Goal: Task Accomplishment & Management: Use online tool/utility

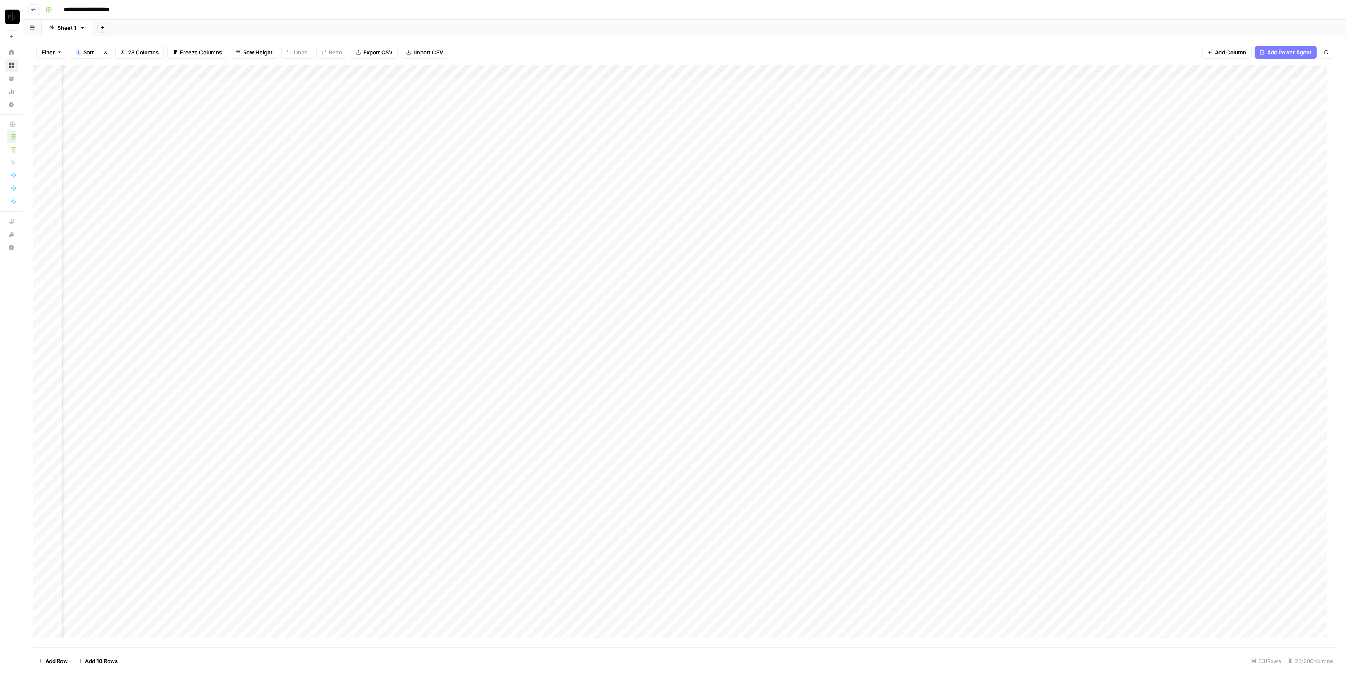
scroll to position [0, 1112]
click at [878, 85] on div "Add Column" at bounding box center [684, 356] width 1303 height 582
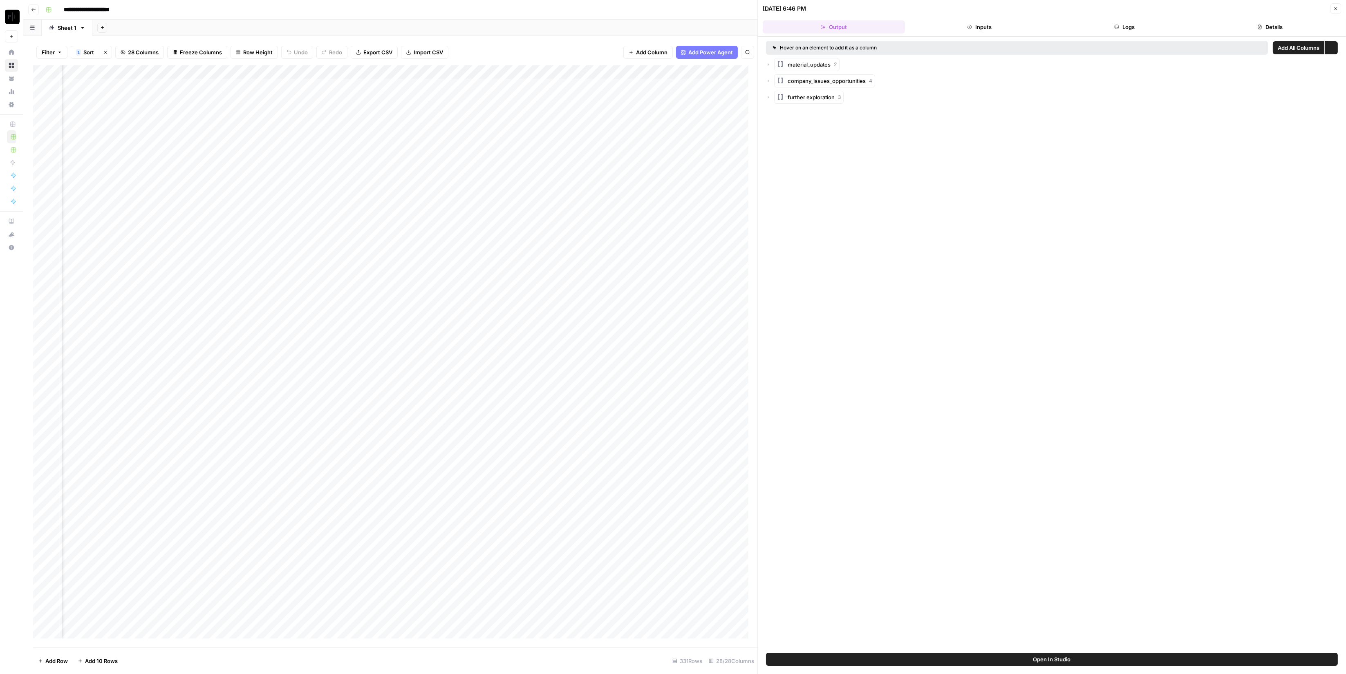
click at [1262, 32] on button "Details" at bounding box center [1270, 26] width 142 height 13
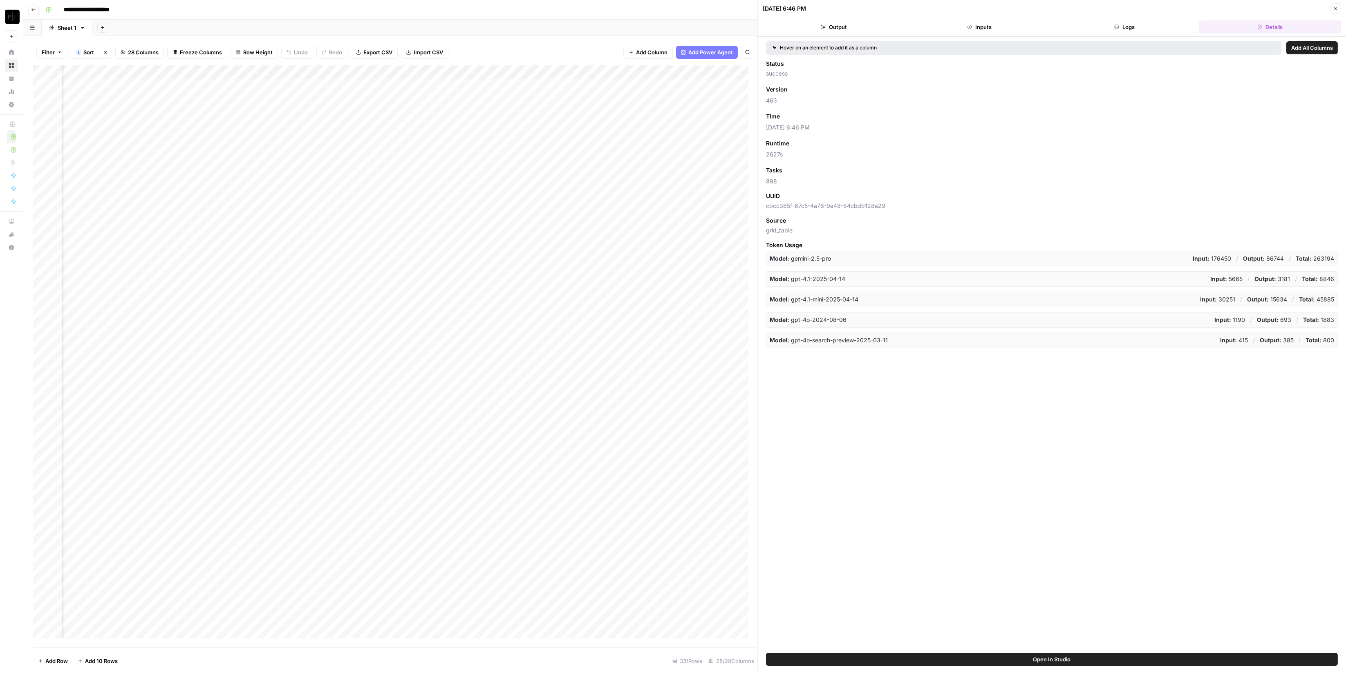
click at [778, 150] on span "2627s" at bounding box center [1052, 154] width 572 height 8
click at [779, 154] on span "2627s" at bounding box center [1052, 154] width 572 height 8
click at [858, 159] on div "Status success Version Add as Column 463 Time Add as Column 08/24/25 at 6:46 PM…" at bounding box center [1052, 204] width 572 height 289
click at [1338, 8] on icon "button" at bounding box center [1335, 8] width 5 height 5
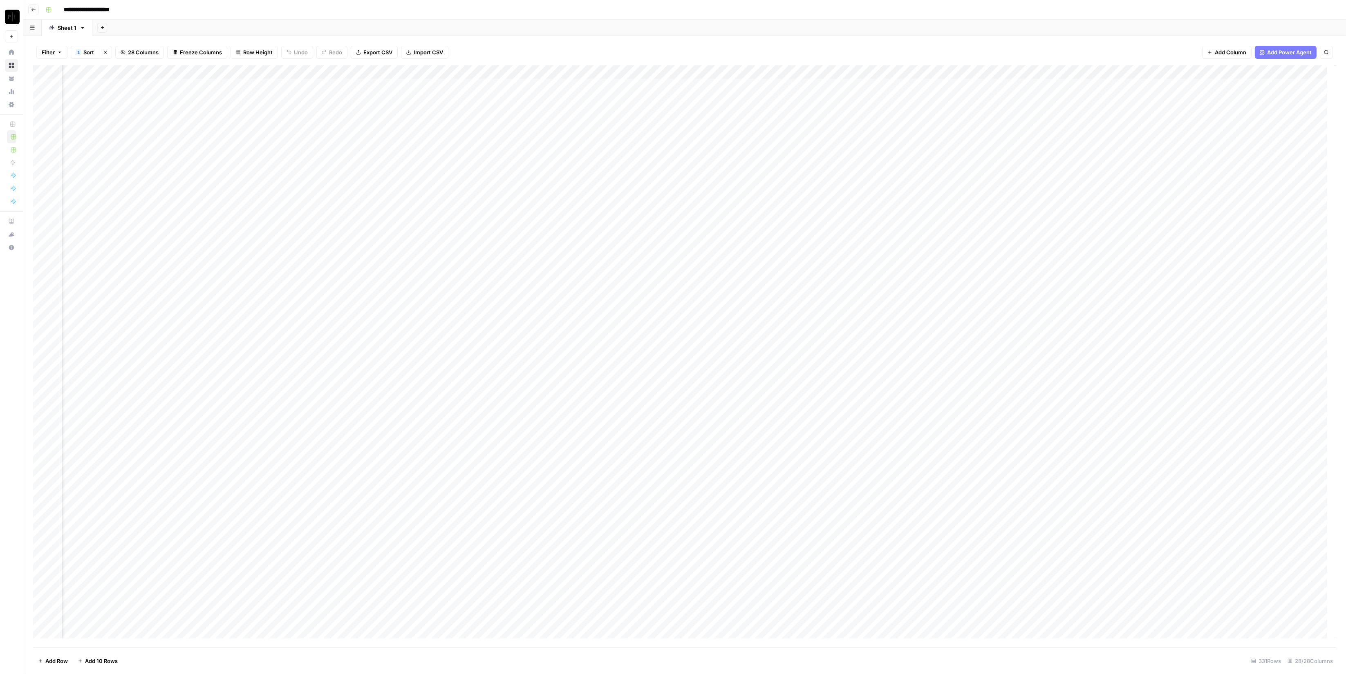
scroll to position [0, 1112]
click at [455, 365] on div "Add Column" at bounding box center [684, 356] width 1303 height 582
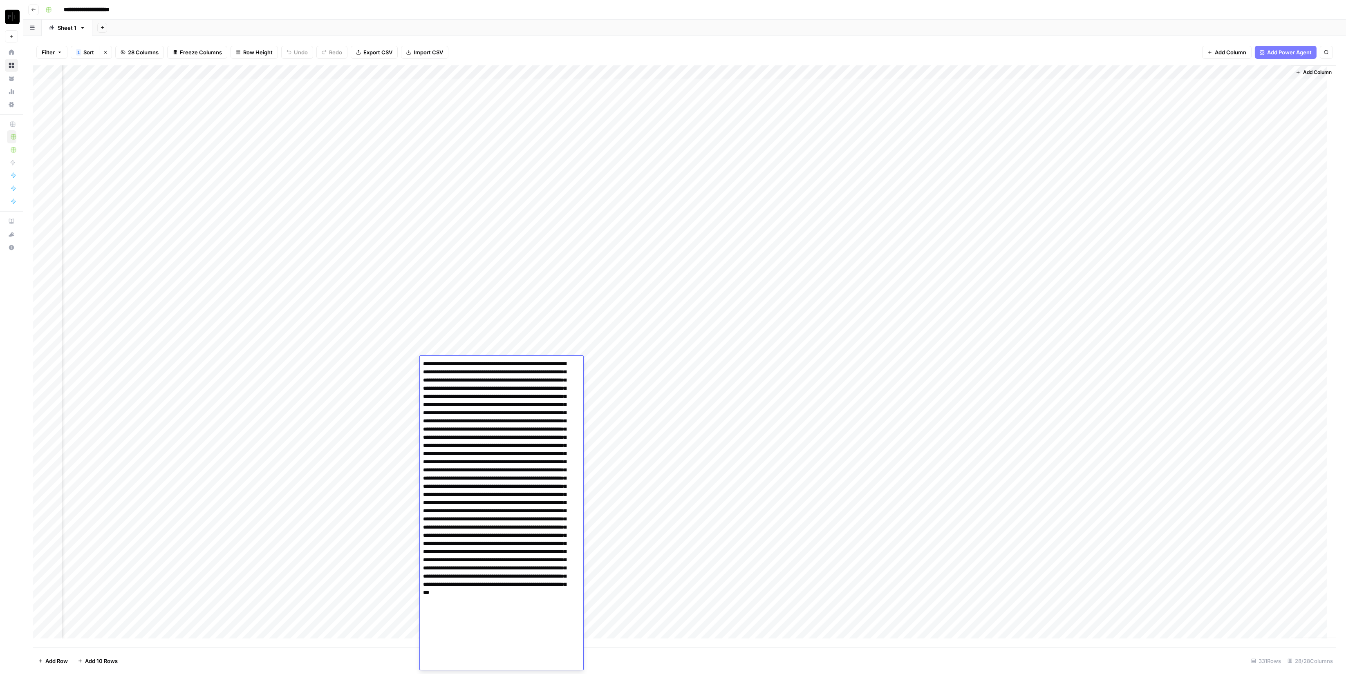
scroll to position [18, 0]
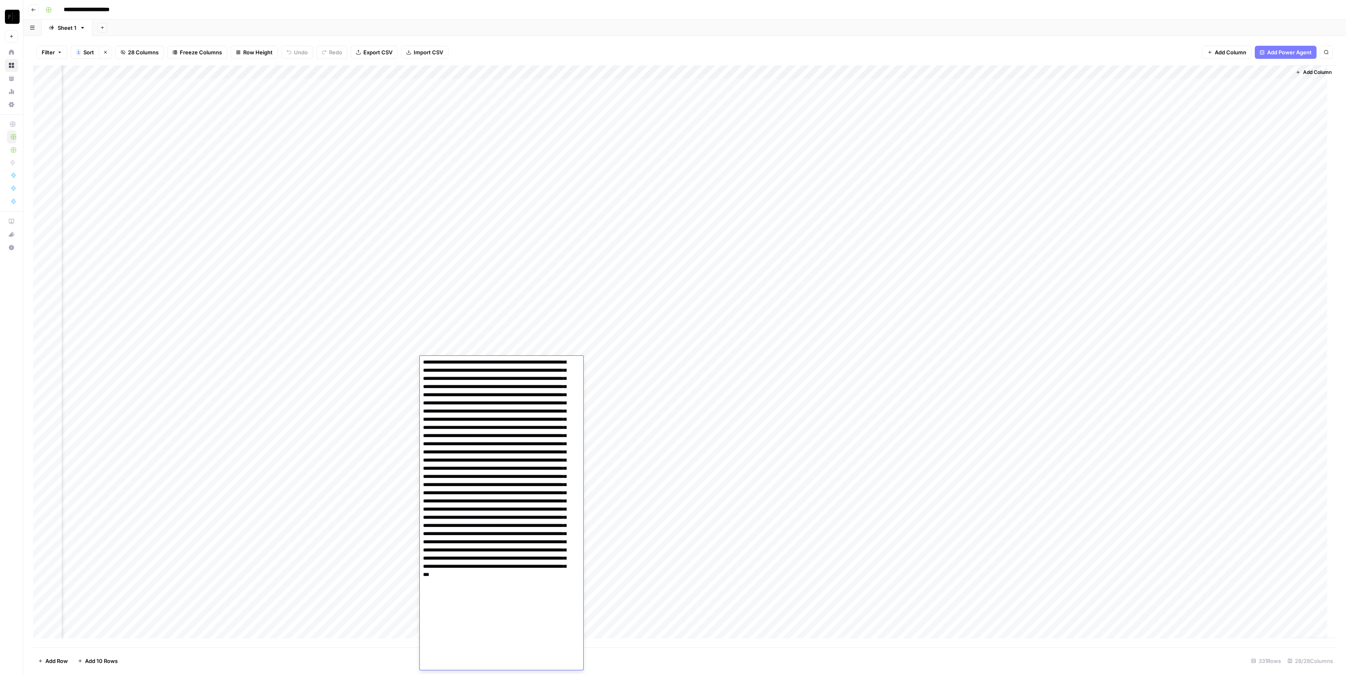
click at [490, 399] on textarea at bounding box center [497, 505] width 154 height 330
click at [472, 13] on div "**********" at bounding box center [689, 9] width 1295 height 13
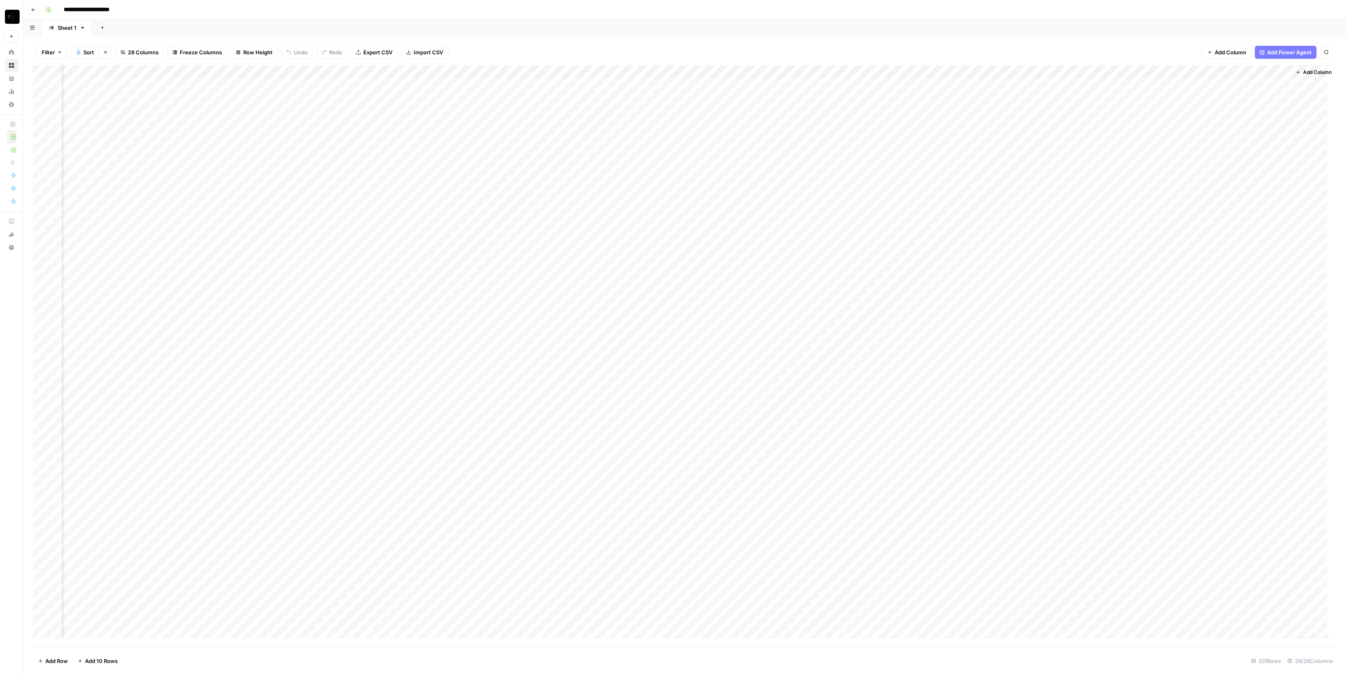
click at [604, 361] on div "Add Column" at bounding box center [684, 356] width 1303 height 582
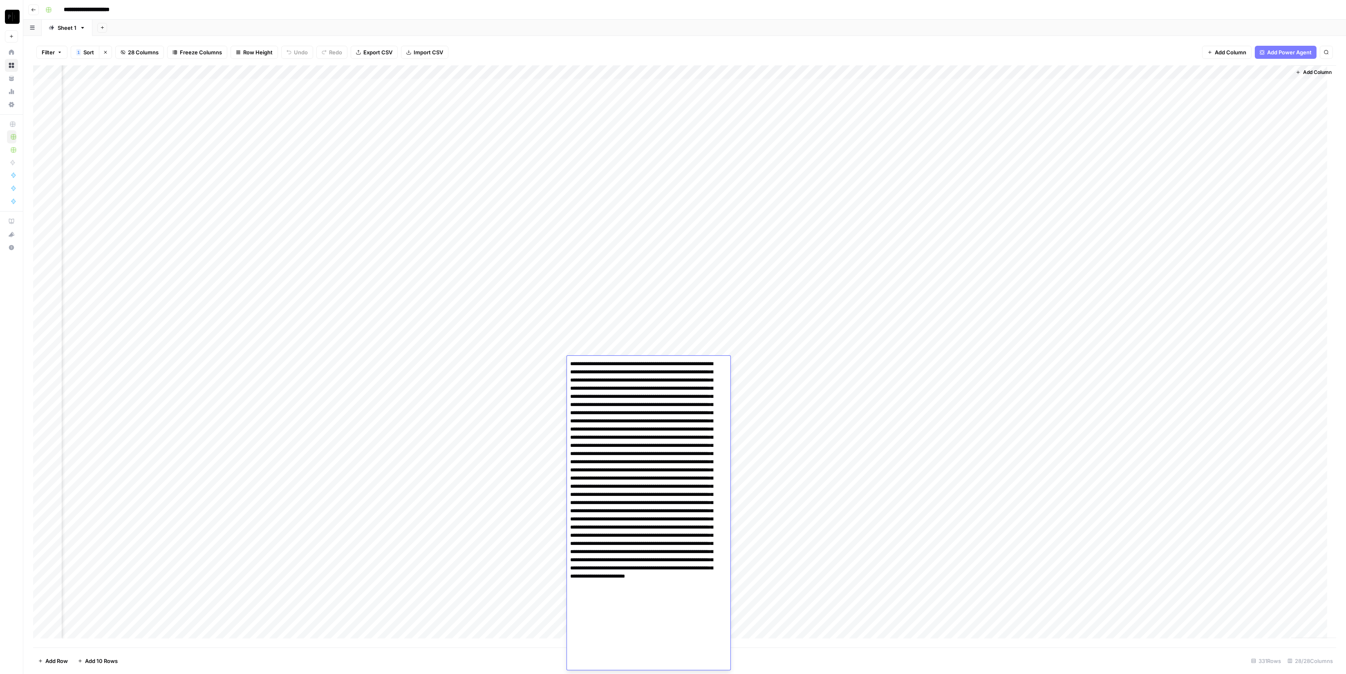
scroll to position [2, 0]
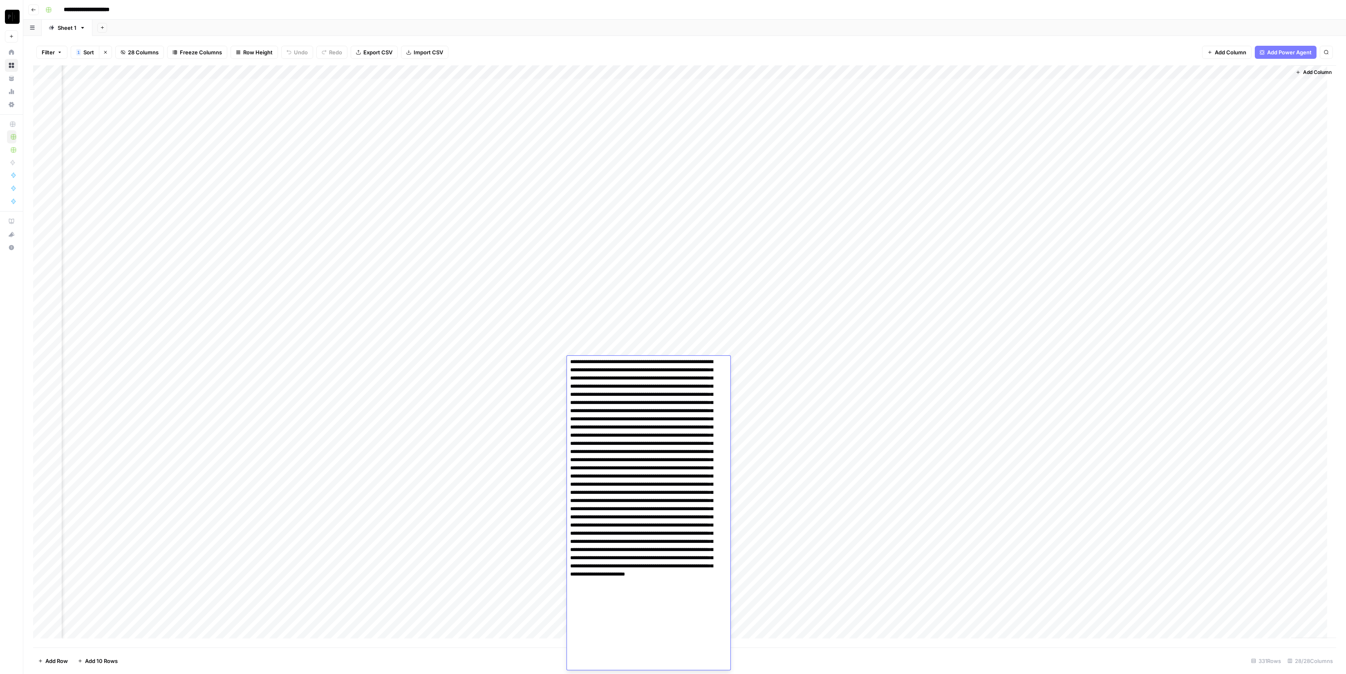
click at [624, 388] on textarea at bounding box center [644, 513] width 154 height 314
click at [630, 386] on textarea at bounding box center [644, 513] width 154 height 314
click at [654, 415] on textarea at bounding box center [644, 513] width 154 height 314
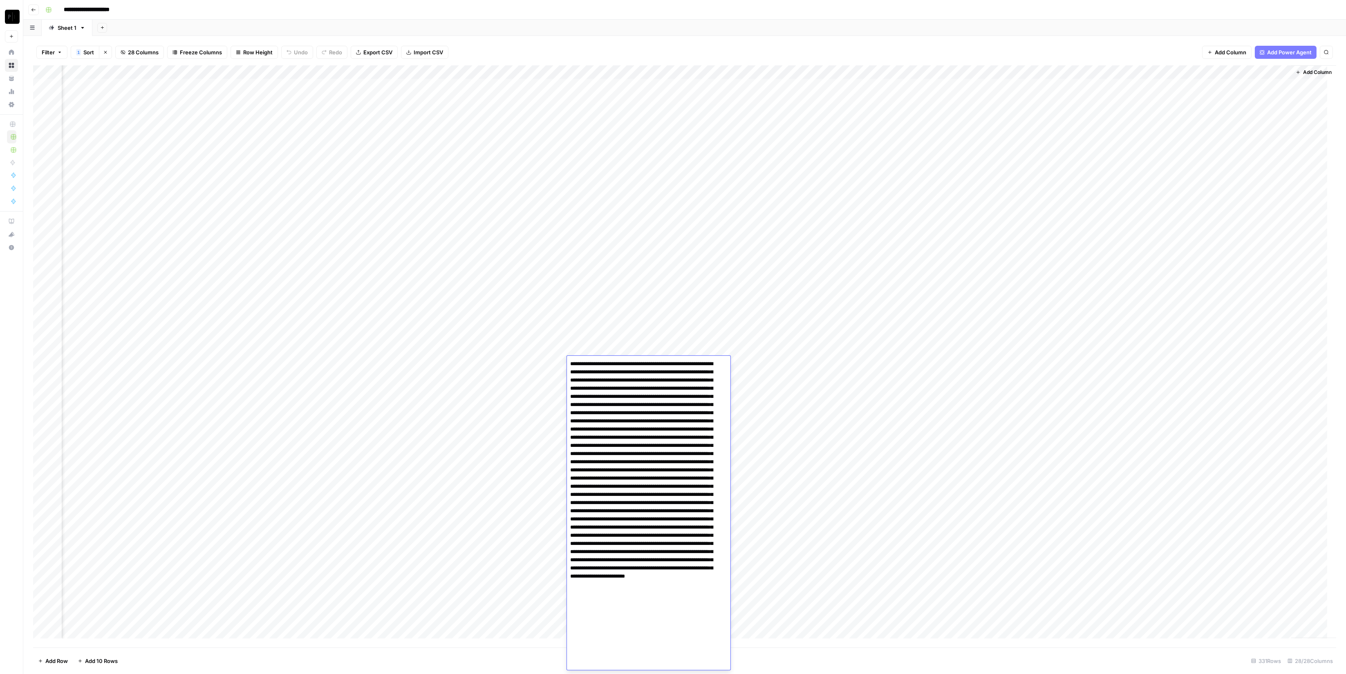
click at [630, 48] on div "Filter 1 Sort Clear sorts 28 Columns Freeze Columns Row Height Undo Redo Export…" at bounding box center [684, 52] width 1303 height 26
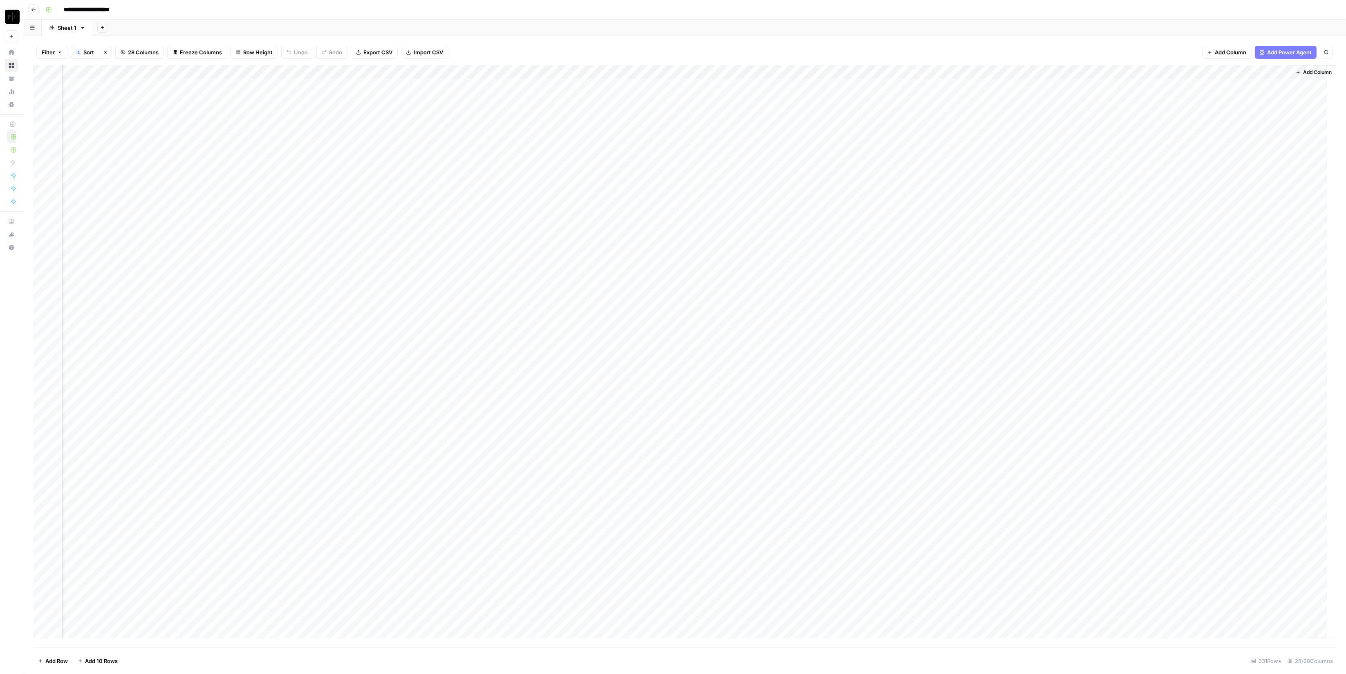
click at [757, 366] on div "Add Column" at bounding box center [684, 356] width 1303 height 582
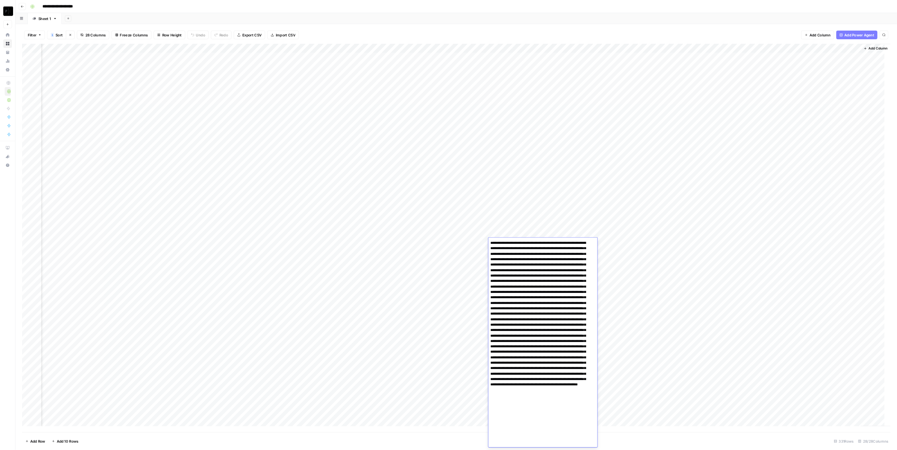
scroll to position [10, 0]
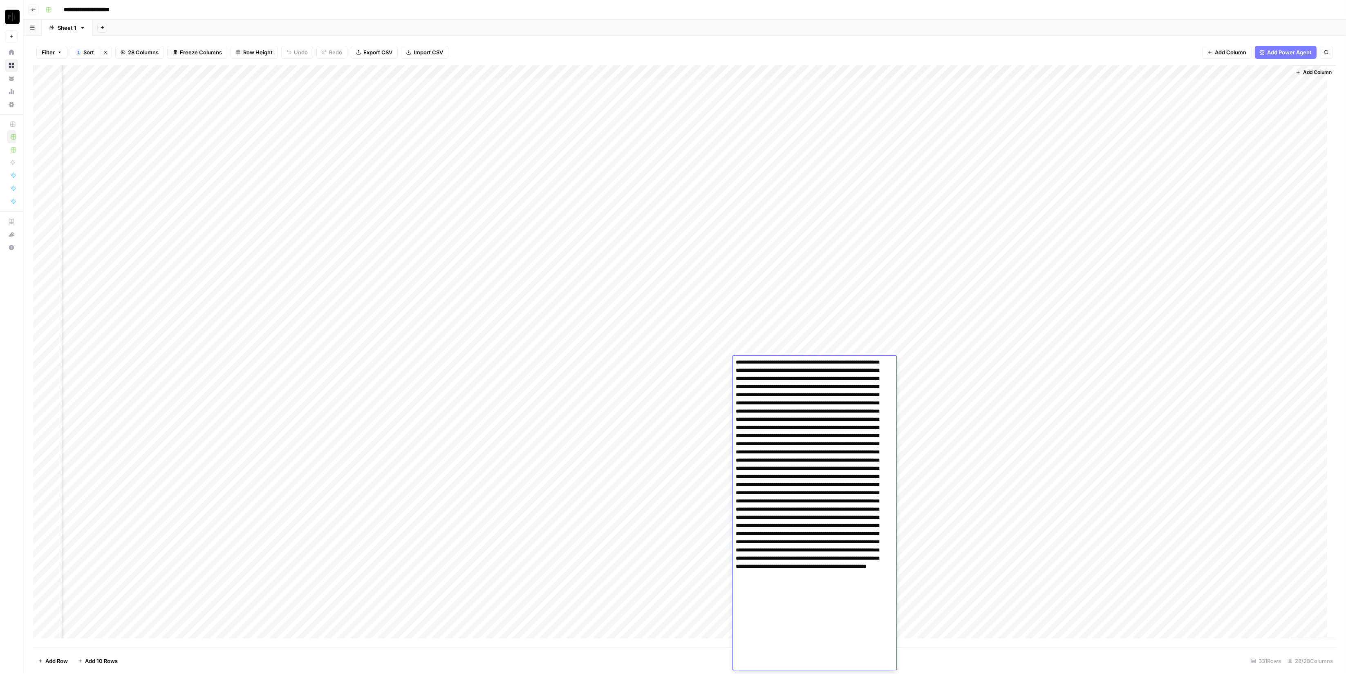
click at [792, 424] on textarea at bounding box center [810, 510] width 154 height 322
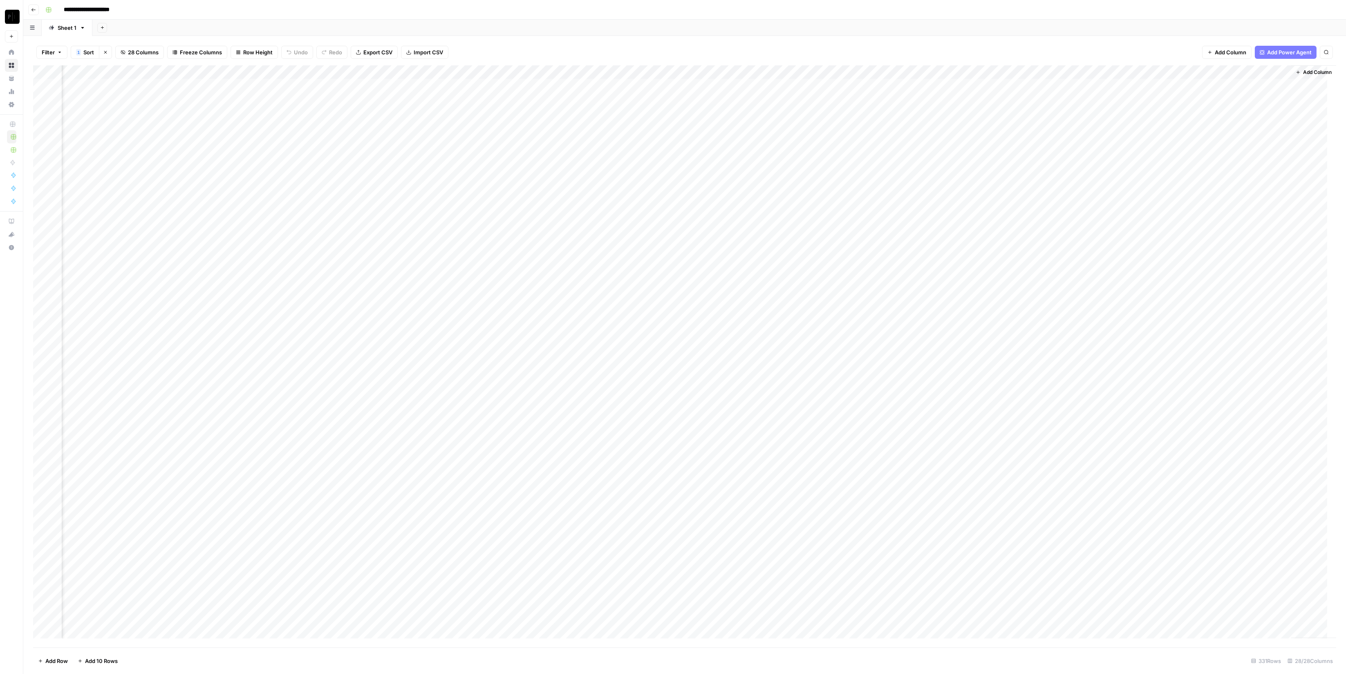
click at [774, 39] on div "Filter 1 Sort Clear sorts 28 Columns Freeze Columns Row Height Undo Redo Export…" at bounding box center [684, 52] width 1303 height 26
click at [932, 362] on div "Add Column" at bounding box center [684, 356] width 1303 height 582
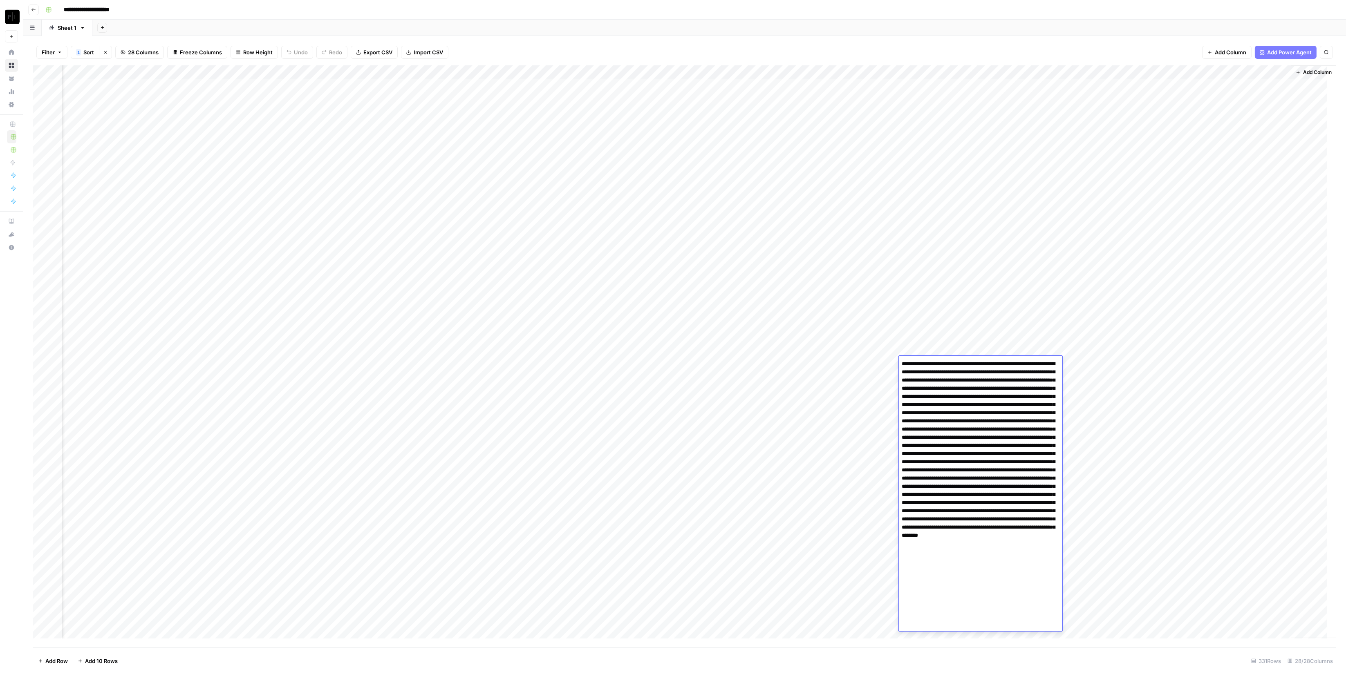
click at [926, 401] on textarea at bounding box center [980, 486] width 163 height 257
click at [830, 36] on div "Filter 1 Sort Clear sorts 28 Columns Freeze Columns Row Height Undo Redo Export…" at bounding box center [684, 355] width 1322 height 638
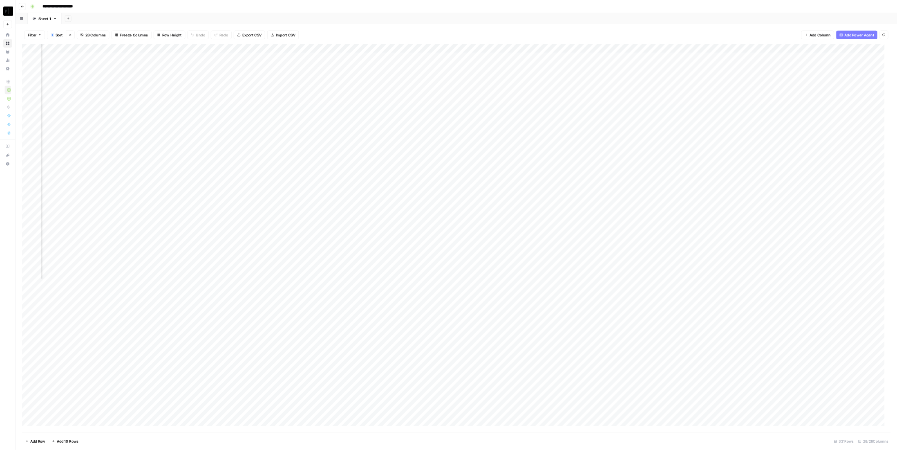
scroll to position [0, 1109]
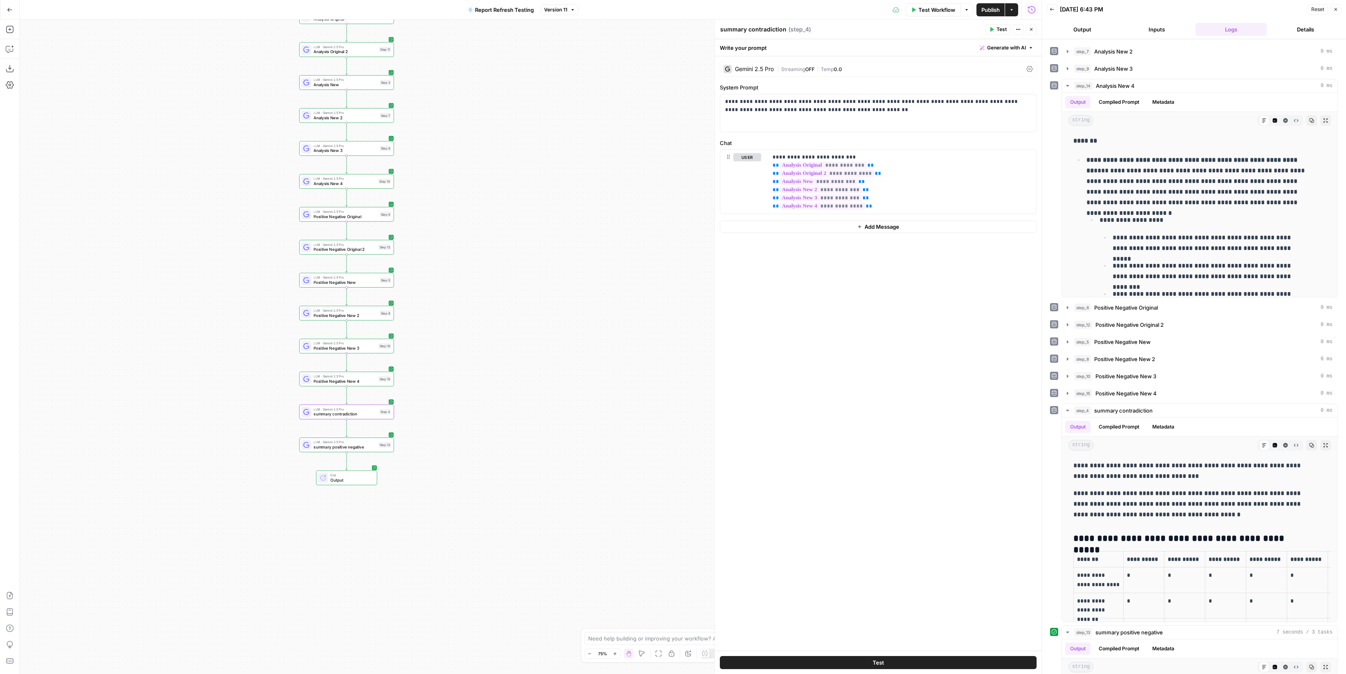
scroll to position [0, 56]
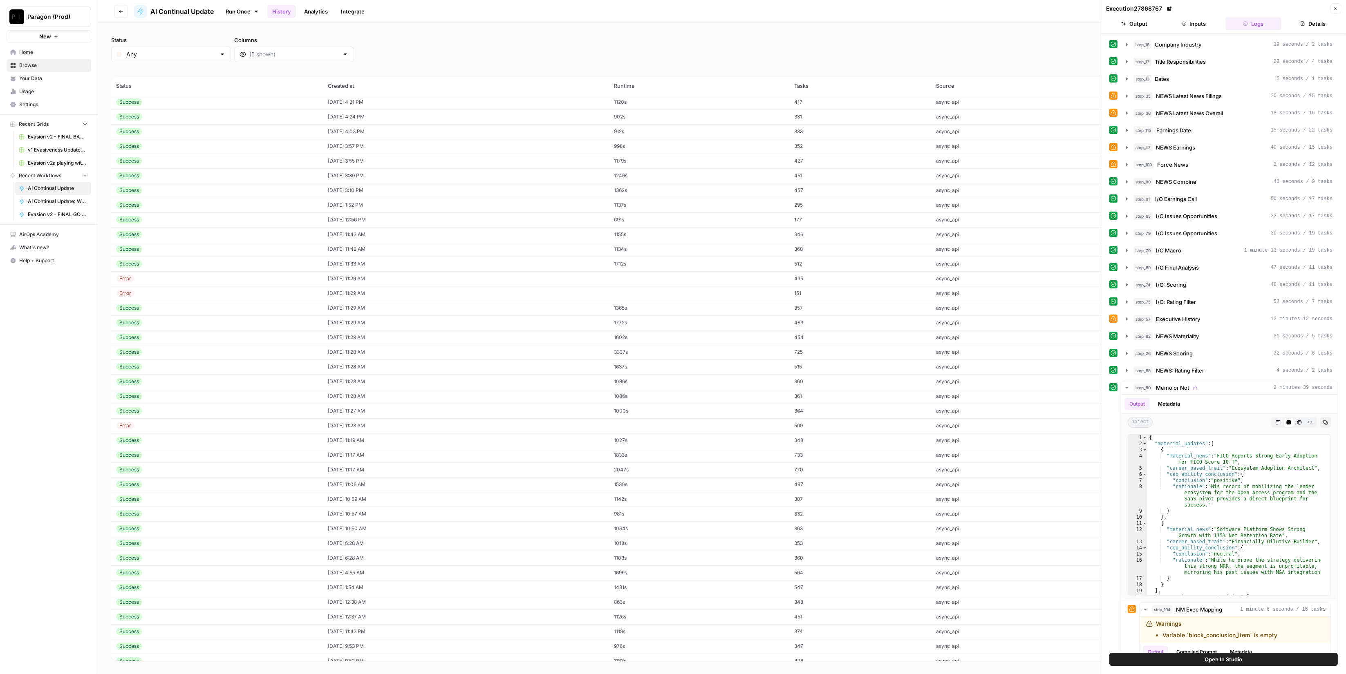
scroll to position [4547, 0]
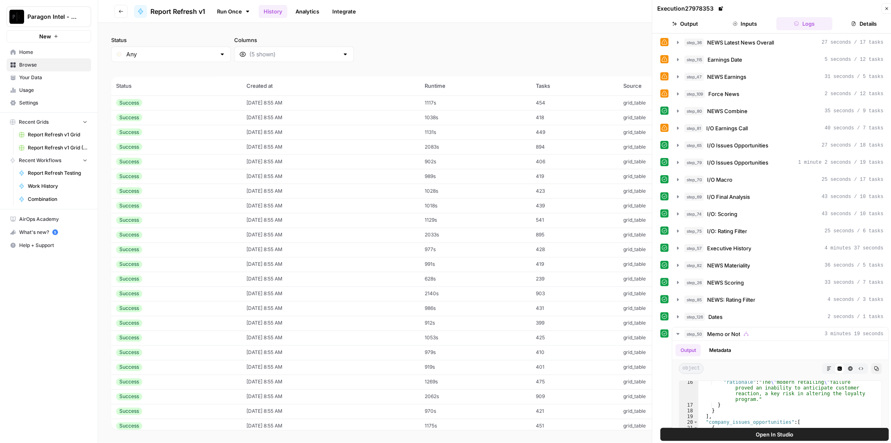
scroll to position [110, 0]
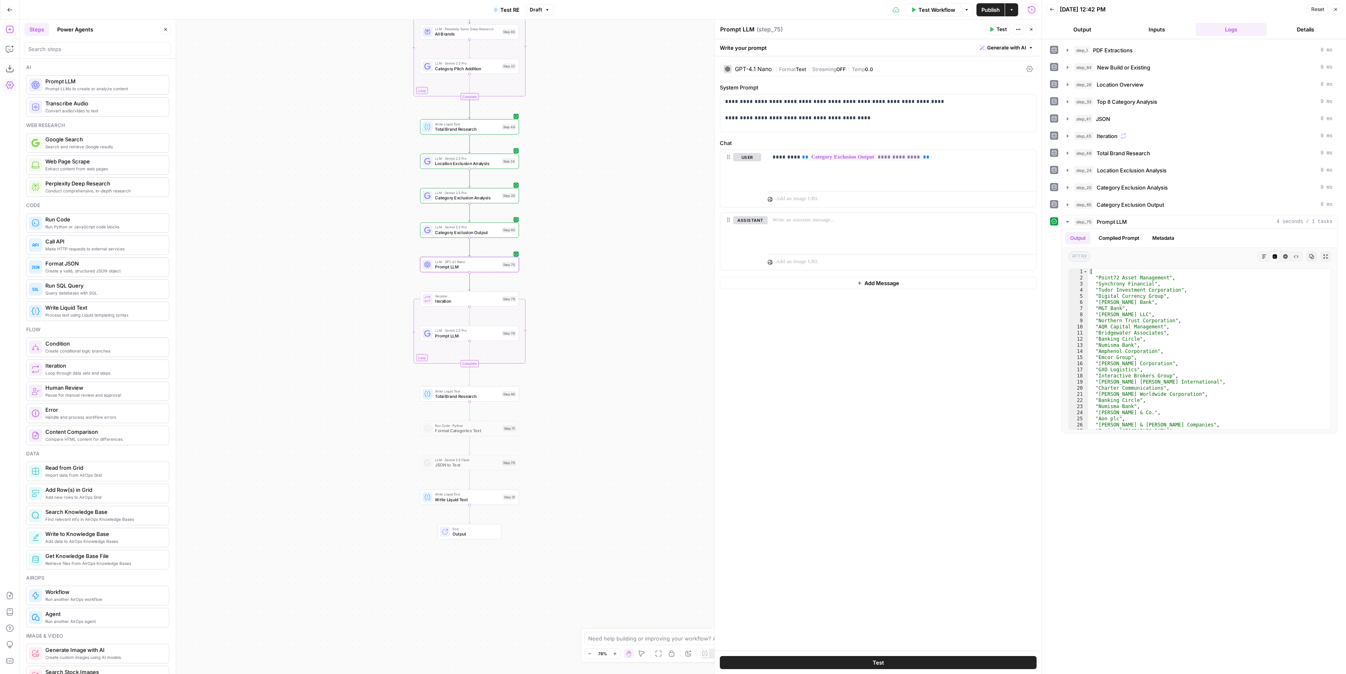
drag, startPoint x: 0, startPoint y: 0, endPoint x: 648, endPoint y: 255, distance: 696.3
click at [648, 255] on div "Workflow Set Inputs Inputs LLM · Gemini 2.5 Pro PDF Extractions Step 1 LLM · Ge…" at bounding box center [531, 347] width 1022 height 655
click at [1338, 9] on button "Close" at bounding box center [1335, 9] width 11 height 11
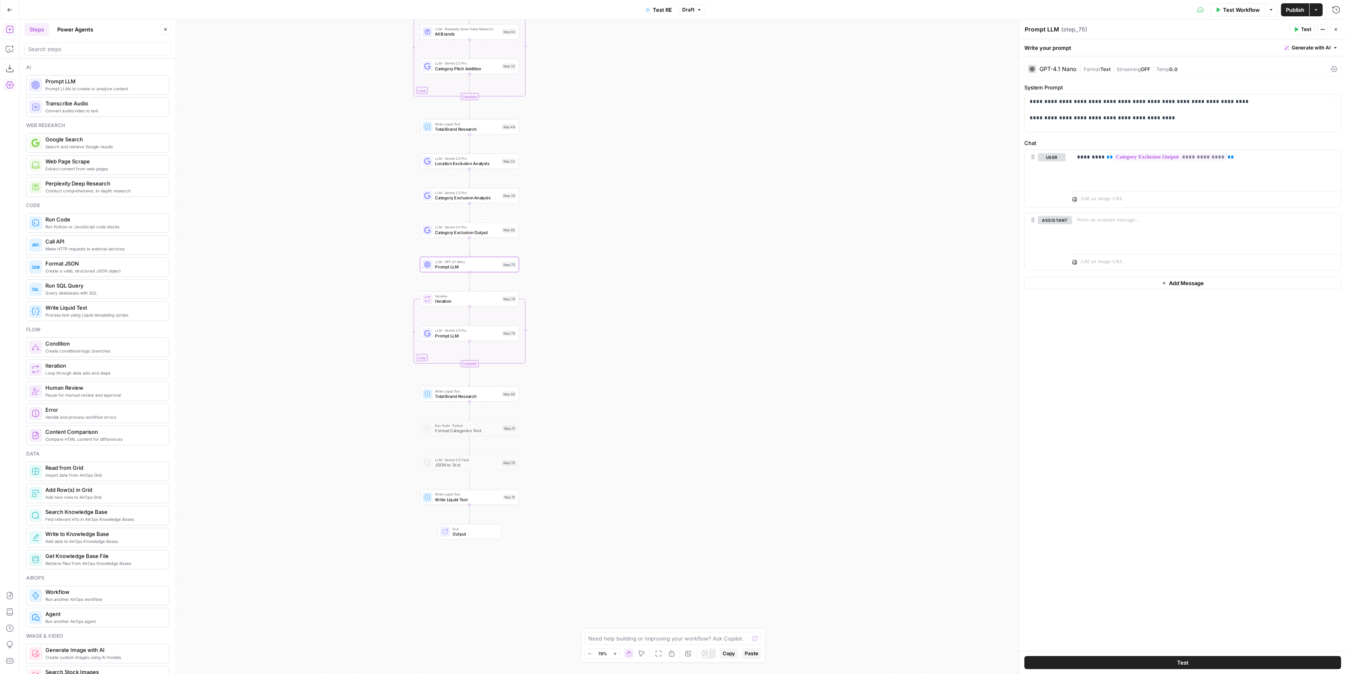
drag, startPoint x: 716, startPoint y: 190, endPoint x: 806, endPoint y: 269, distance: 119.6
click at [806, 269] on div "Workflow Set Inputs Inputs LLM · Gemini 2.5 Pro PDF Extractions Step 1 LLM · Ge…" at bounding box center [683, 347] width 1326 height 655
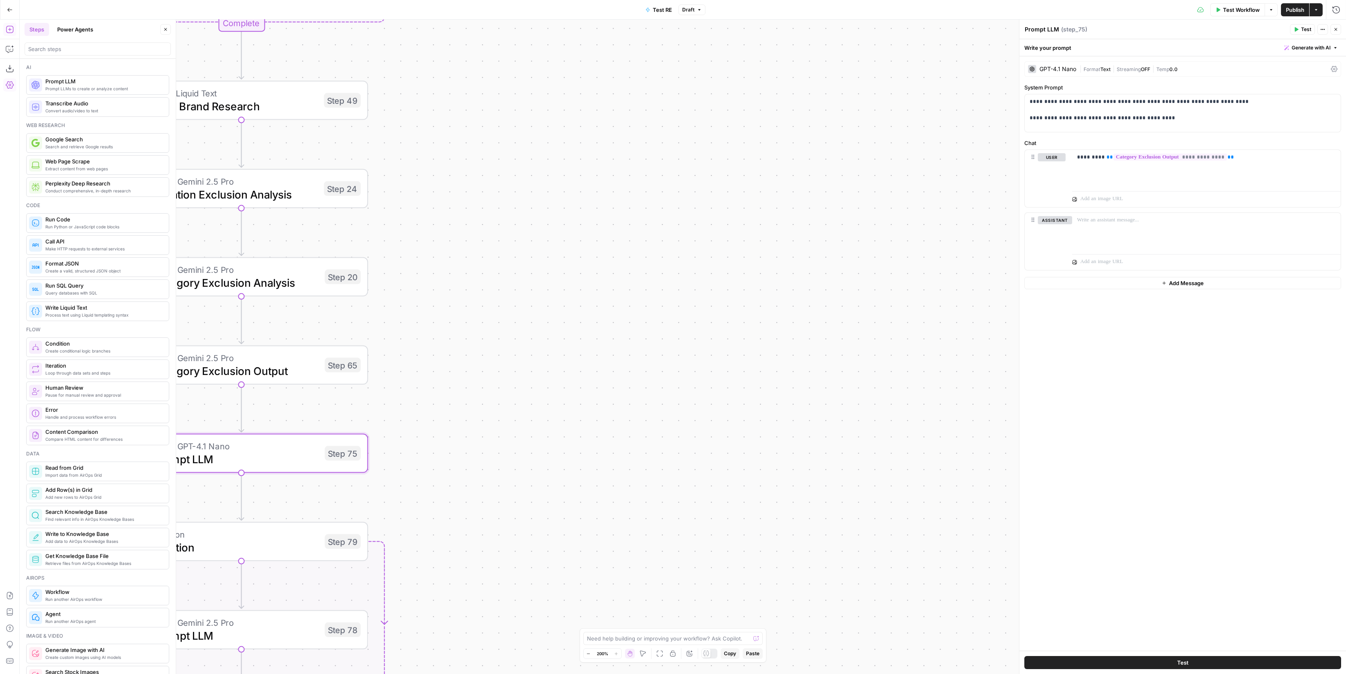
drag, startPoint x: 648, startPoint y: 243, endPoint x: 897, endPoint y: 311, distance: 258.0
click at [897, 311] on div "Workflow Set Inputs Inputs LLM · Gemini 2.5 Pro PDF Extractions Step 1 LLM · Ge…" at bounding box center [683, 347] width 1326 height 655
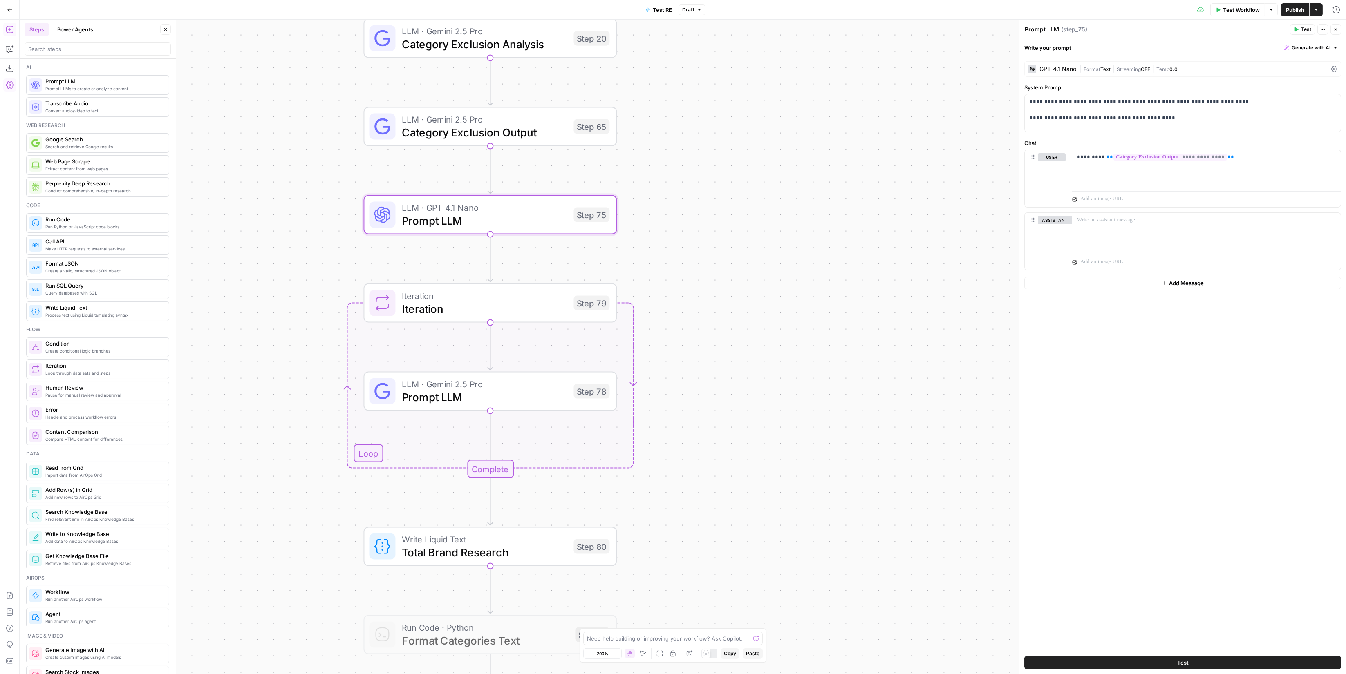
click at [1329, 7] on div "Test Workflow Options Publish Actions Run History" at bounding box center [1025, 9] width 640 height 19
click at [1336, 9] on icon "button" at bounding box center [1336, 10] width 8 height 8
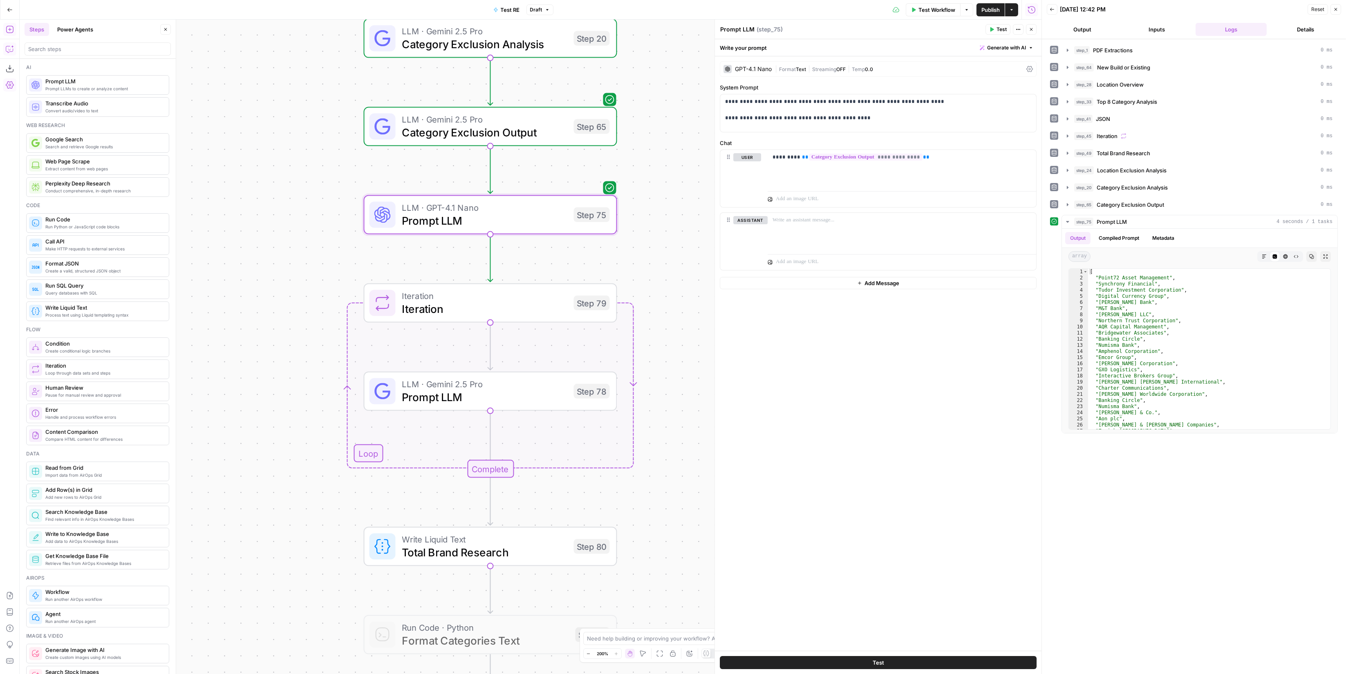
click at [7, 45] on icon "button" at bounding box center [10, 49] width 8 height 8
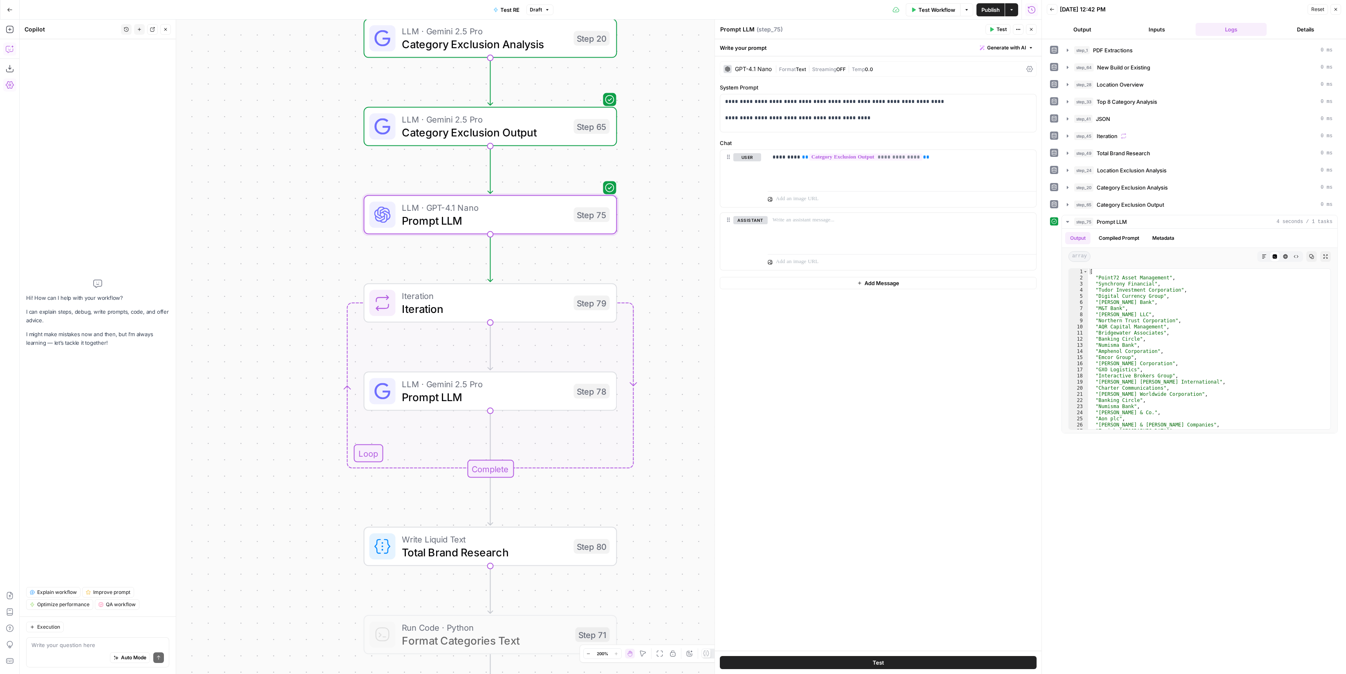
click at [77, 647] on textarea at bounding box center [97, 645] width 132 height 8
type textarea "i need step 75 to create groups of 3 that step 79 can iterate on"
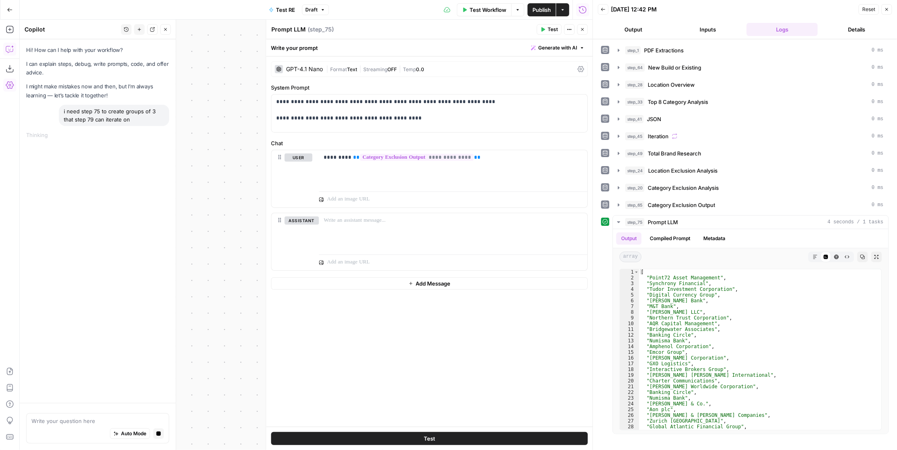
drag, startPoint x: 1092, startPoint y: 71, endPoint x: 623, endPoint y: 14, distance: 472.6
click at [623, 14] on div "Back 08/24/25 at 12:42 PM Reset Close" at bounding box center [745, 9] width 294 height 12
click at [91, 427] on div "Auto Mode Send" at bounding box center [97, 434] width 132 height 18
click at [540, 8] on span "Publish" at bounding box center [541, 10] width 18 height 8
click at [127, 114] on div "i need step 75 to create groups of 3 that step 79 can iterate on" at bounding box center [114, 115] width 110 height 21
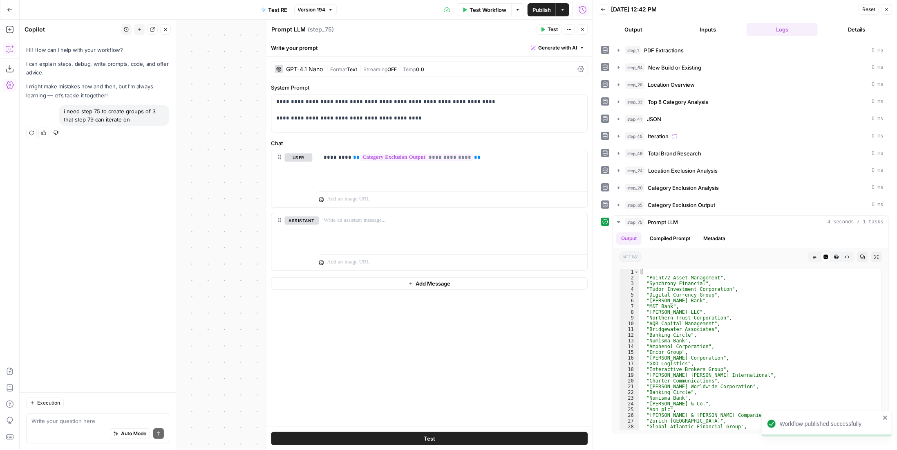
click at [127, 114] on div "i need step 75 to create groups of 3 that step 79 can iterate on" at bounding box center [114, 115] width 110 height 21
copy div "i need step 75 to create groups of 3 that step 79 can iterate on Regenerate Hel…"
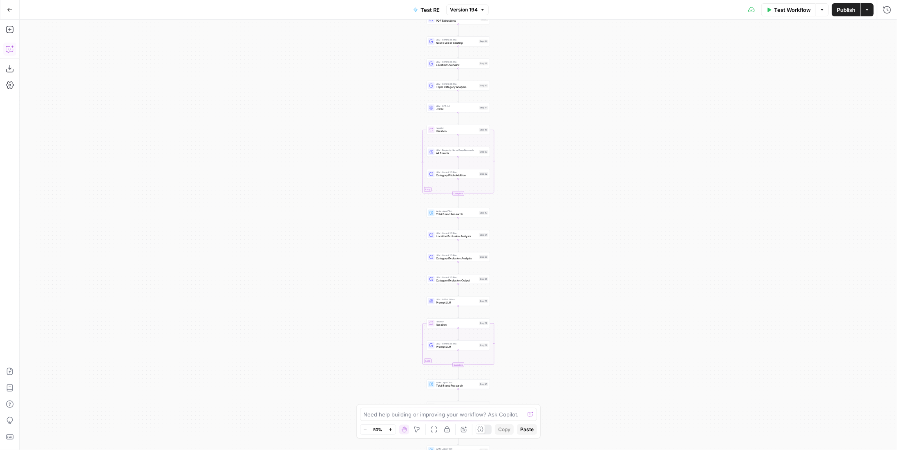
click at [14, 47] on button "Copilot" at bounding box center [9, 49] width 13 height 13
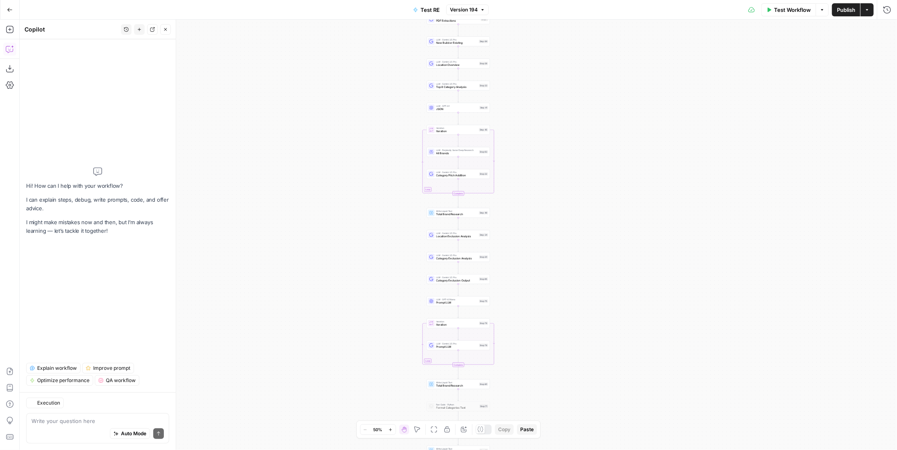
click at [93, 419] on textarea at bounding box center [97, 420] width 132 height 8
type textarea "i need step 75 to create groups of 3 that step 79 can iterate on"
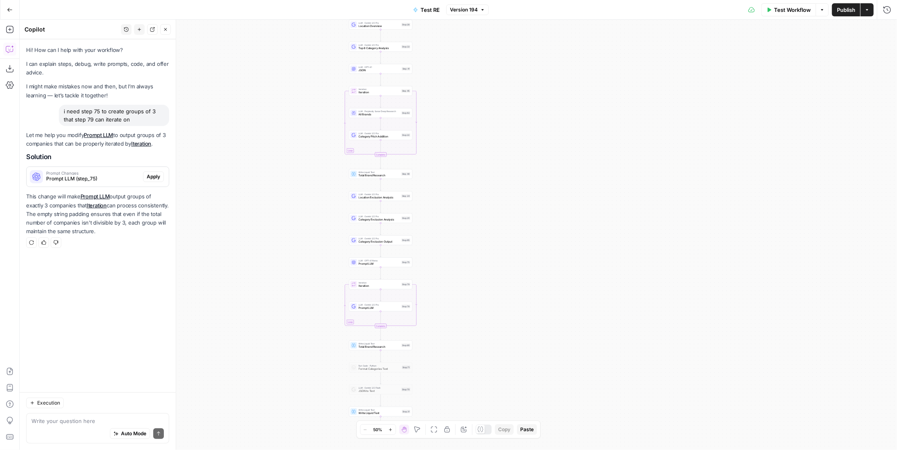
drag, startPoint x: 350, startPoint y: 171, endPoint x: 259, endPoint y: 127, distance: 101.3
click at [259, 127] on div "Workflow Set Inputs Inputs LLM · Gemini 2.5 Pro PDF Extractions Step 1 LLM · Ge…" at bounding box center [458, 235] width 877 height 430
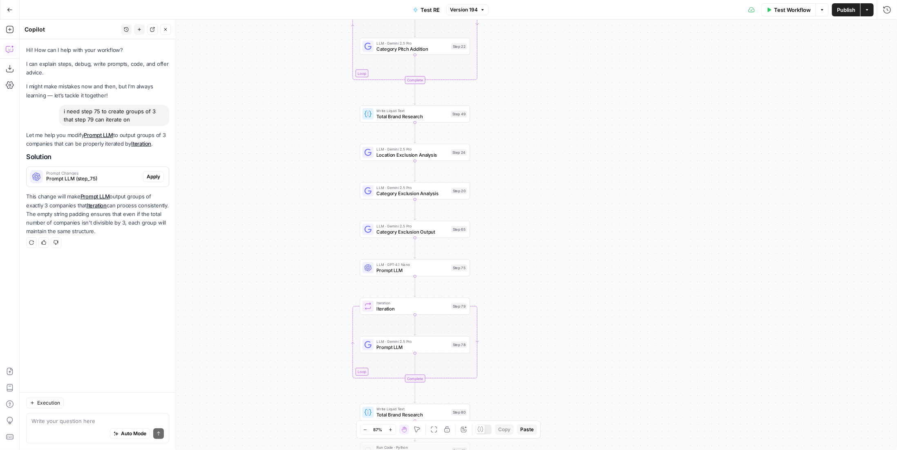
drag, startPoint x: 320, startPoint y: 199, endPoint x: 256, endPoint y: 173, distance: 68.6
click at [256, 173] on div "Workflow Set Inputs Inputs LLM · Gemini 2.5 Pro PDF Extractions Step 1 LLM · Ge…" at bounding box center [458, 235] width 877 height 430
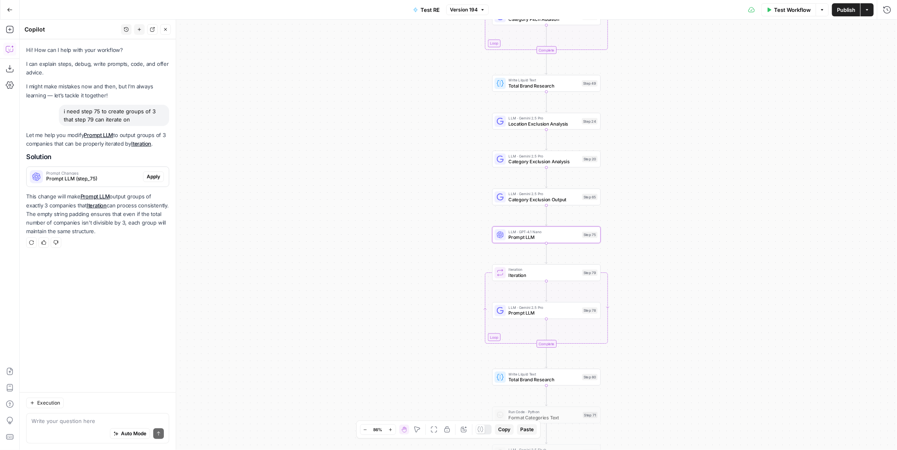
click at [157, 175] on span "Apply" at bounding box center [153, 176] width 13 height 7
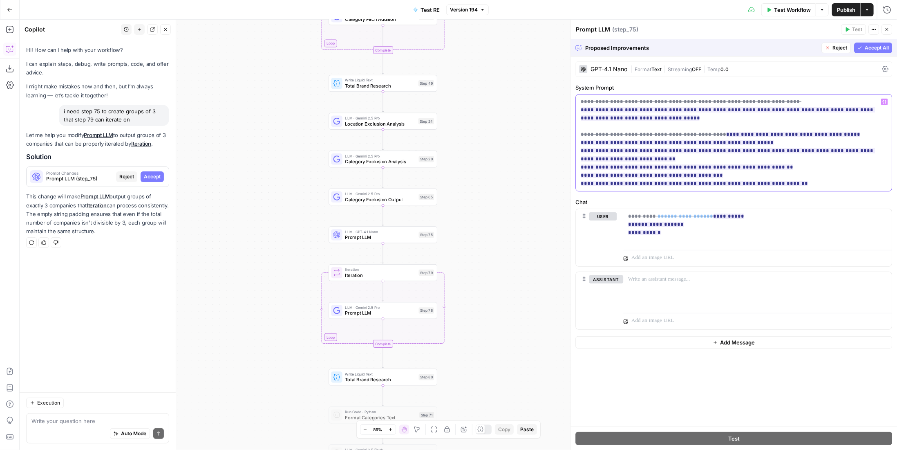
click at [787, 180] on p "**********" at bounding box center [734, 143] width 306 height 90
click at [787, 186] on p "**********" at bounding box center [734, 143] width 306 height 90
click at [102, 423] on textarea at bounding box center [97, 420] width 132 height 8
type textarea "no it needs to be in json"
click at [843, 45] on span "Reject" at bounding box center [839, 47] width 15 height 7
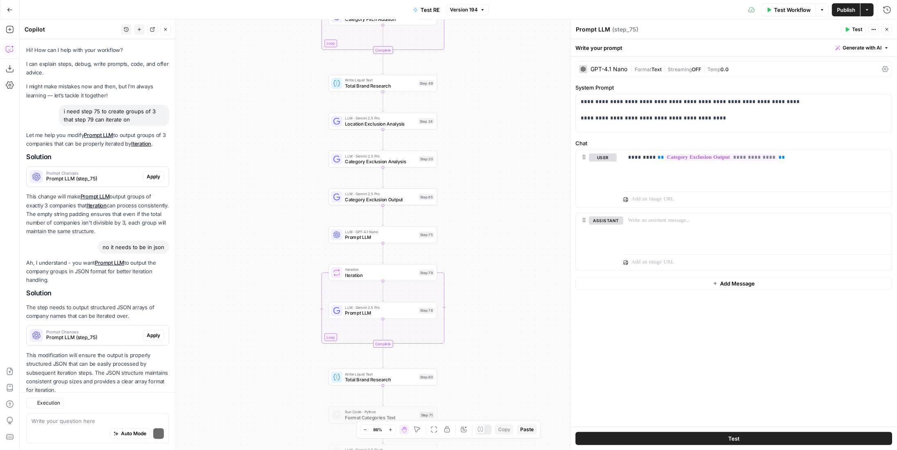
scroll to position [20, 0]
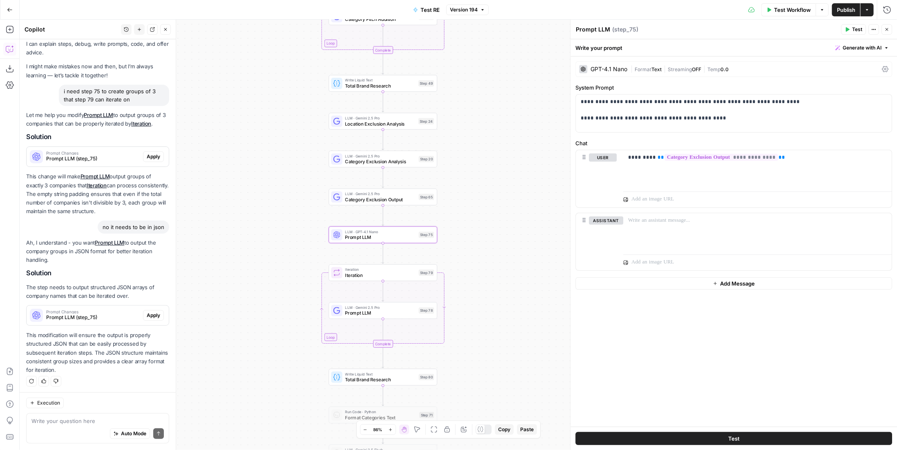
click at [157, 320] on div "Prompt Changes Prompt LLM (step_75) Apply" at bounding box center [98, 315] width 142 height 13
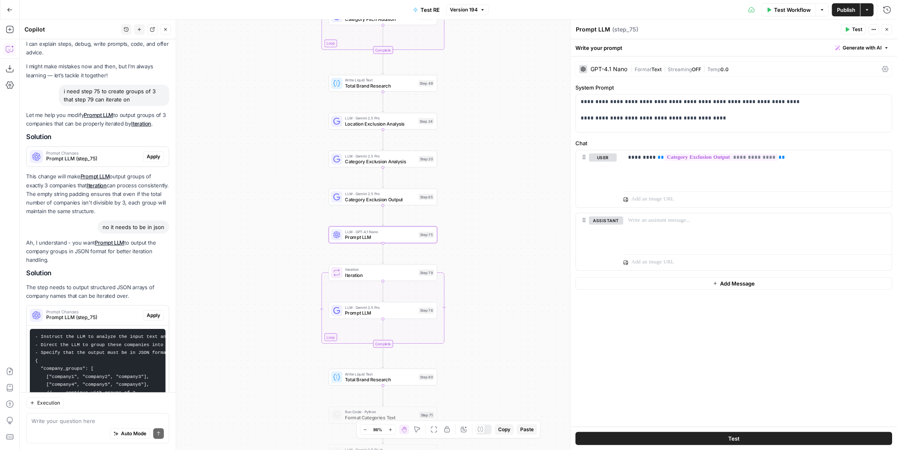
click at [153, 314] on span "Apply" at bounding box center [153, 314] width 13 height 7
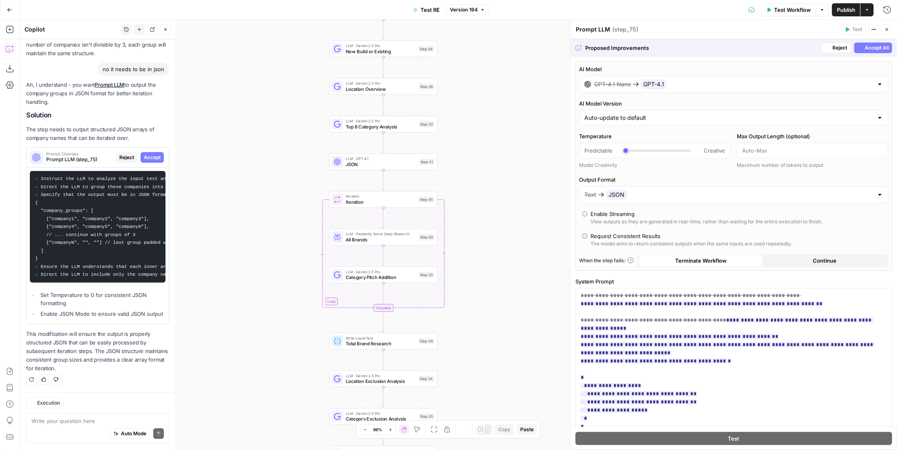
scroll to position [190, 0]
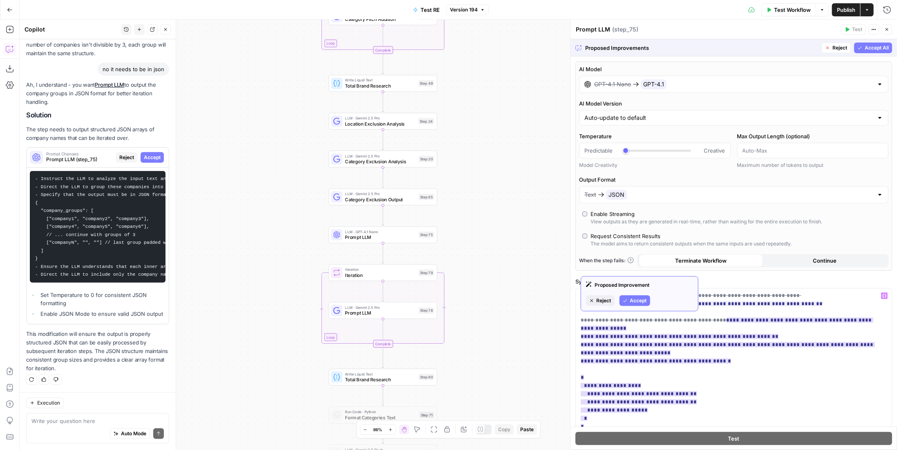
click at [640, 300] on span "Accept" at bounding box center [638, 300] width 17 height 7
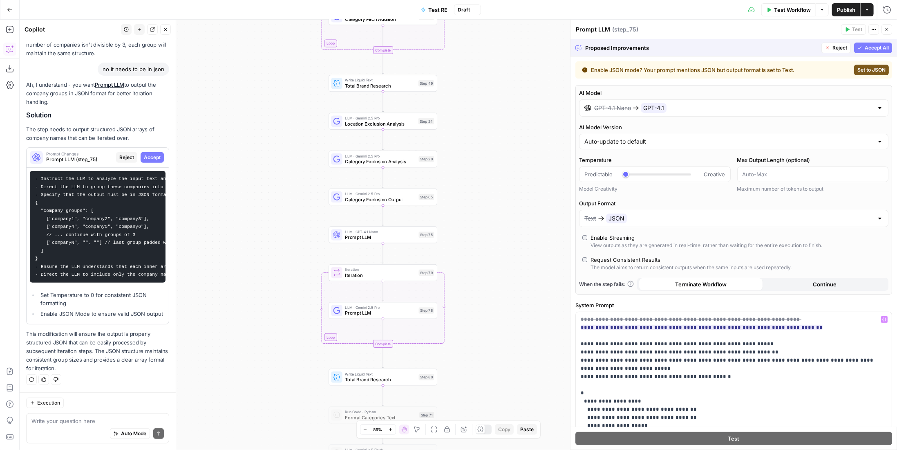
click at [867, 52] on button "Accept All" at bounding box center [873, 48] width 38 height 11
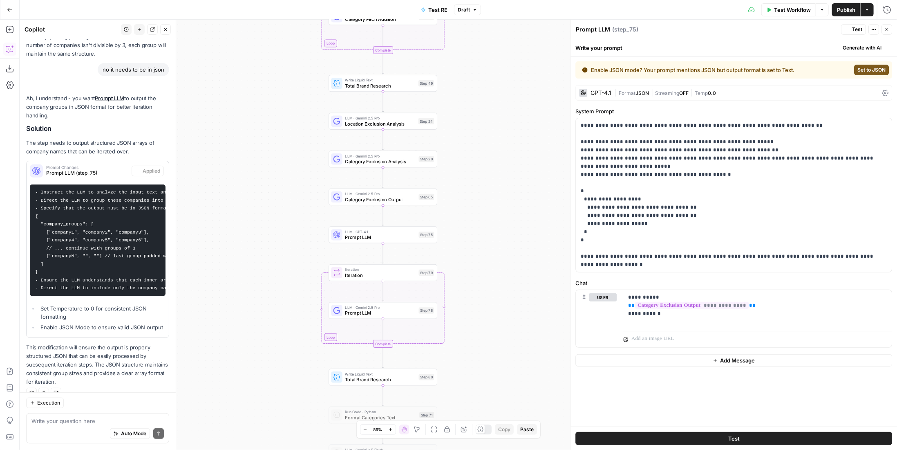
scroll to position [217, 0]
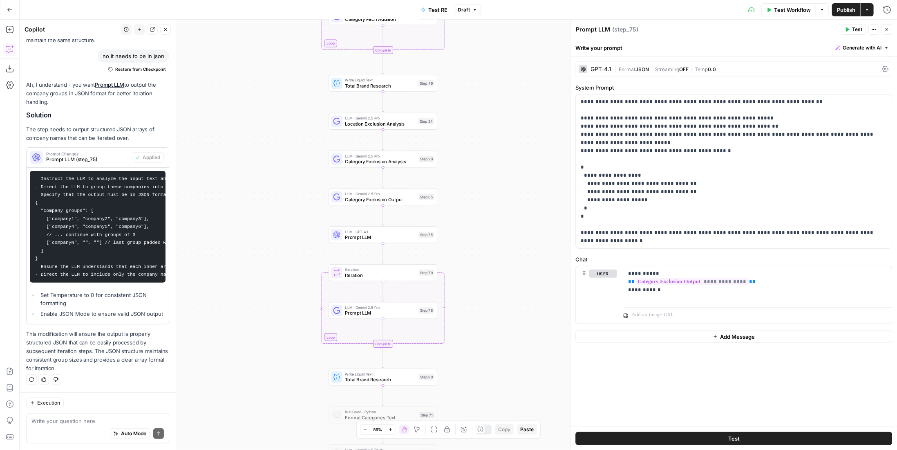
click at [620, 71] on span "Format" at bounding box center [627, 69] width 17 height 6
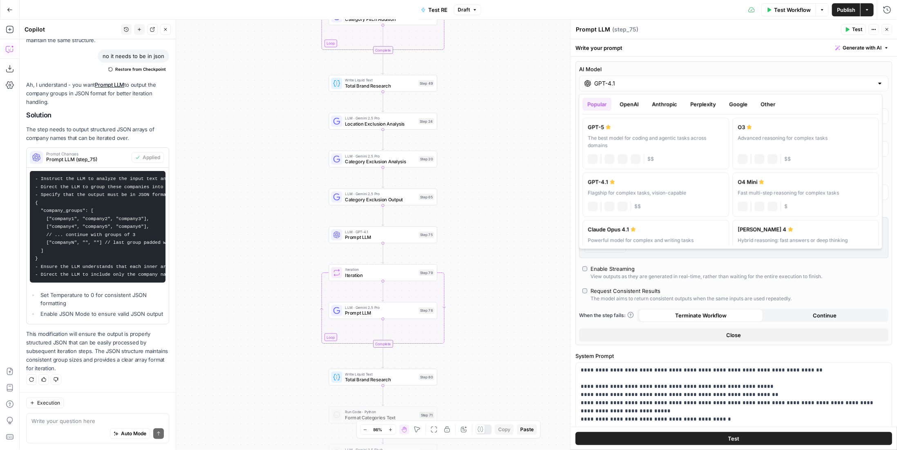
click at [653, 81] on input "GPT-4.1" at bounding box center [733, 83] width 279 height 8
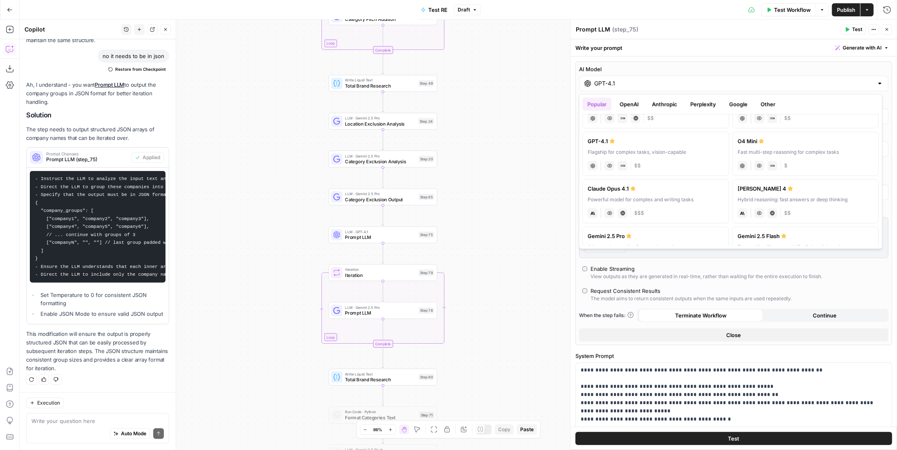
scroll to position [0, 0]
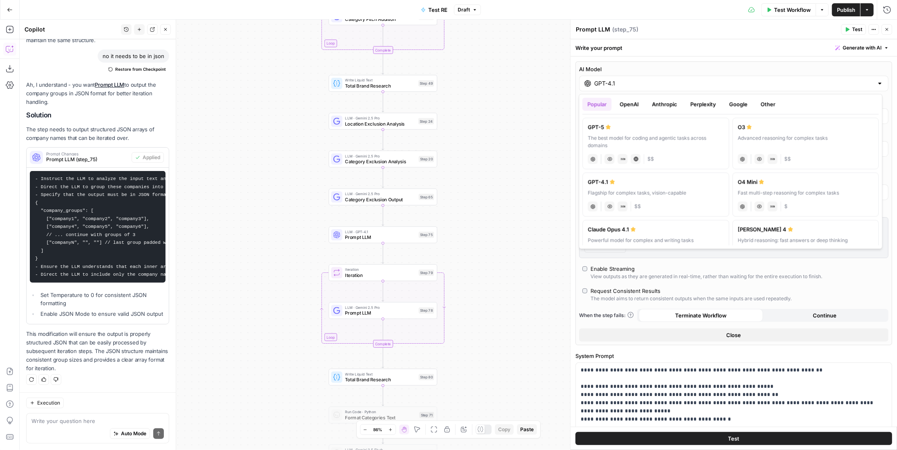
click at [633, 107] on button "OpenAI" at bounding box center [629, 104] width 29 height 13
click at [794, 138] on div "A faster, more cost-efficient version of GPT-5 for well-defined tasks" at bounding box center [806, 141] width 136 height 15
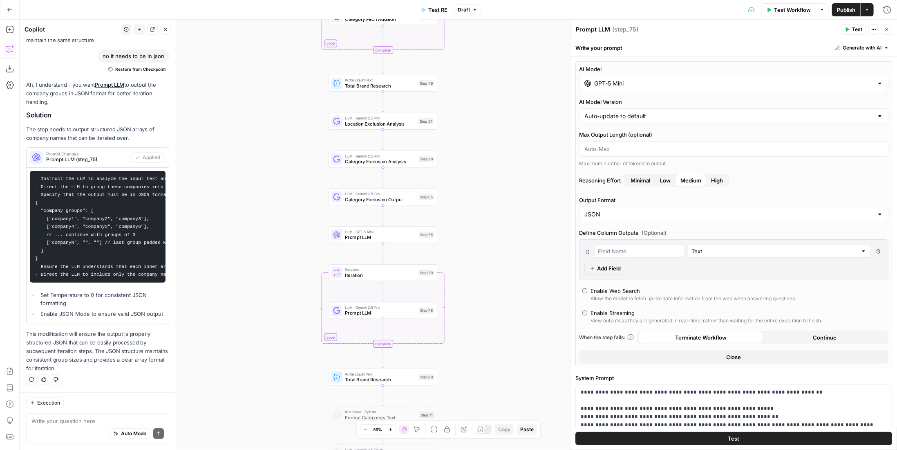
click at [644, 83] on input "GPT-5 Mini" at bounding box center [733, 83] width 279 height 8
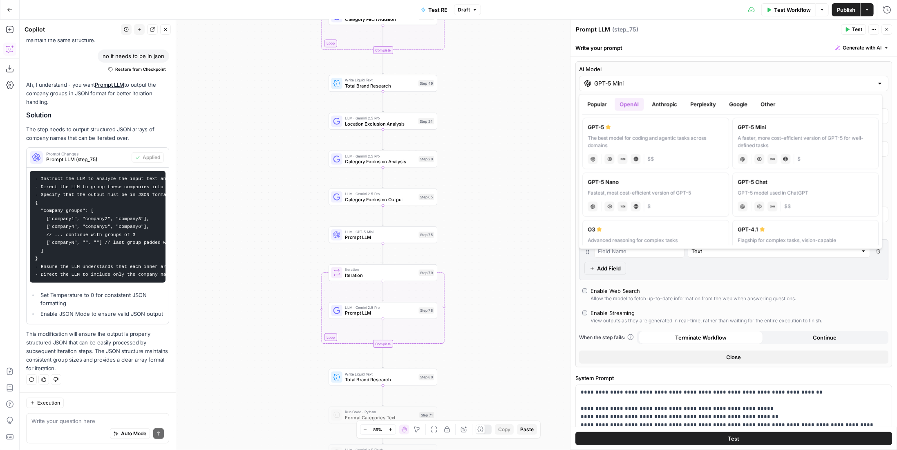
scroll to position [82, 0]
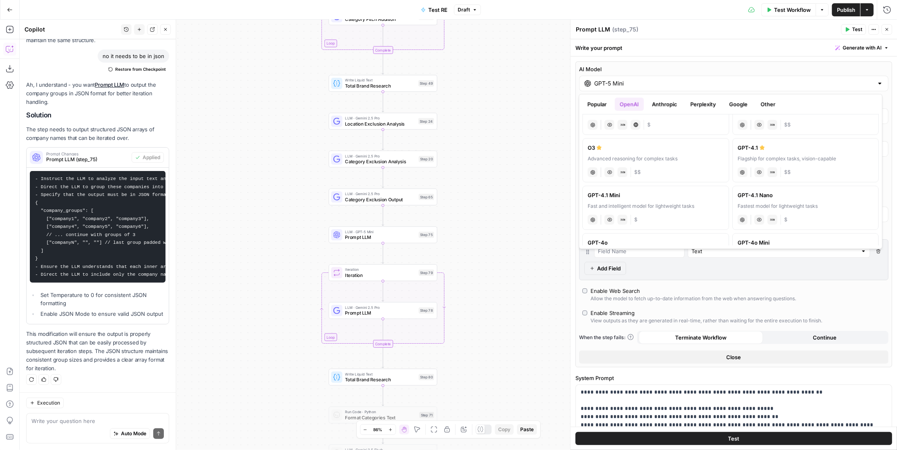
click at [659, 203] on div "Fast and intelligent model for lightweight tasks" at bounding box center [656, 205] width 136 height 7
type input "GPT-4.1 Mini"
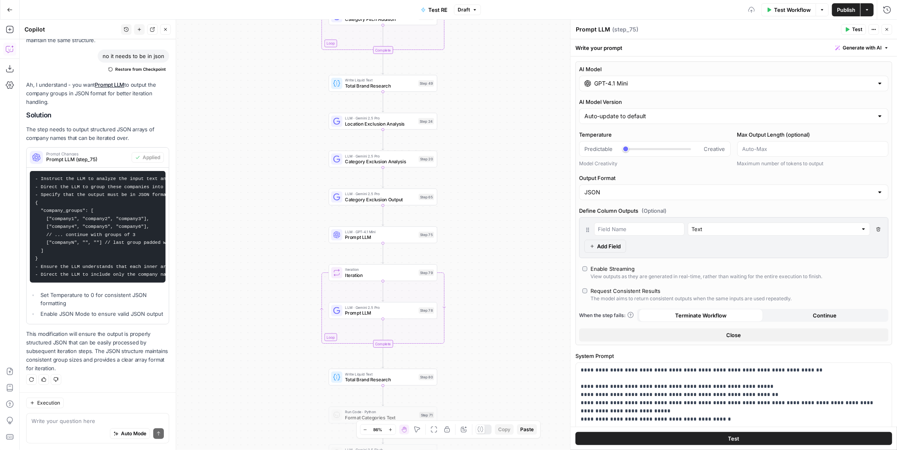
scroll to position [41, 0]
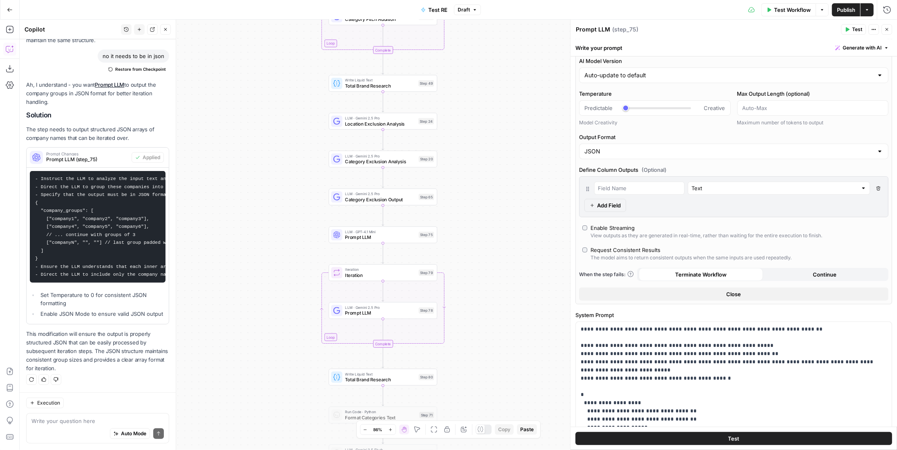
click at [617, 246] on div "Request Consistent Results" at bounding box center [626, 250] width 70 height 8
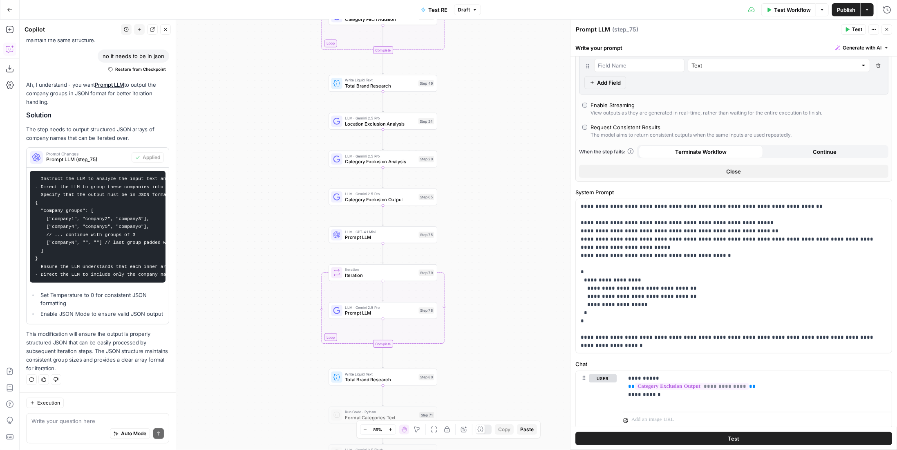
click at [732, 437] on span "Test" at bounding box center [733, 438] width 11 height 8
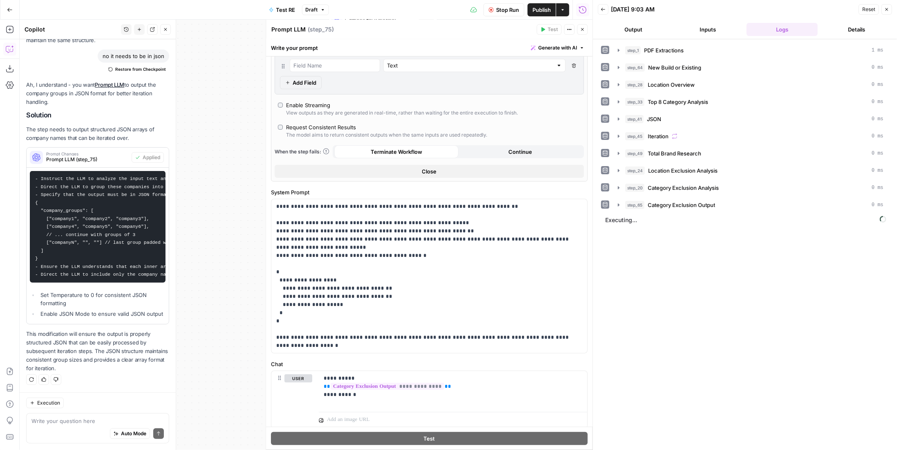
click at [585, 31] on button "Close" at bounding box center [582, 29] width 11 height 11
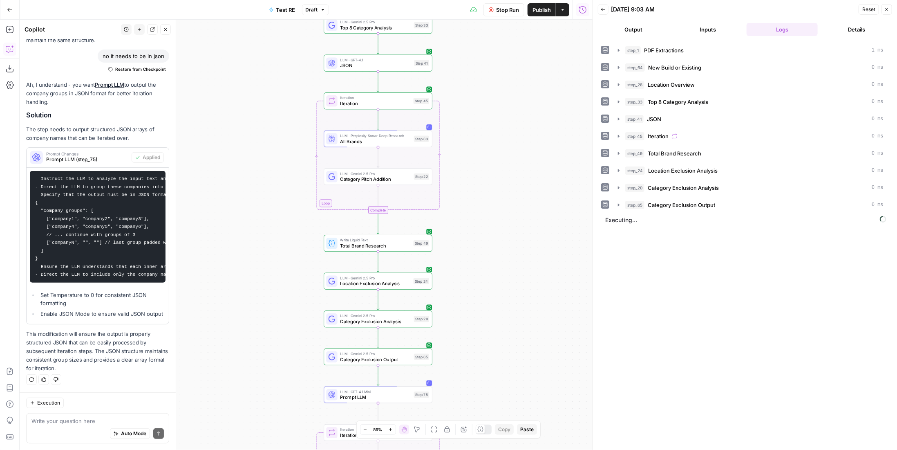
drag, startPoint x: 503, startPoint y: 162, endPoint x: 510, endPoint y: 163, distance: 7.1
click at [499, 311] on div "Workflow Set Inputs Inputs LLM · Gemini 2.5 Pro PDF Extractions Step 1 LLM · Ge…" at bounding box center [306, 235] width 573 height 430
drag, startPoint x: 508, startPoint y: 155, endPoint x: 475, endPoint y: 209, distance: 63.3
click at [502, 233] on div "Workflow Set Inputs Inputs LLM · Gemini 2.5 Pro PDF Extractions Step 1 LLM · Ge…" at bounding box center [306, 235] width 573 height 430
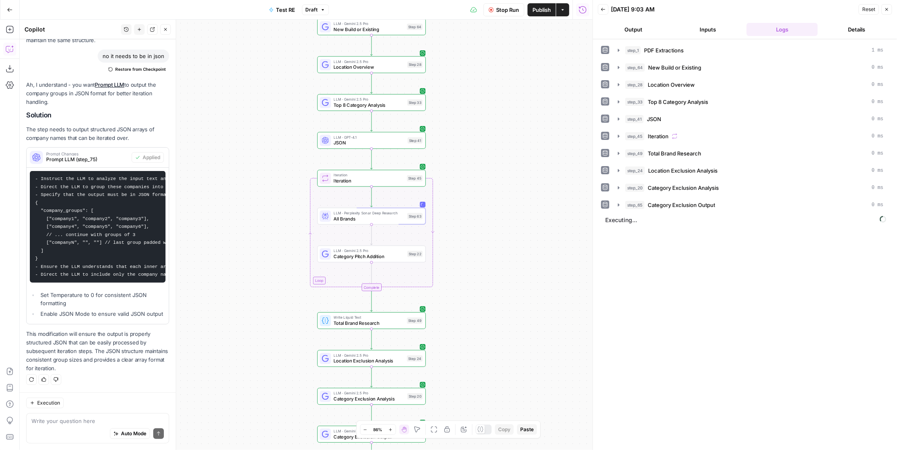
click at [404, 176] on span "Iteration" at bounding box center [369, 175] width 70 height 6
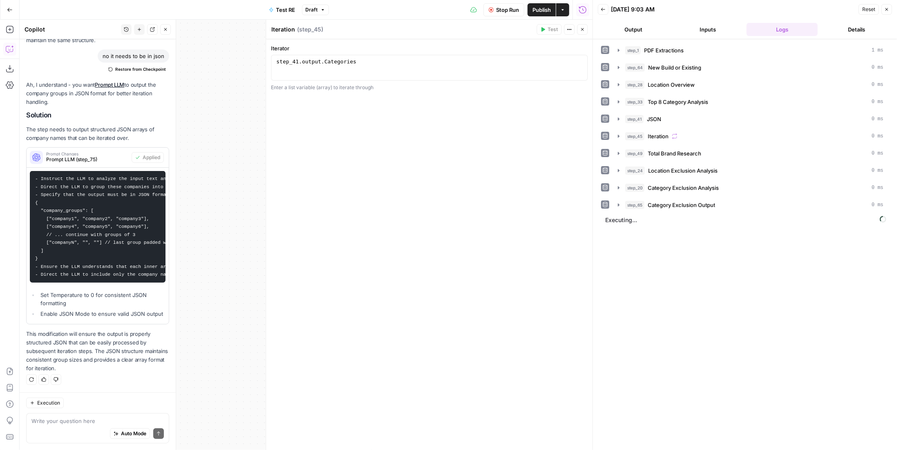
click at [583, 31] on icon "button" at bounding box center [582, 29] width 5 height 5
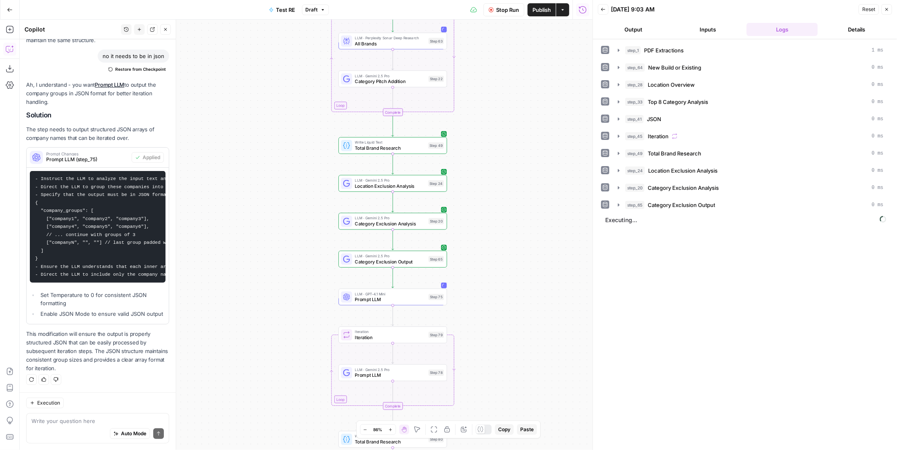
drag, startPoint x: 497, startPoint y: 253, endPoint x: 519, endPoint y: 78, distance: 176.2
click at [519, 78] on div "Workflow Set Inputs Inputs LLM · Gemini 2.5 Pro PDF Extractions Step 1 LLM · Ge…" at bounding box center [306, 235] width 573 height 430
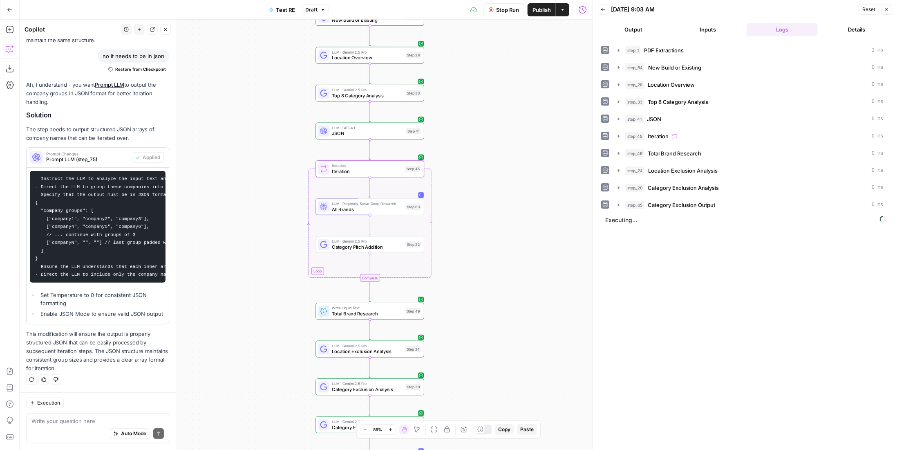
drag, startPoint x: 517, startPoint y: 102, endPoint x: 494, endPoint y: 267, distance: 167.1
click at [494, 267] on div "Workflow Set Inputs Inputs LLM · Gemini 2.5 Pro PDF Extractions Step 1 LLM · Ge…" at bounding box center [306, 235] width 573 height 430
click at [378, 134] on span "JSON" at bounding box center [367, 133] width 71 height 7
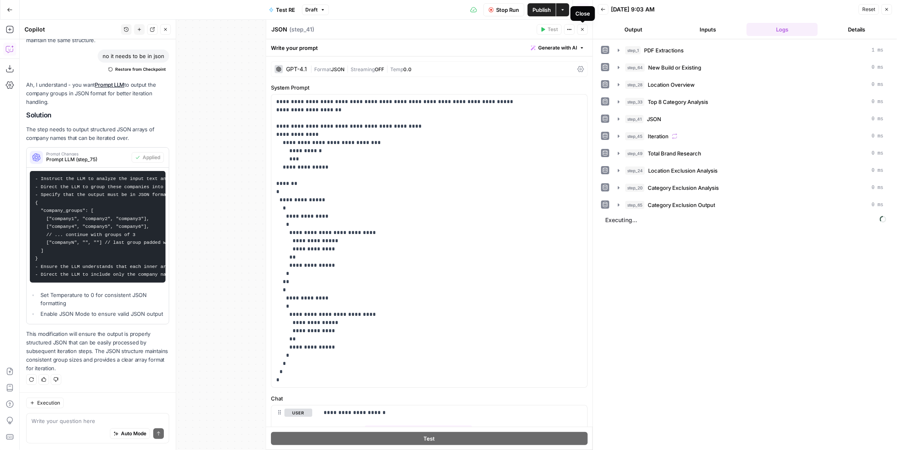
click at [585, 32] on button "Close" at bounding box center [582, 29] width 11 height 11
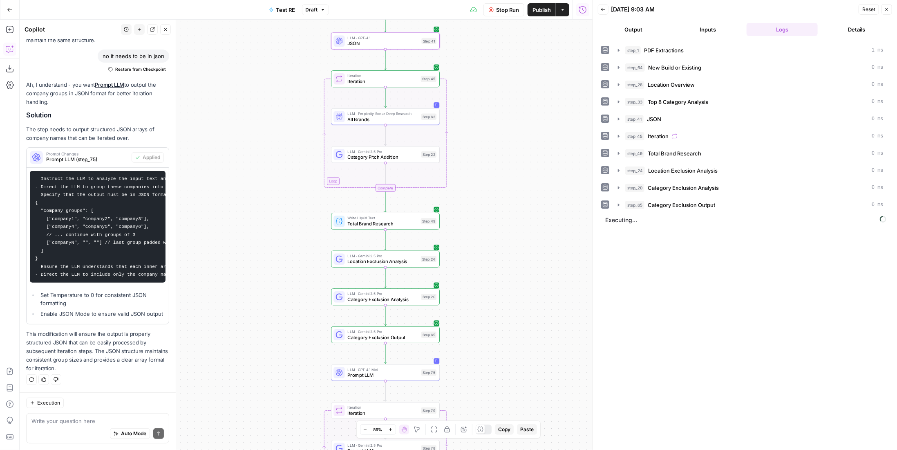
drag, startPoint x: 522, startPoint y: 241, endPoint x: 526, endPoint y: 166, distance: 74.9
click at [526, 166] on div "Workflow Set Inputs Inputs LLM · Gemini 2.5 Pro PDF Extractions Step 1 LLM · Ge…" at bounding box center [306, 235] width 573 height 430
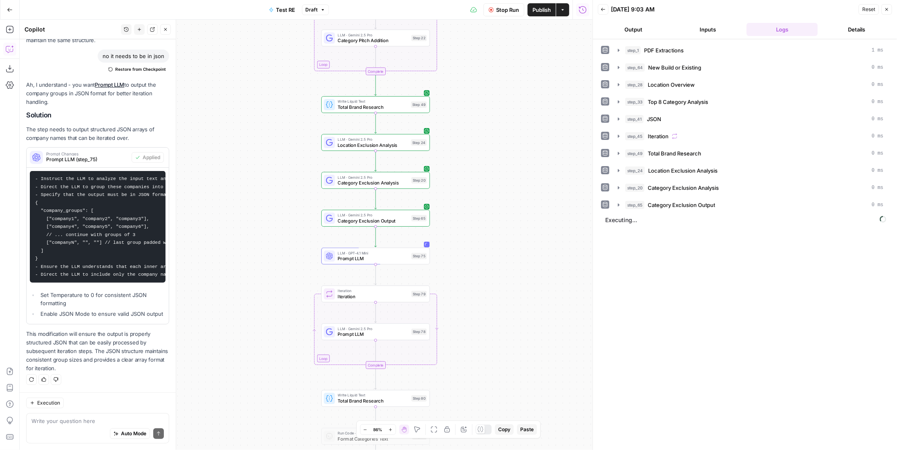
drag, startPoint x: 515, startPoint y: 238, endPoint x: 509, endPoint y: 187, distance: 51.4
click at [509, 187] on div "Workflow Set Inputs Inputs LLM · Gemini 2.5 Pro PDF Extractions Step 1 LLM · Ge…" at bounding box center [306, 235] width 573 height 430
click at [403, 256] on span "Prompt LLM" at bounding box center [373, 258] width 71 height 7
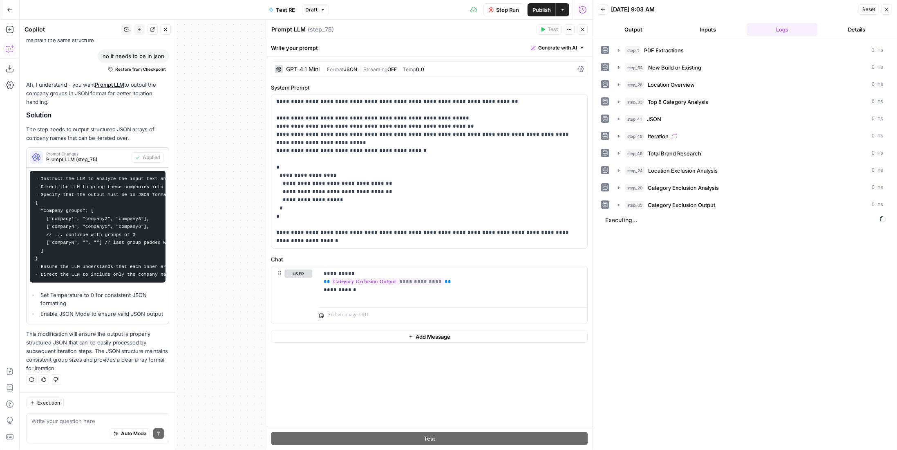
click at [580, 29] on icon "button" at bounding box center [582, 29] width 5 height 5
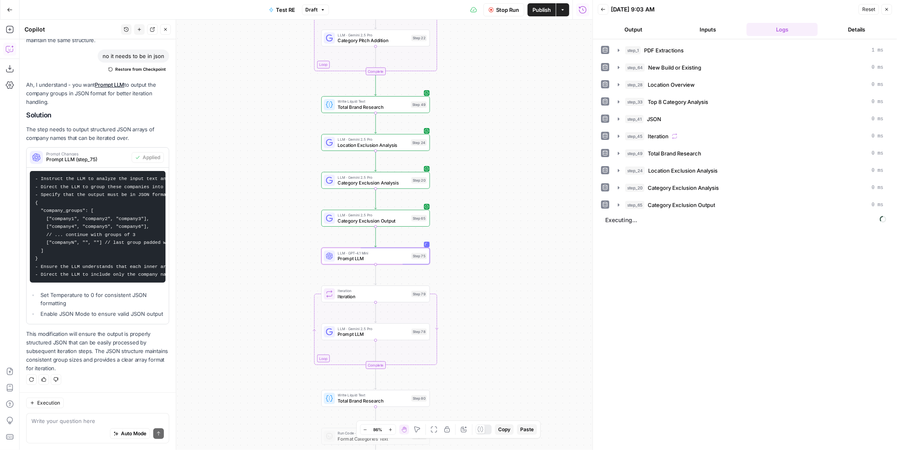
click at [411, 296] on div "Iteration Iteration Step 79 Copy step Delete step Add Note Test" at bounding box center [375, 294] width 103 height 12
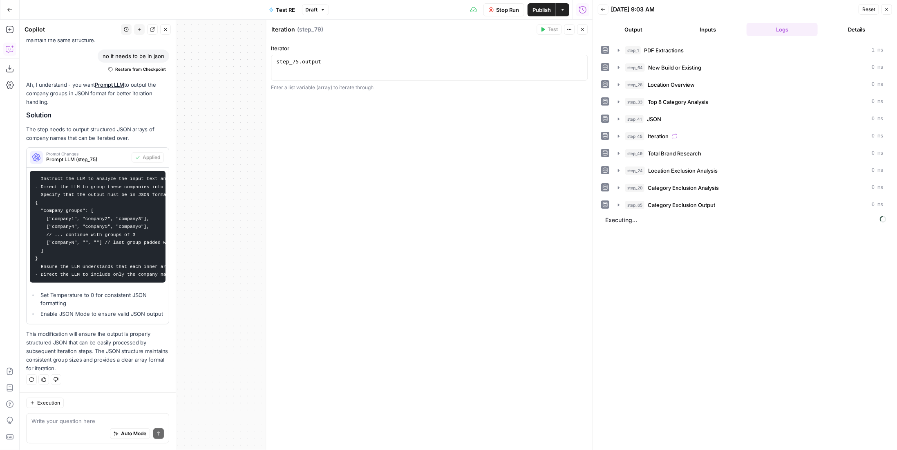
click at [587, 28] on button "Close" at bounding box center [582, 29] width 11 height 11
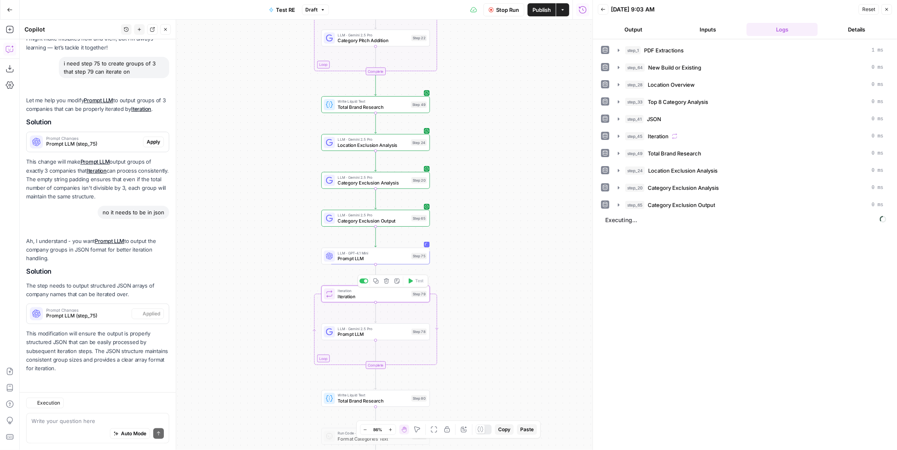
scroll to position [46, 0]
click at [406, 293] on span "Iteration" at bounding box center [373, 296] width 71 height 7
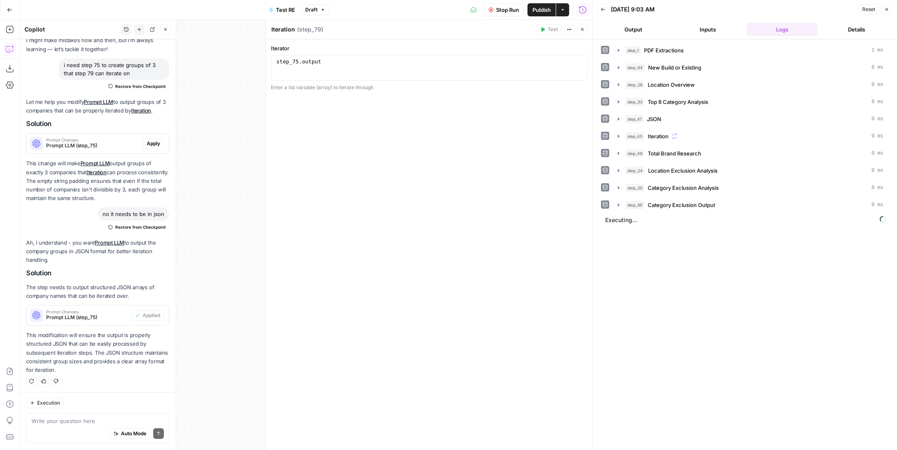
click at [394, 70] on div "step_75 . output" at bounding box center [430, 73] width 310 height 31
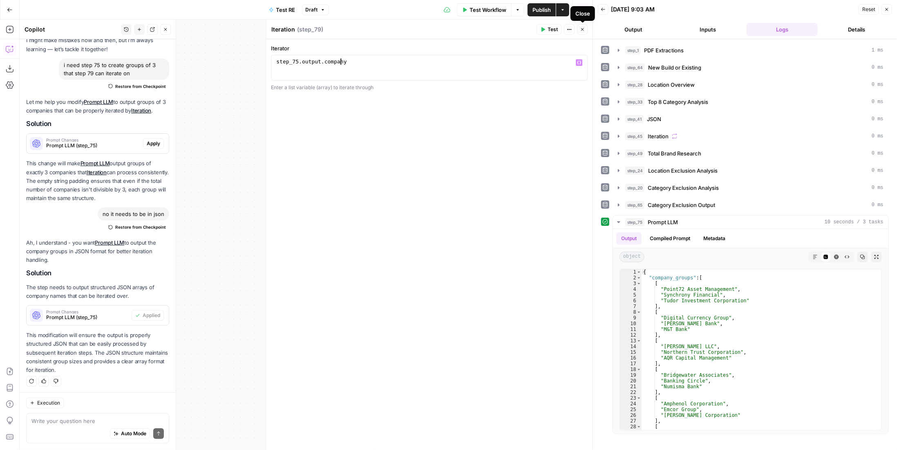
type textarea "**********"
click at [548, 28] on span "Test" at bounding box center [553, 29] width 10 height 7
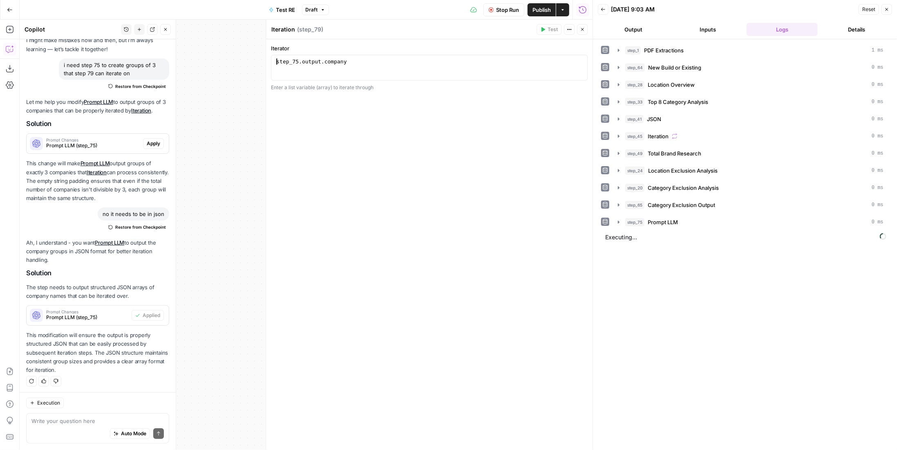
click at [465, 58] on div "step_75 . output . company" at bounding box center [430, 73] width 310 height 31
click at [465, 65] on div "step_75 . output . company" at bounding box center [430, 73] width 310 height 31
click at [584, 28] on icon "button" at bounding box center [582, 29] width 5 height 5
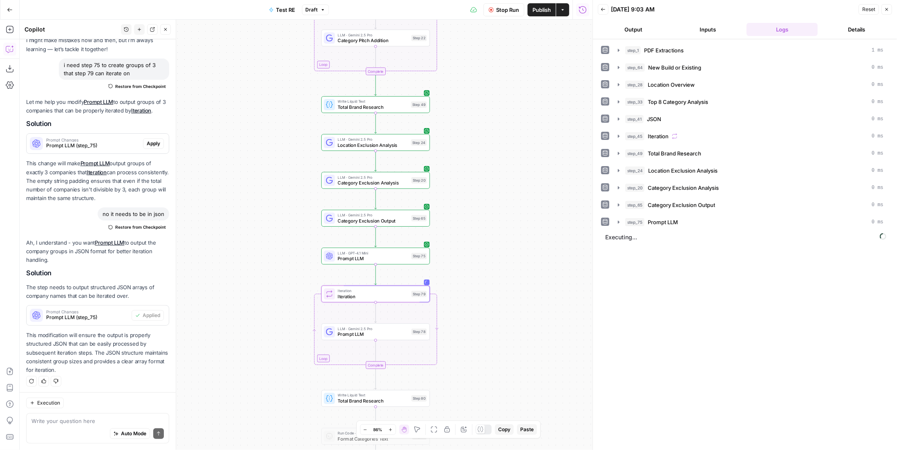
click at [502, 8] on span "Stop Run" at bounding box center [507, 10] width 23 height 8
click at [92, 426] on div "Auto Mode Send" at bounding box center [97, 434] width 132 height 18
click at [94, 420] on textarea at bounding box center [97, 420] width 132 height 8
click at [94, 419] on textarea at bounding box center [97, 420] width 132 height 8
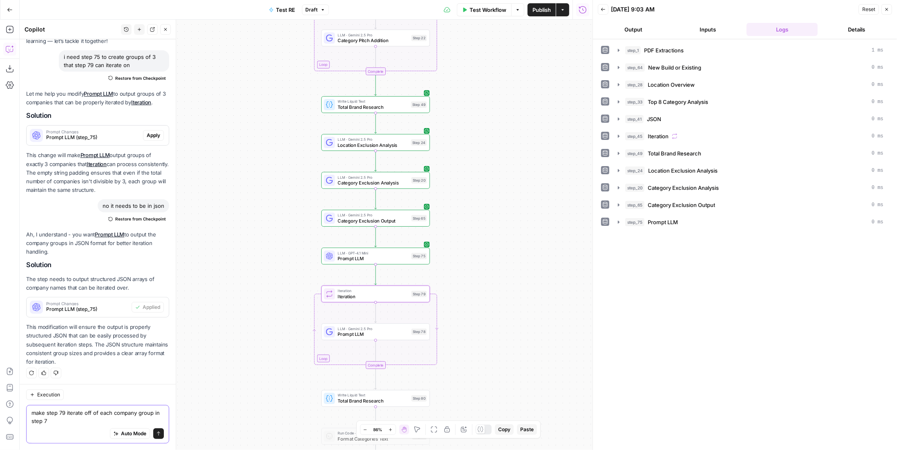
type textarea "make step 79 iterate off of each company group in step 75"
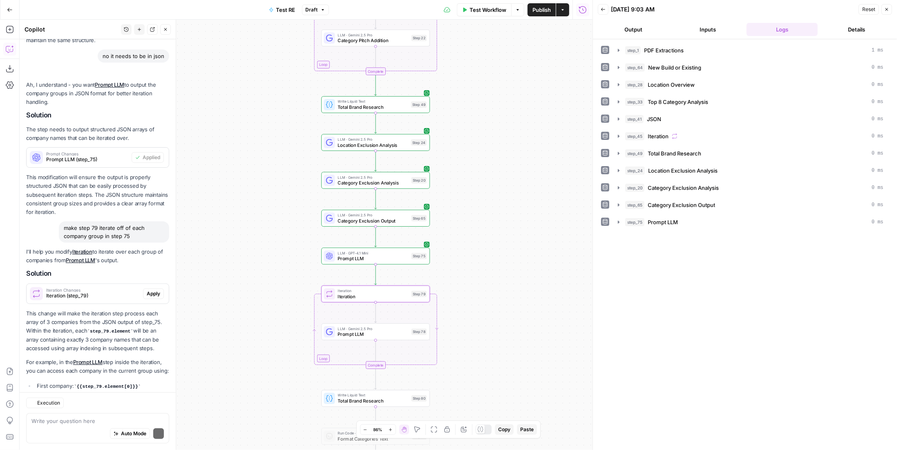
scroll to position [253, 0]
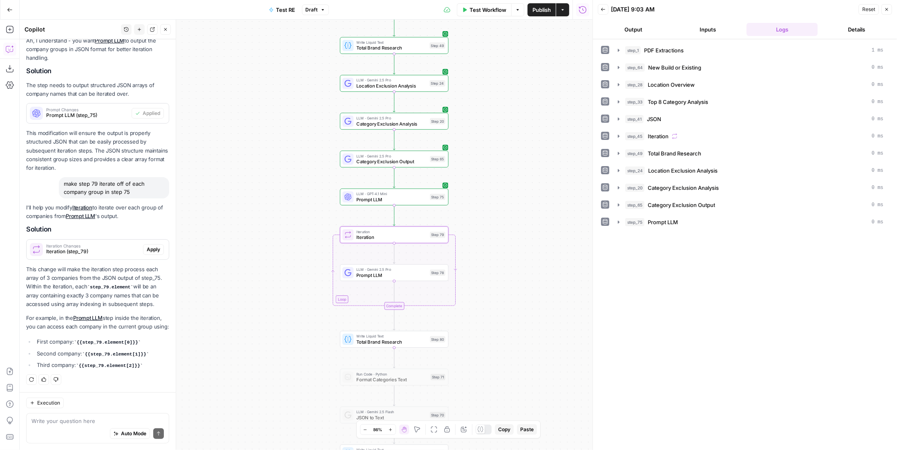
click at [151, 246] on span "Apply" at bounding box center [153, 249] width 13 height 7
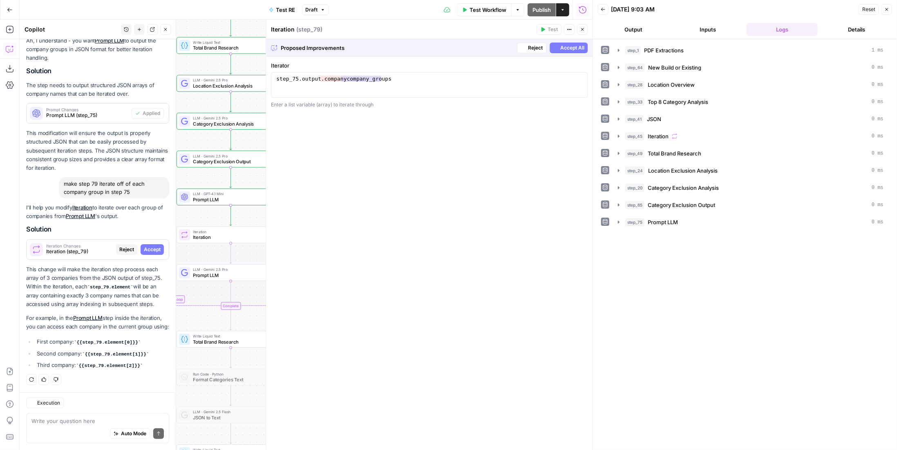
scroll to position [227, 0]
click at [570, 46] on span "Accept All" at bounding box center [572, 47] width 24 height 7
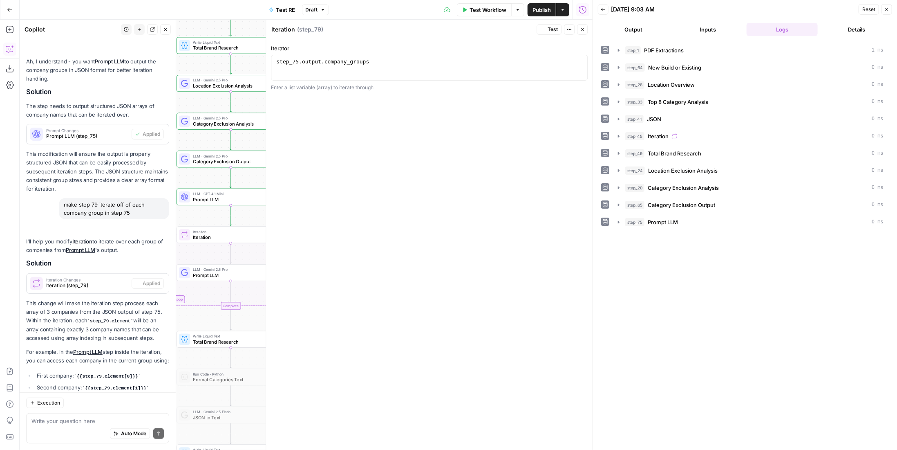
scroll to position [266, 0]
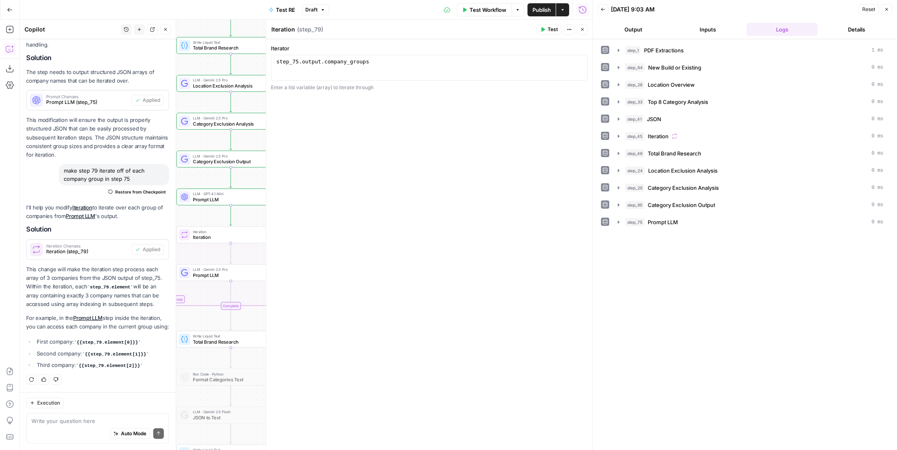
click at [552, 29] on span "Test" at bounding box center [553, 29] width 10 height 7
click at [584, 28] on icon "button" at bounding box center [582, 29] width 5 height 5
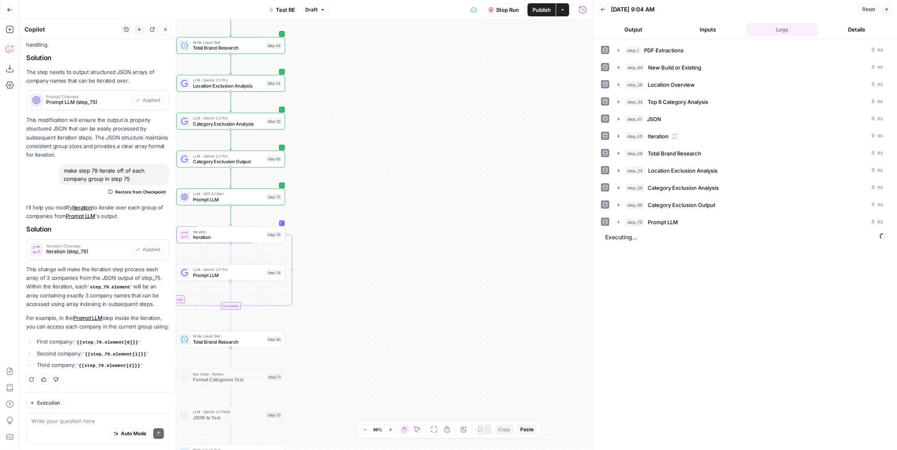
click at [161, 27] on button "Close" at bounding box center [165, 29] width 11 height 11
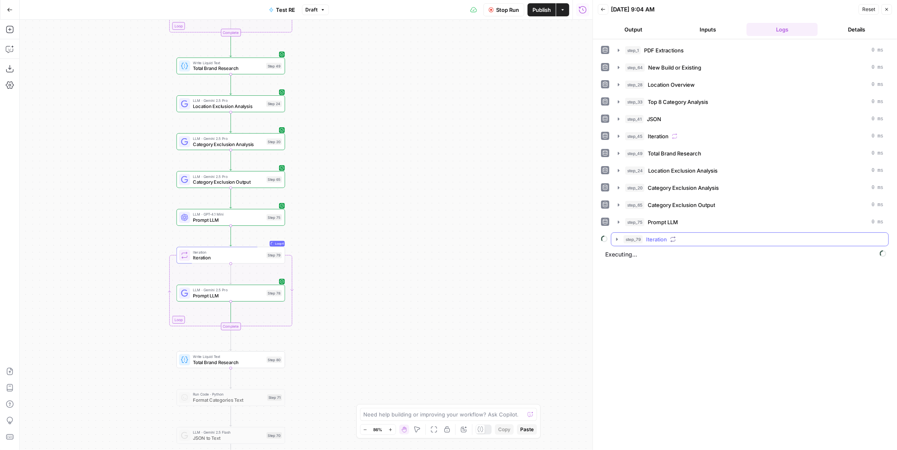
click at [700, 235] on div "step_79 Iteration" at bounding box center [754, 239] width 260 height 8
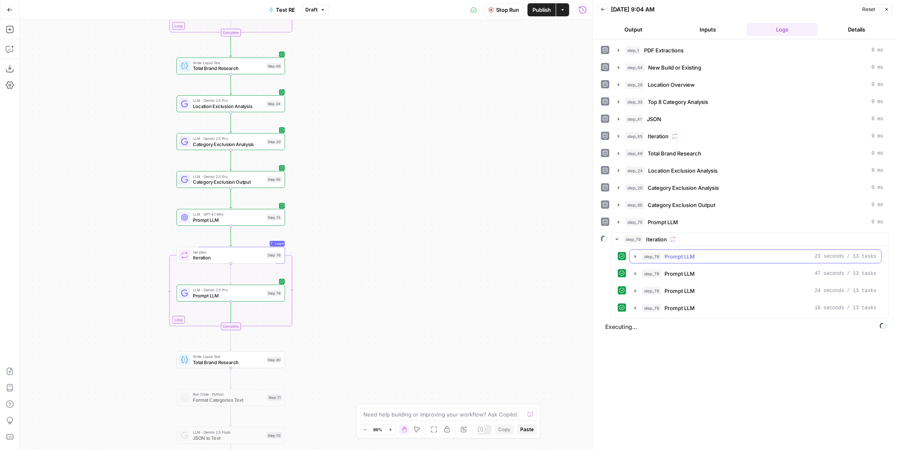
click at [689, 254] on span "Prompt LLM" at bounding box center [679, 256] width 30 height 8
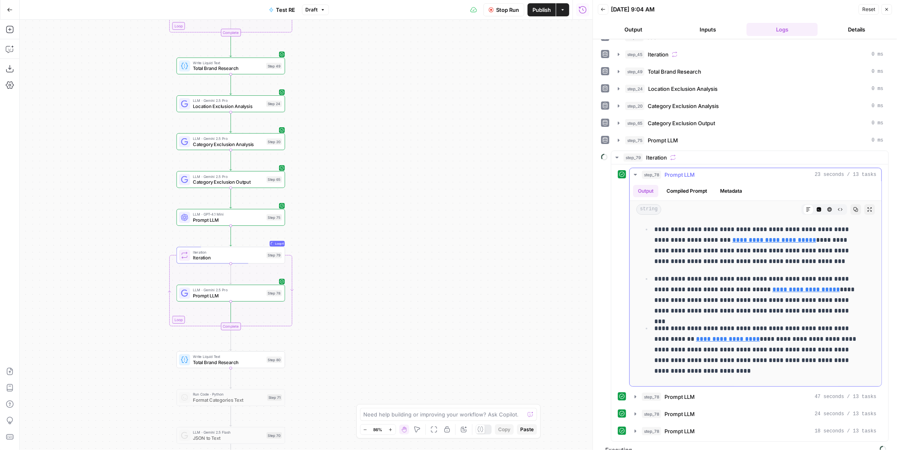
scroll to position [0, 0]
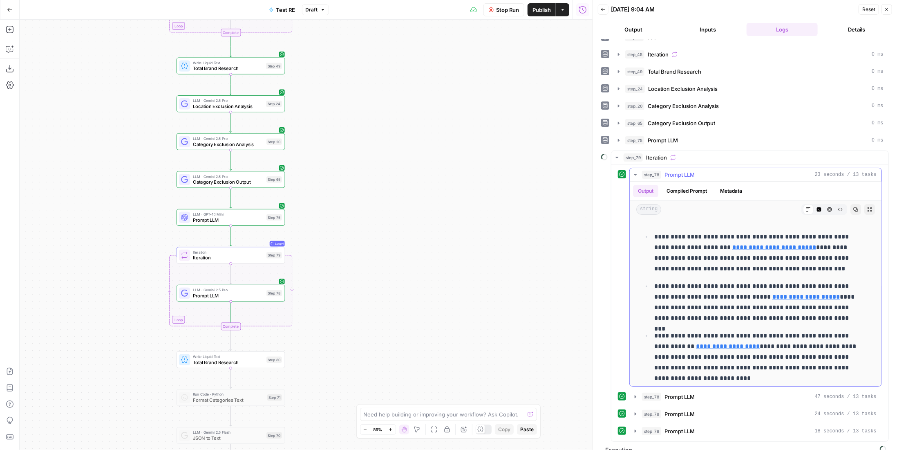
click at [689, 173] on span "Prompt LLM" at bounding box center [679, 174] width 30 height 8
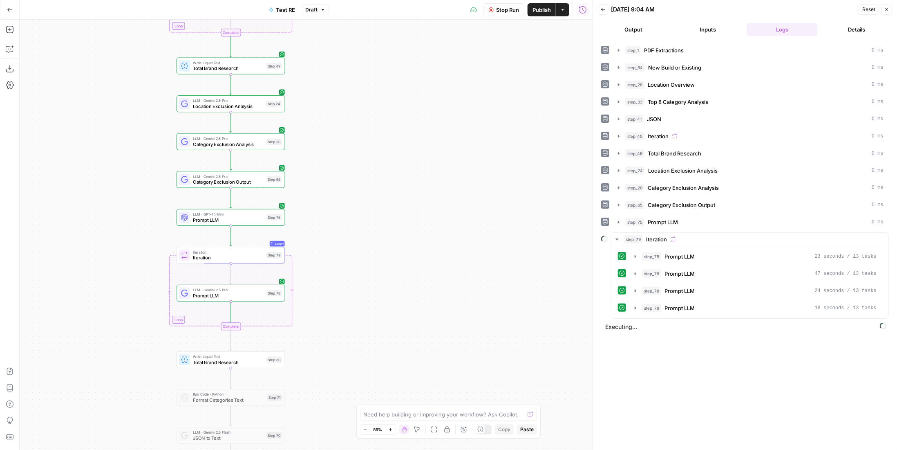
click at [512, 7] on span "Stop Run" at bounding box center [507, 10] width 23 height 8
click at [226, 212] on span "LLM · GPT-4.1 Mini" at bounding box center [228, 214] width 71 height 6
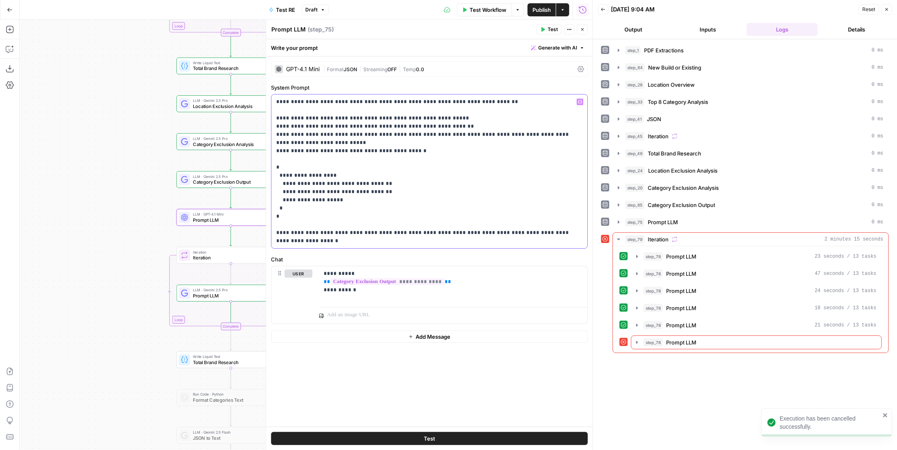
click at [414, 126] on p "**********" at bounding box center [429, 171] width 307 height 147
click at [364, 132] on p "**********" at bounding box center [429, 171] width 307 height 147
click at [573, 132] on p "**********" at bounding box center [429, 171] width 307 height 147
drag, startPoint x: 284, startPoint y: 190, endPoint x: 313, endPoint y: 188, distance: 28.7
click at [313, 188] on p "**********" at bounding box center [429, 171] width 307 height 147
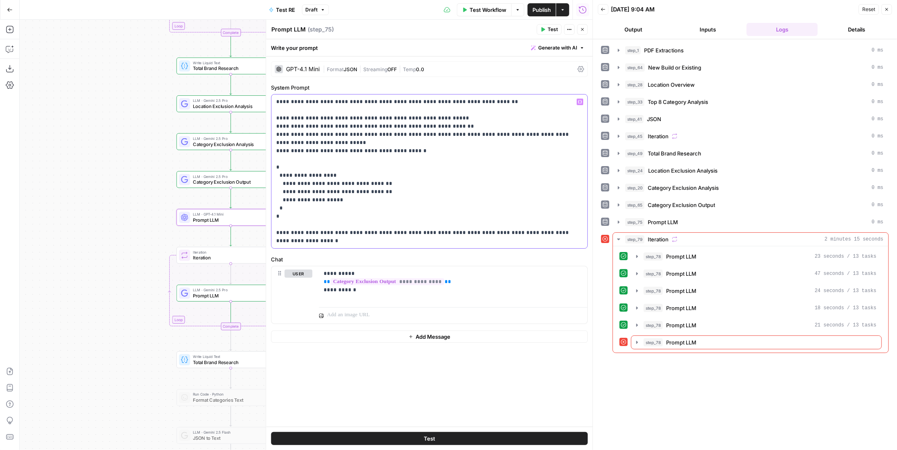
click at [311, 189] on p "**********" at bounding box center [429, 171] width 307 height 147
drag, startPoint x: 381, startPoint y: 181, endPoint x: 351, endPoint y: 184, distance: 30.9
click at [351, 184] on p "**********" at bounding box center [429, 171] width 307 height 147
click at [380, 179] on p "**********" at bounding box center [429, 171] width 307 height 147
click at [380, 182] on p "**********" at bounding box center [429, 171] width 307 height 147
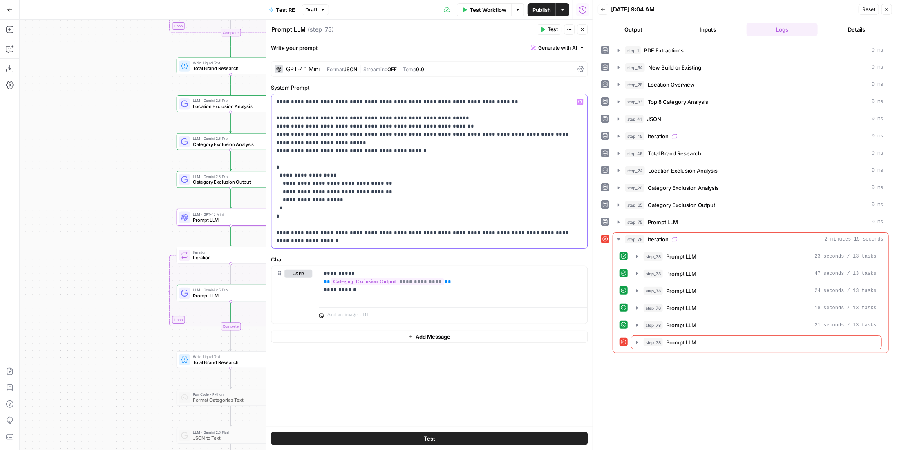
click at [382, 182] on p "**********" at bounding box center [429, 171] width 307 height 147
click at [382, 183] on p "**********" at bounding box center [429, 171] width 307 height 147
click at [411, 184] on p "**********" at bounding box center [429, 171] width 307 height 147
click at [446, 184] on p "**********" at bounding box center [429, 171] width 307 height 147
drag, startPoint x: 463, startPoint y: 184, endPoint x: 270, endPoint y: 186, distance: 193.3
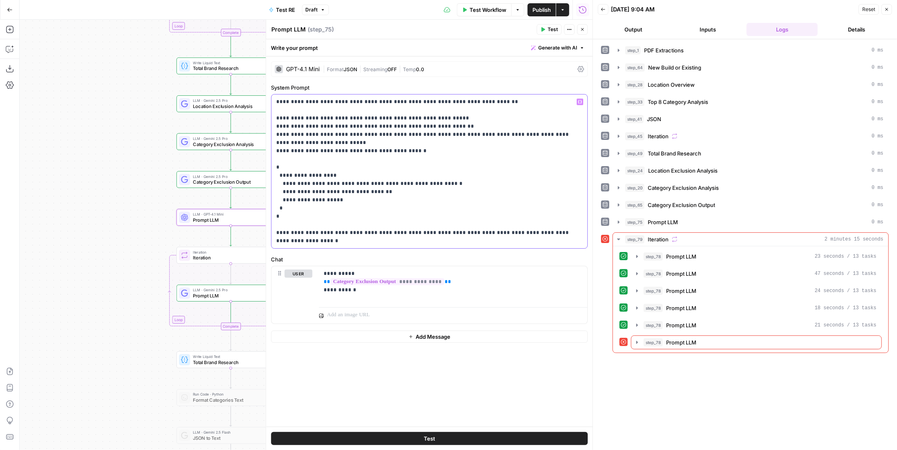
click at [270, 186] on div "**********" at bounding box center [429, 235] width 327 height 430
drag, startPoint x: 329, startPoint y: 190, endPoint x: 264, endPoint y: 191, distance: 65.4
click at [266, 191] on div "**********" at bounding box center [429, 235] width 327 height 430
click at [312, 190] on p "**********" at bounding box center [429, 171] width 307 height 147
click at [569, 236] on p "**********" at bounding box center [429, 171] width 307 height 147
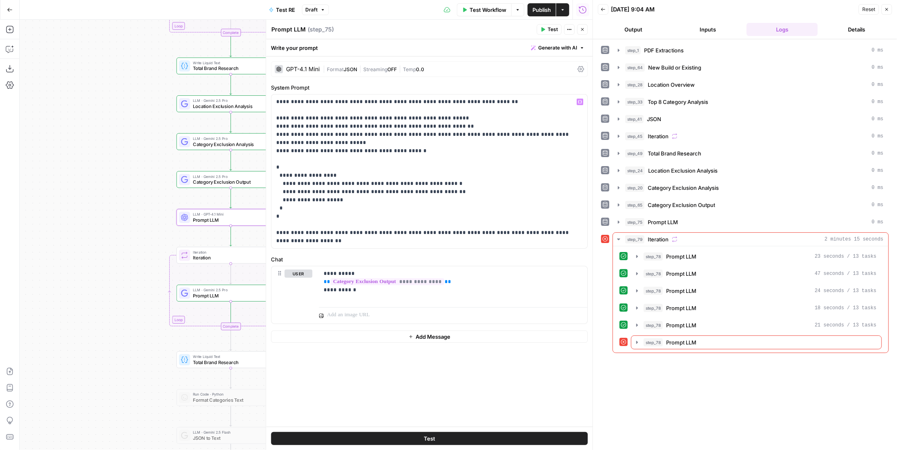
click at [233, 297] on span "Prompt LLM" at bounding box center [228, 295] width 71 height 7
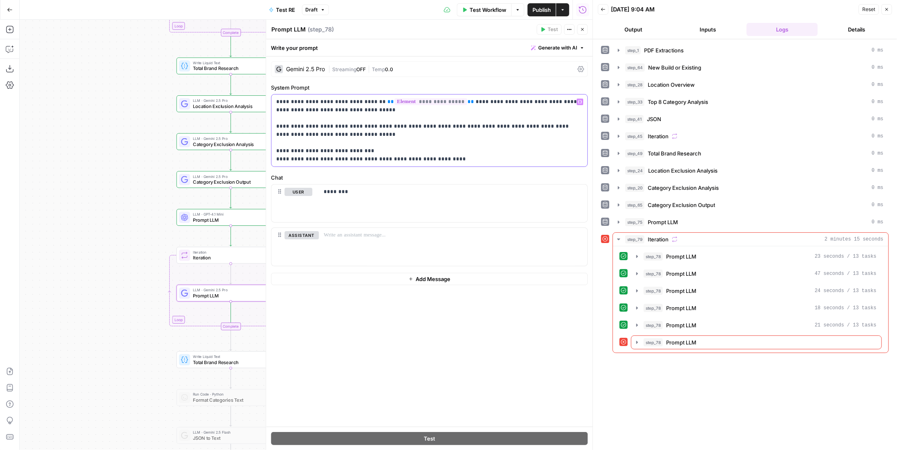
click at [277, 159] on p "**********" at bounding box center [429, 130] width 307 height 65
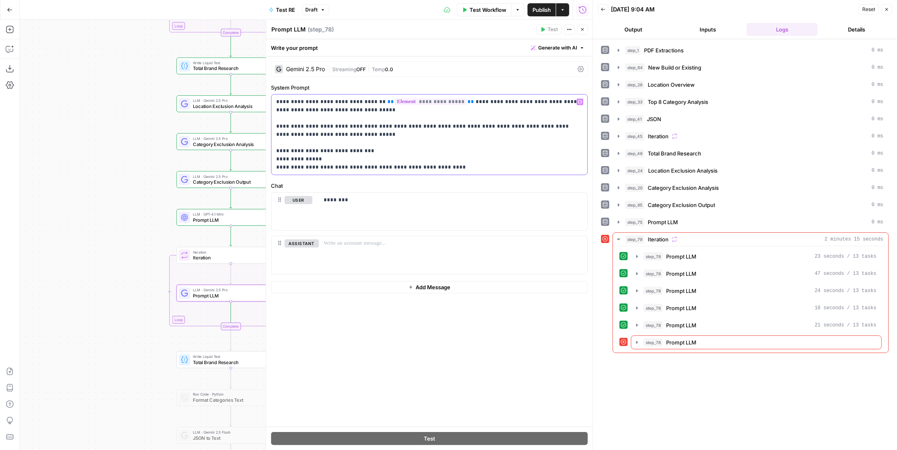
click at [351, 157] on p "**********" at bounding box center [429, 135] width 307 height 74
click at [275, 159] on div "**********" at bounding box center [429, 134] width 316 height 80
click at [668, 338] on span "Prompt LLM" at bounding box center [681, 342] width 30 height 8
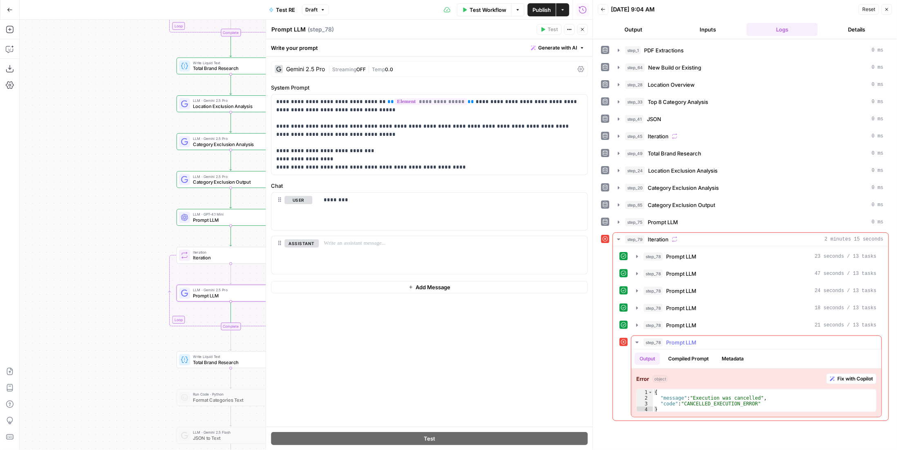
click at [668, 338] on span "Prompt LLM" at bounding box center [681, 342] width 30 height 8
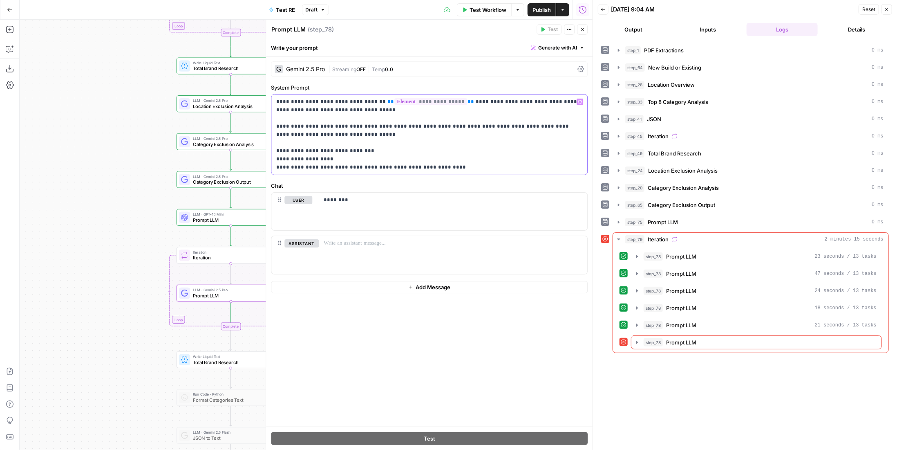
drag, startPoint x: 358, startPoint y: 166, endPoint x: 396, endPoint y: 166, distance: 38.4
click at [396, 166] on p "**********" at bounding box center [429, 135] width 307 height 74
click at [281, 168] on p "**********" at bounding box center [429, 135] width 307 height 74
click at [401, 163] on p "**********" at bounding box center [429, 135] width 307 height 74
click at [414, 165] on p "**********" at bounding box center [429, 139] width 307 height 82
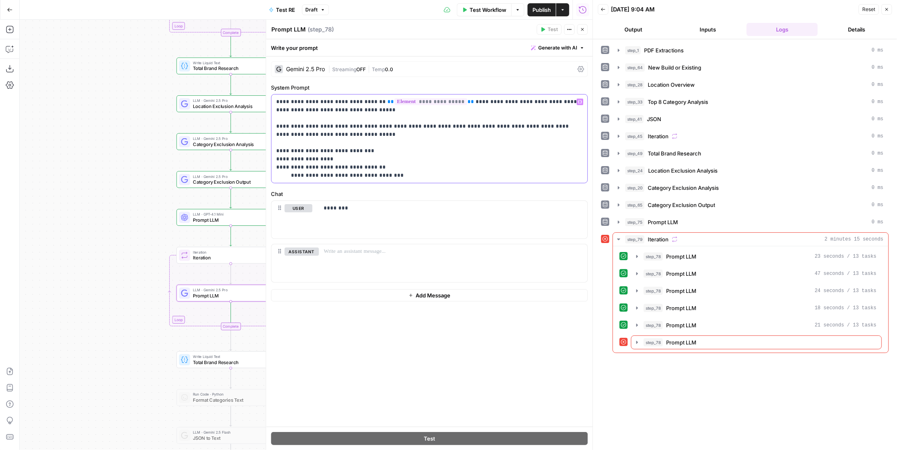
click at [383, 175] on p "**********" at bounding box center [429, 139] width 307 height 82
click at [276, 127] on p "**********" at bounding box center [429, 139] width 307 height 82
click at [581, 31] on icon "button" at bounding box center [582, 29] width 5 height 5
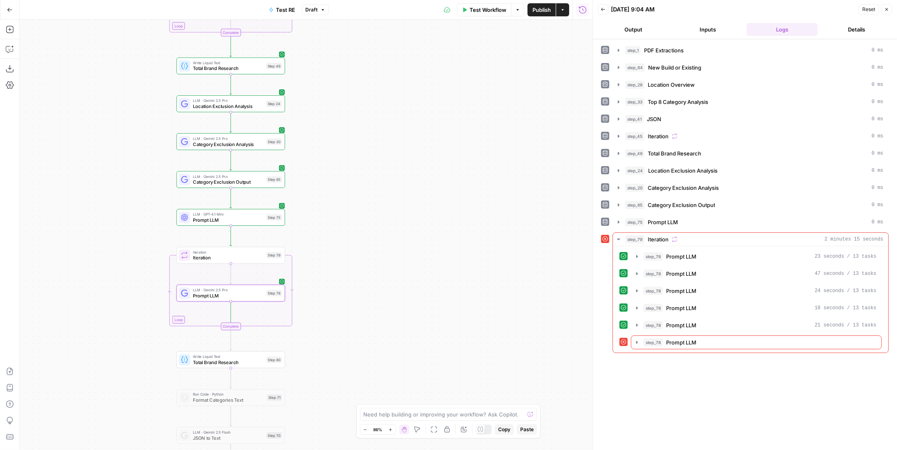
click at [267, 294] on div "Step 78" at bounding box center [274, 293] width 16 height 6
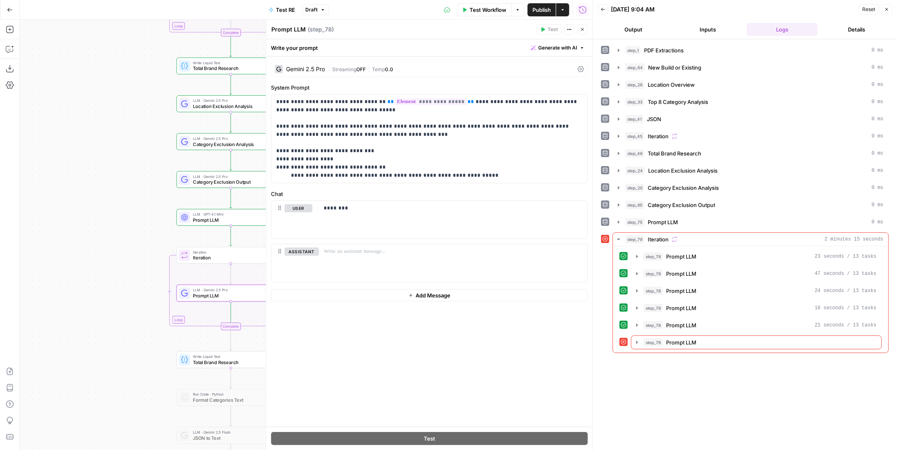
click at [298, 29] on textarea "Prompt LLM" at bounding box center [288, 29] width 34 height 8
click at [298, 30] on textarea "Prompt LLM" at bounding box center [288, 29] width 34 height 8
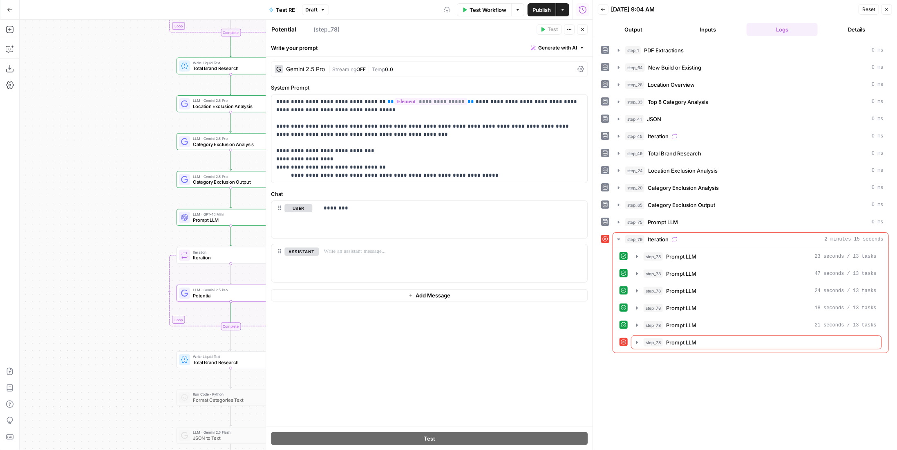
type textarea "Potential Emails"
click at [579, 29] on button "Close" at bounding box center [582, 29] width 11 height 11
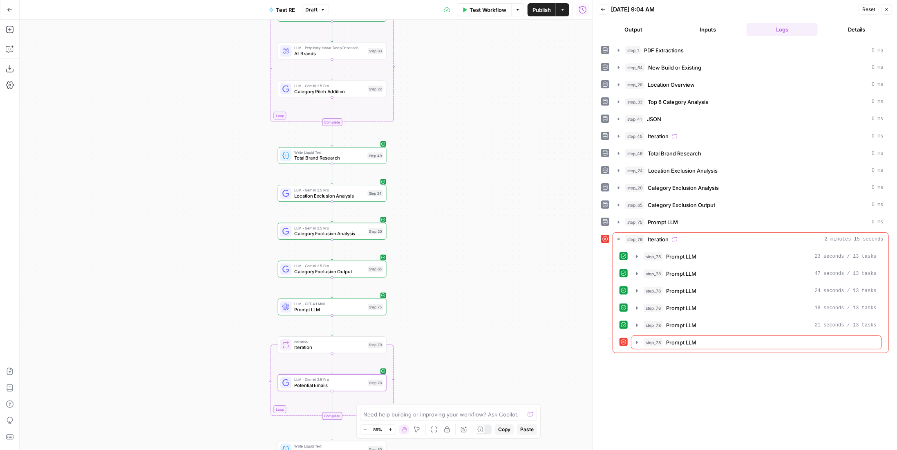
drag, startPoint x: 351, startPoint y: 130, endPoint x: 452, endPoint y: 220, distance: 135.2
click at [452, 220] on div "Workflow Set Inputs Inputs LLM · Gemini 2.5 Pro PDF Extractions Step 1 LLM · Ge…" at bounding box center [306, 235] width 573 height 430
click at [337, 306] on span "Prompt LLM" at bounding box center [329, 309] width 71 height 7
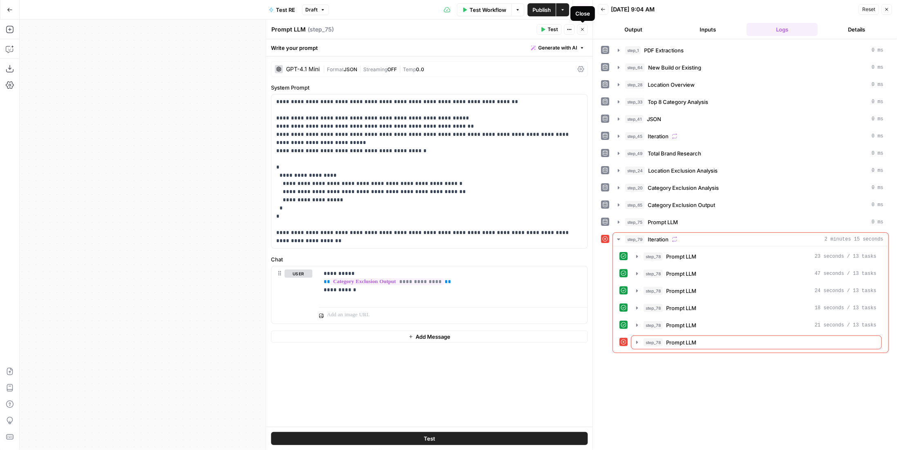
click at [578, 30] on button "Close" at bounding box center [582, 29] width 11 height 11
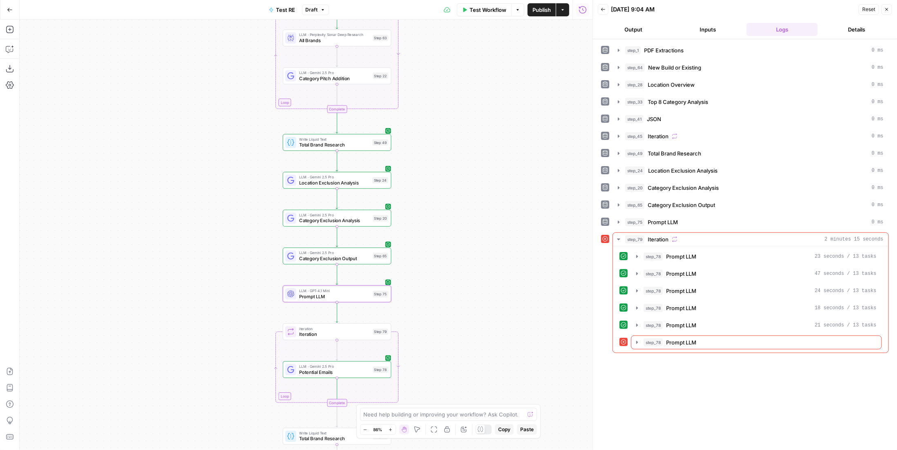
drag, startPoint x: 511, startPoint y: 244, endPoint x: 537, endPoint y: 184, distance: 65.6
click at [537, 184] on div "Workflow Set Inputs Inputs LLM · Gemini 2.5 Pro PDF Extractions Step 1 LLM · Ge…" at bounding box center [306, 235] width 573 height 430
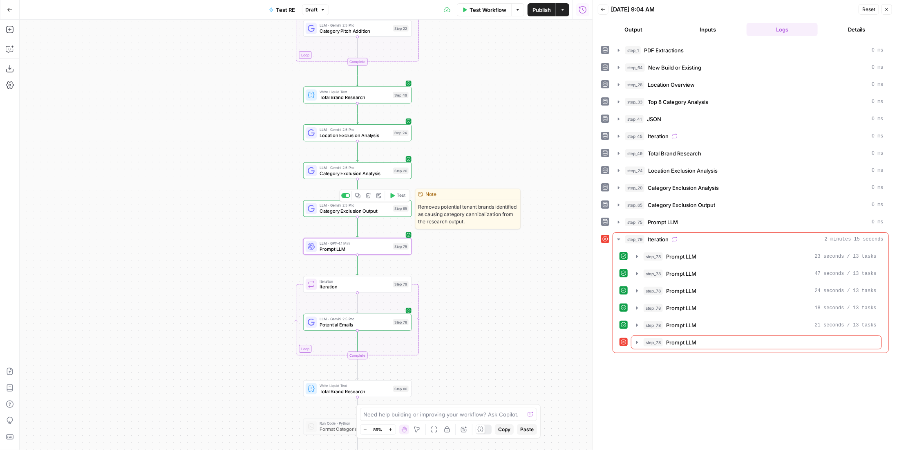
click at [358, 210] on span "Category Exclusion Output" at bounding box center [355, 210] width 71 height 7
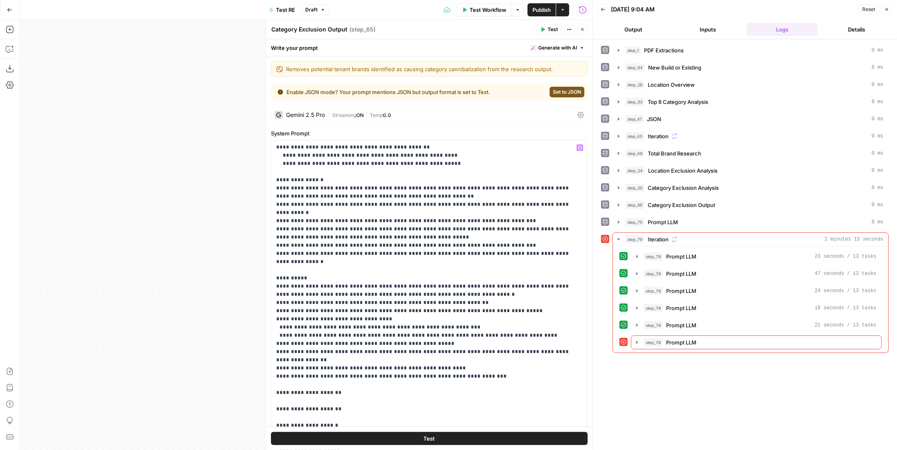
scroll to position [123, 0]
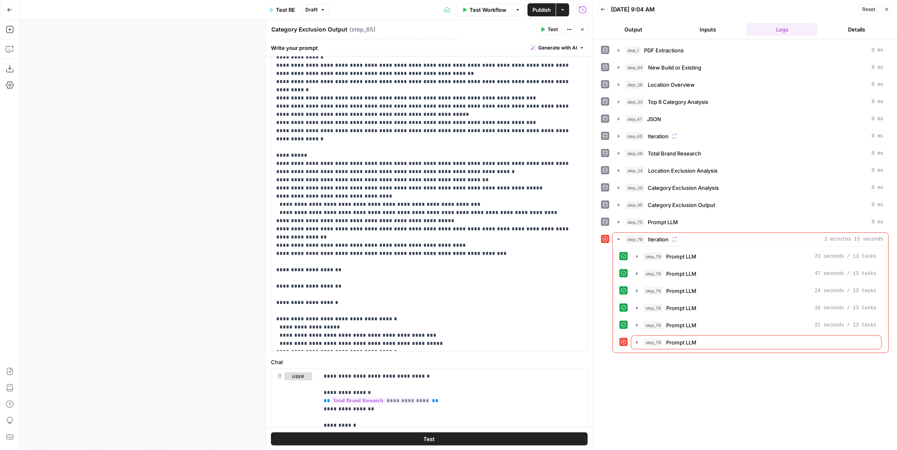
click at [583, 27] on icon "button" at bounding box center [582, 29] width 5 height 5
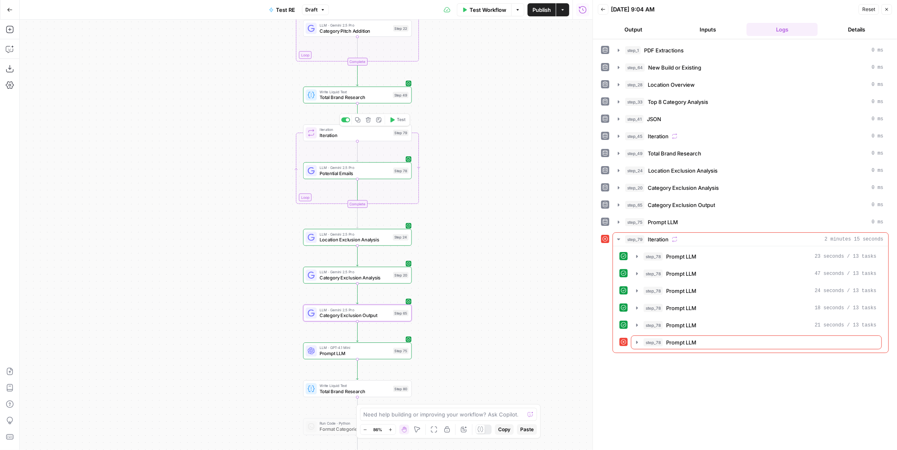
click at [365, 135] on span "Iteration" at bounding box center [355, 135] width 71 height 7
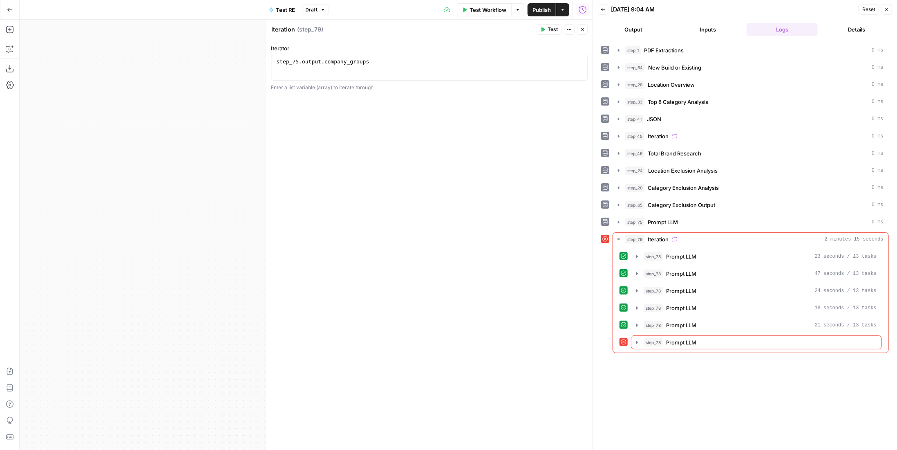
click at [582, 29] on icon "button" at bounding box center [582, 29] width 3 height 3
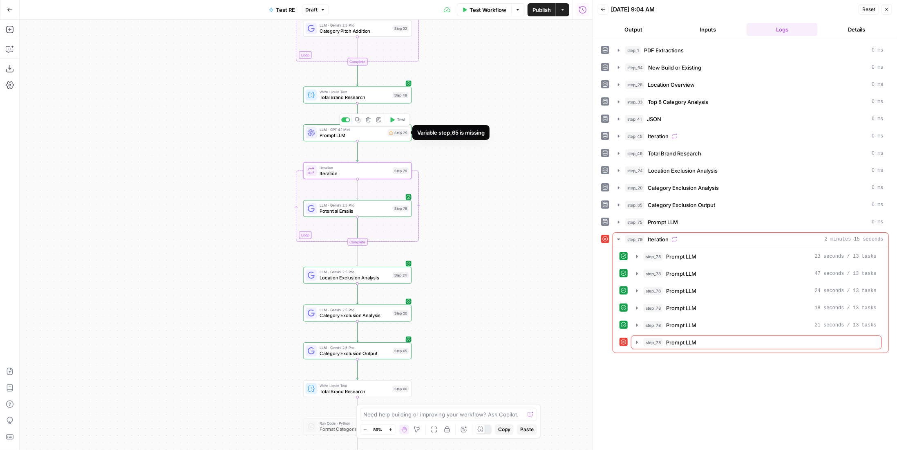
click at [388, 134] on div "Step 75" at bounding box center [397, 132] width 21 height 7
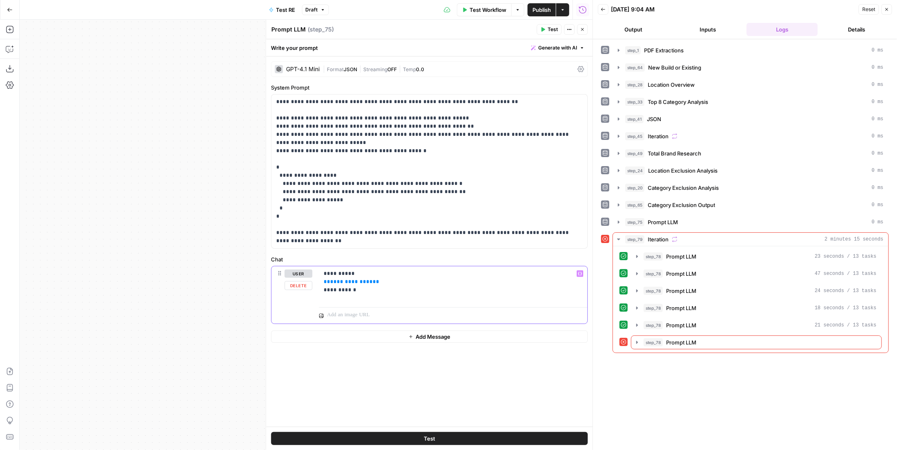
click at [347, 280] on span "**********" at bounding box center [351, 281] width 43 height 5
click at [582, 28] on icon "button" at bounding box center [582, 29] width 5 height 5
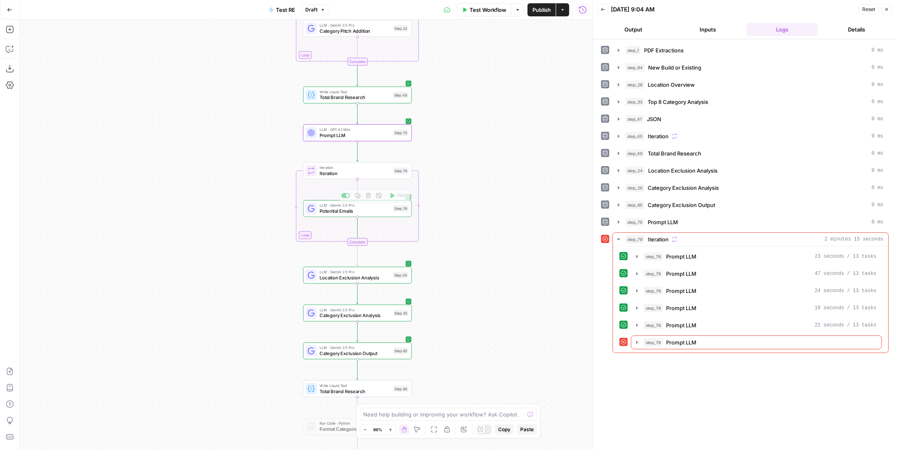
click at [339, 175] on span "Iteration" at bounding box center [355, 173] width 71 height 7
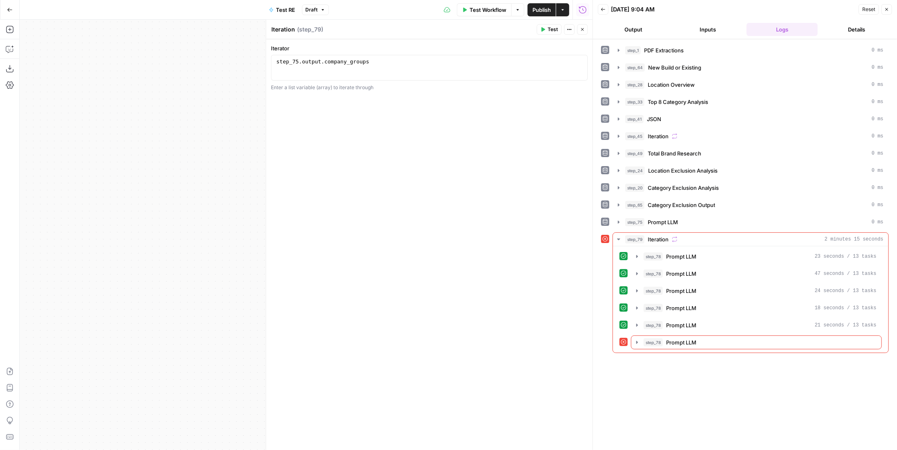
click at [278, 29] on textarea "Iteration" at bounding box center [283, 29] width 24 height 8
type textarea "Email Iteration"
click at [582, 29] on icon "button" at bounding box center [582, 29] width 5 height 5
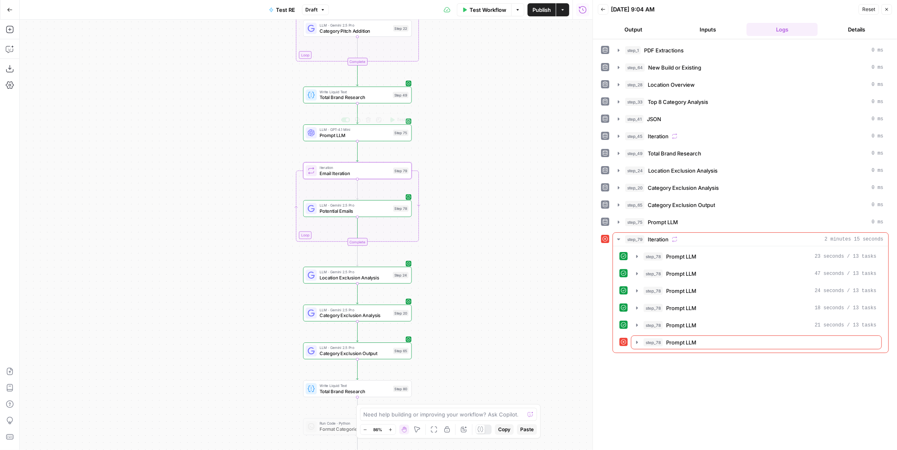
click at [343, 132] on span "Prompt LLM" at bounding box center [355, 135] width 71 height 7
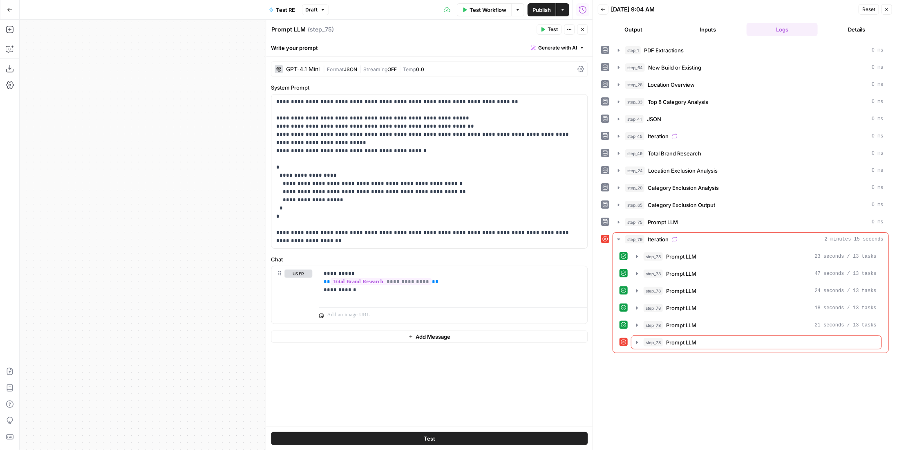
click at [293, 27] on textarea "Prompt LLM" at bounding box center [288, 29] width 34 height 8
type textarea "Company List"
click at [589, 35] on div at bounding box center [593, 225] width 8 height 450
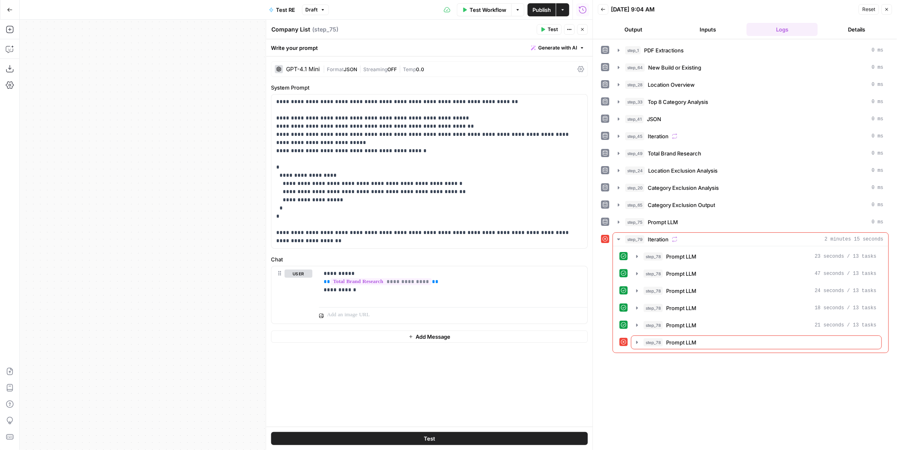
click at [587, 31] on button "Close" at bounding box center [582, 29] width 11 height 11
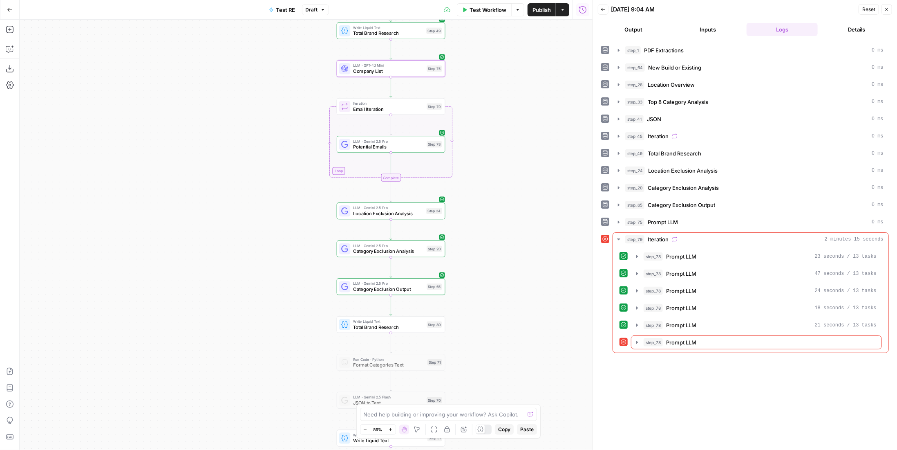
drag, startPoint x: 470, startPoint y: 201, endPoint x: 504, endPoint y: 136, distance: 72.6
click at [504, 136] on div "Workflow Set Inputs Inputs LLM · Gemini 2.5 Pro PDF Extractions Step 1 LLM · Ge…" at bounding box center [306, 235] width 573 height 430
click at [415, 288] on span "Category Exclusion Output" at bounding box center [388, 288] width 71 height 7
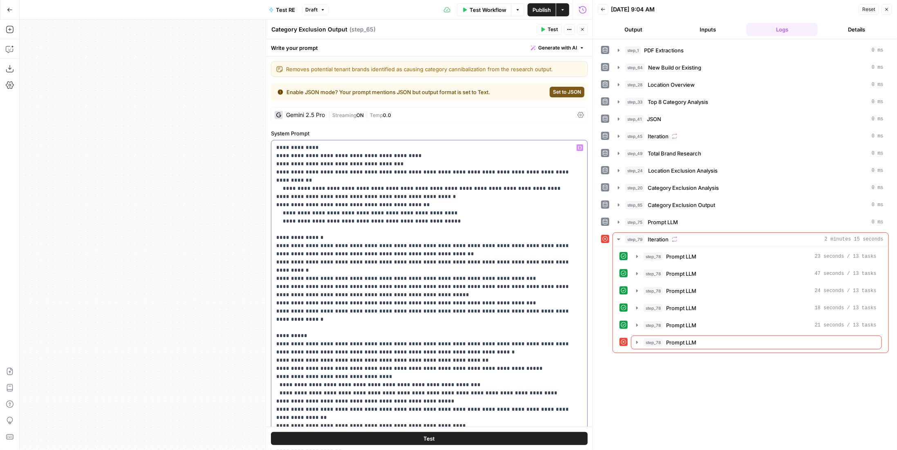
click at [470, 217] on p "**********" at bounding box center [423, 335] width 295 height 384
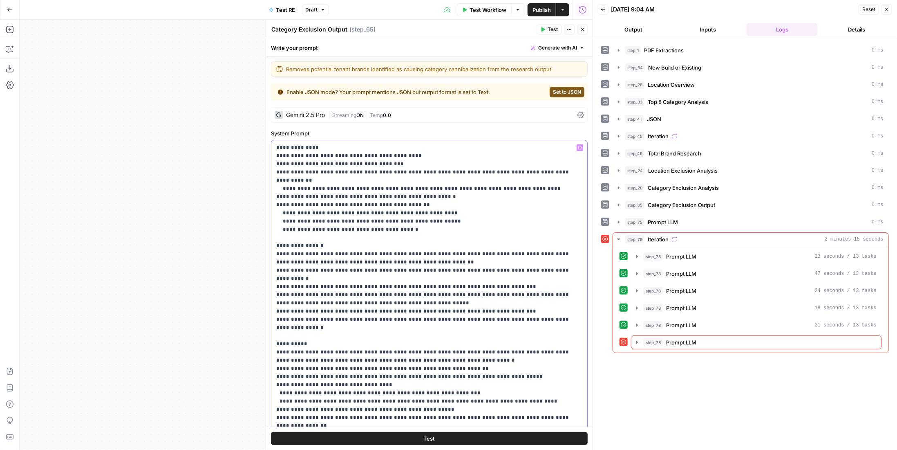
click at [364, 221] on p "**********" at bounding box center [423, 339] width 295 height 392
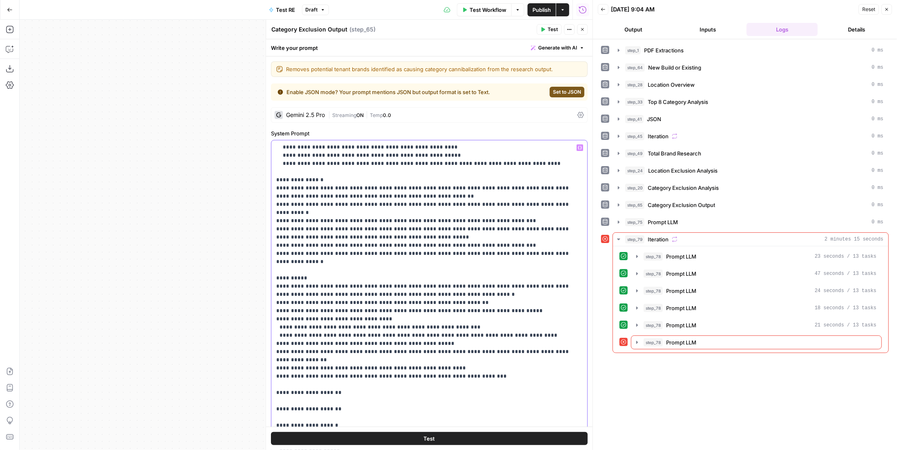
scroll to position [200, 0]
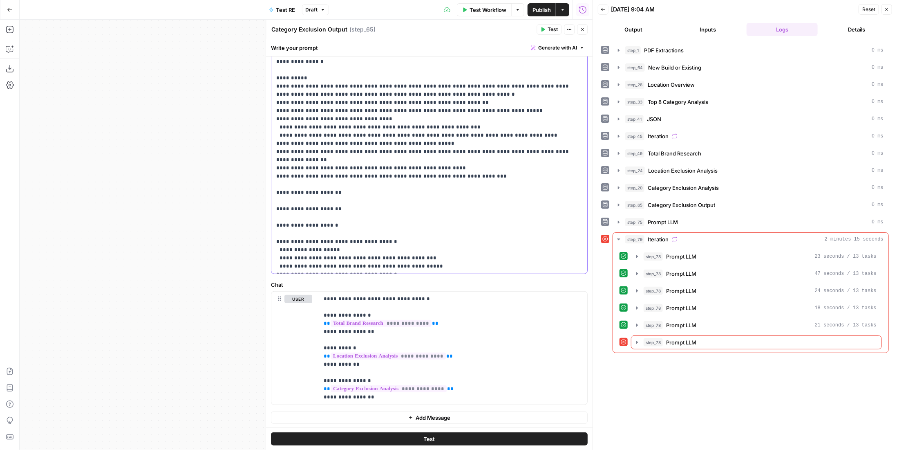
click at [407, 214] on p "**********" at bounding box center [423, 74] width 295 height 392
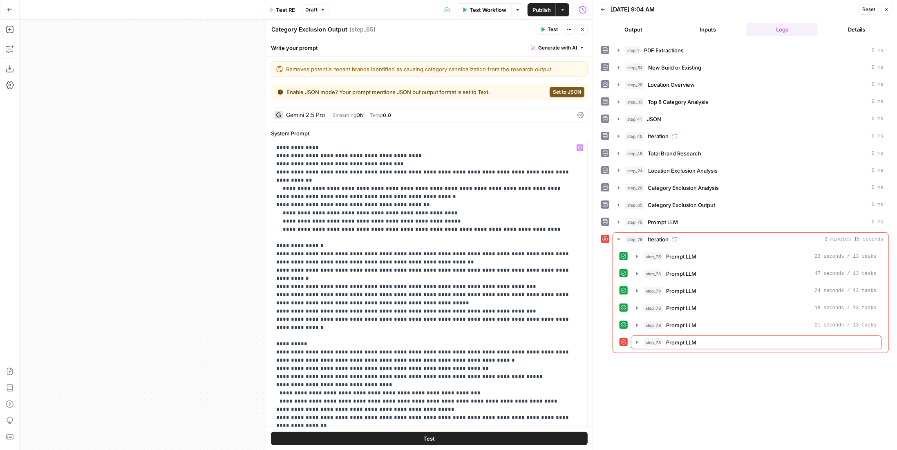
scroll to position [66, 0]
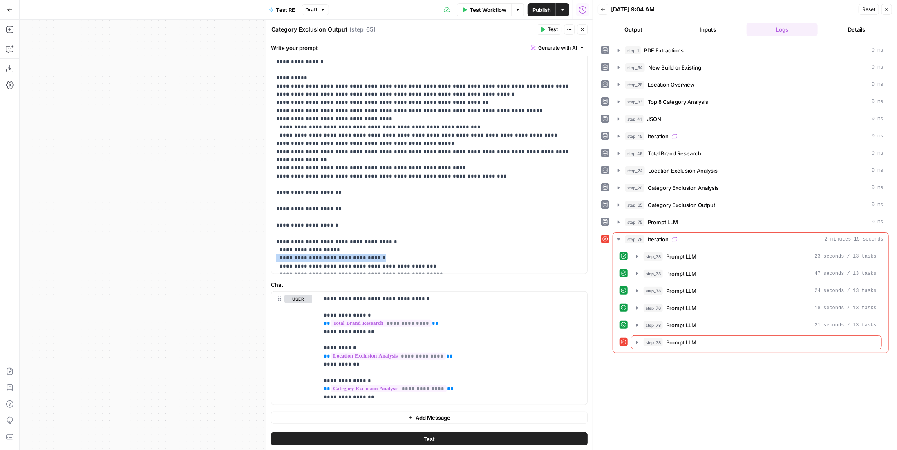
drag, startPoint x: 374, startPoint y: 221, endPoint x: 268, endPoint y: 221, distance: 105.8
click at [268, 221] on div "**********" at bounding box center [429, 235] width 327 height 430
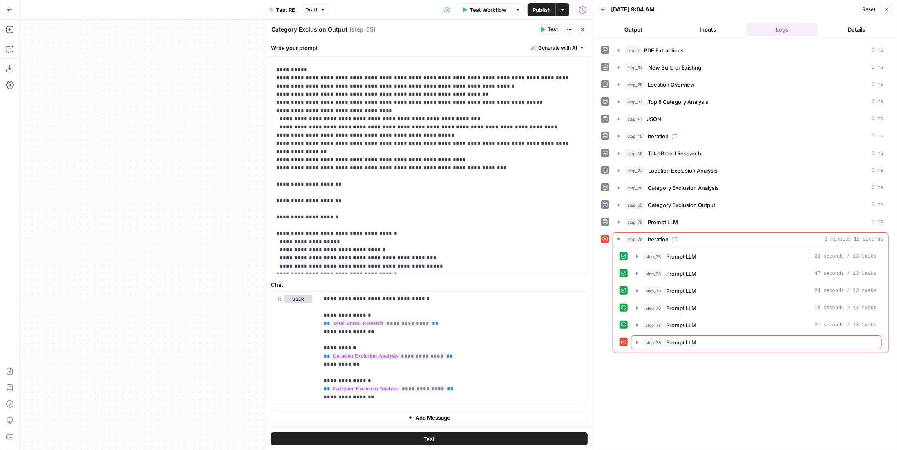
click at [385, 249] on p "**********" at bounding box center [423, 70] width 295 height 400
drag, startPoint x: 333, startPoint y: 243, endPoint x: 352, endPoint y: 255, distance: 22.2
click at [333, 243] on p "**********" at bounding box center [423, 70] width 295 height 400
click at [355, 244] on p "**********" at bounding box center [423, 70] width 295 height 400
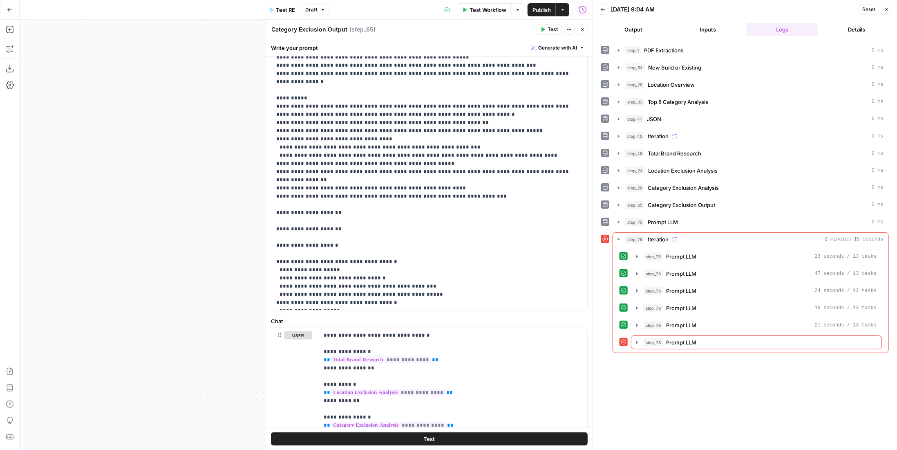
scroll to position [200, 0]
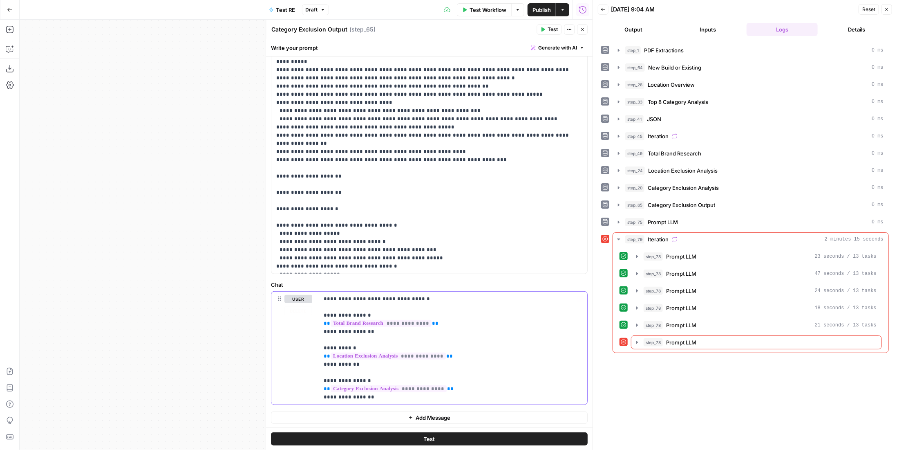
click at [458, 394] on p "**********" at bounding box center [450, 348] width 253 height 106
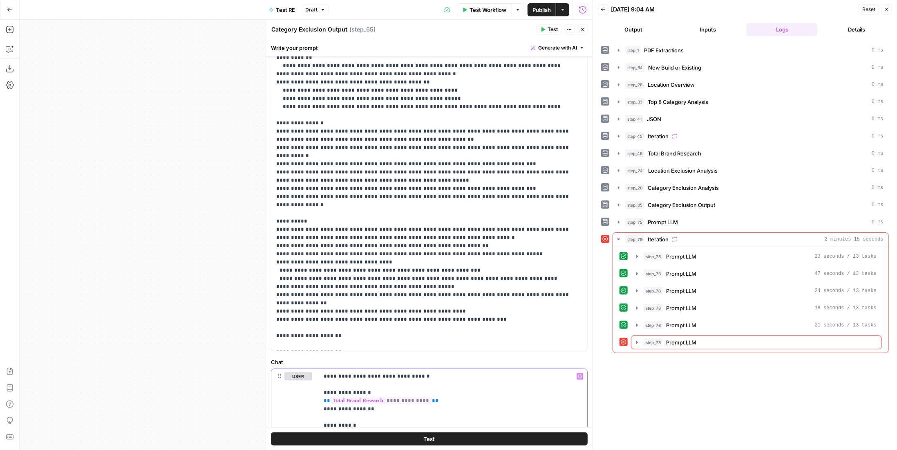
scroll to position [0, 0]
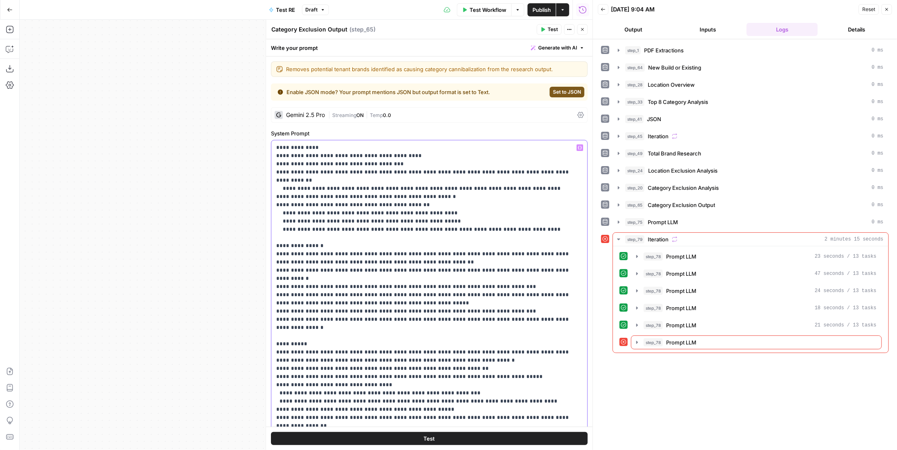
click at [511, 221] on p "**********" at bounding box center [423, 347] width 295 height 409
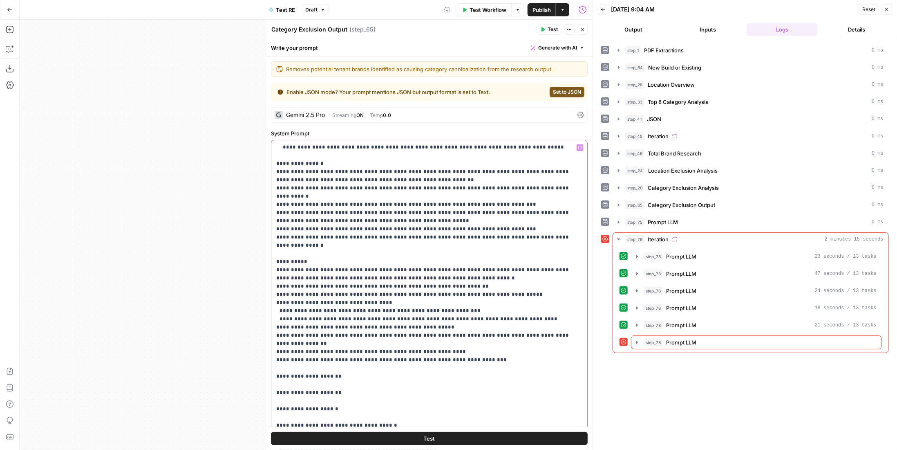
scroll to position [204, 0]
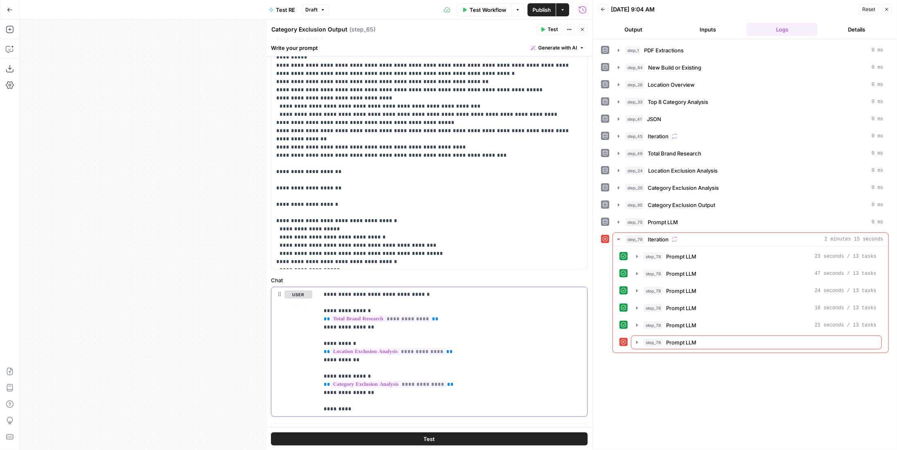
click at [378, 405] on p "**********" at bounding box center [450, 351] width 253 height 123
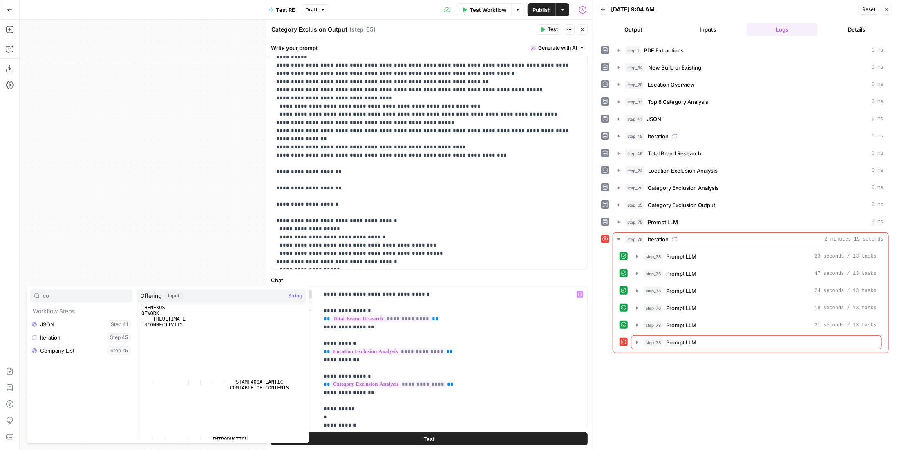
type input "c"
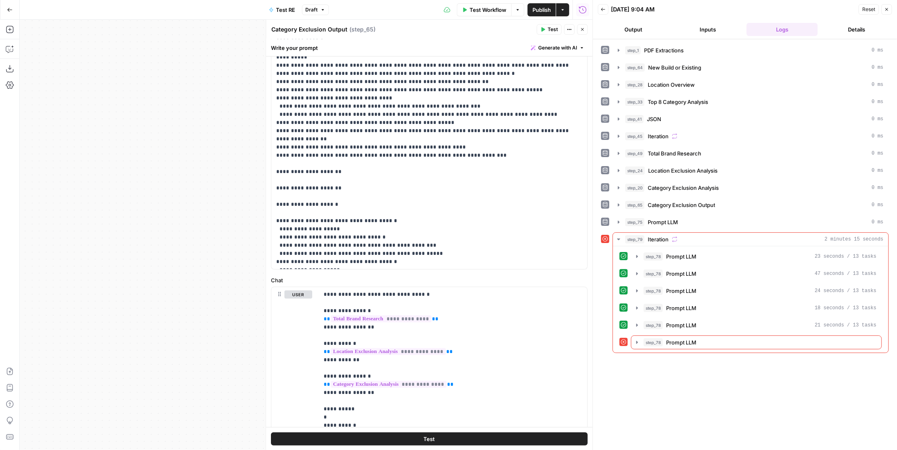
click at [581, 26] on button "Close" at bounding box center [582, 29] width 11 height 11
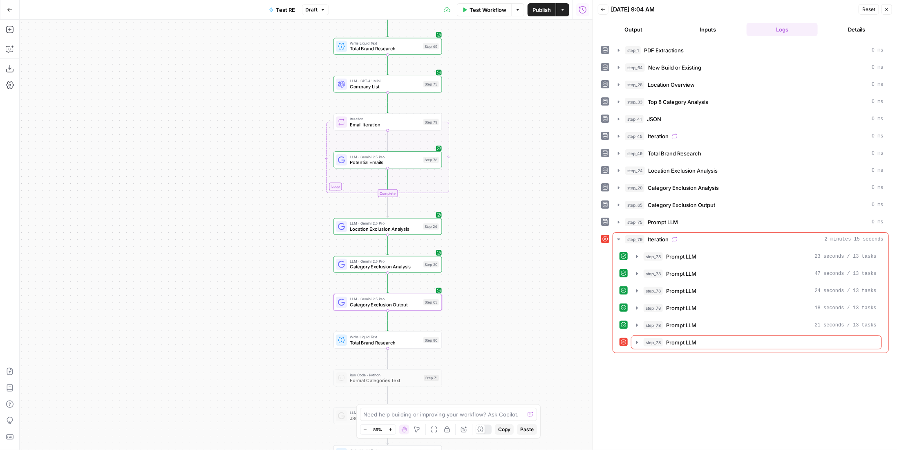
drag, startPoint x: 492, startPoint y: 141, endPoint x: 485, endPoint y: 259, distance: 117.5
click at [485, 259] on div "Workflow Set Inputs Inputs LLM · Gemini 2.5 Pro PDF Extractions Step 1 LLM · Ge…" at bounding box center [306, 235] width 573 height 430
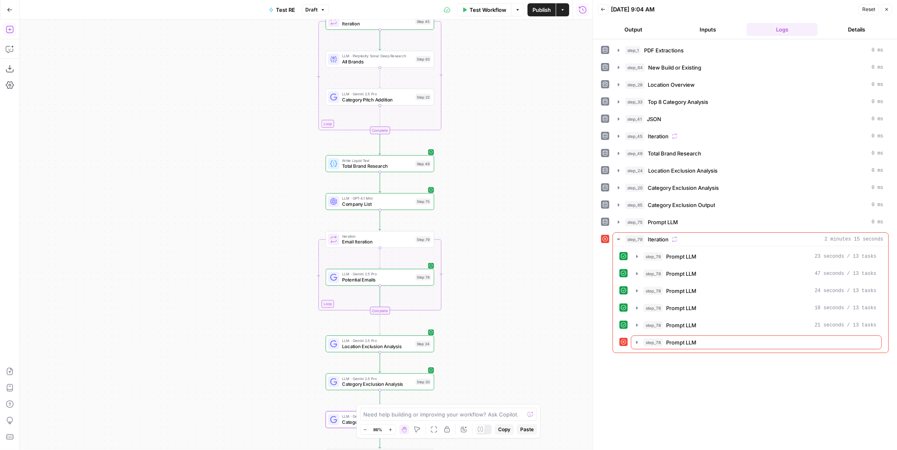
click at [6, 29] on icon "button" at bounding box center [10, 29] width 8 height 8
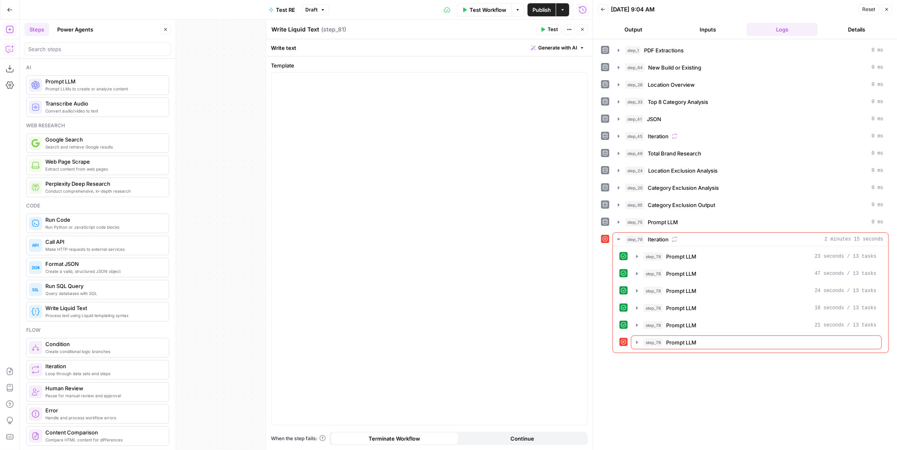
click at [8, 43] on button "Copilot" at bounding box center [9, 49] width 13 height 13
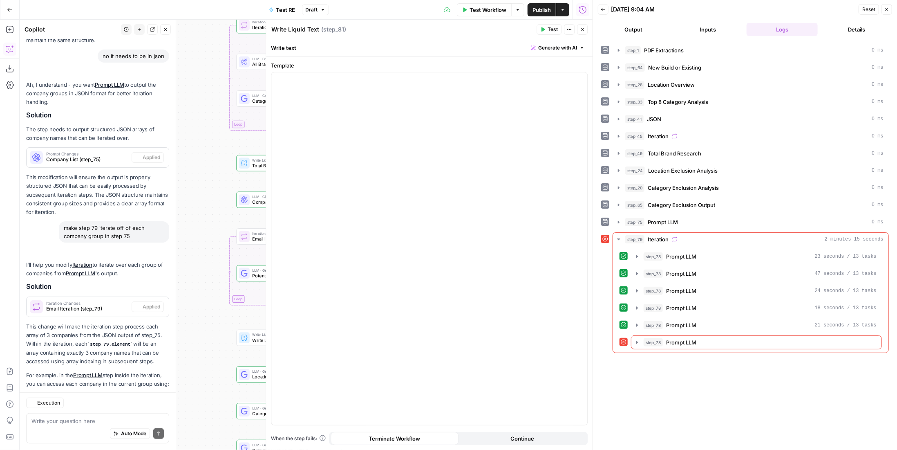
scroll to position [266, 0]
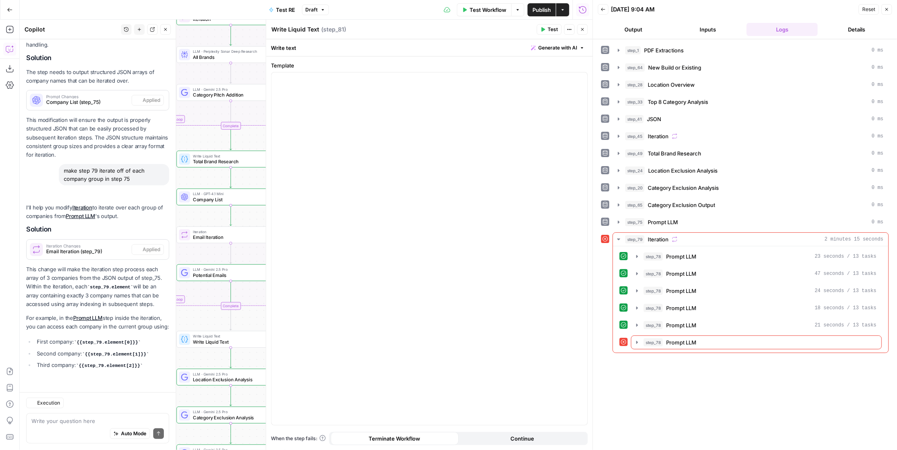
click at [98, 414] on div "Write your question here Auto Mode Send" at bounding box center [97, 428] width 143 height 30
click at [97, 419] on textarea at bounding box center [97, 420] width 132 height 8
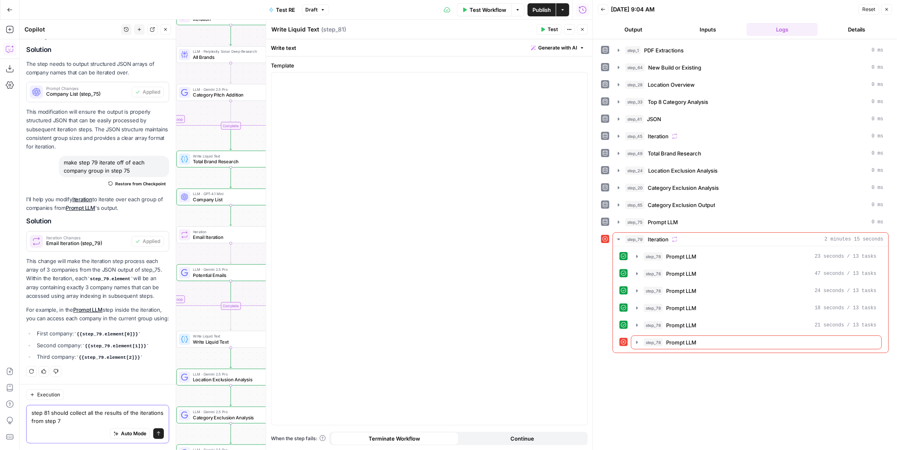
type textarea "step 81 should collect all the results of the iterations from step 79"
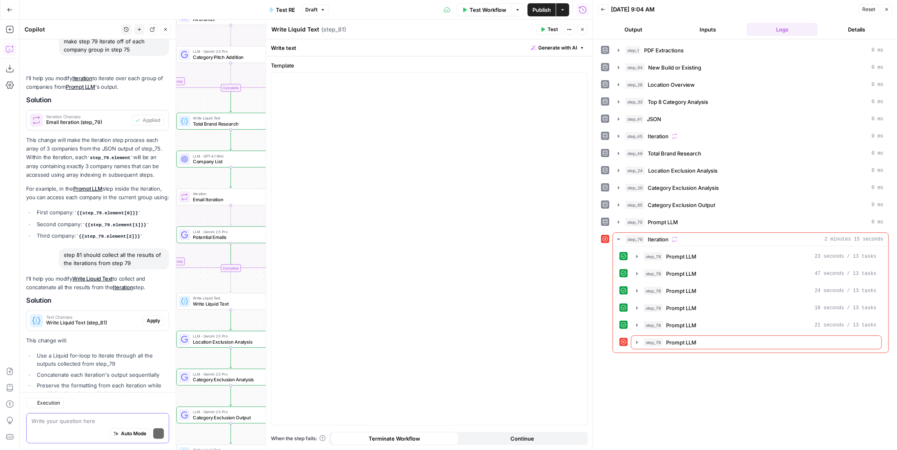
scroll to position [453, 0]
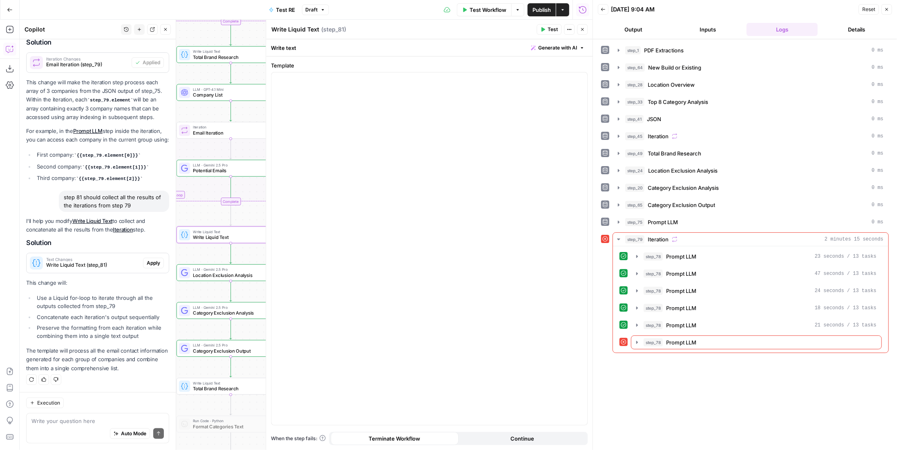
click at [147, 261] on span "Apply" at bounding box center [153, 262] width 13 height 7
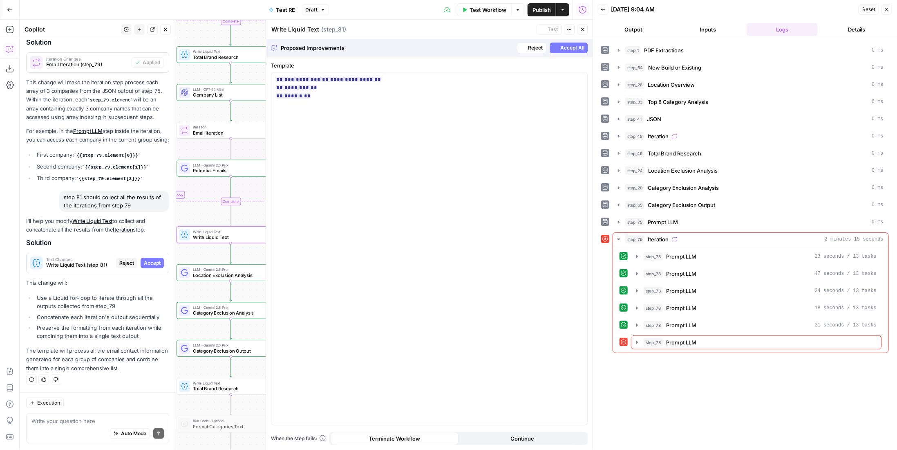
scroll to position [414, 0]
click at [567, 45] on span "Accept All" at bounding box center [572, 47] width 24 height 7
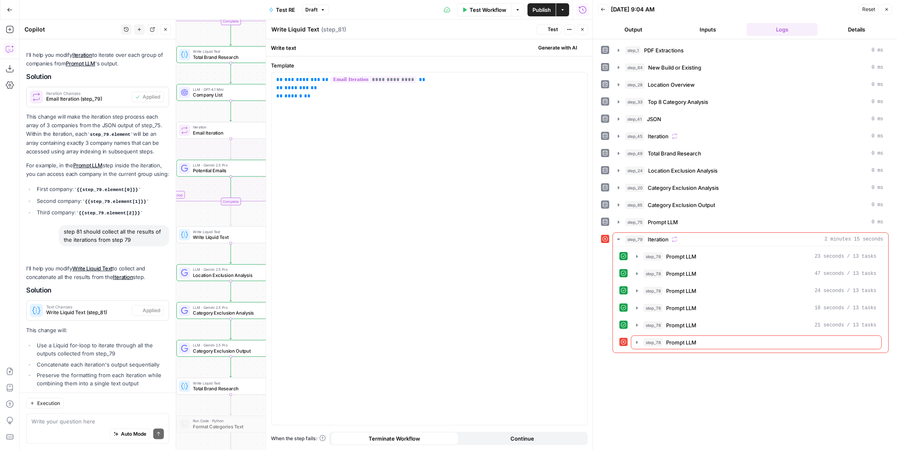
scroll to position [466, 0]
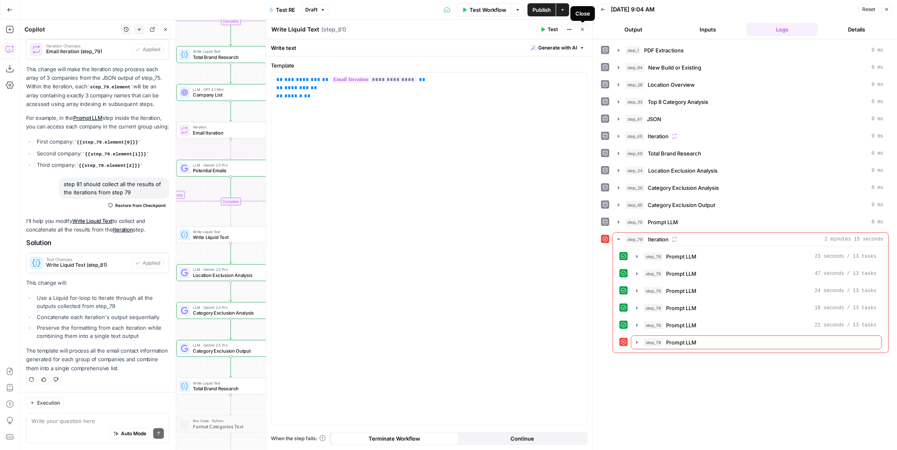
click at [586, 29] on button "Close" at bounding box center [582, 29] width 11 height 11
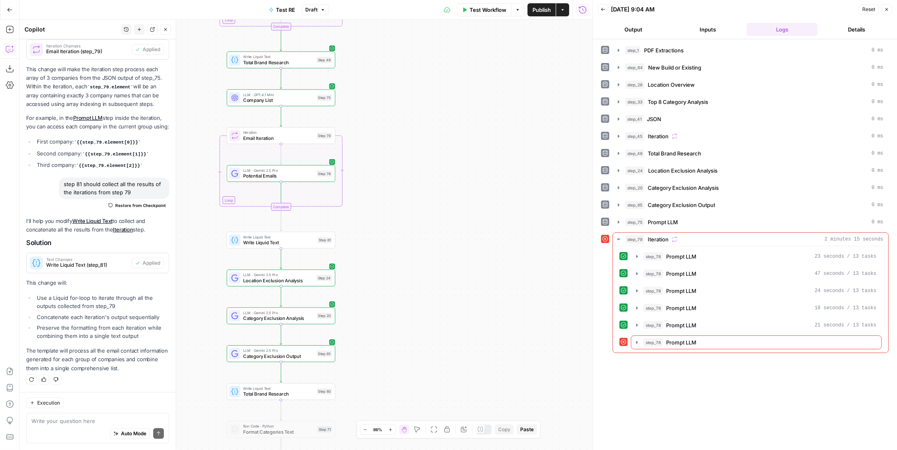
drag, startPoint x: 385, startPoint y: 190, endPoint x: 436, endPoint y: 195, distance: 50.5
click at [436, 195] on div "Workflow Set Inputs Inputs LLM · Gemini 2.5 Pro PDF Extractions Step 1 LLM · Ge…" at bounding box center [306, 235] width 573 height 430
click at [314, 242] on span "Write Liquid Text" at bounding box center [279, 242] width 72 height 7
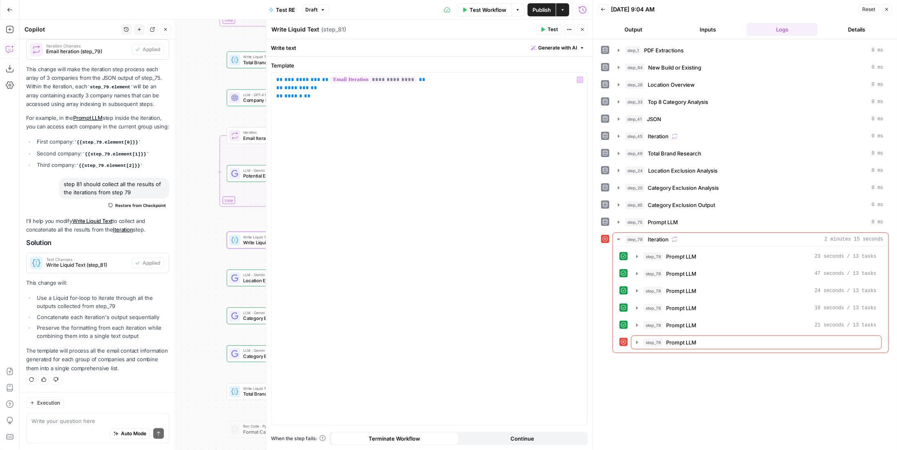
click at [287, 31] on textarea "Write Liquid Text" at bounding box center [295, 29] width 48 height 8
type textarea "Contact Aggregation"
click at [551, 25] on button "Test" at bounding box center [549, 29] width 25 height 11
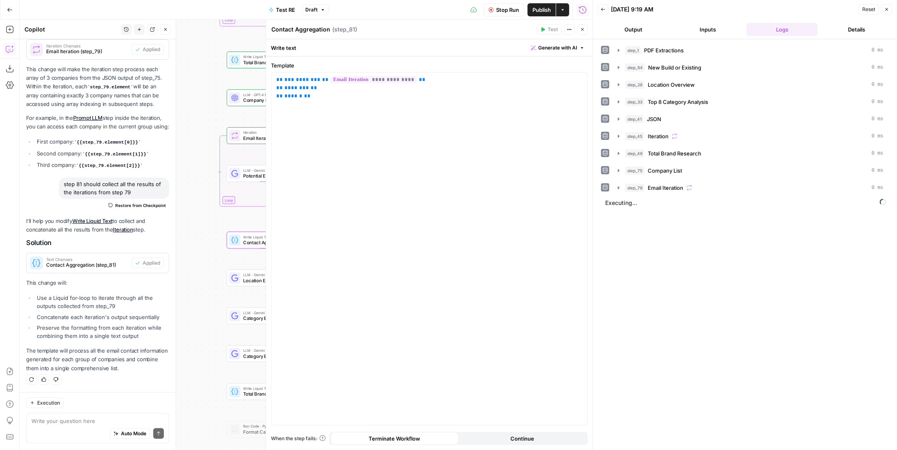
click at [682, 187] on span "Email Iteration" at bounding box center [666, 187] width 36 height 8
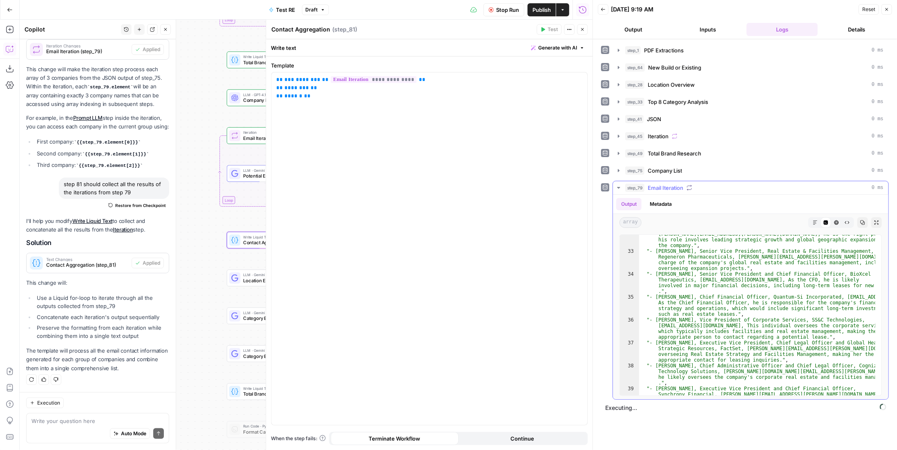
scroll to position [0, 0]
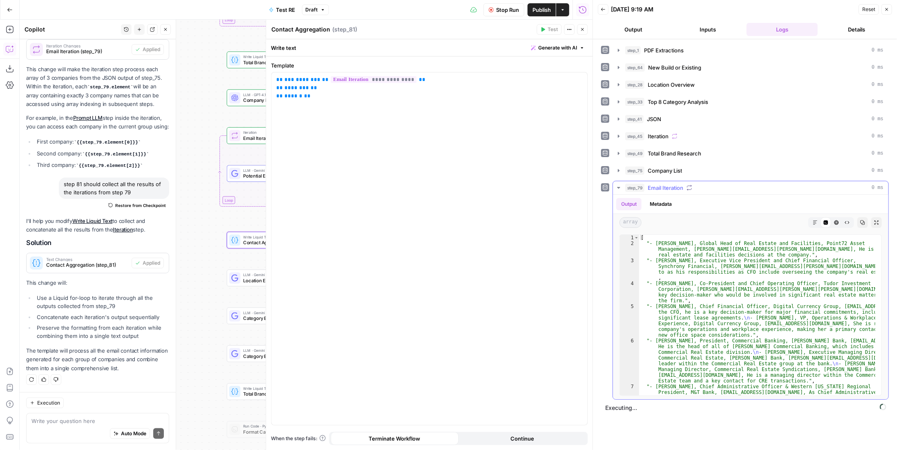
click at [667, 183] on span "Email Iteration" at bounding box center [666, 187] width 36 height 8
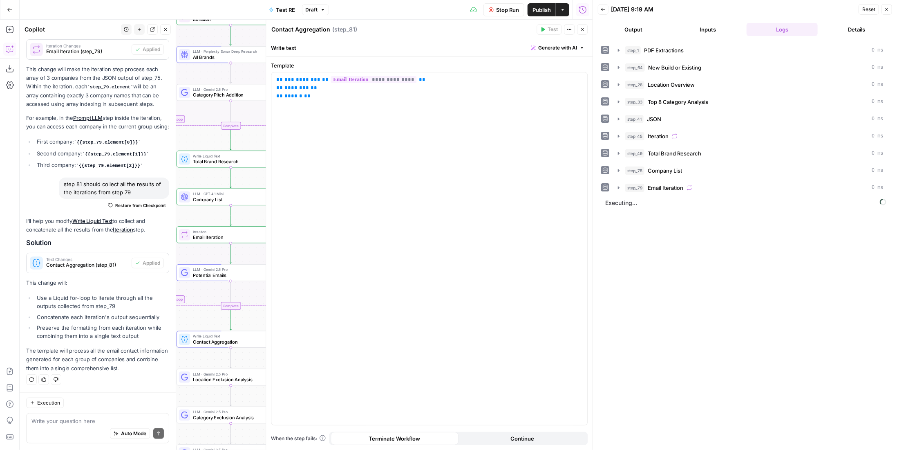
click at [169, 33] on button "Close" at bounding box center [165, 29] width 11 height 11
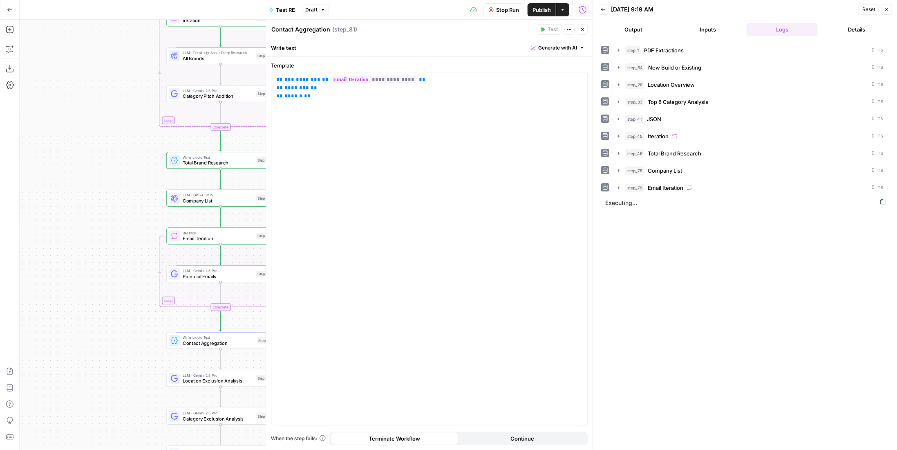
drag, startPoint x: 130, startPoint y: 151, endPoint x: 36, endPoint y: 126, distance: 97.6
click at [36, 126] on div "Workflow Set Inputs Inputs LLM · Gemini 2.5 Pro PDF Extractions Step 1 LLM · Ge…" at bounding box center [306, 235] width 573 height 430
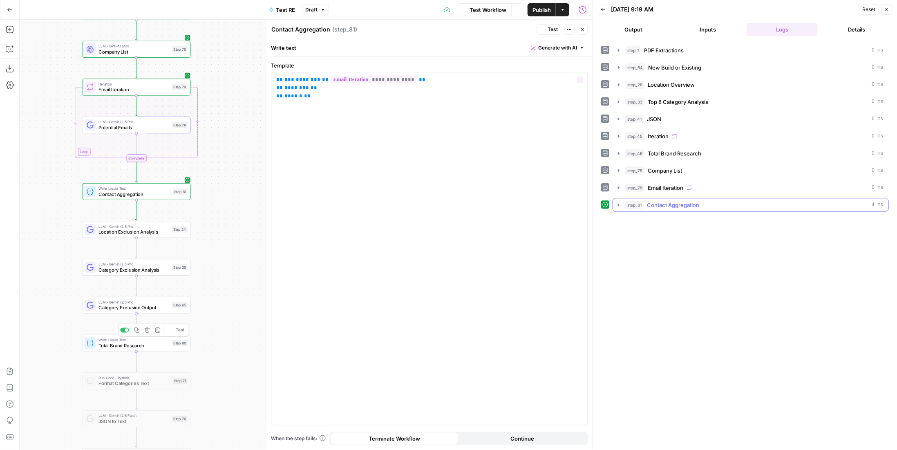
click at [666, 206] on button "step_81 Contact Aggregation 4 ms" at bounding box center [750, 204] width 275 height 13
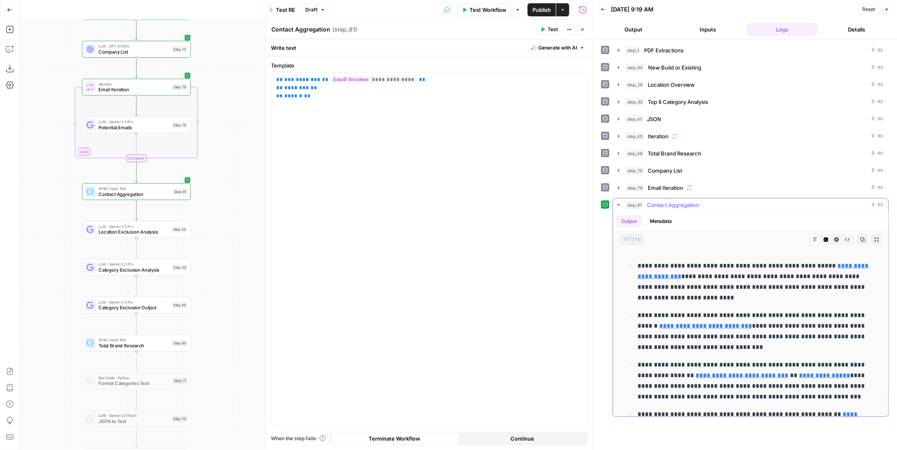
scroll to position [572, 0]
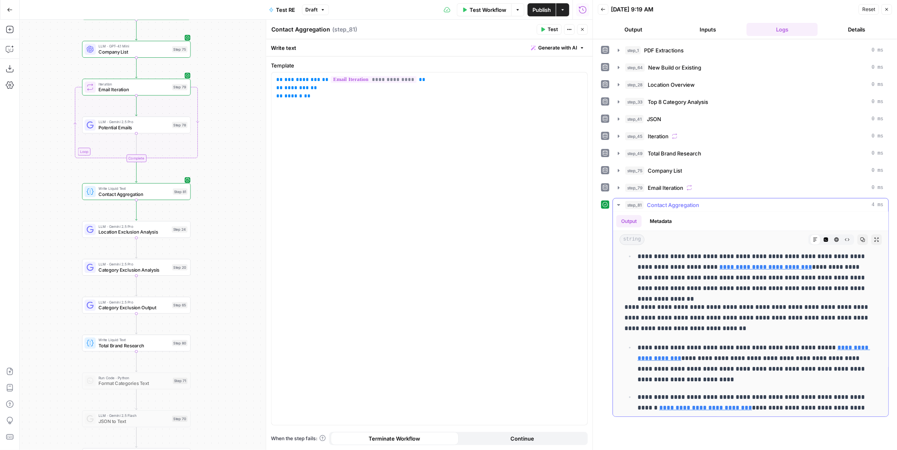
click at [669, 201] on span "Contact Aggregation" at bounding box center [673, 205] width 52 height 8
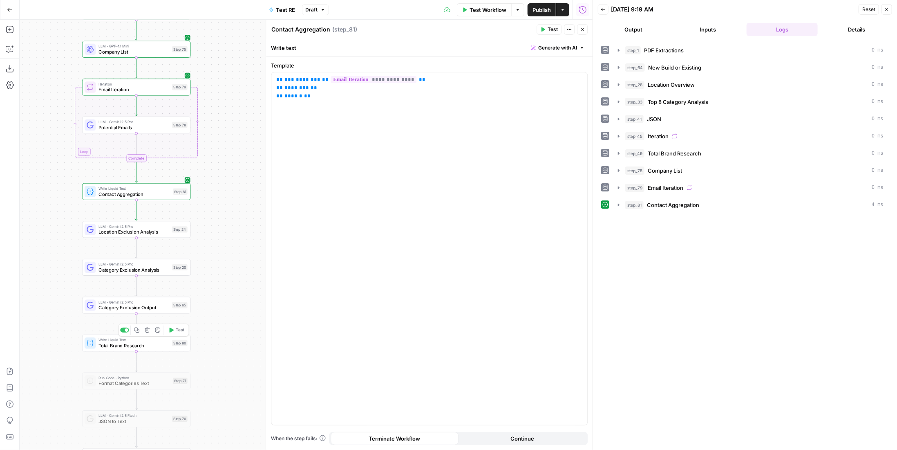
click at [154, 344] on span "Total Brand Research" at bounding box center [133, 345] width 71 height 7
click at [155, 195] on span "Contact Aggregation" at bounding box center [134, 193] width 72 height 7
click at [154, 342] on span "Total Brand Research" at bounding box center [133, 345] width 71 height 7
click at [149, 330] on icon "button" at bounding box center [147, 329] width 5 height 5
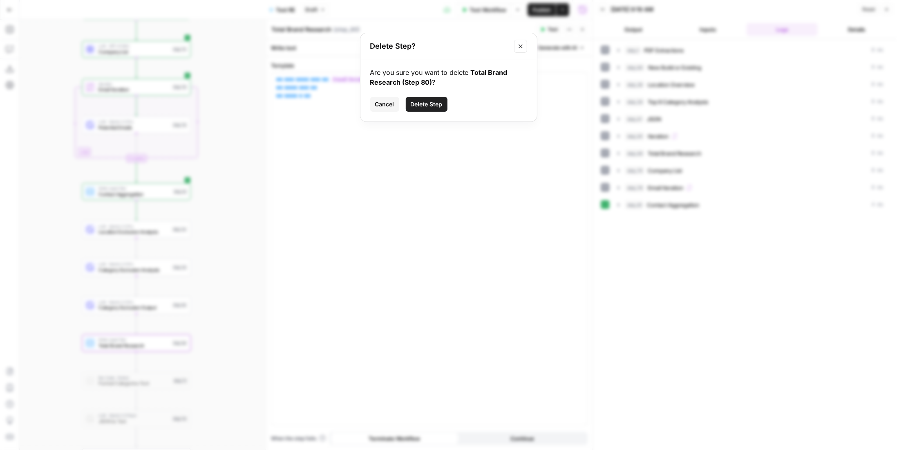
click at [418, 105] on span "Delete Step" at bounding box center [427, 104] width 32 height 8
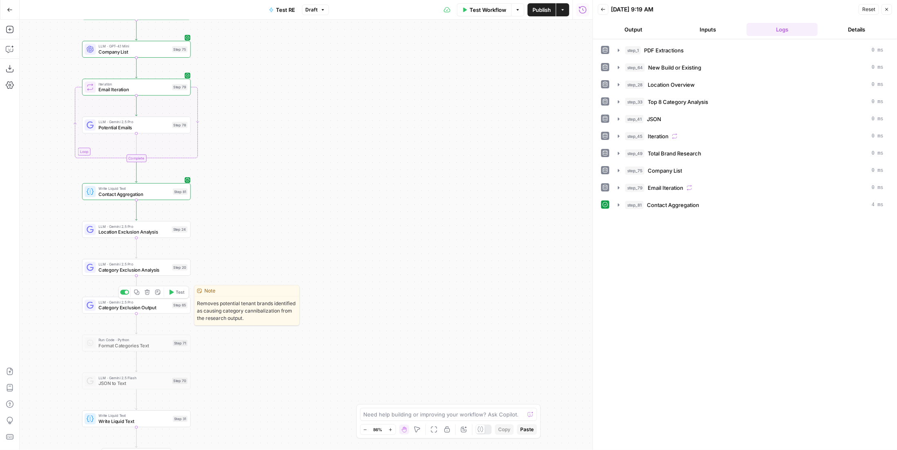
click at [157, 308] on span "Category Exclusion Output" at bounding box center [133, 307] width 71 height 7
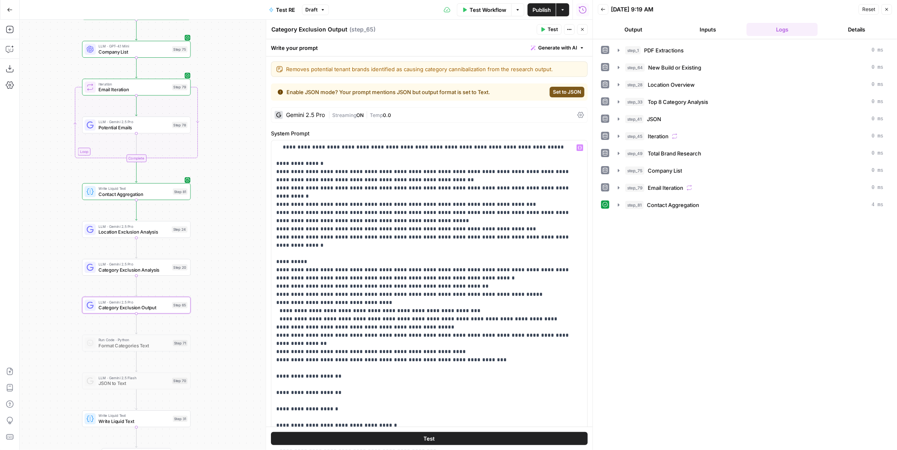
scroll to position [233, 0]
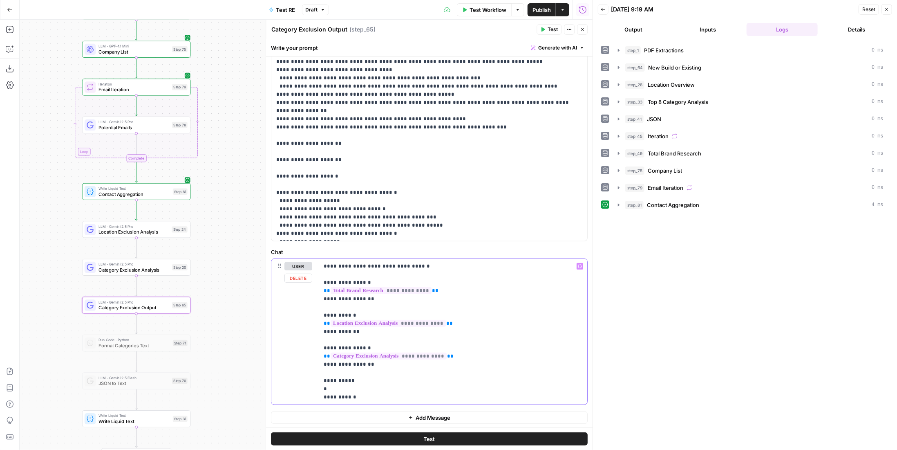
click at [350, 384] on p "**********" at bounding box center [450, 331] width 253 height 139
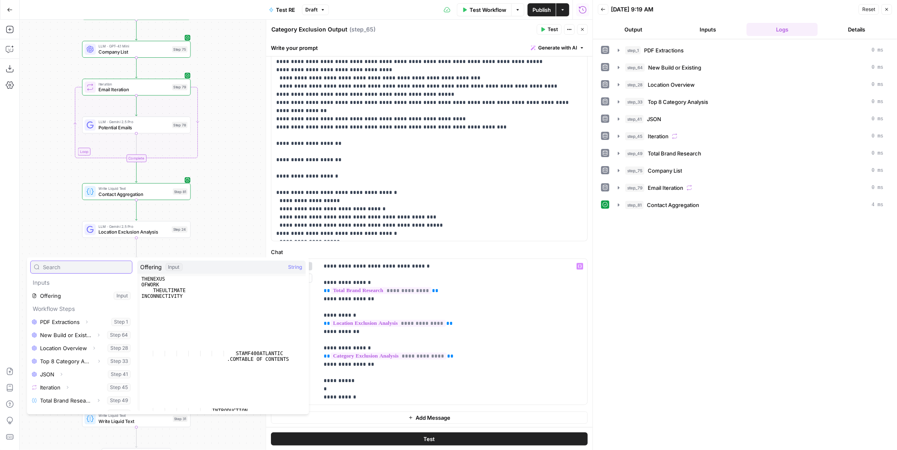
scroll to position [61, 0]
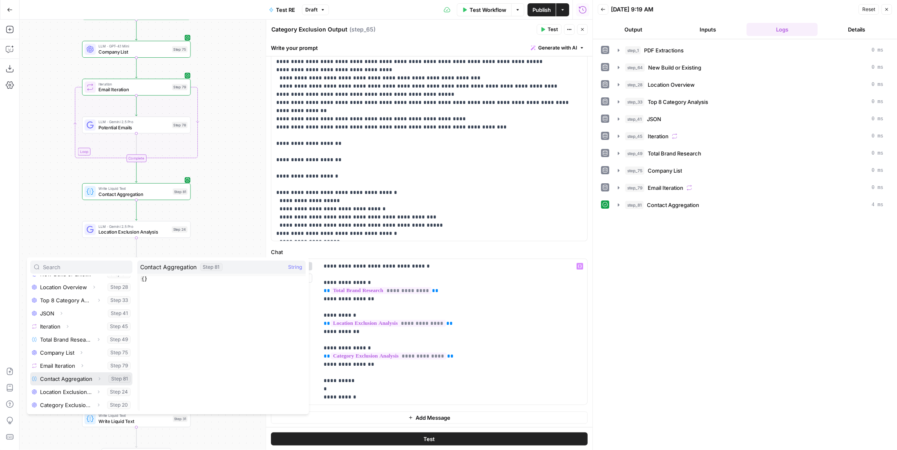
click at [75, 378] on button "Select variable Contact Aggregation" at bounding box center [81, 378] width 102 height 13
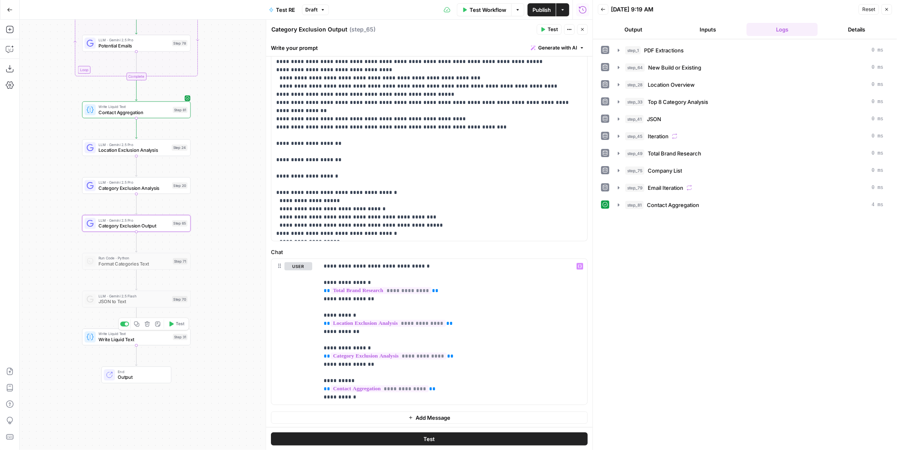
click at [176, 339] on div "Step 31" at bounding box center [180, 336] width 15 height 6
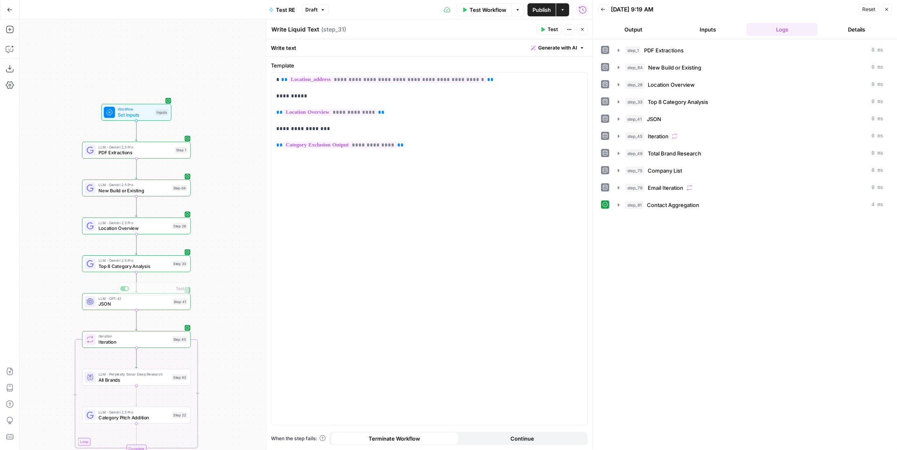
click at [157, 266] on span "Top 8 Category Analysis" at bounding box center [133, 265] width 71 height 7
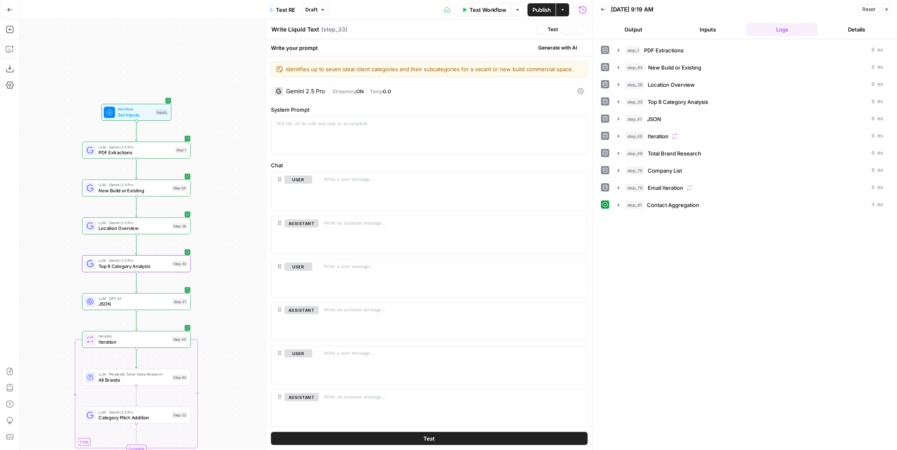
type textarea "Top 8 Category Analysis"
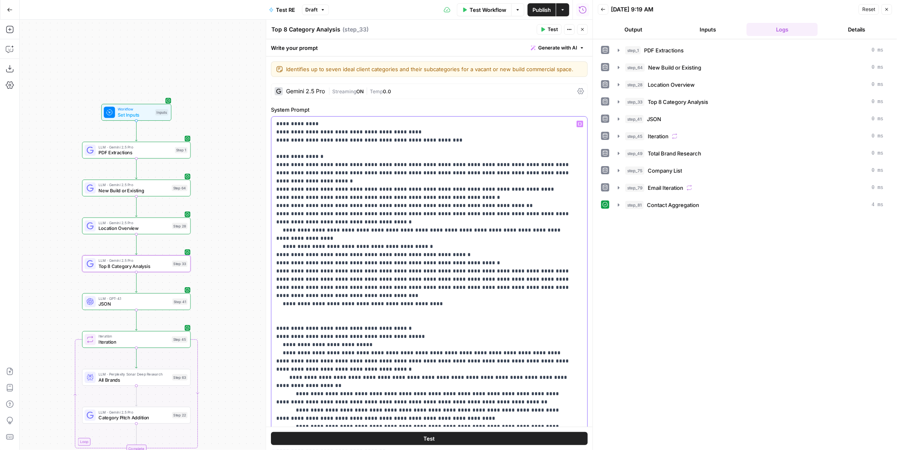
click at [344, 197] on p "**********" at bounding box center [423, 308] width 295 height 376
click at [478, 11] on span "Test Workflow" at bounding box center [488, 10] width 37 height 8
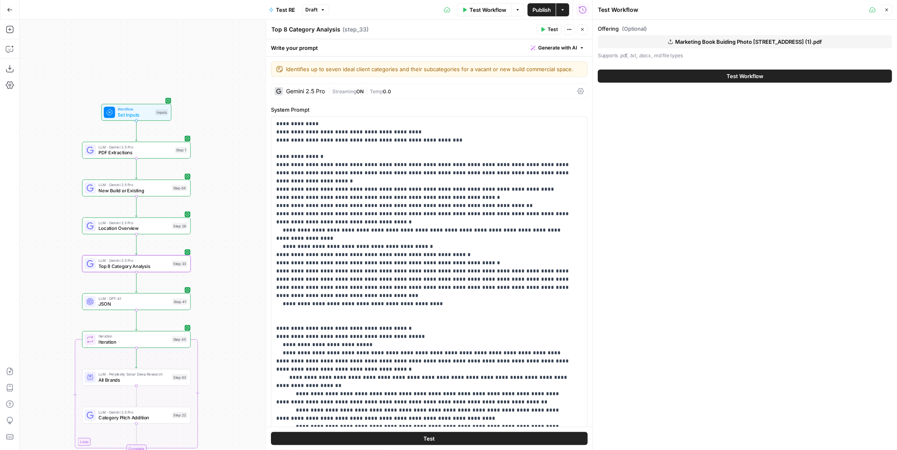
click at [696, 43] on span "Marketing Book Buiding Photo 400 Atlantic St Stamford CT (1).pdf" at bounding box center [749, 42] width 147 height 8
click at [714, 77] on button "Test Workflow" at bounding box center [745, 75] width 294 height 13
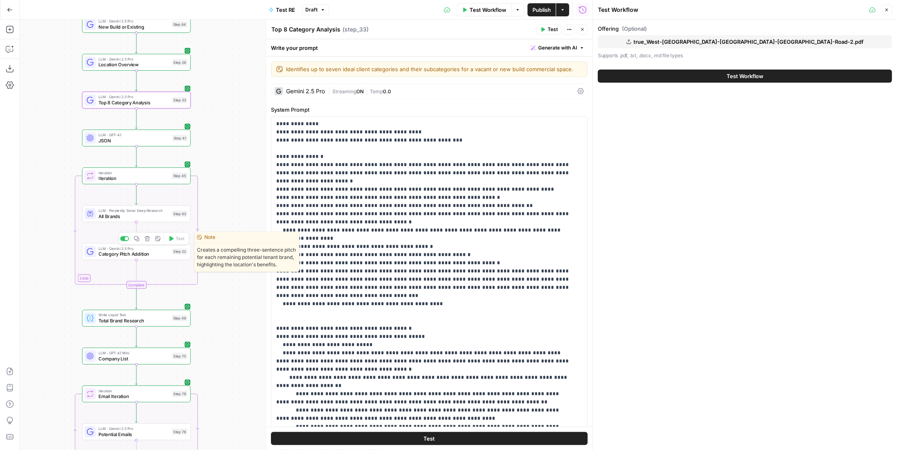
click at [163, 256] on span "Category Pitch Addition" at bounding box center [133, 253] width 71 height 7
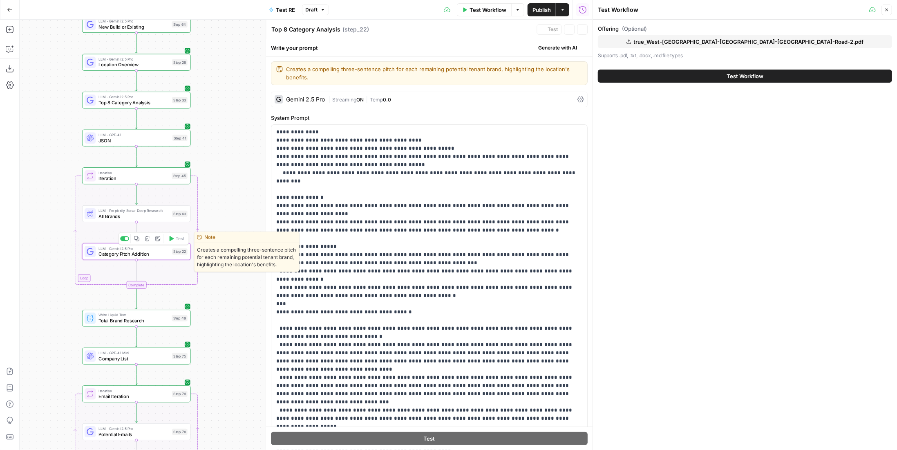
type textarea "Category Pitch Addition"
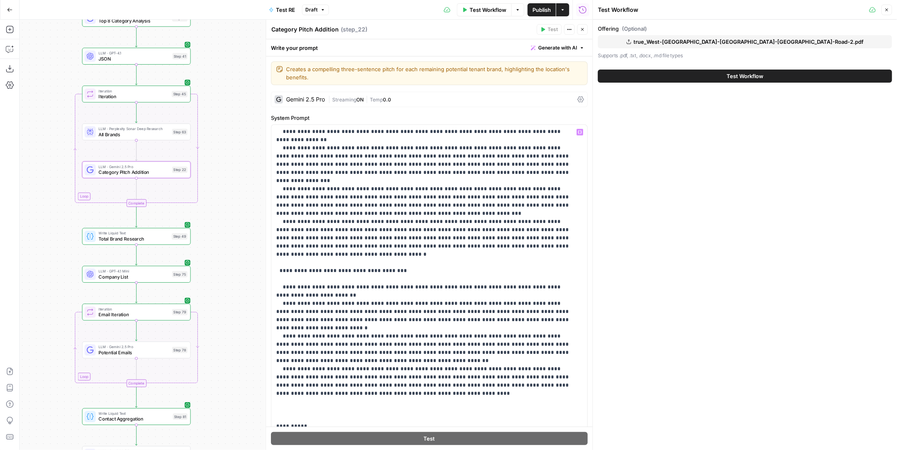
scroll to position [1006, 0]
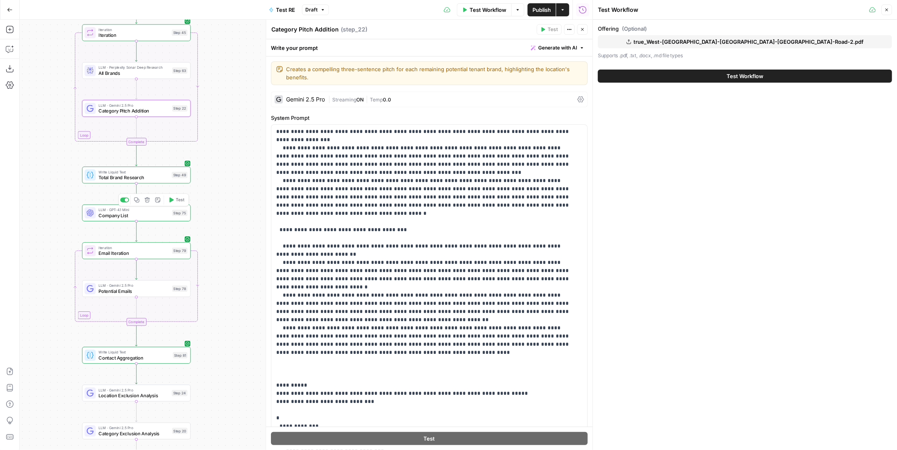
click at [153, 213] on span "Company List" at bounding box center [133, 215] width 71 height 7
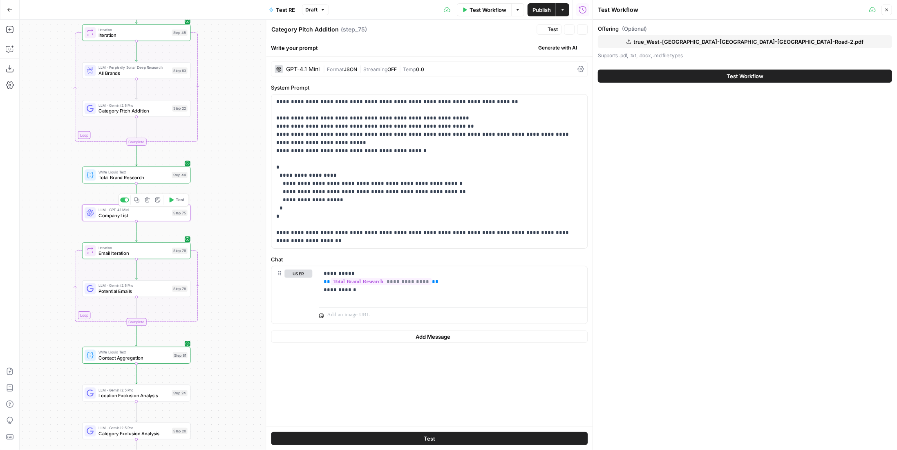
type textarea "Company List"
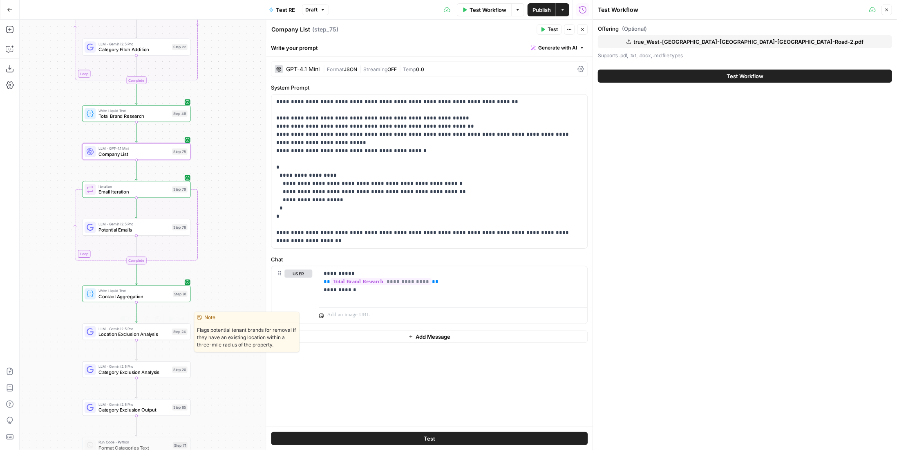
click at [164, 331] on span "Location Exclusion Analysis" at bounding box center [133, 333] width 70 height 7
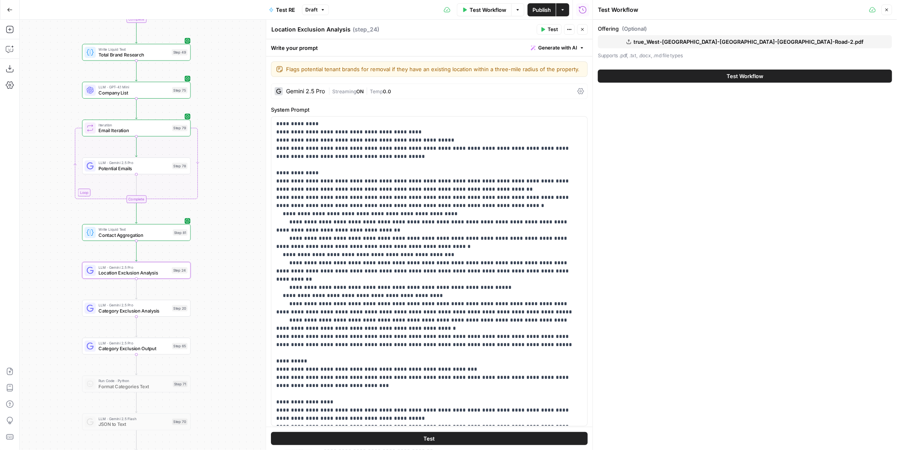
click at [175, 311] on div "LLM · Gemini 2.5 Pro Category Exclusion Analysis Step 20" at bounding box center [136, 308] width 103 height 12
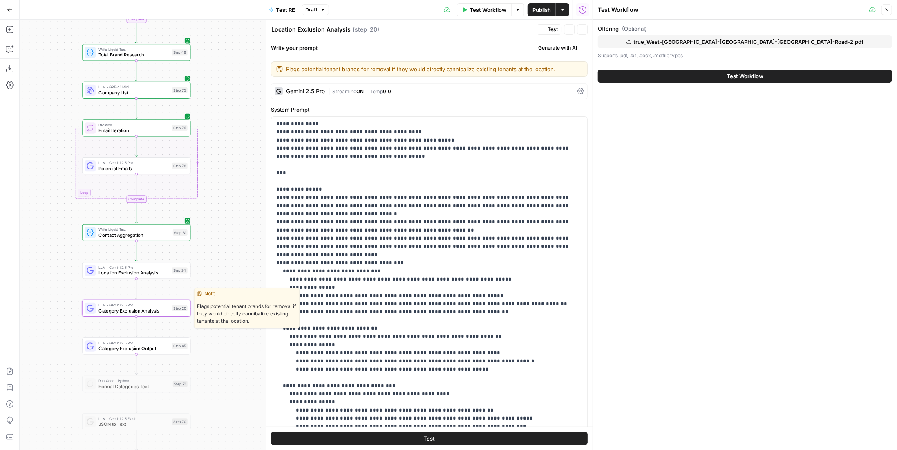
type textarea "Category Exclusion Analysis"
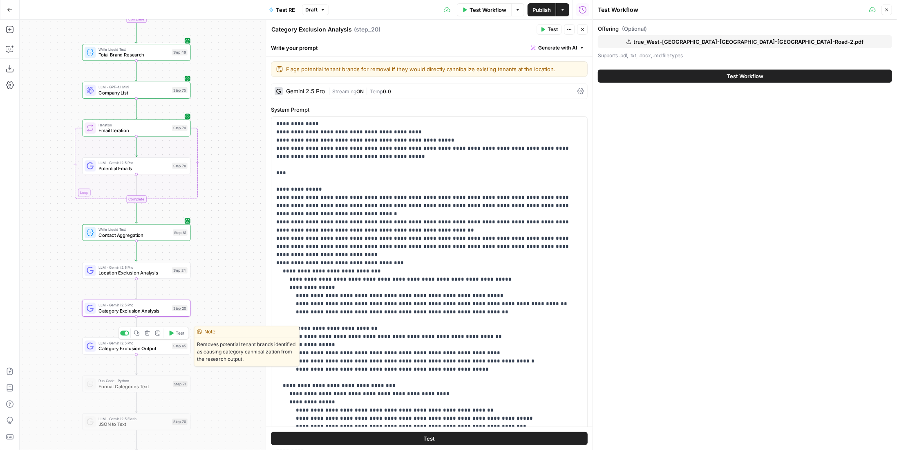
click at [172, 351] on div "LLM · Gemini 2.5 Pro Category Exclusion Output Step 65 Copy step Delete step Ed…" at bounding box center [136, 346] width 103 height 12
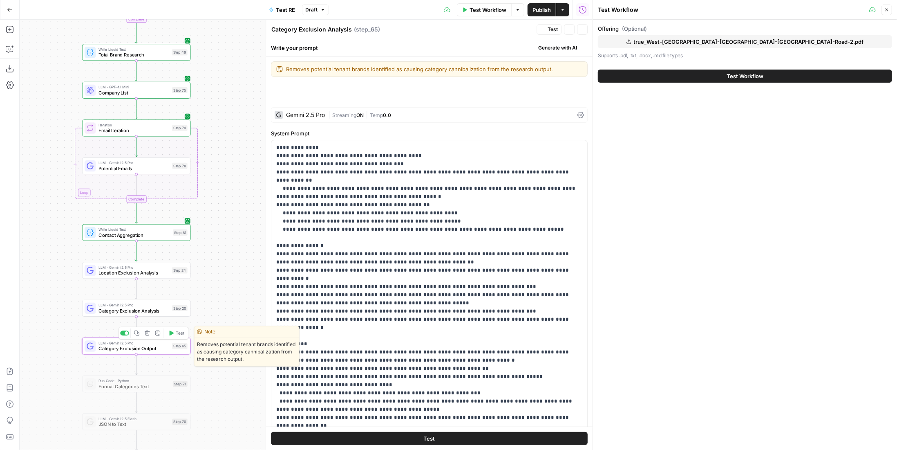
type textarea "Category Exclusion Output"
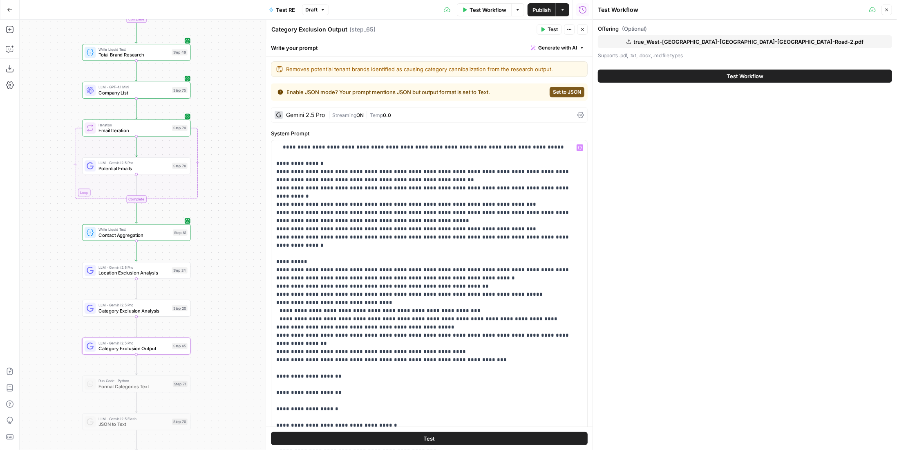
scroll to position [163, 0]
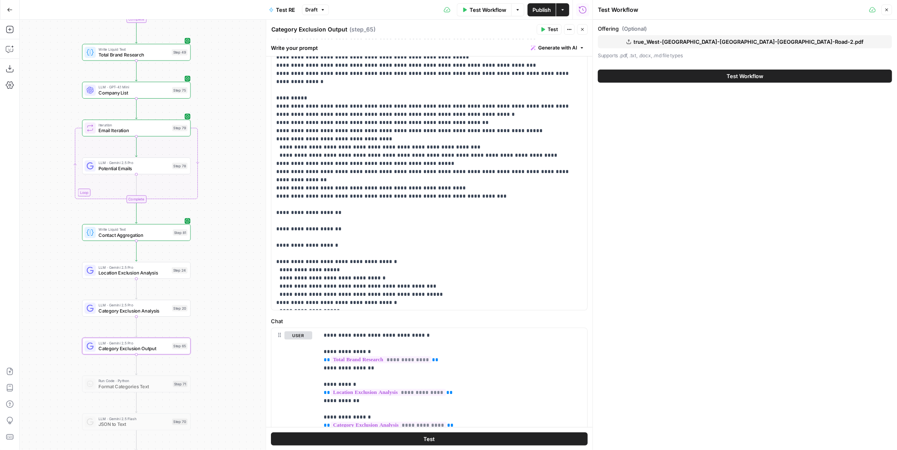
click at [695, 78] on button "Test Workflow" at bounding box center [745, 75] width 294 height 13
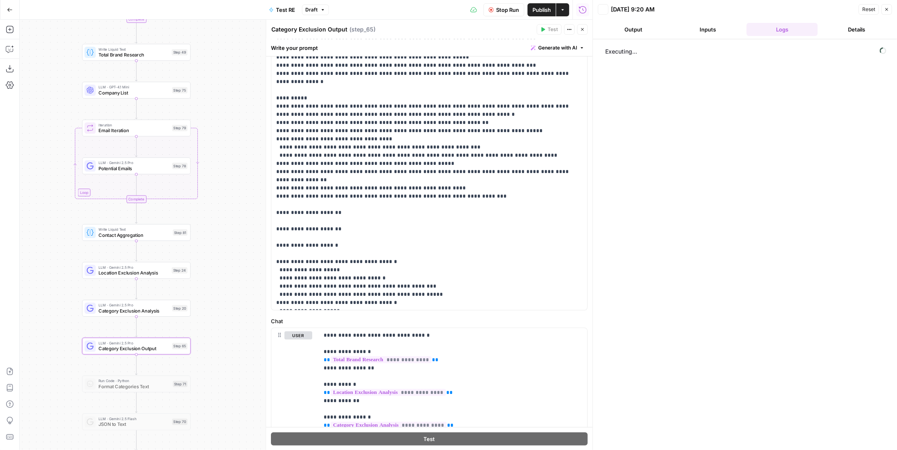
click at [541, 12] on span "Publish" at bounding box center [541, 10] width 18 height 8
click at [721, 157] on div "step_1 PDF Extractions 15 seconds / 3 tasks Executing..." at bounding box center [745, 244] width 288 height 402
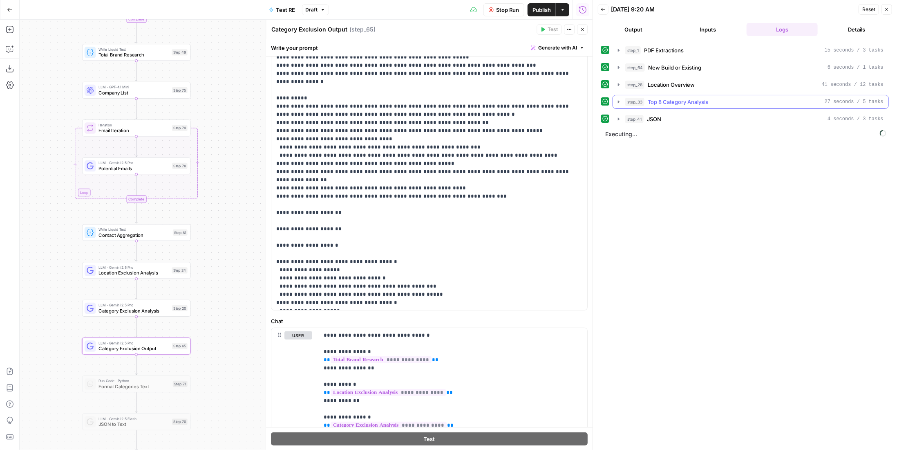
click at [682, 102] on span "Top 8 Category Analysis" at bounding box center [678, 102] width 60 height 8
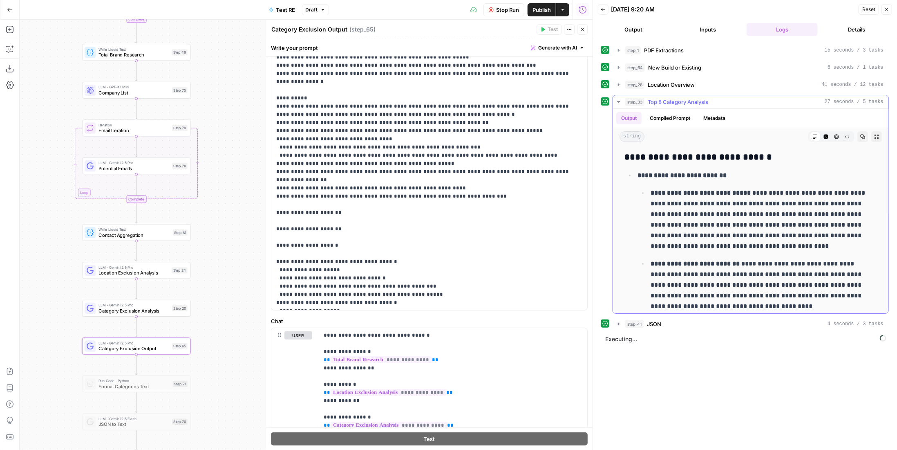
click at [684, 100] on span "Top 8 Category Analysis" at bounding box center [678, 102] width 60 height 8
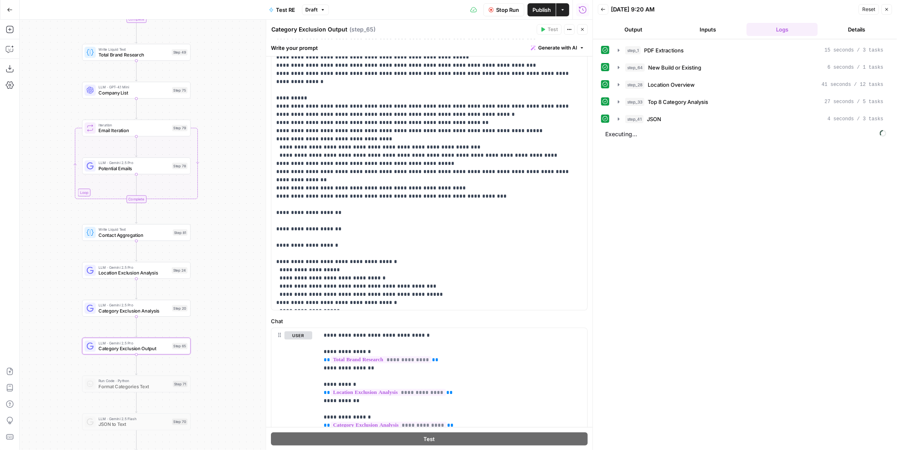
click at [671, 118] on div "step_41 JSON 4 seconds / 3 tasks" at bounding box center [754, 119] width 258 height 8
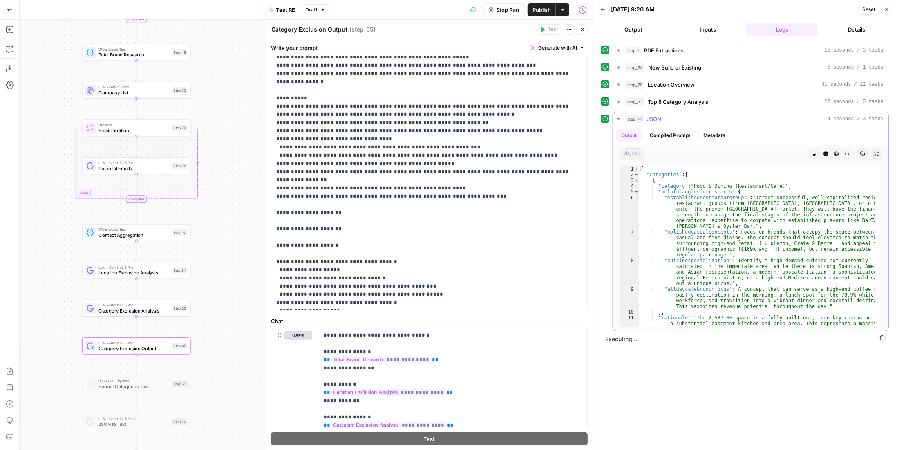
click at [671, 118] on div "step_41 JSON 4 seconds / 3 tasks" at bounding box center [754, 119] width 258 height 8
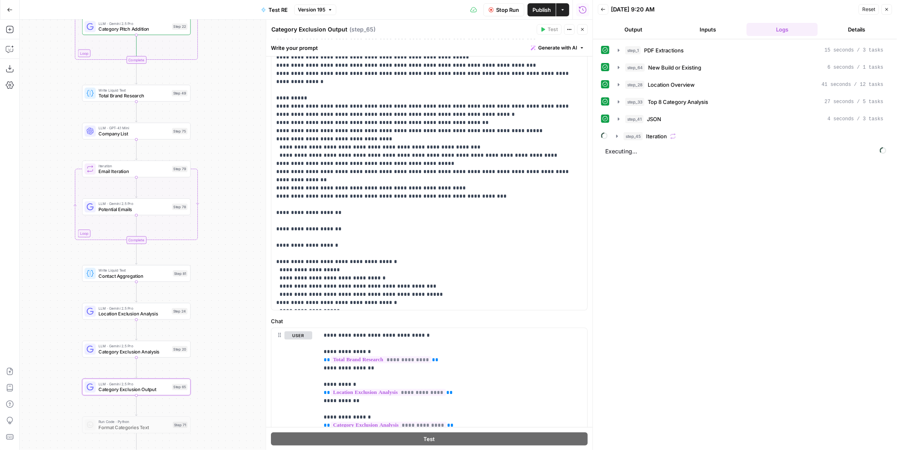
click at [686, 137] on div "step_45 Iteration" at bounding box center [754, 136] width 260 height 8
click at [710, 153] on div "step_63 All Brands 1 minute 20 seconds / 9 tasks" at bounding box center [759, 153] width 235 height 8
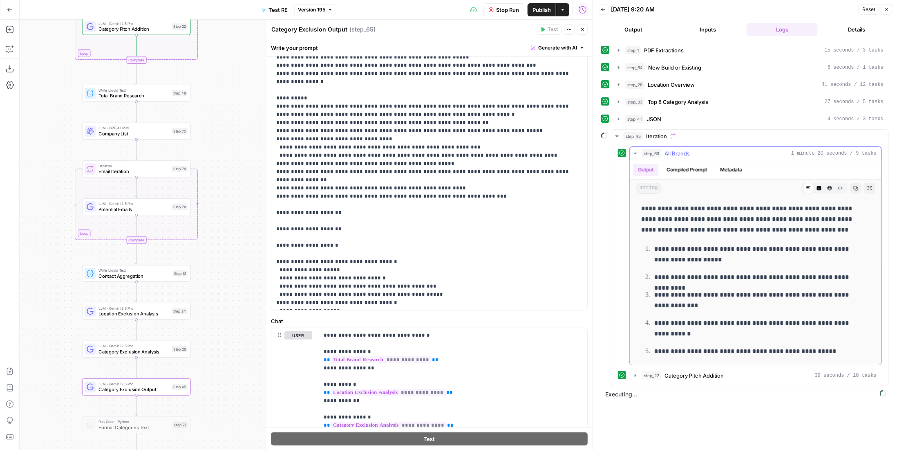
click at [710, 153] on div "step_63 All Brands 1 minute 20 seconds / 9 tasks" at bounding box center [759, 153] width 235 height 8
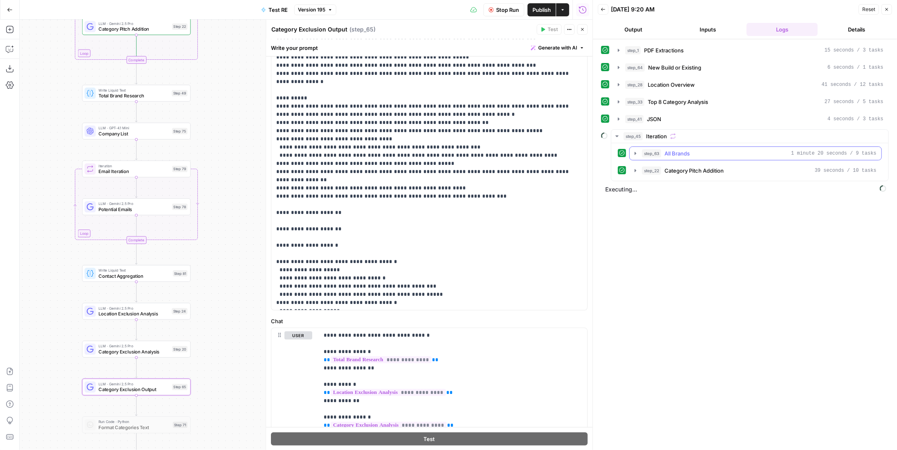
click at [710, 153] on div "step_63 All Brands 1 minute 20 seconds / 9 tasks" at bounding box center [759, 153] width 235 height 8
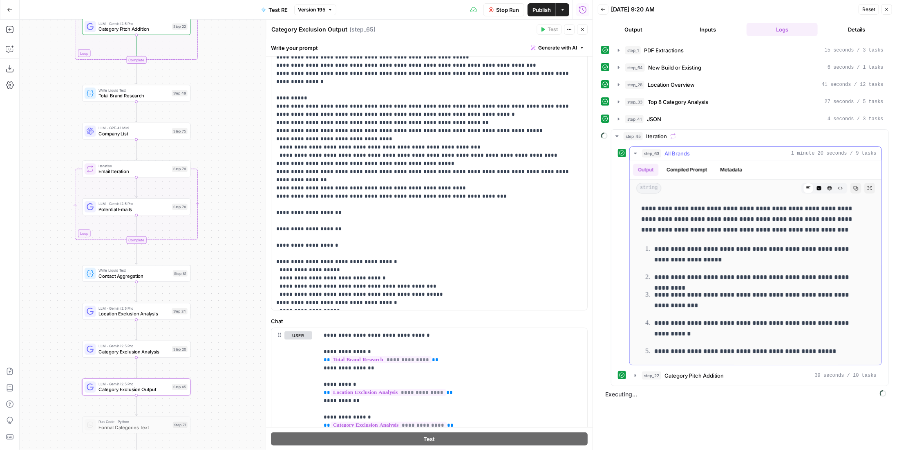
click at [710, 153] on div "step_63 All Brands 1 minute 20 seconds / 9 tasks" at bounding box center [759, 153] width 235 height 8
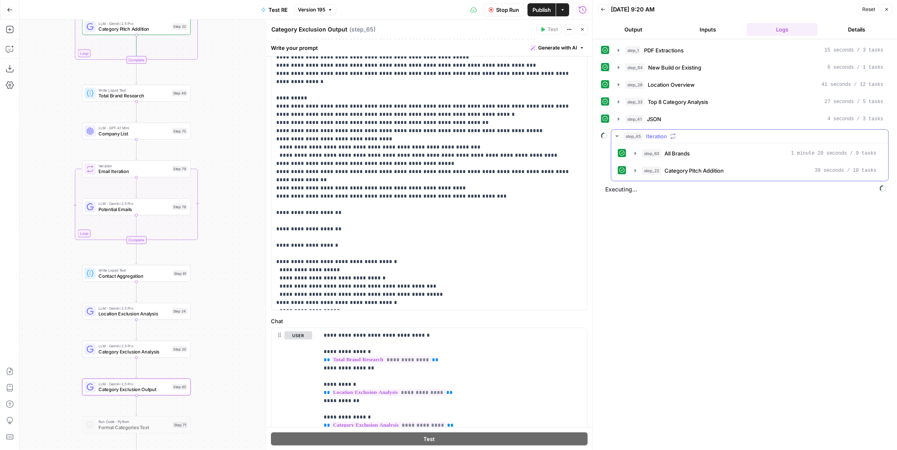
click at [730, 170] on div "step_22 Category Pitch Addition 39 seconds / 10 tasks" at bounding box center [759, 170] width 235 height 8
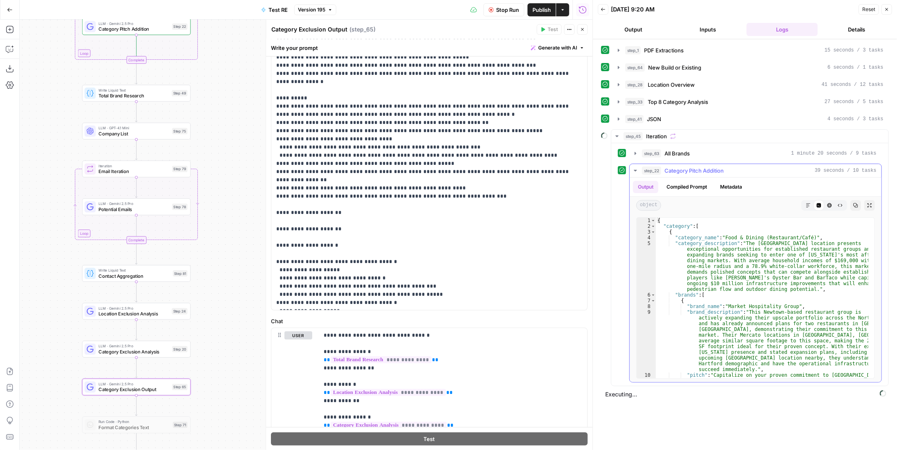
click at [732, 167] on div "step_22 Category Pitch Addition 39 seconds / 10 tasks" at bounding box center [759, 170] width 235 height 8
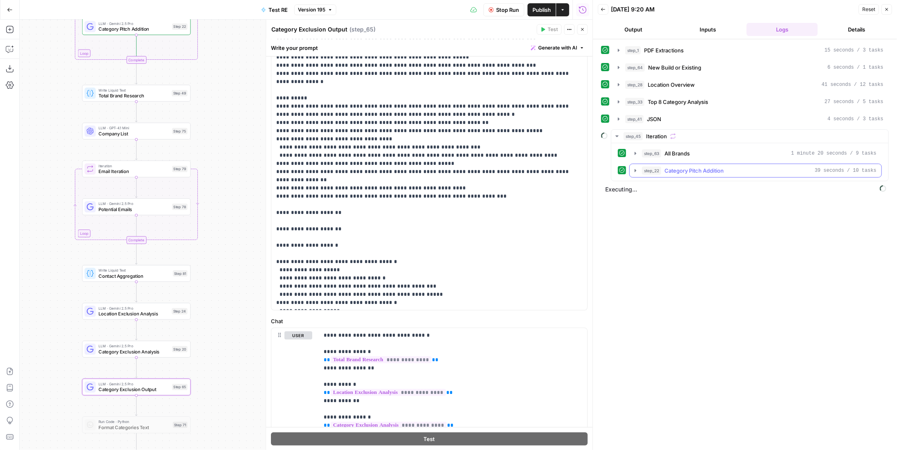
click at [694, 166] on span "Category Pitch Addition" at bounding box center [693, 170] width 59 height 8
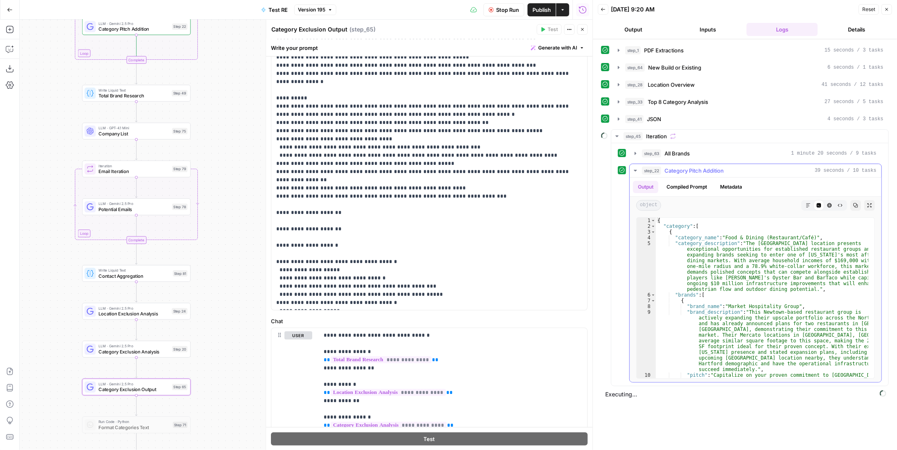
click at [694, 166] on span "Category Pitch Addition" at bounding box center [693, 170] width 59 height 8
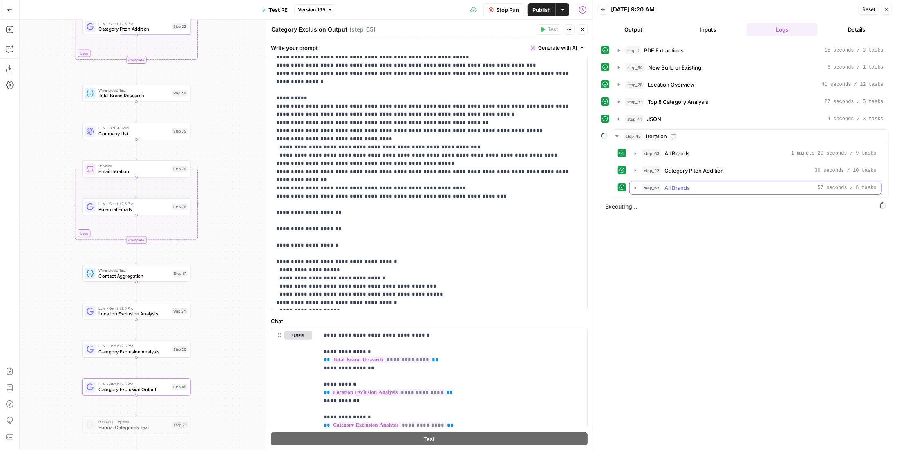
click at [705, 188] on div "step_63 All Brands 57 seconds / 8 tasks" at bounding box center [759, 187] width 235 height 8
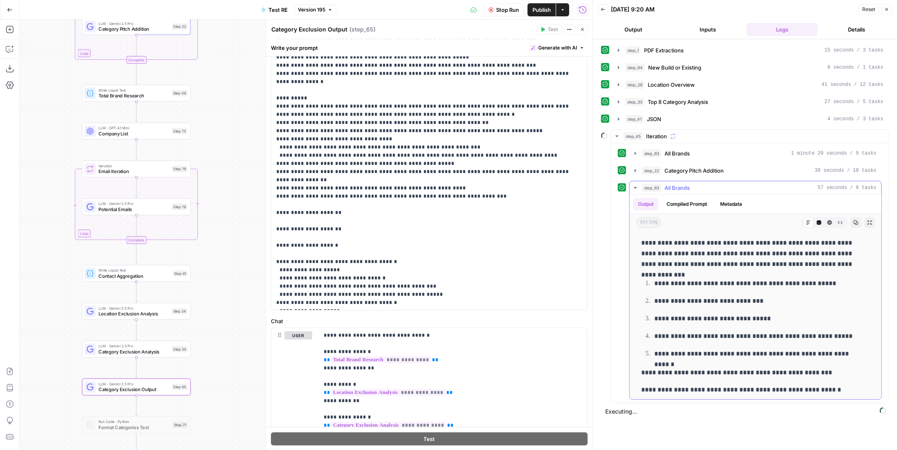
click at [705, 188] on div "step_63 All Brands 57 seconds / 8 tasks" at bounding box center [759, 187] width 235 height 8
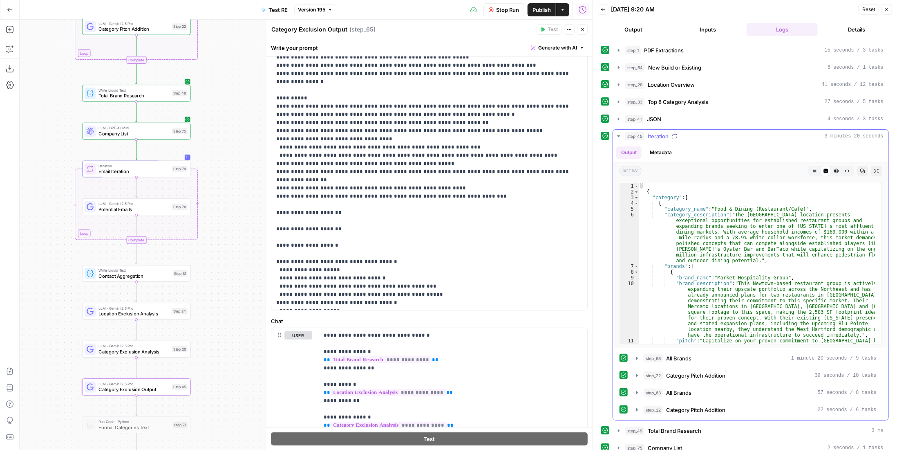
click at [657, 132] on span "Iteration" at bounding box center [658, 136] width 21 height 8
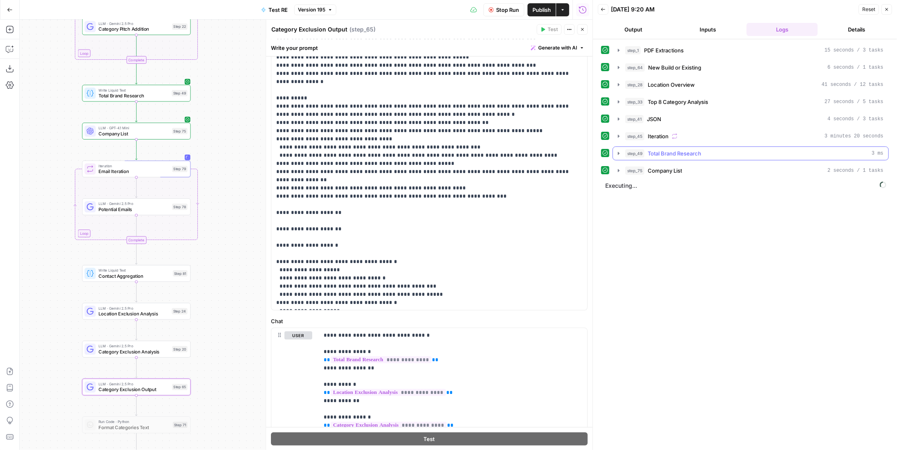
click at [678, 150] on span "Total Brand Research" at bounding box center [675, 153] width 54 height 8
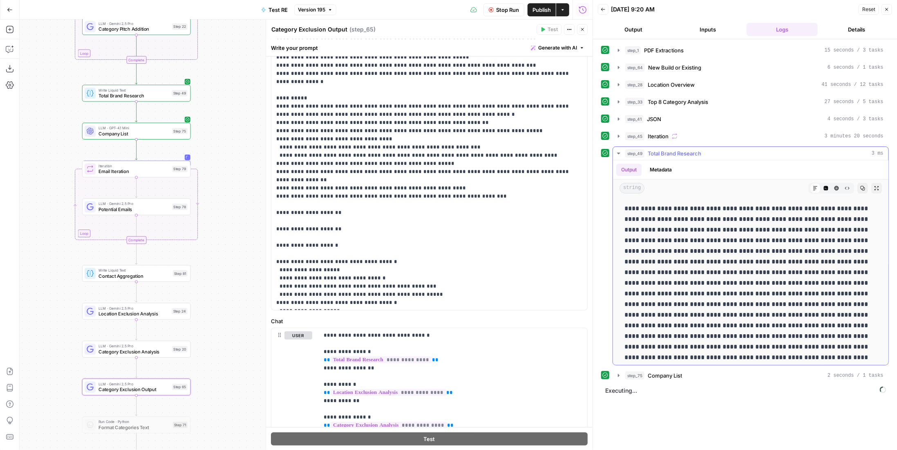
click at [678, 150] on span "Total Brand Research" at bounding box center [675, 153] width 54 height 8
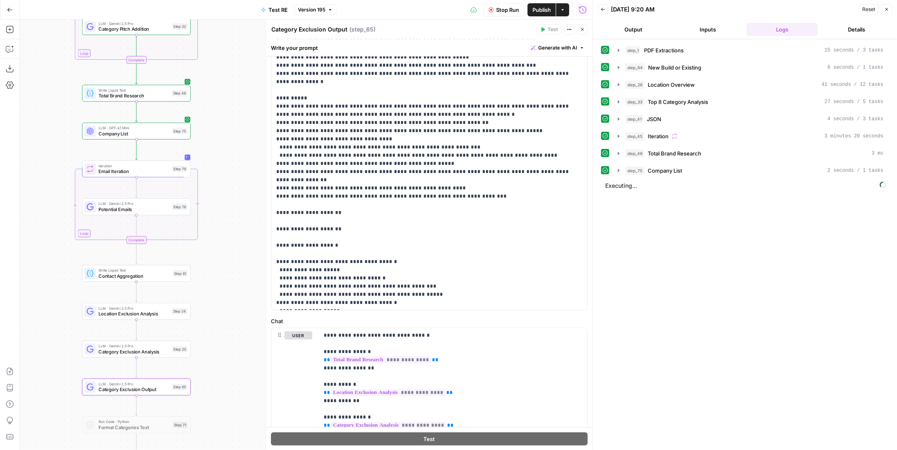
click at [678, 166] on span "Company List" at bounding box center [665, 170] width 34 height 8
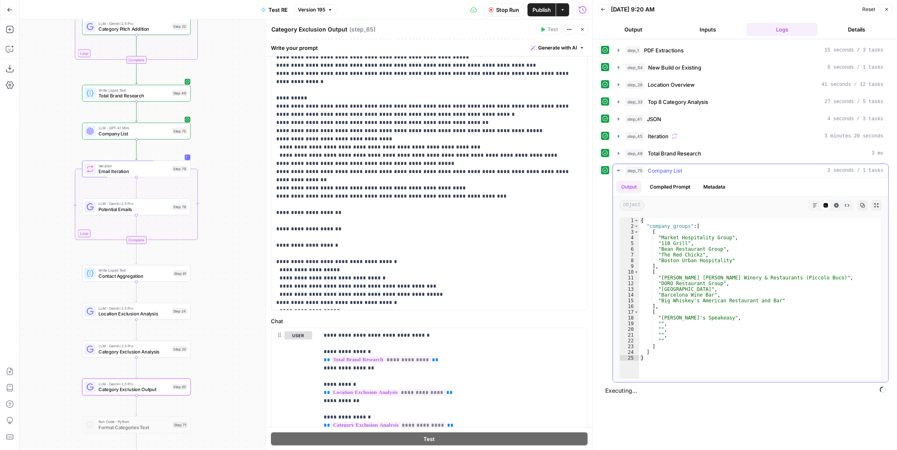
click at [674, 168] on span "Company List" at bounding box center [665, 170] width 34 height 8
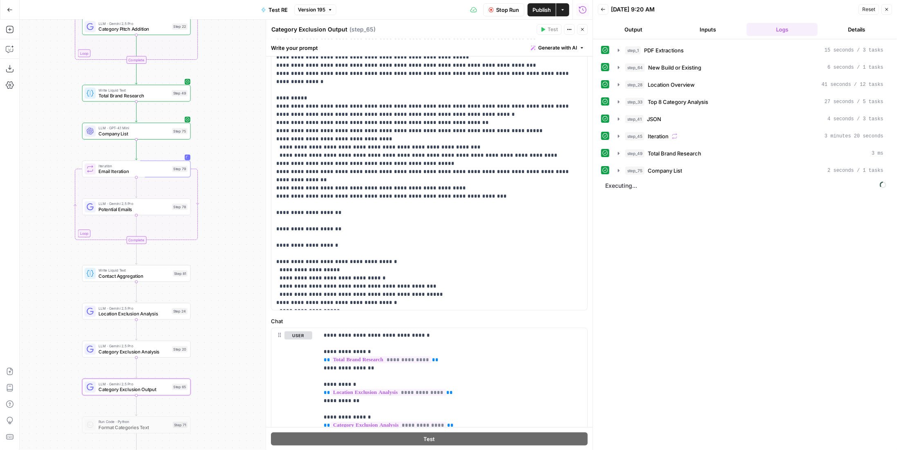
click at [508, 14] on button "Stop Run" at bounding box center [503, 9] width 41 height 13
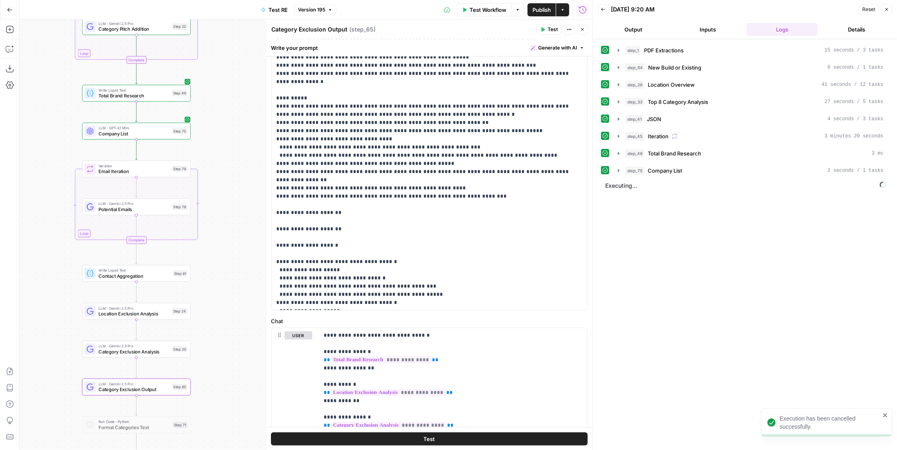
click at [146, 135] on span "Company List" at bounding box center [133, 133] width 71 height 7
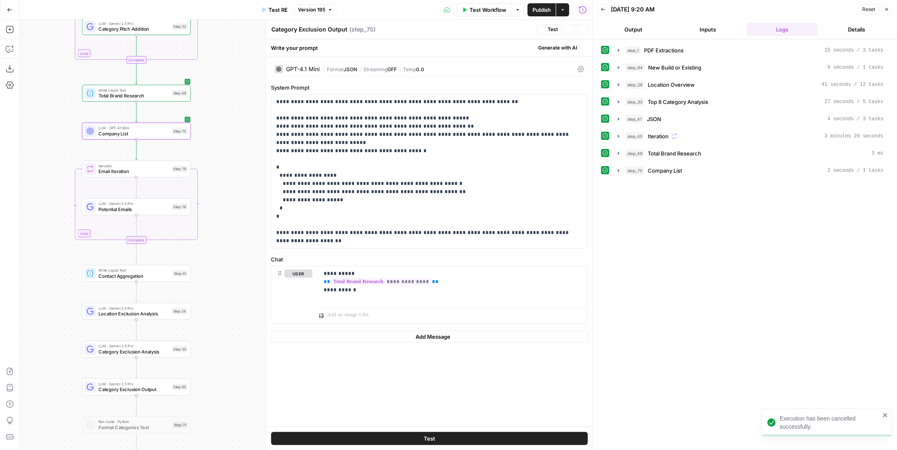
type textarea "Company List"
click at [311, 184] on p "**********" at bounding box center [429, 171] width 307 height 147
click at [687, 149] on span "Total Brand Research" at bounding box center [675, 153] width 54 height 8
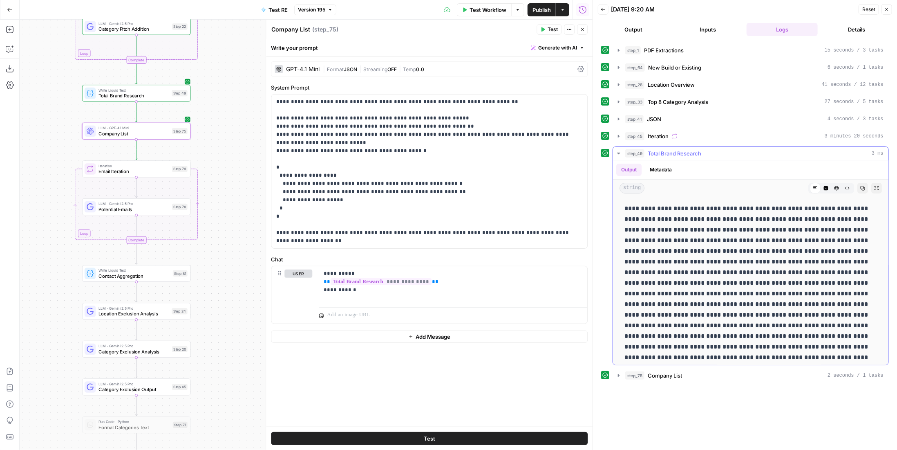
scroll to position [204, 0]
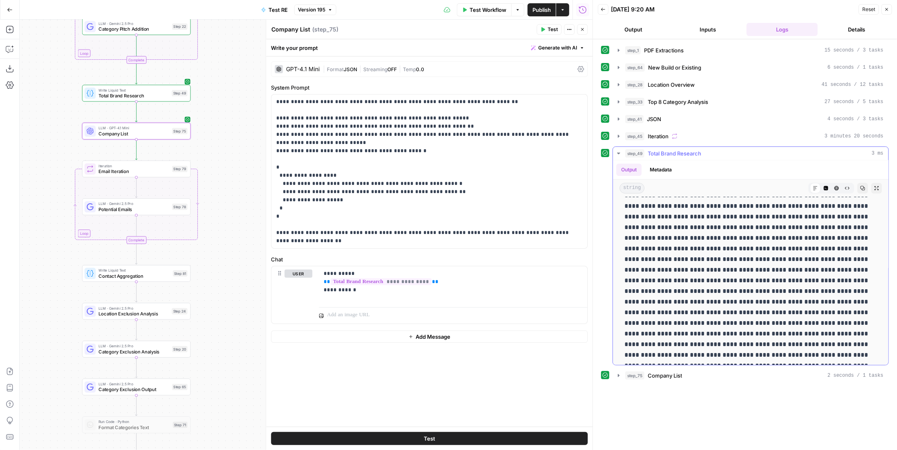
click at [823, 183] on button "Code Editor" at bounding box center [826, 188] width 11 height 11
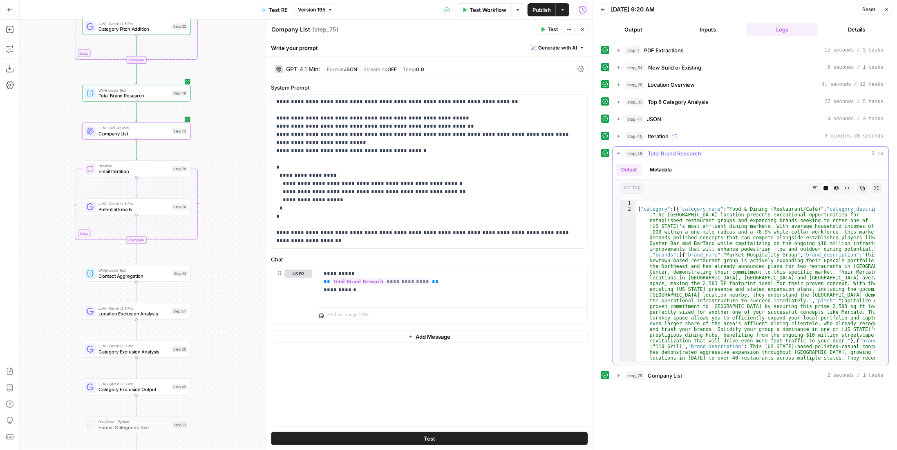
click at [693, 152] on span "Total Brand Research" at bounding box center [675, 153] width 54 height 8
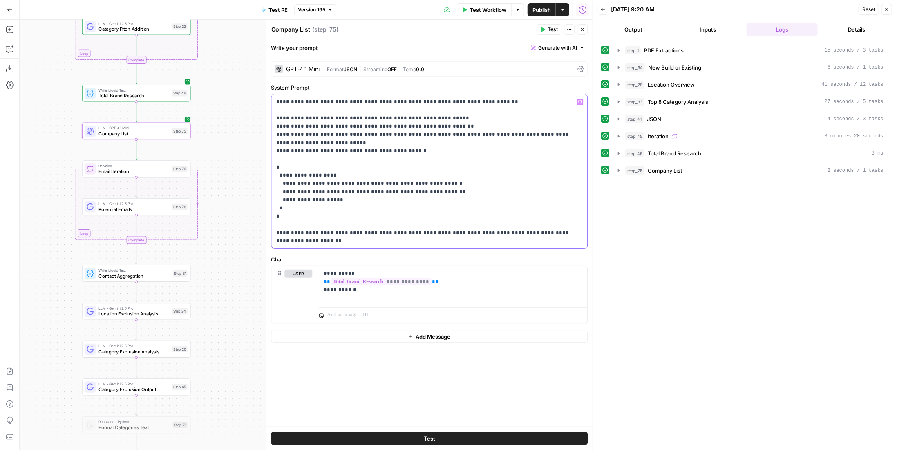
click at [312, 185] on p "**********" at bounding box center [429, 171] width 307 height 147
click at [11, 51] on icon "button" at bounding box center [10, 49] width 8 height 8
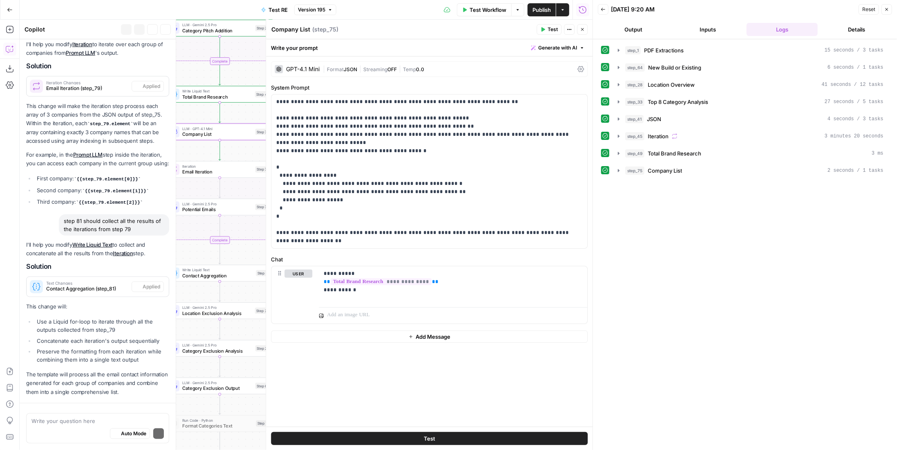
scroll to position [466, 0]
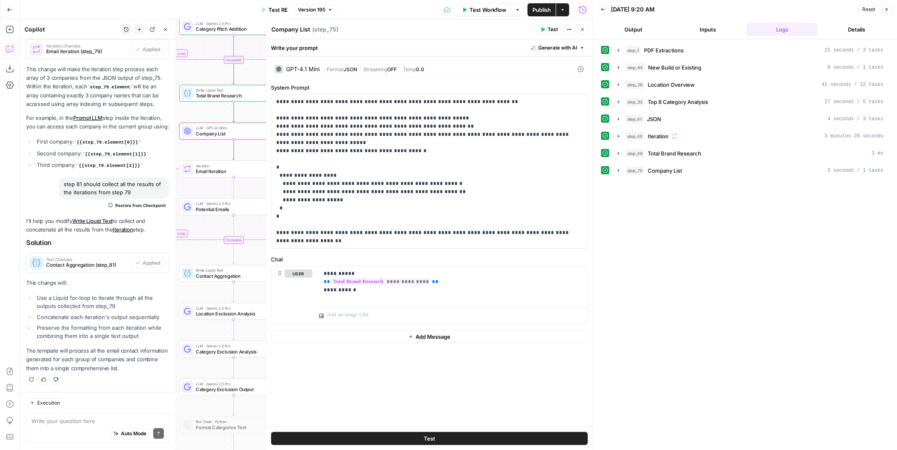
click at [95, 425] on div "Auto Mode Send" at bounding box center [97, 434] width 132 height 18
click at [92, 421] on textarea at bounding box center [97, 420] width 132 height 8
click at [731, 156] on button "step_49 Total Brand Research 3 ms" at bounding box center [750, 153] width 275 height 13
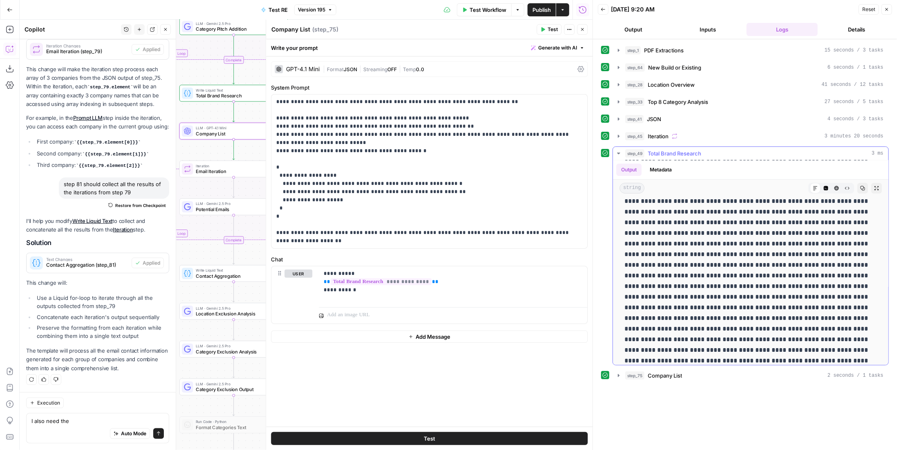
scroll to position [0, 0]
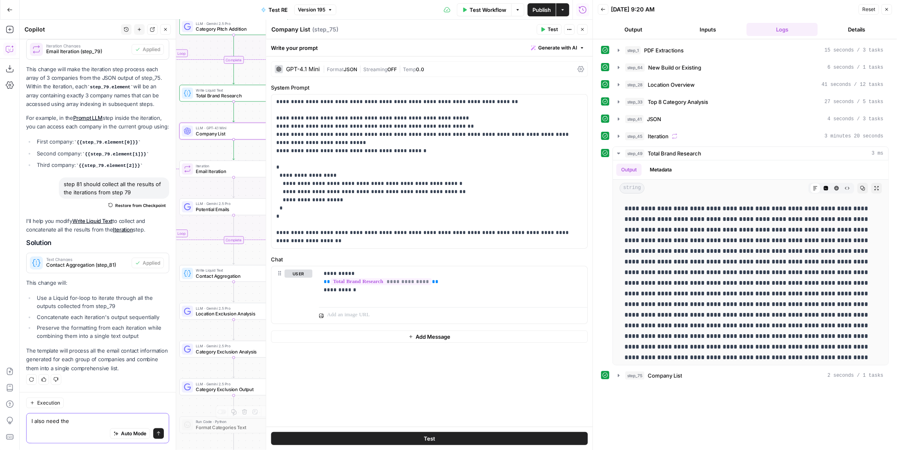
click at [72, 421] on textarea "I also need the" at bounding box center [97, 420] width 132 height 8
drag, startPoint x: 82, startPoint y: 420, endPoint x: 0, endPoint y: 435, distance: 83.1
click at [0, 435] on body "P Paragon New Home Browse Your Data Usage Settings Recent Grids Linkedin Posts …" at bounding box center [448, 225] width 897 height 450
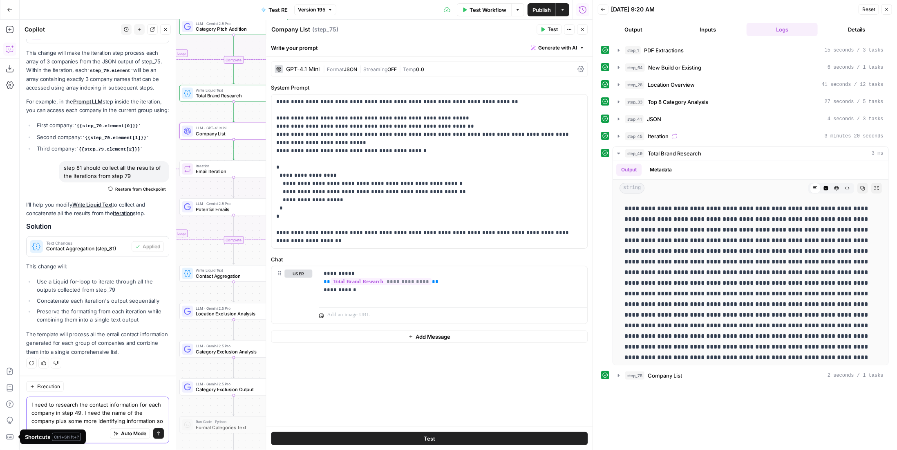
scroll to position [490, 0]
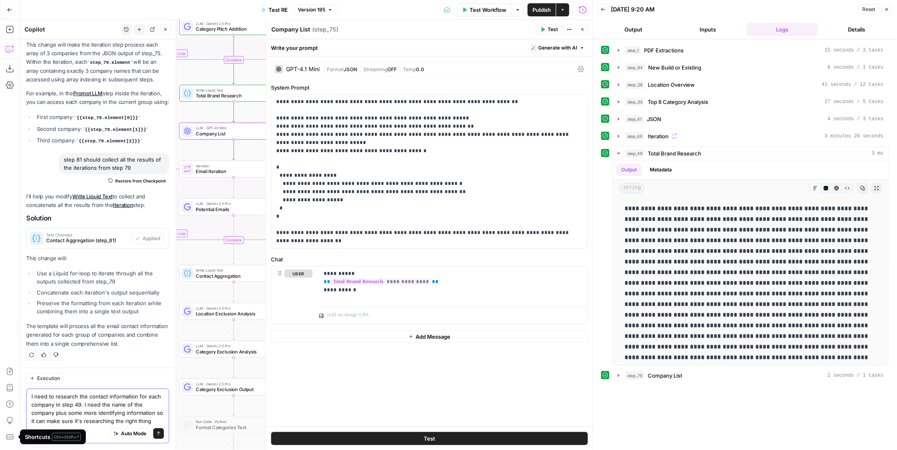
type textarea "I need to research the contact information for each company in step 49. I need …"
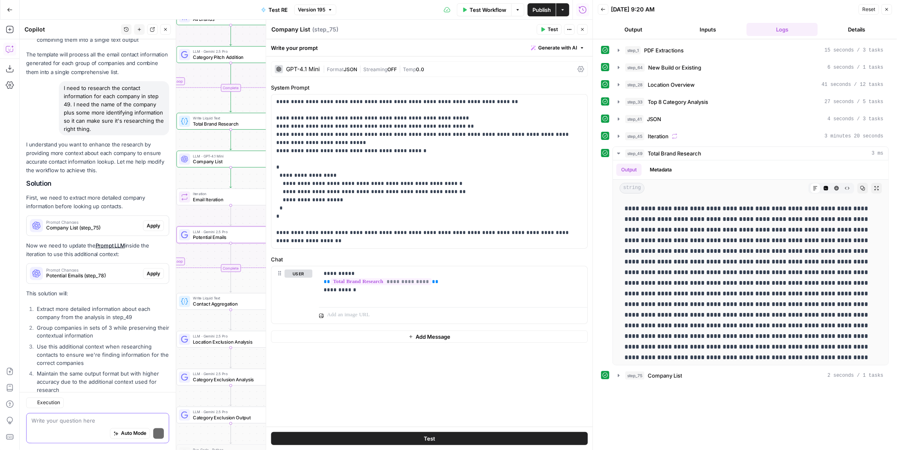
scroll to position [832, 0]
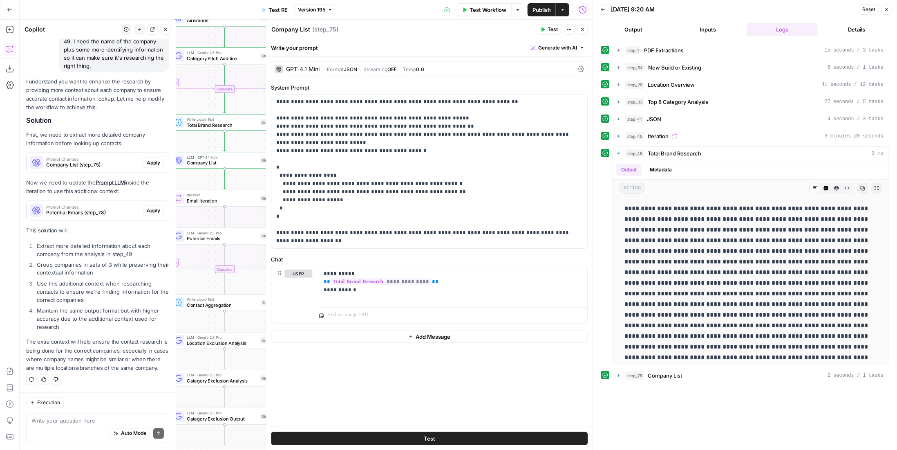
drag, startPoint x: 213, startPoint y: 281, endPoint x: 207, endPoint y: 282, distance: 6.3
click at [207, 282] on div "Workflow Set Inputs Inputs LLM · Gemini 2.5 Pro PDF Extractions Step 1 LLM · Ge…" at bounding box center [306, 235] width 573 height 430
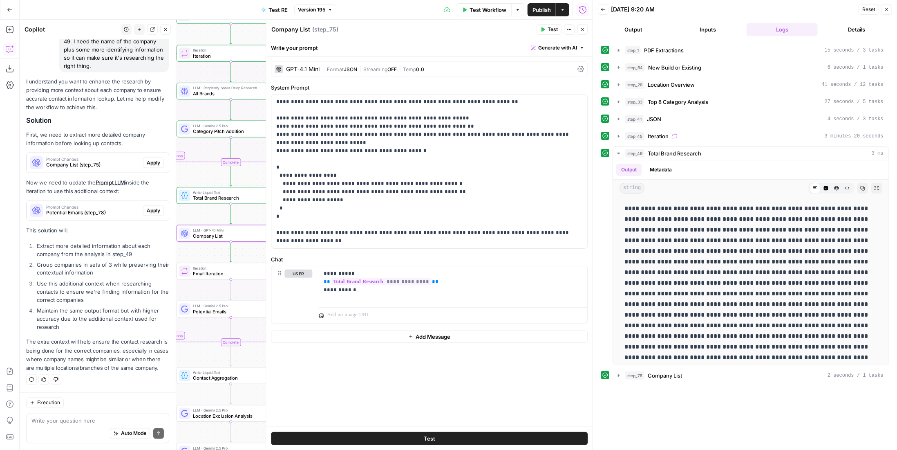
click at [147, 159] on span "Apply" at bounding box center [153, 162] width 13 height 7
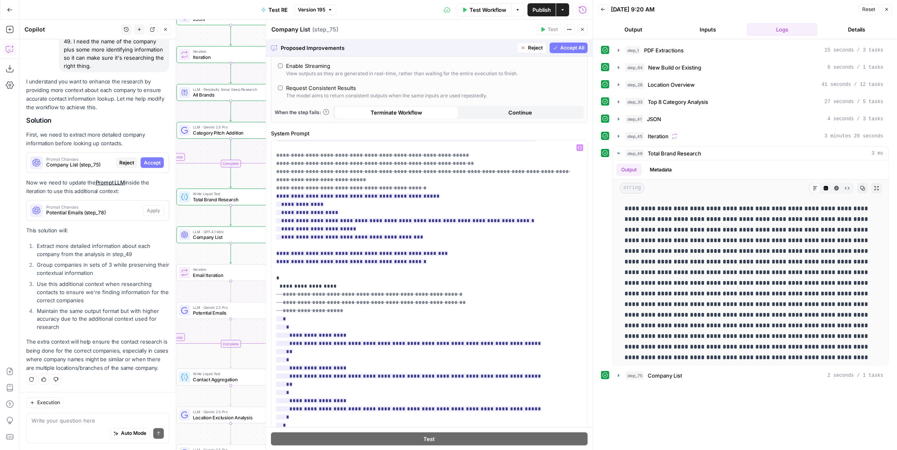
scroll to position [327, 0]
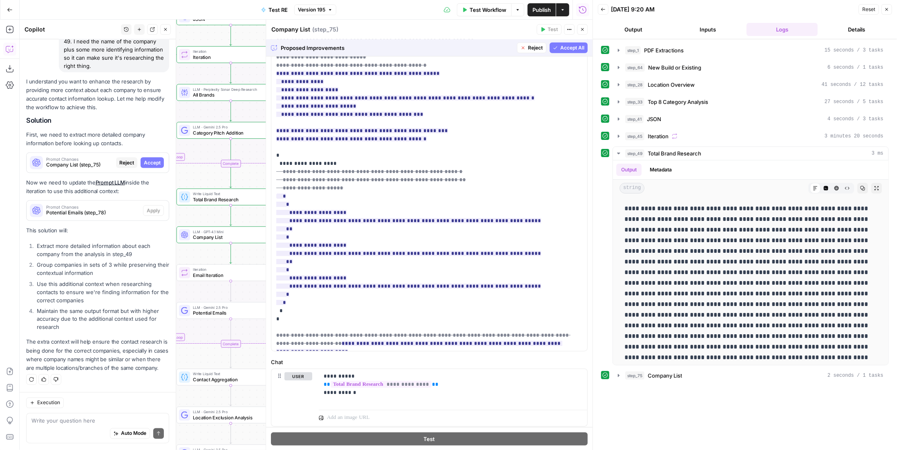
click at [563, 48] on span "Accept All" at bounding box center [572, 47] width 24 height 7
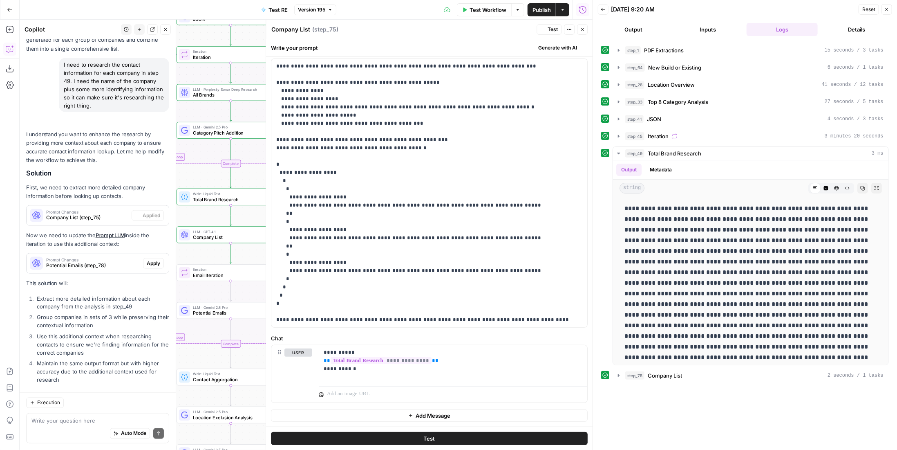
scroll to position [0, 0]
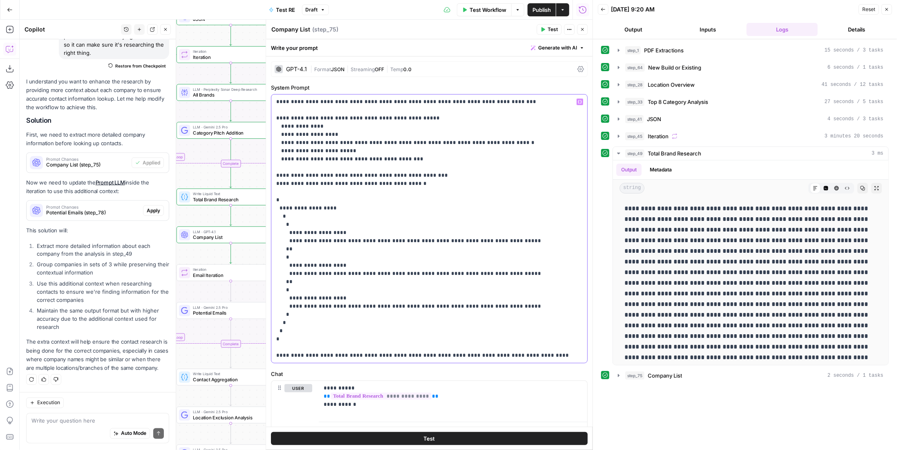
click at [400, 174] on p "**********" at bounding box center [426, 229] width 300 height 262
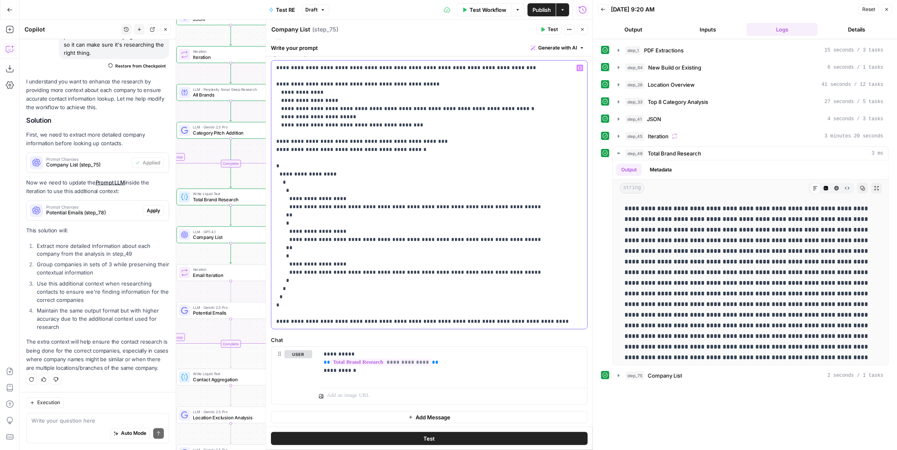
drag, startPoint x: 306, startPoint y: 283, endPoint x: 262, endPoint y: 258, distance: 50.2
click at [266, 258] on div "**********" at bounding box center [429, 235] width 327 height 430
click at [325, 281] on p "**********" at bounding box center [426, 195] width 300 height 262
drag, startPoint x: 327, startPoint y: 280, endPoint x: 265, endPoint y: 254, distance: 67.0
click at [266, 254] on div "**********" at bounding box center [429, 235] width 327 height 430
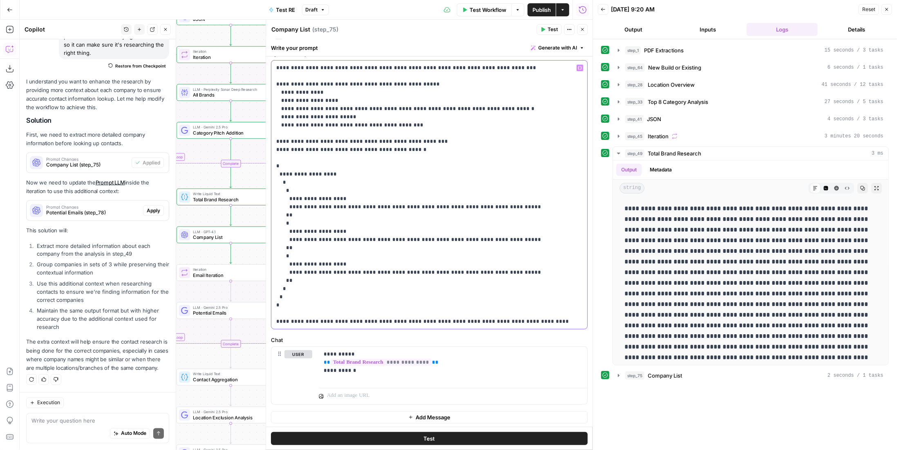
click at [338, 288] on p "**********" at bounding box center [426, 195] width 300 height 262
click at [338, 284] on p "**********" at bounding box center [426, 195] width 300 height 262
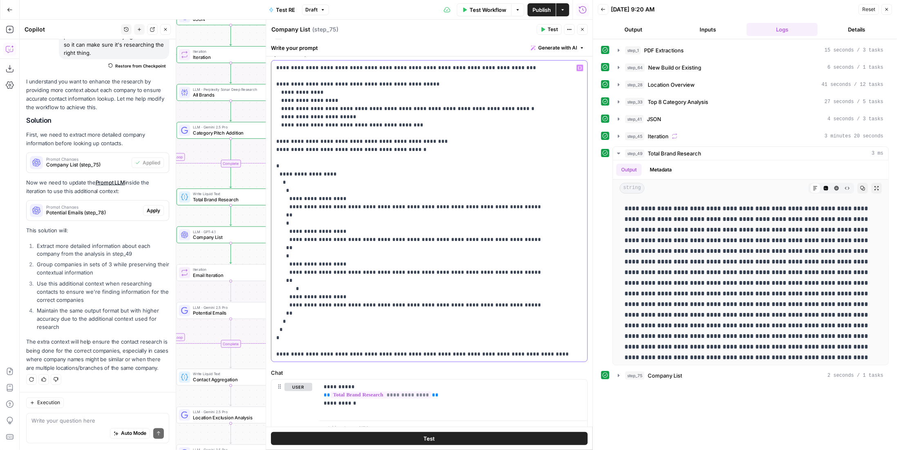
click at [295, 286] on p "**********" at bounding box center [426, 211] width 300 height 294
click at [294, 288] on p "**********" at bounding box center [426, 211] width 300 height 294
drag, startPoint x: 307, startPoint y: 313, endPoint x: 262, endPoint y: 289, distance: 50.7
click at [266, 289] on div "**********" at bounding box center [429, 235] width 327 height 430
click at [314, 313] on p "**********" at bounding box center [426, 211] width 300 height 294
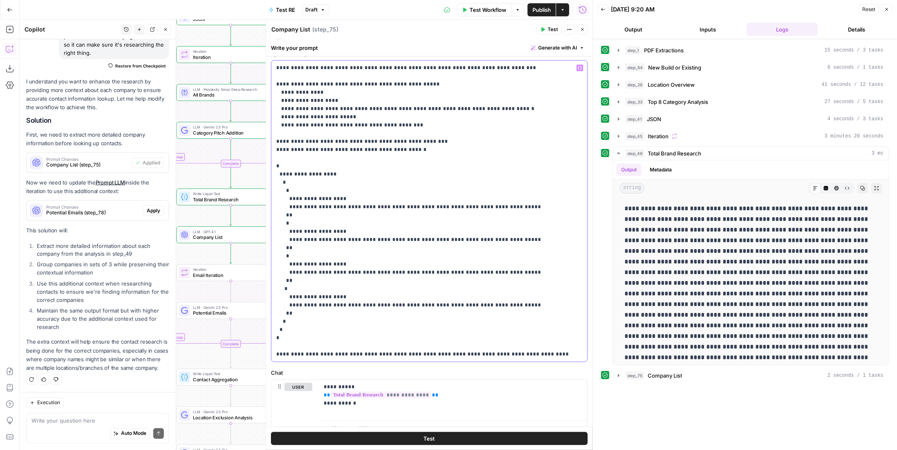
click at [311, 311] on p "**********" at bounding box center [426, 211] width 300 height 294
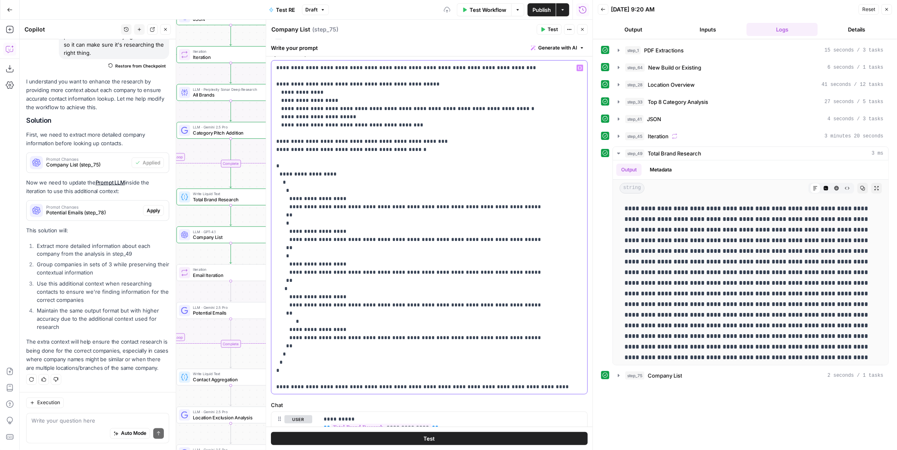
click at [293, 321] on p "**********" at bounding box center [423, 227] width 295 height 327
click at [293, 320] on p "**********" at bounding box center [423, 227] width 295 height 327
click at [296, 320] on p "**********" at bounding box center [423, 227] width 295 height 327
click at [316, 304] on p "**********" at bounding box center [423, 227] width 295 height 327
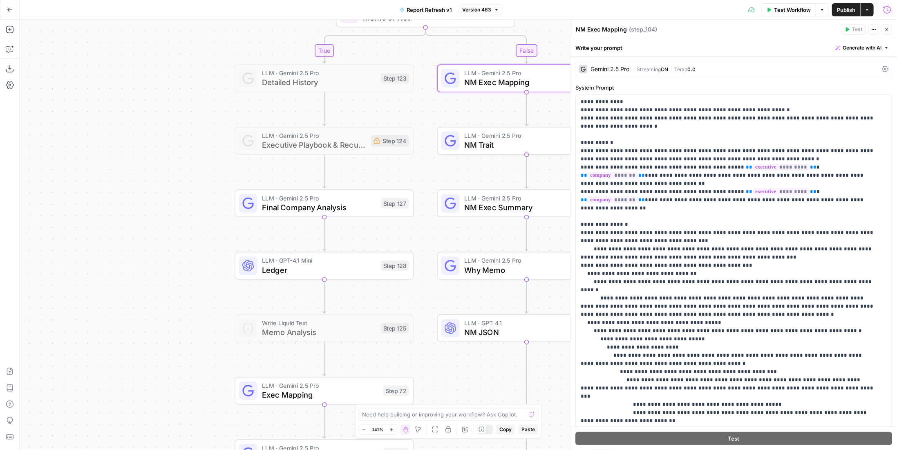
click at [851, 11] on span "Publish" at bounding box center [846, 10] width 18 height 8
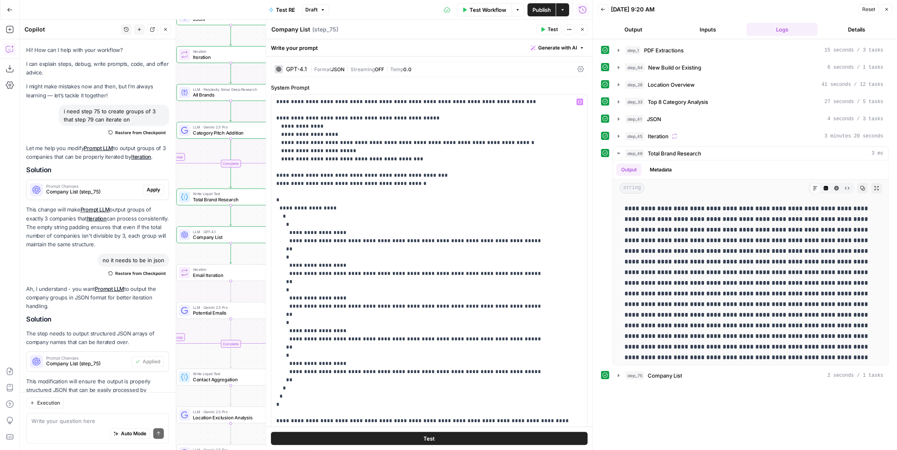
scroll to position [846, 0]
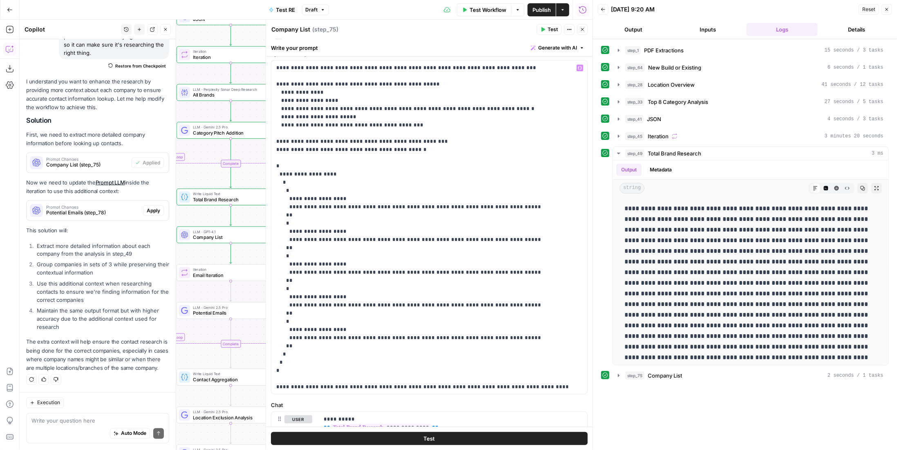
click at [339, 297] on p "**********" at bounding box center [423, 227] width 295 height 327
click at [337, 327] on p "**********" at bounding box center [423, 227] width 295 height 327
click at [339, 342] on p "**********" at bounding box center [423, 227] width 295 height 327
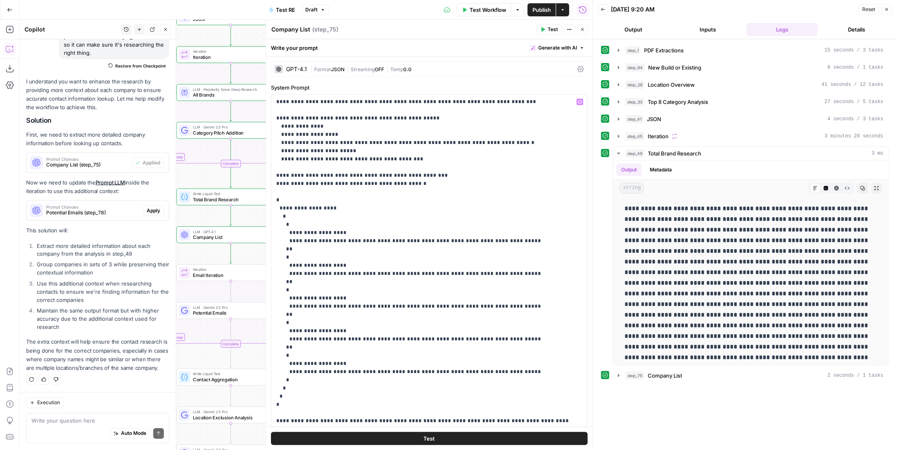
scroll to position [0, 0]
click at [369, 417] on p "**********" at bounding box center [423, 260] width 295 height 327
click at [367, 418] on p "**********" at bounding box center [423, 260] width 295 height 327
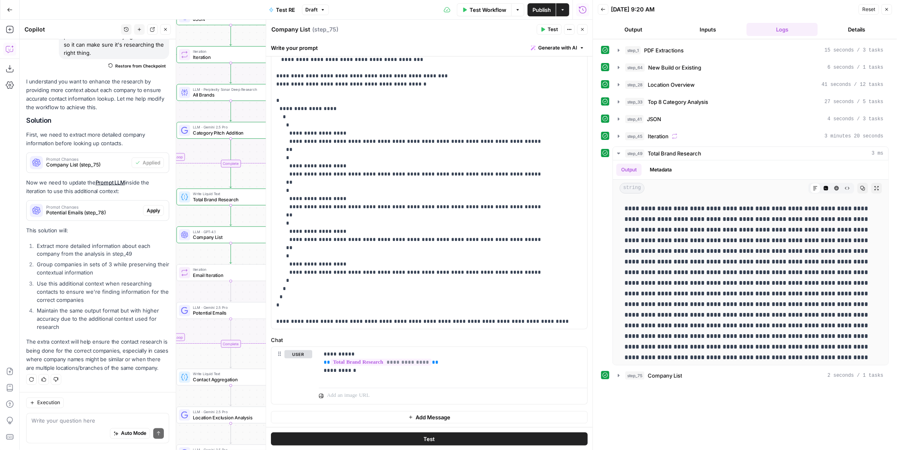
click at [493, 439] on button "Test" at bounding box center [429, 438] width 317 height 13
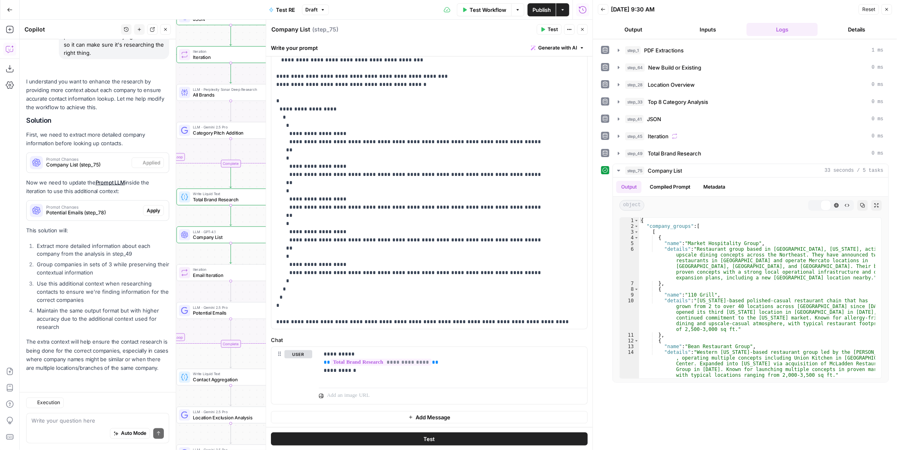
scroll to position [0, 0]
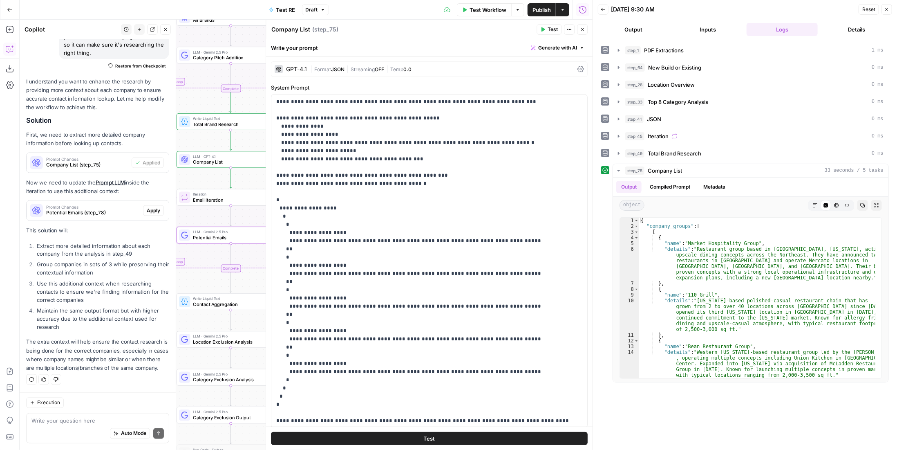
click at [151, 207] on span "Apply" at bounding box center [153, 210] width 13 height 7
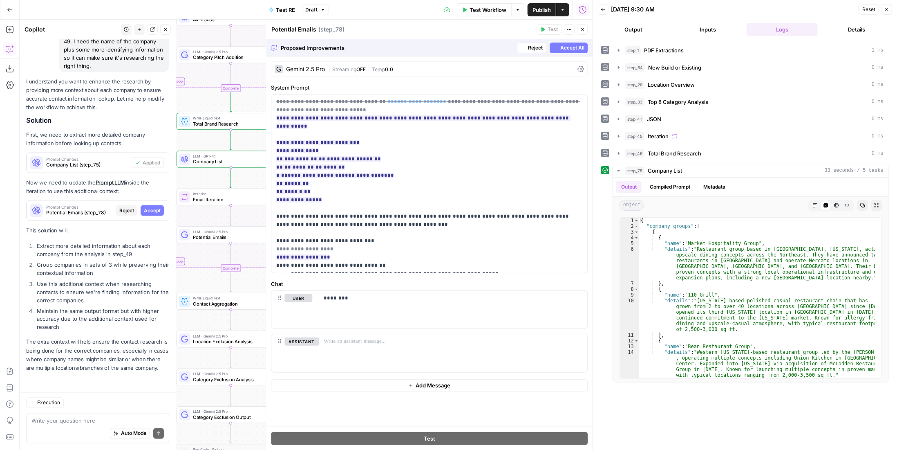
scroll to position [780, 0]
click at [558, 46] on button "Accept All" at bounding box center [569, 48] width 38 height 11
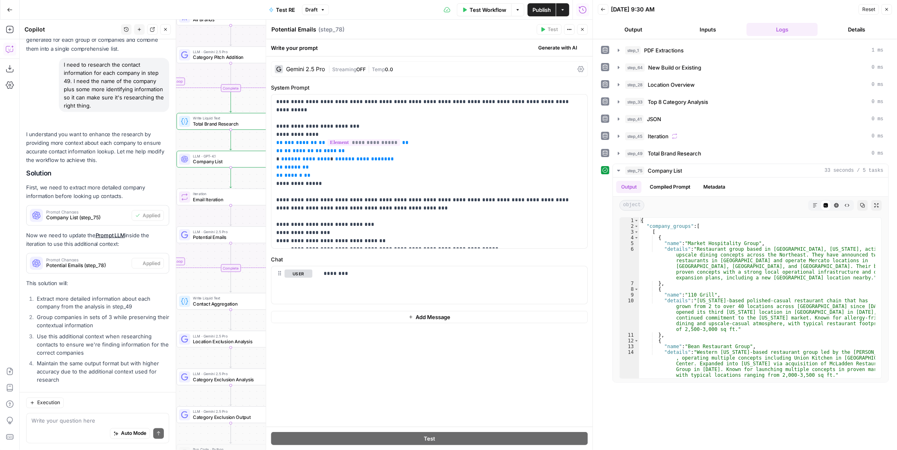
scroll to position [846, 0]
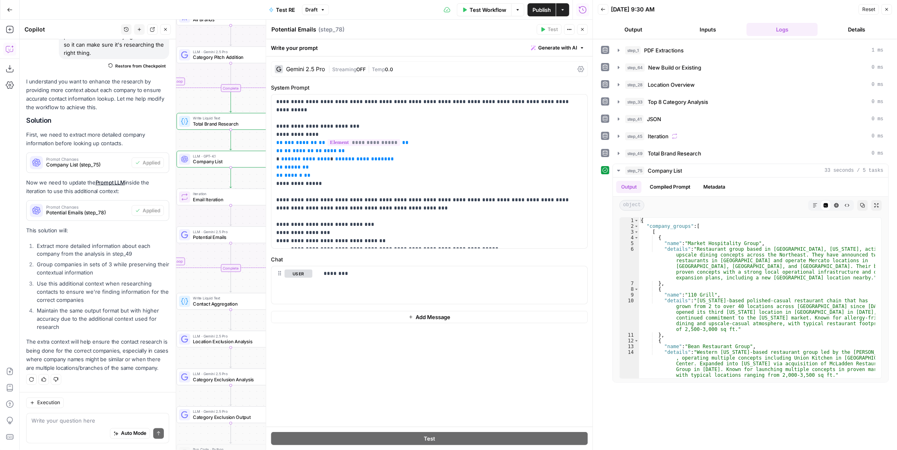
click at [581, 27] on icon "button" at bounding box center [582, 29] width 5 height 5
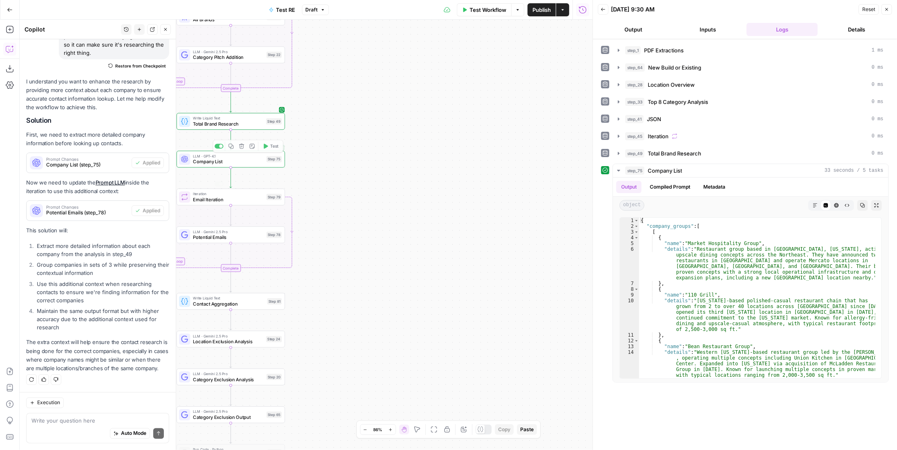
click at [244, 199] on span "Email Iteration" at bounding box center [228, 199] width 71 height 7
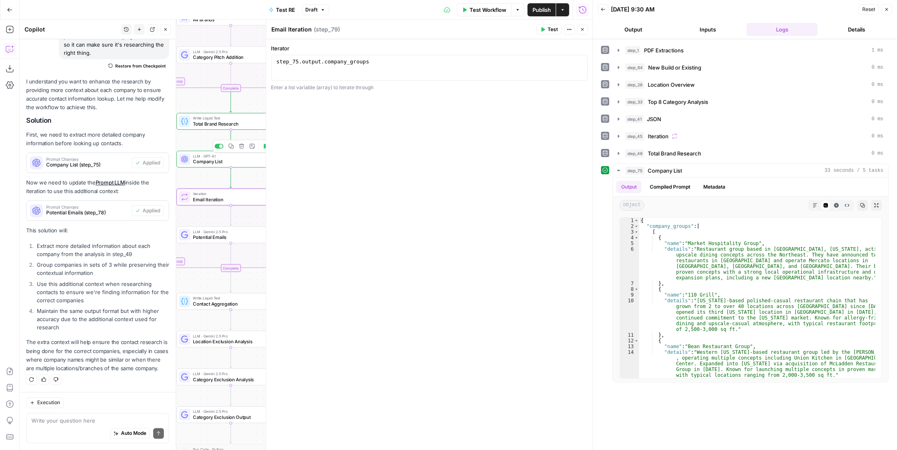
click at [246, 162] on span "Company List" at bounding box center [228, 161] width 71 height 7
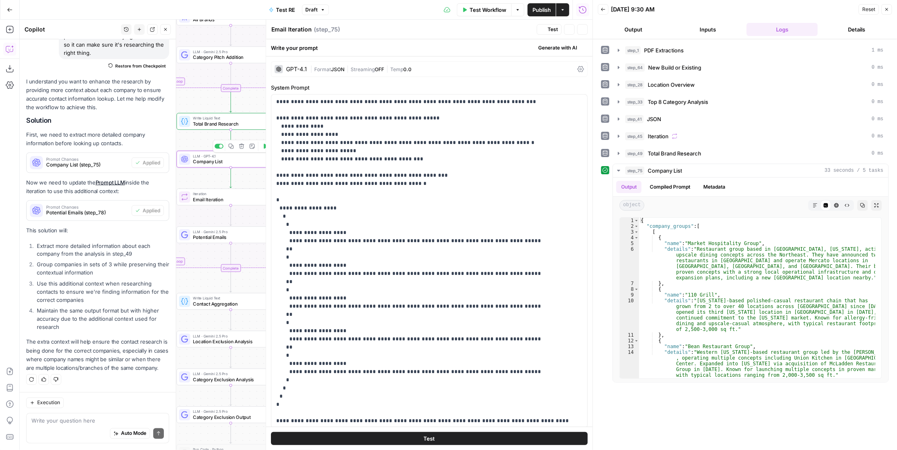
type textarea "Company List"
click at [582, 28] on icon "button" at bounding box center [582, 29] width 5 height 5
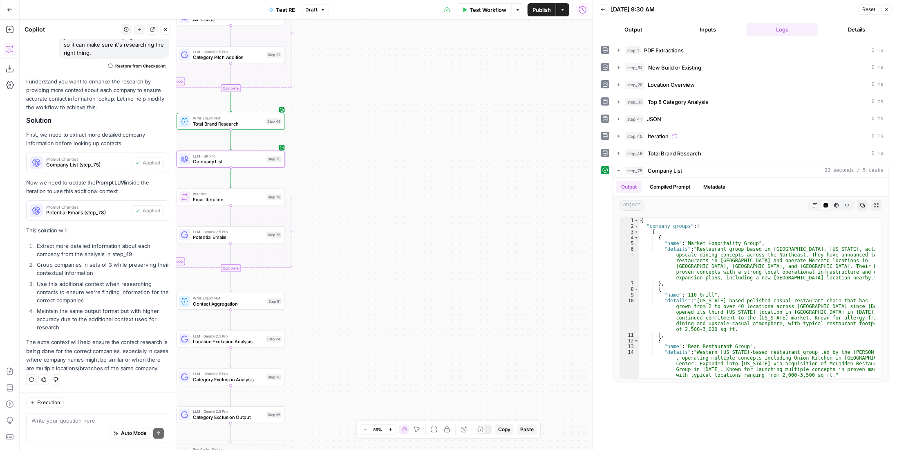
click at [271, 197] on div "Step 79" at bounding box center [274, 197] width 16 height 6
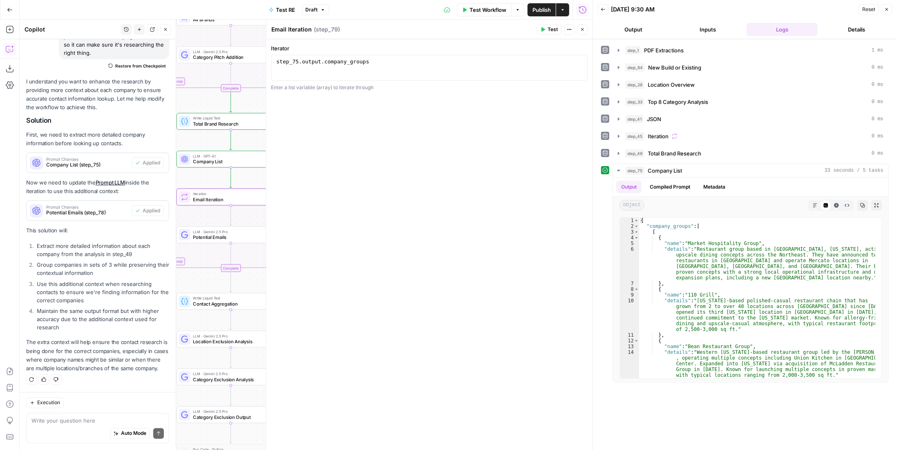
click at [539, 29] on button "Test" at bounding box center [549, 29] width 25 height 11
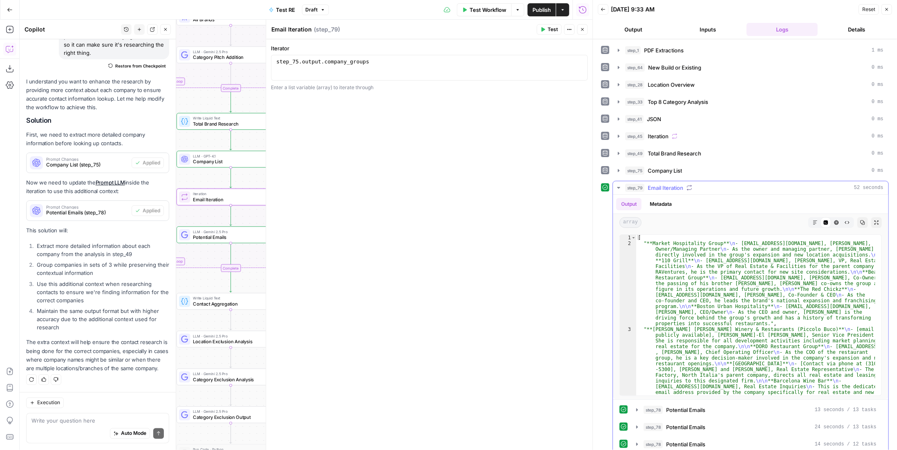
scroll to position [4, 0]
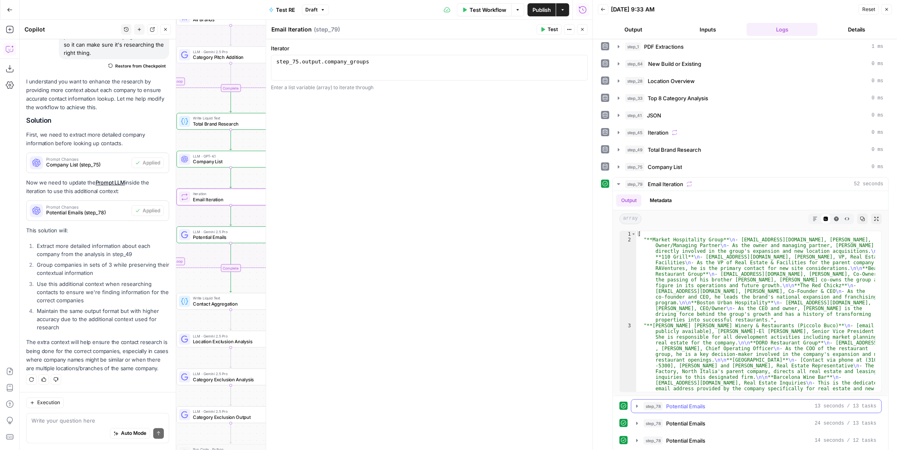
click at [682, 402] on span "Potential Emails" at bounding box center [685, 406] width 39 height 8
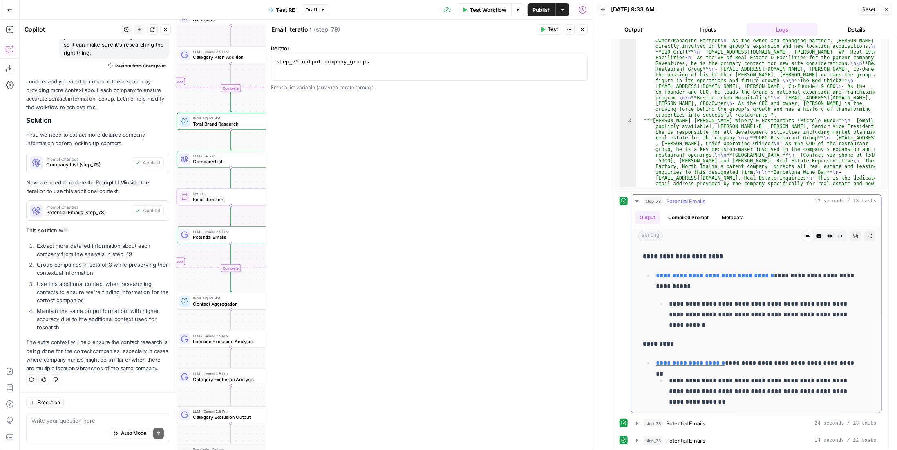
scroll to position [45, 0]
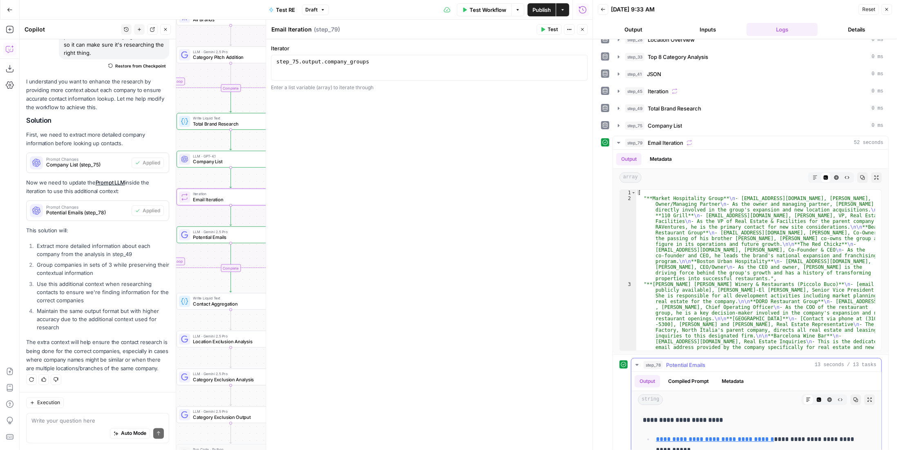
click at [680, 360] on span "Potential Emails" at bounding box center [685, 364] width 39 height 8
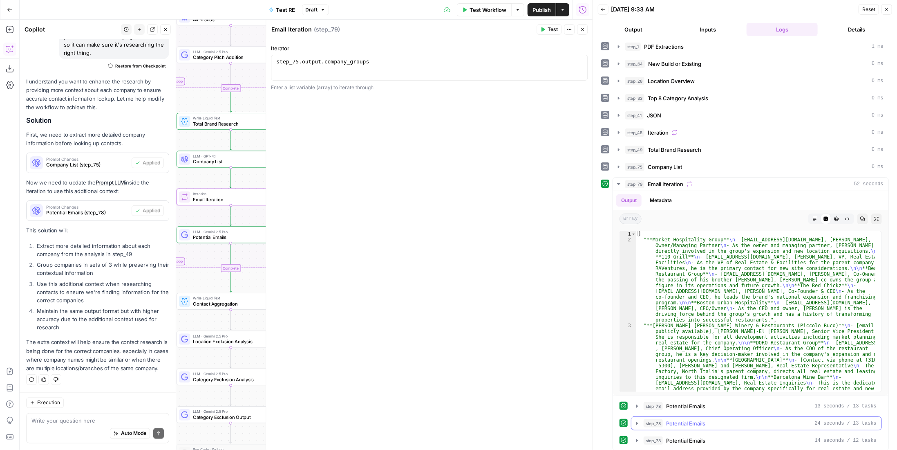
click at [696, 419] on span "Potential Emails" at bounding box center [685, 423] width 39 height 8
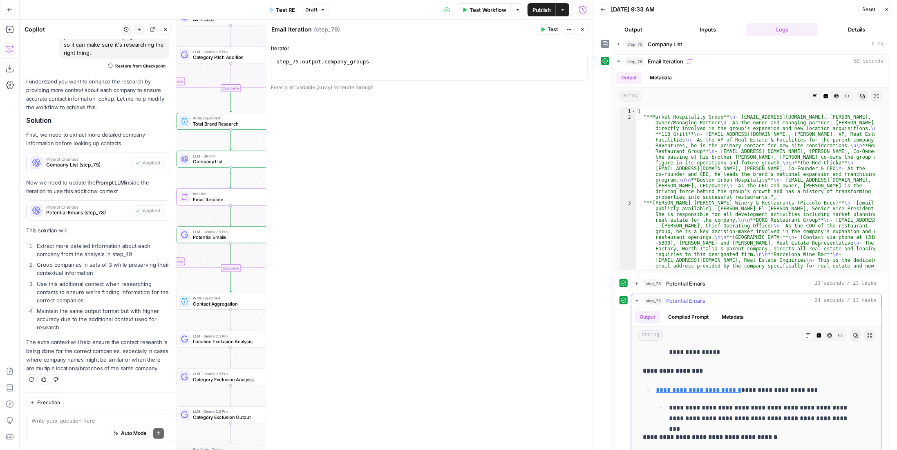
scroll to position [208, 0]
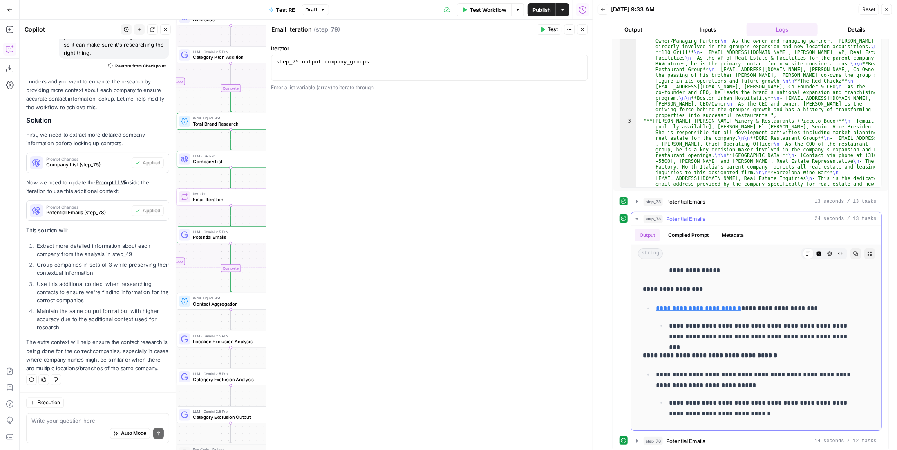
click at [710, 216] on div "step_78 Potential Emails 24 seconds / 13 tasks" at bounding box center [760, 219] width 233 height 8
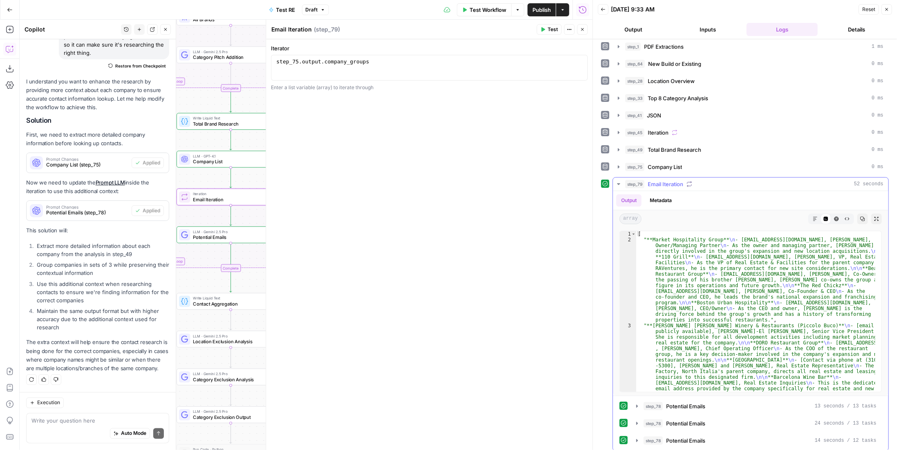
click at [673, 183] on span "Email Iteration" at bounding box center [666, 184] width 36 height 8
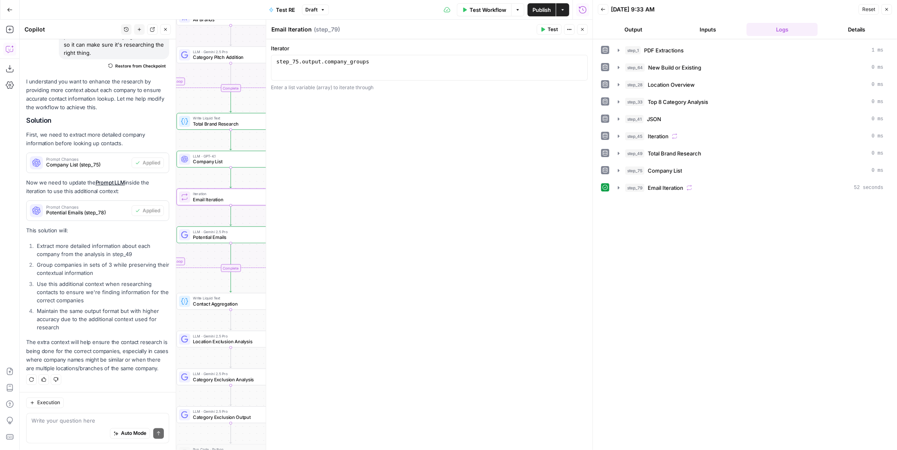
click at [217, 232] on span "LLM · Gemini 2.5 Pro" at bounding box center [228, 231] width 71 height 6
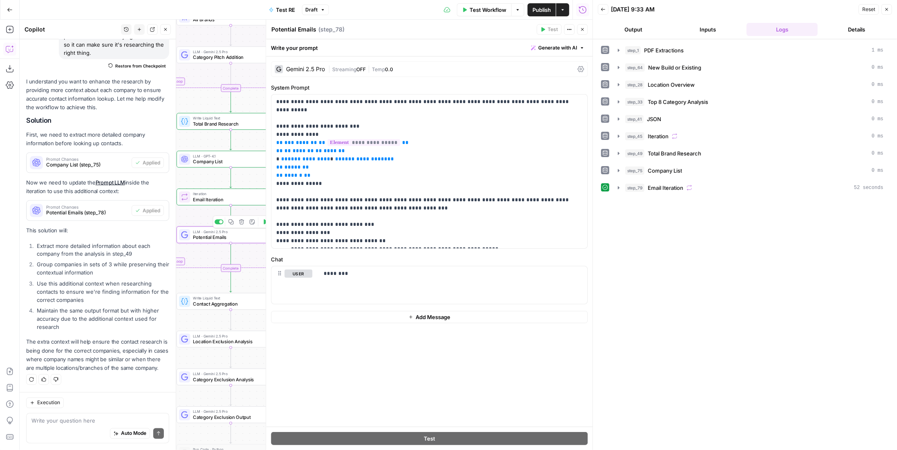
click at [345, 66] on span "Streaming" at bounding box center [344, 69] width 24 height 6
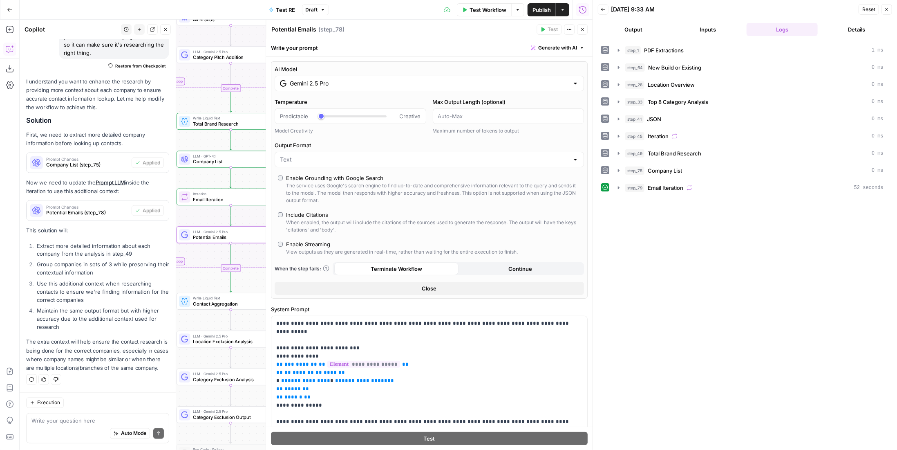
scroll to position [121, 0]
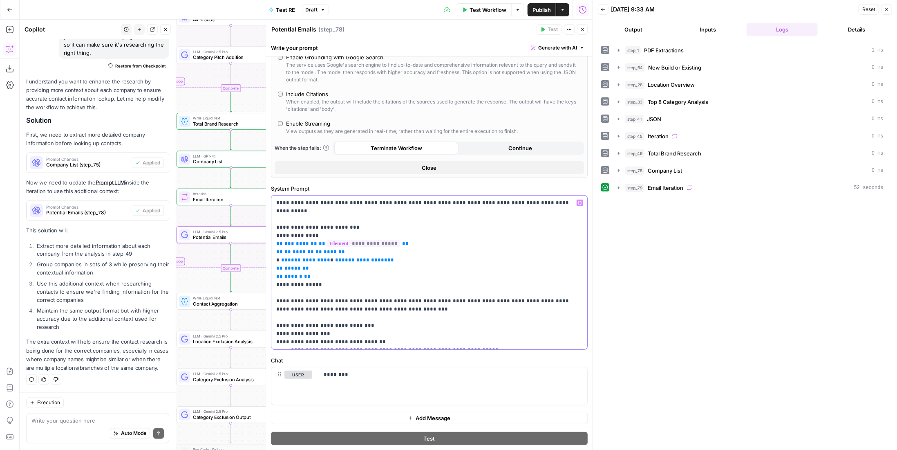
click at [378, 331] on p "**********" at bounding box center [426, 272] width 300 height 147
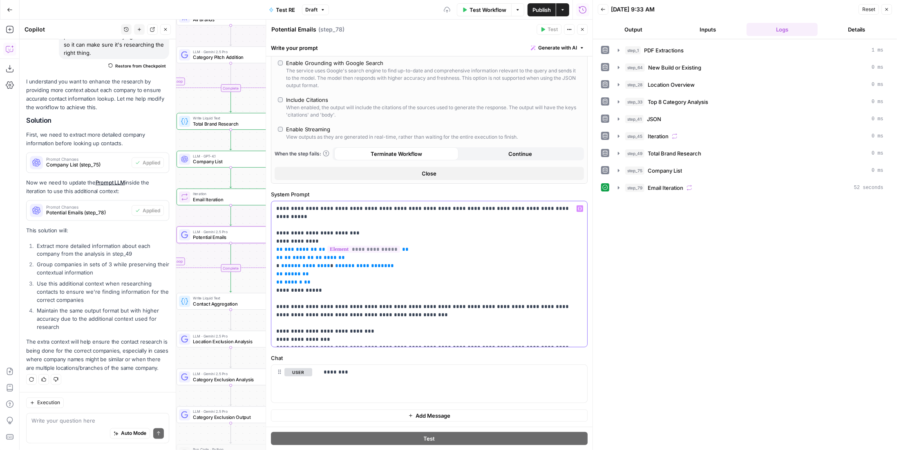
scroll to position [112, 0]
drag, startPoint x: 579, startPoint y: 28, endPoint x: 558, endPoint y: 49, distance: 29.5
click at [579, 27] on button "Close" at bounding box center [582, 29] width 11 height 11
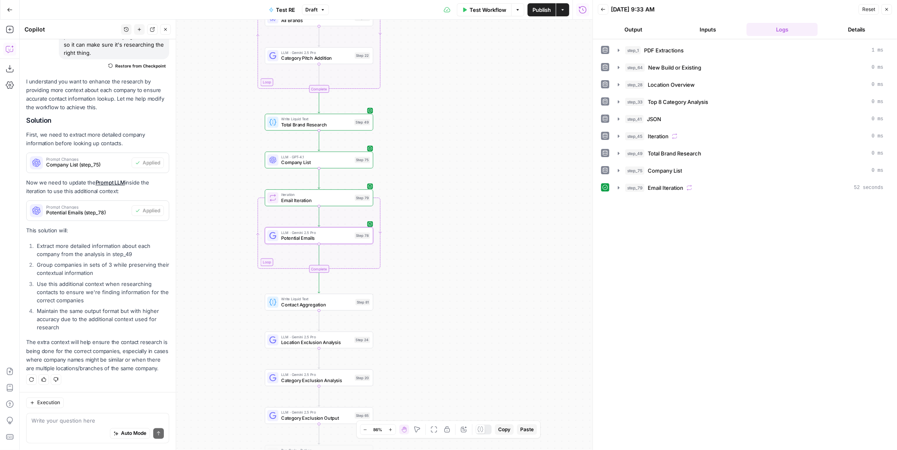
drag, startPoint x: 383, startPoint y: 217, endPoint x: 471, endPoint y: 218, distance: 88.3
click at [471, 218] on div "Workflow Set Inputs Inputs LLM · Gemini 2.5 Pro PDF Extractions Step 1 LLM · Ge…" at bounding box center [306, 235] width 573 height 430
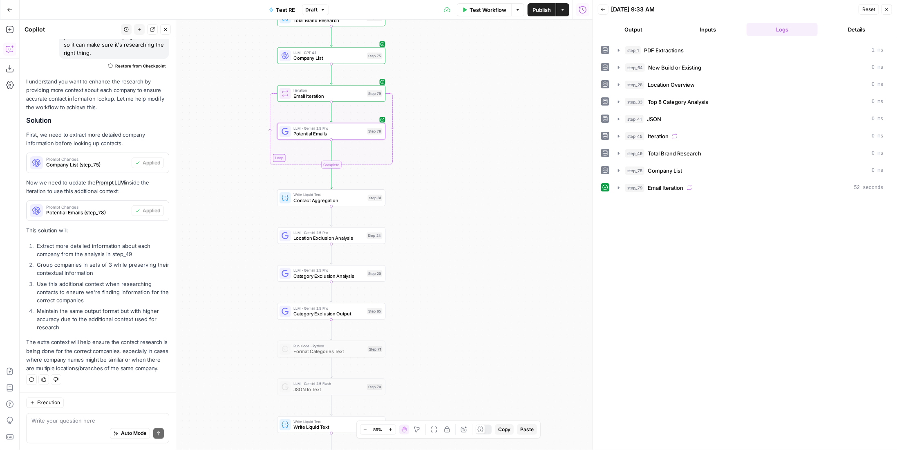
drag, startPoint x: 425, startPoint y: 305, endPoint x: 438, endPoint y: 200, distance: 105.4
click at [438, 195] on div "Workflow Set Inputs Inputs LLM · Gemini 2.5 Pro PDF Extractions Step 1 LLM · Ge…" at bounding box center [306, 235] width 573 height 430
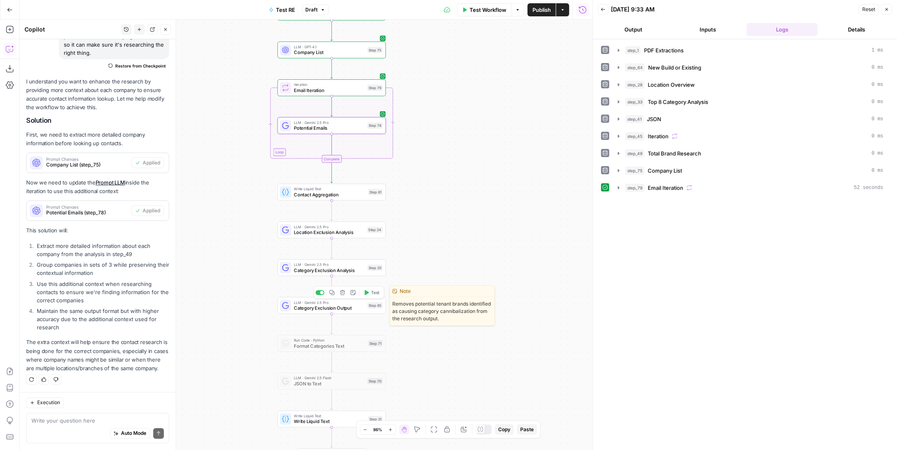
click at [362, 309] on span "Category Exclusion Output" at bounding box center [329, 307] width 71 height 7
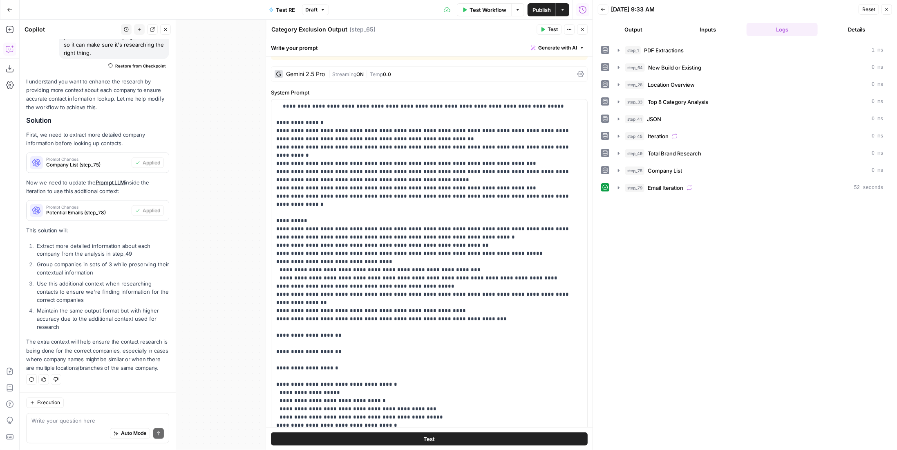
scroll to position [233, 0]
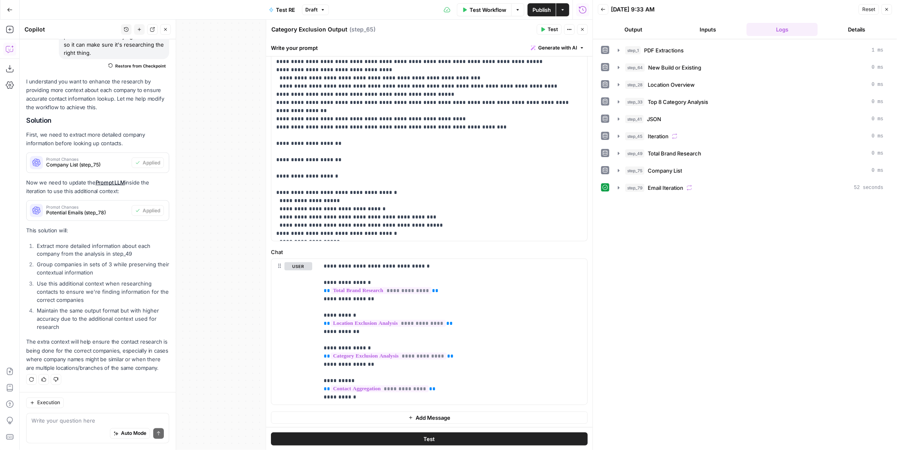
click at [580, 25] on button "Close" at bounding box center [582, 29] width 11 height 11
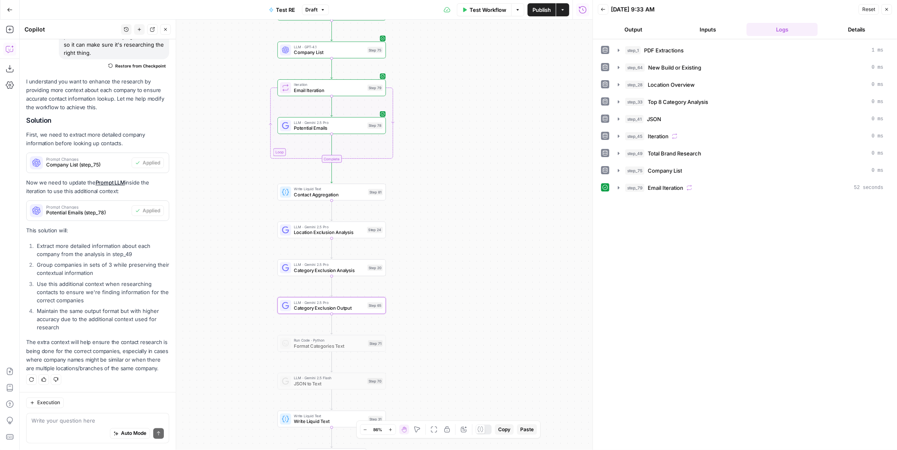
click at [697, 175] on div "step_1 PDF Extractions 1 ms step_64 New Build or Existing 0 ms step_28 Location…" at bounding box center [745, 118] width 288 height 151
click at [697, 183] on div "step_79 Email Iteration 52 seconds" at bounding box center [754, 187] width 258 height 8
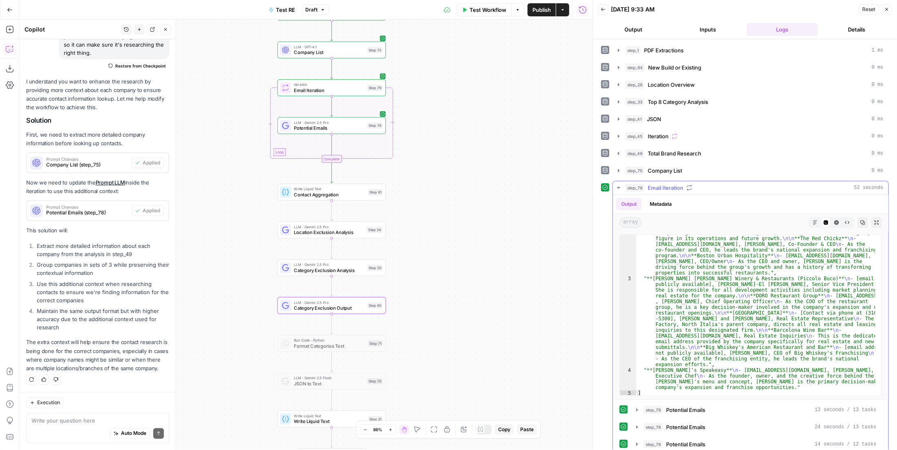
scroll to position [2, 0]
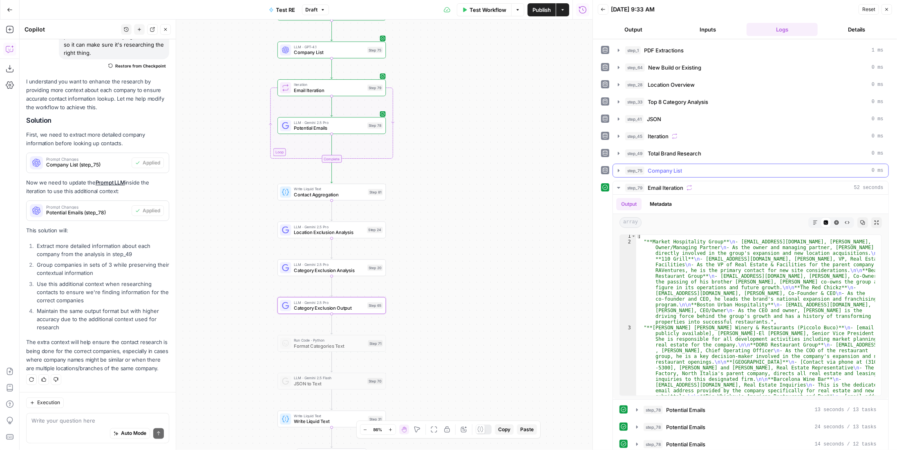
click at [682, 166] on div "step_75 Company List 0 ms" at bounding box center [754, 170] width 258 height 8
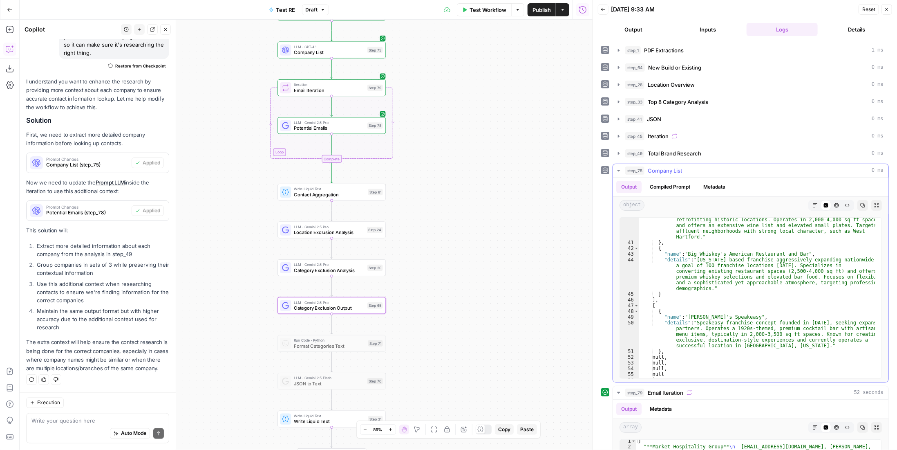
scroll to position [456, 0]
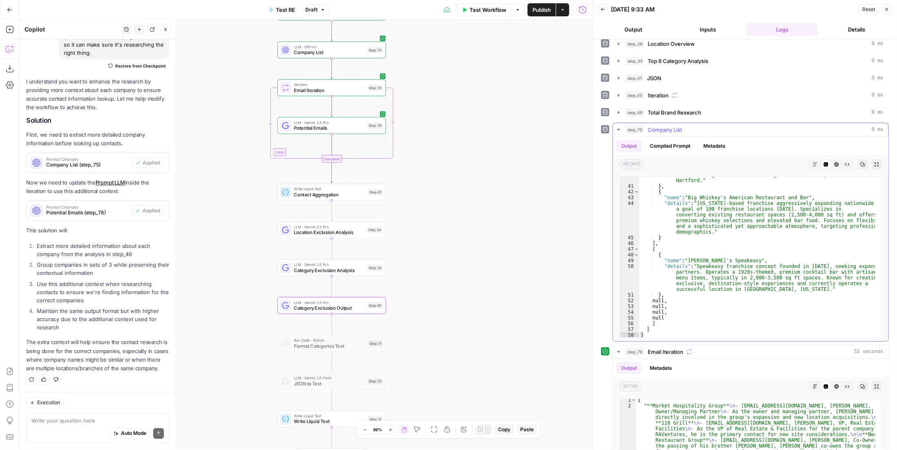
click at [682, 128] on span "Company List" at bounding box center [665, 129] width 34 height 8
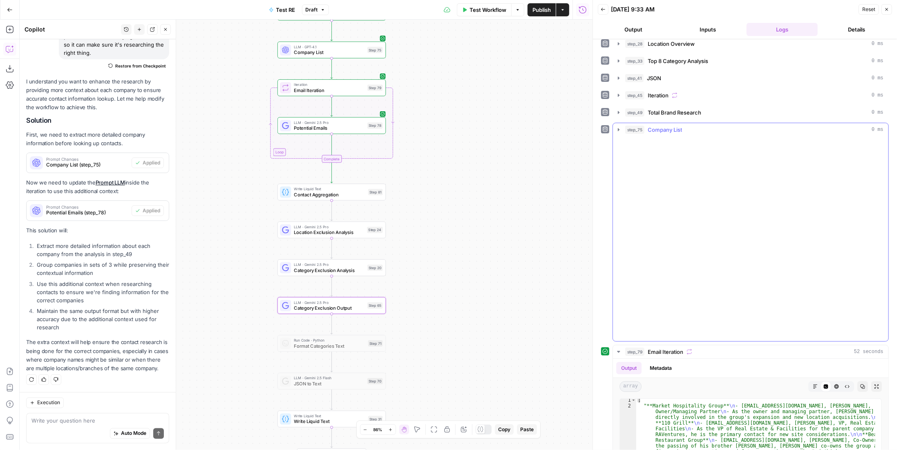
scroll to position [4, 0]
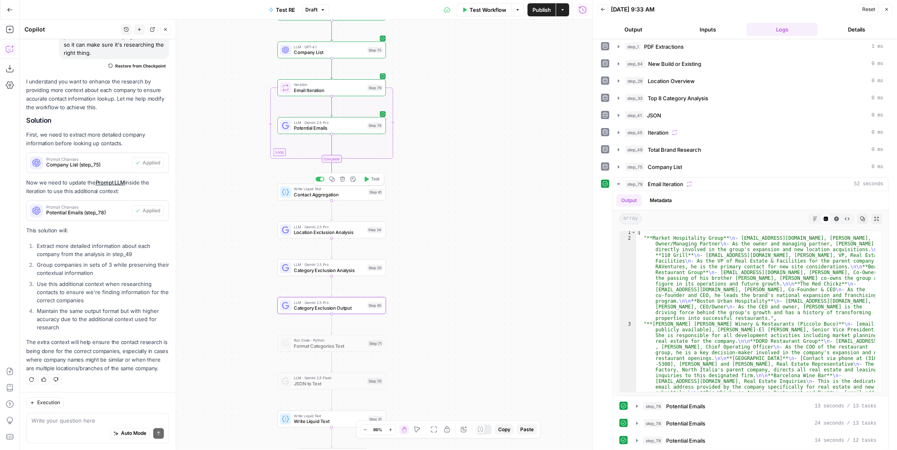
click at [360, 191] on span "Contact Aggregation" at bounding box center [330, 194] width 72 height 7
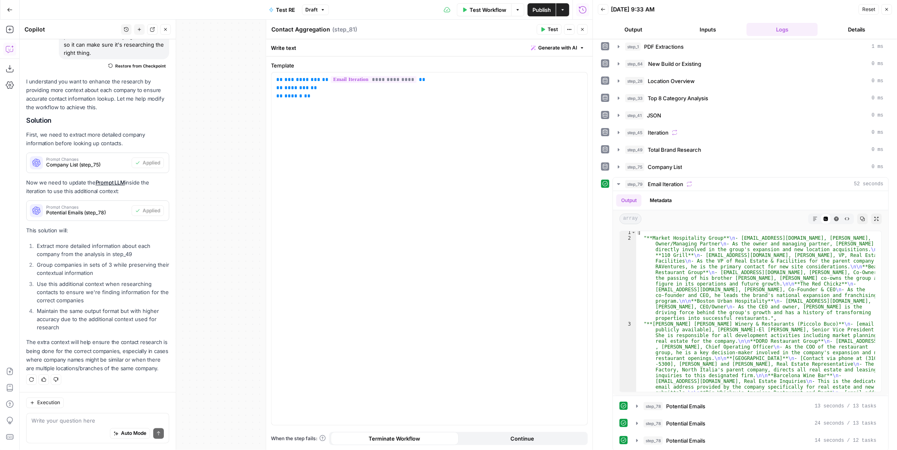
click at [553, 32] on span "Test" at bounding box center [553, 29] width 10 height 7
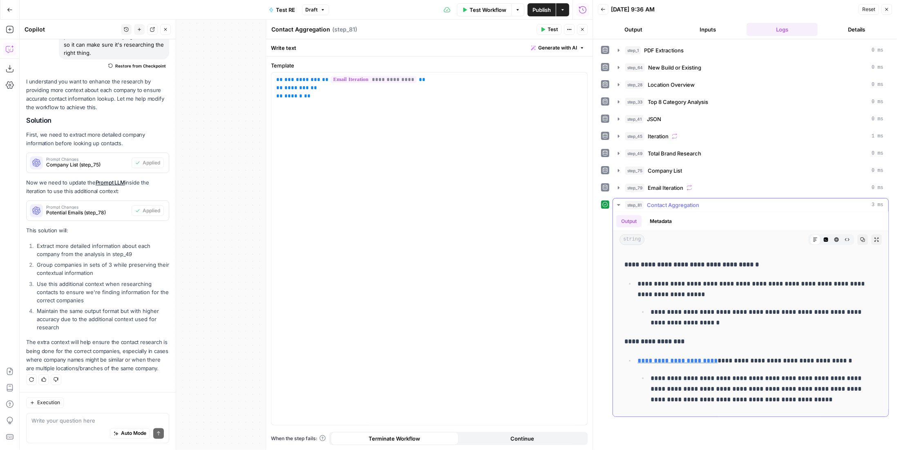
scroll to position [471, 0]
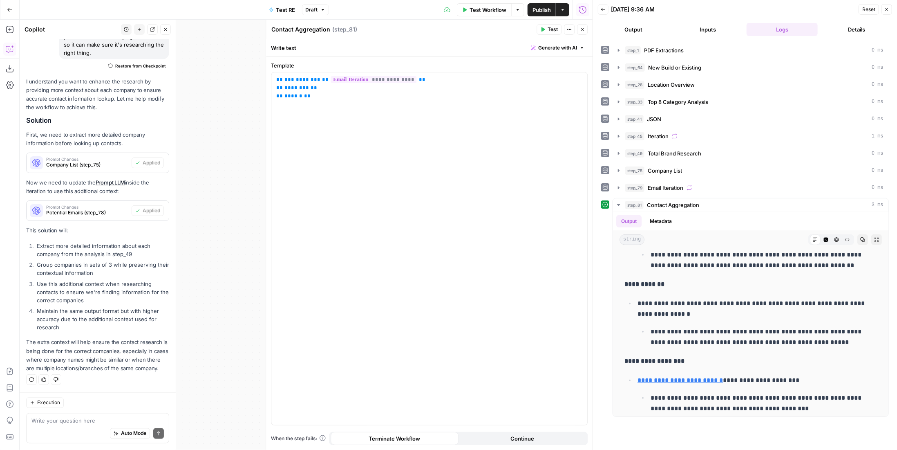
click at [581, 30] on icon "button" at bounding box center [582, 29] width 5 height 5
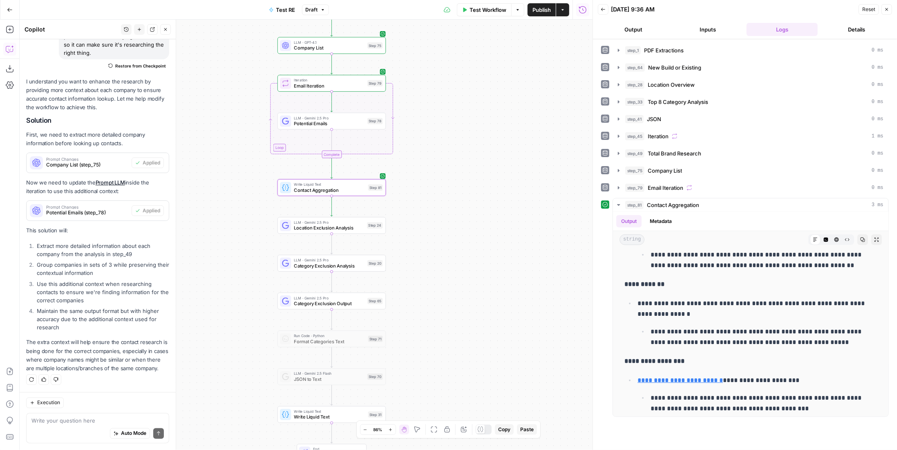
drag, startPoint x: 470, startPoint y: 219, endPoint x: 477, endPoint y: 187, distance: 33.1
click at [477, 187] on div "Workflow Set Inputs Inputs LLM · Gemini 2.5 Pro PDF Extractions Step 1 LLM · Ge…" at bounding box center [306, 235] width 573 height 430
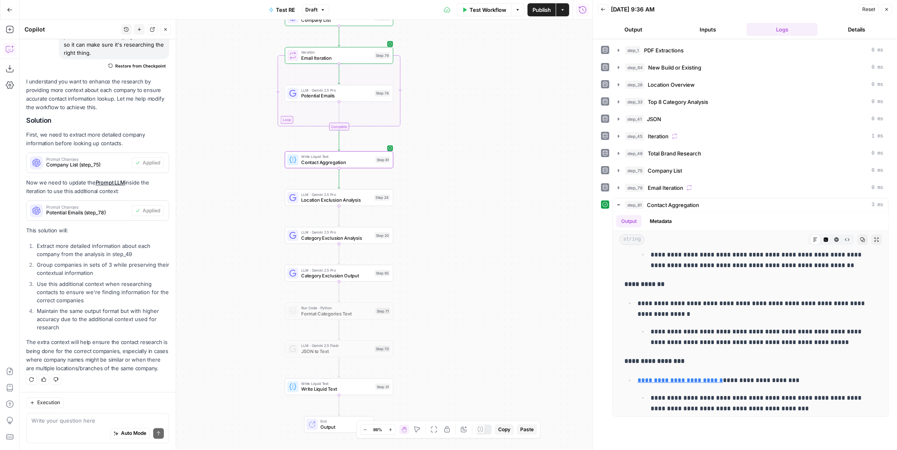
click at [356, 199] on span "Location Exclusion Analysis" at bounding box center [336, 200] width 70 height 7
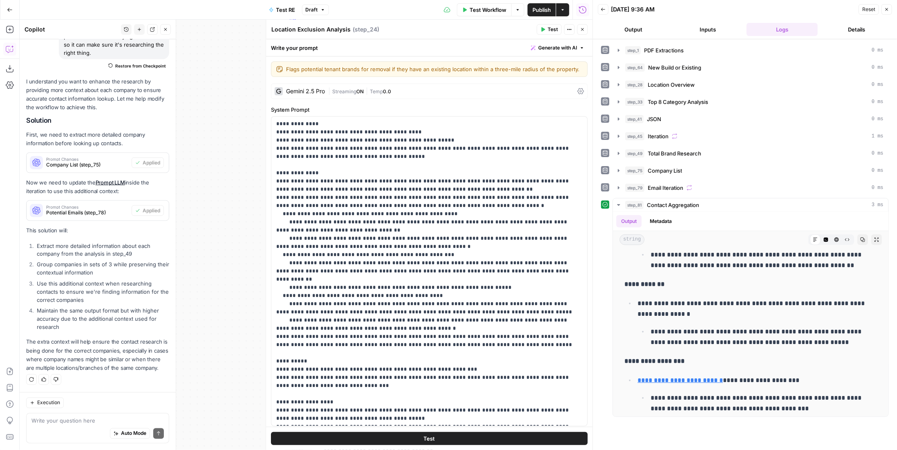
click at [555, 29] on span "Test" at bounding box center [553, 29] width 10 height 7
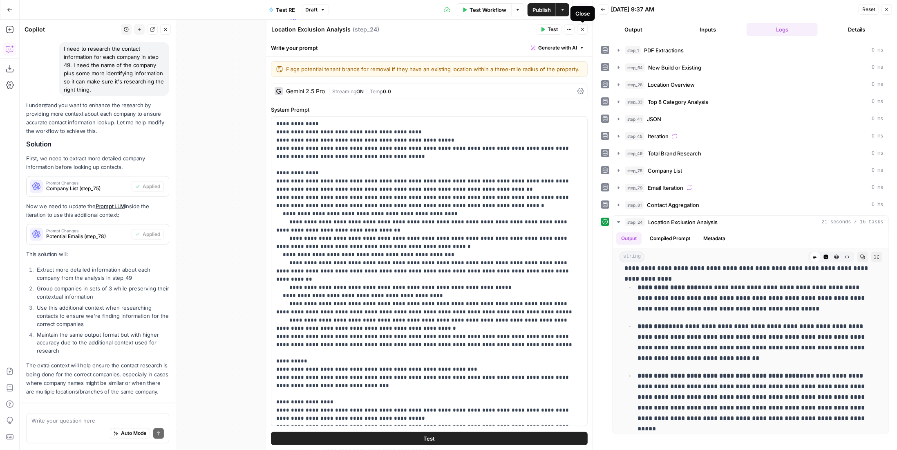
scroll to position [846, 0]
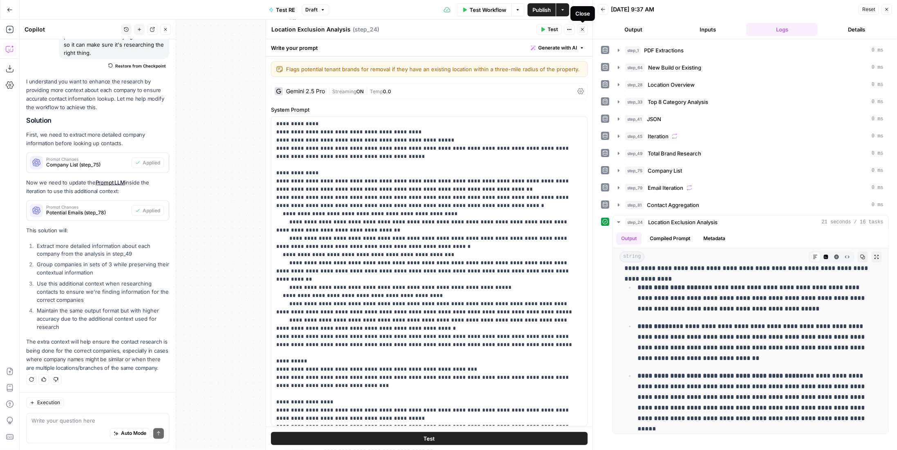
click at [584, 31] on icon "button" at bounding box center [582, 29] width 5 height 5
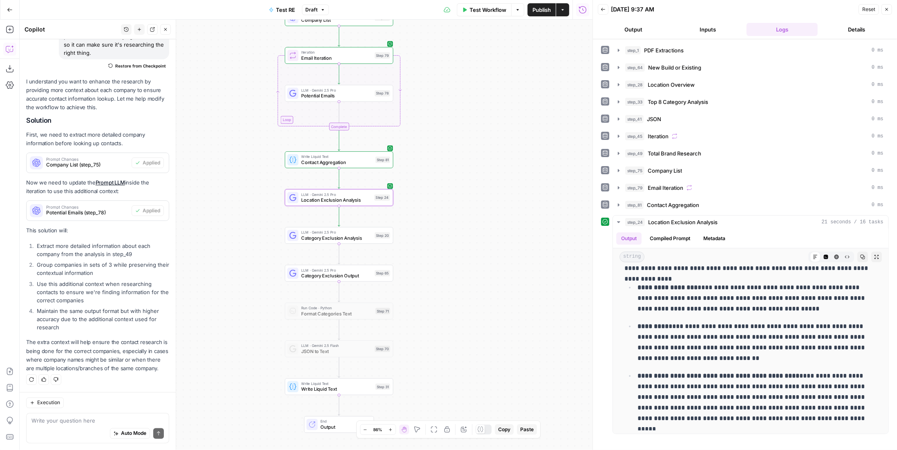
click at [378, 238] on div "Step 20" at bounding box center [383, 235] width 16 height 6
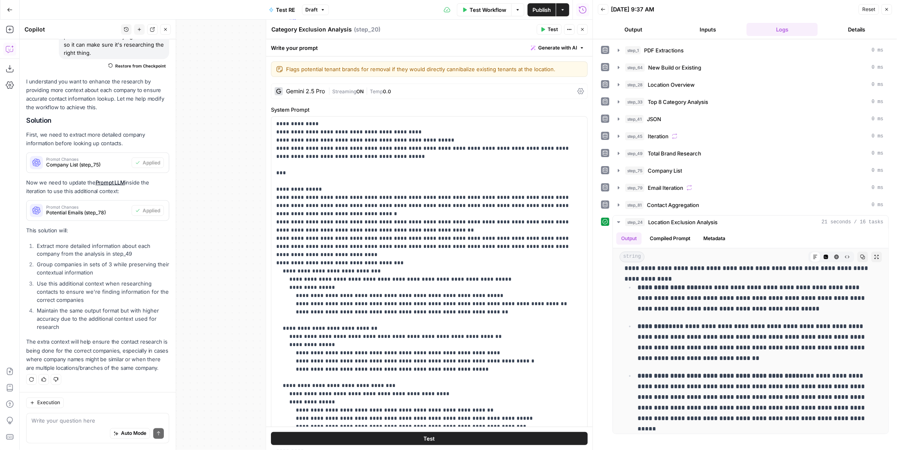
click at [531, 437] on button "Test" at bounding box center [429, 438] width 317 height 13
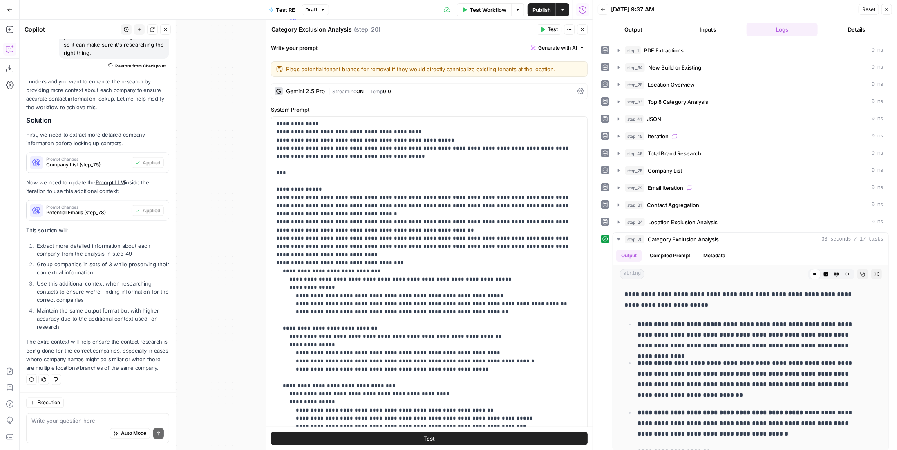
click at [582, 32] on icon "button" at bounding box center [582, 29] width 5 height 5
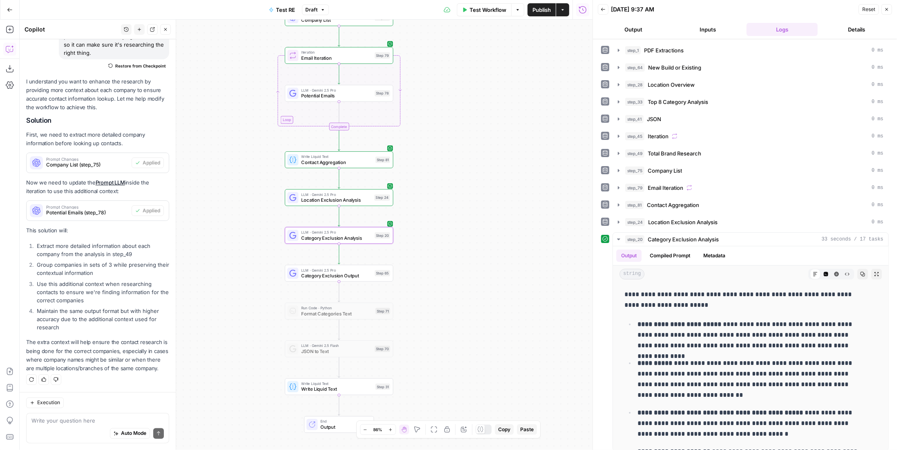
drag, startPoint x: 489, startPoint y: 346, endPoint x: 497, endPoint y: 310, distance: 36.9
click at [497, 310] on div "Workflow Set Inputs Inputs LLM · Gemini 2.5 Pro PDF Extractions Step 1 LLM · Ge…" at bounding box center [306, 235] width 573 height 430
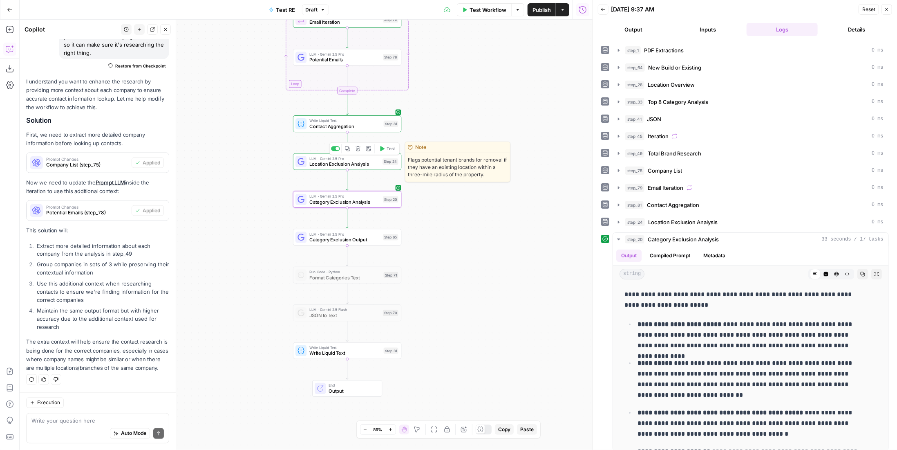
click at [351, 150] on button "Copy step" at bounding box center [347, 148] width 9 height 9
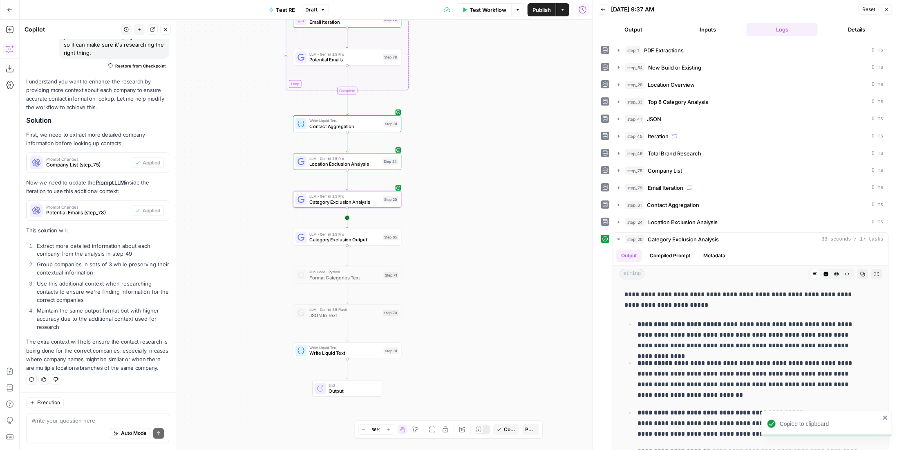
click at [348, 215] on icon "Edge from step_20 to step_65" at bounding box center [347, 217] width 2 height 20
click at [364, 241] on span "Location Exclusion Analysis" at bounding box center [344, 239] width 71 height 7
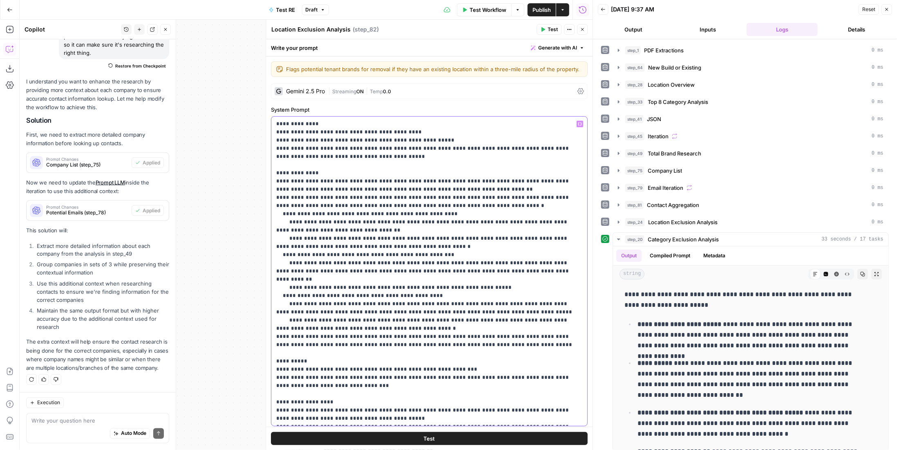
drag, startPoint x: 477, startPoint y: 180, endPoint x: 568, endPoint y: 336, distance: 180.8
click at [568, 336] on p "**********" at bounding box center [426, 271] width 300 height 302
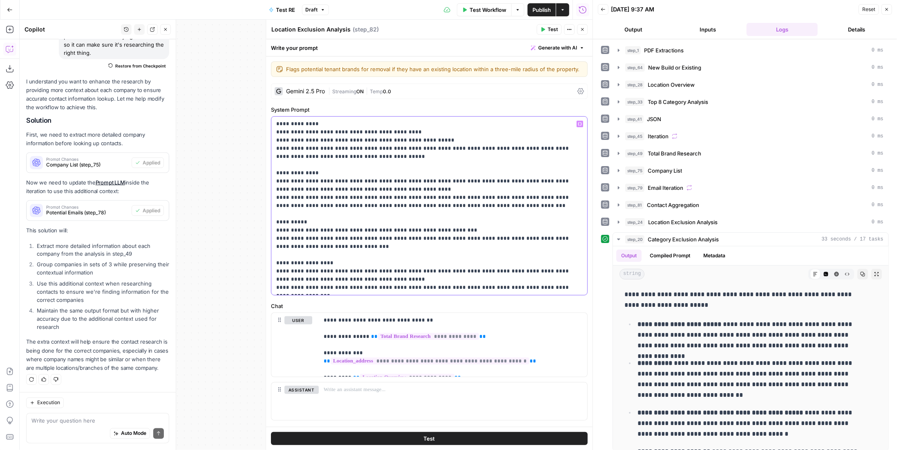
drag, startPoint x: 568, startPoint y: 284, endPoint x: 356, endPoint y: 273, distance: 212.8
click at [356, 273] on p "**********" at bounding box center [426, 206] width 300 height 172
click at [365, 274] on p "**********" at bounding box center [426, 206] width 300 height 172
click at [361, 271] on p "**********" at bounding box center [426, 206] width 300 height 172
drag, startPoint x: 356, startPoint y: 270, endPoint x: 368, endPoint y: 277, distance: 13.4
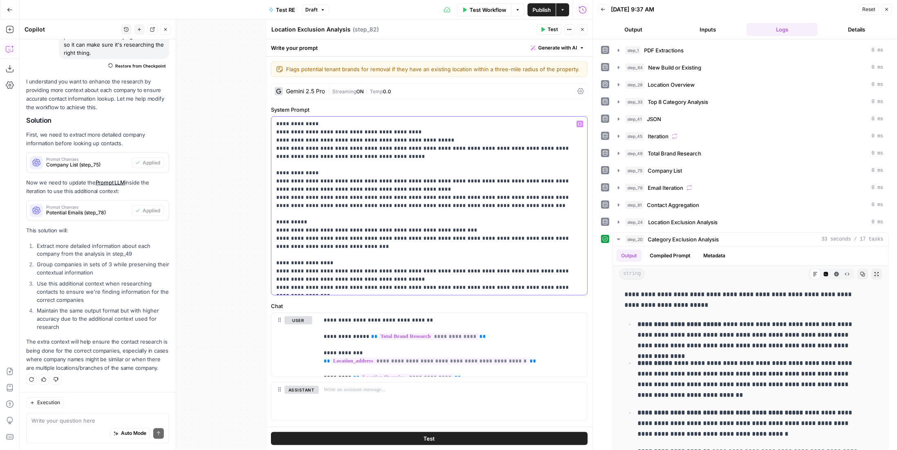
click at [368, 277] on p "**********" at bounding box center [426, 206] width 300 height 172
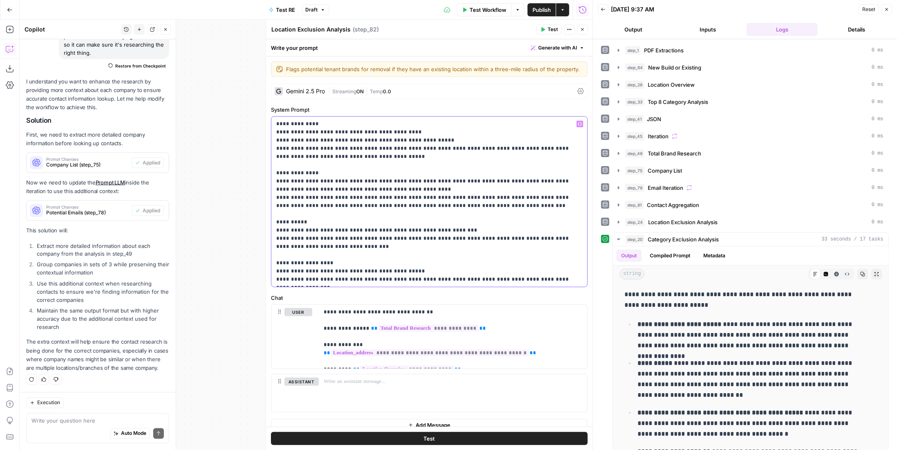
drag, startPoint x: 361, startPoint y: 246, endPoint x: 481, endPoint y: 241, distance: 120.3
click at [481, 241] on p "**********" at bounding box center [426, 201] width 300 height 163
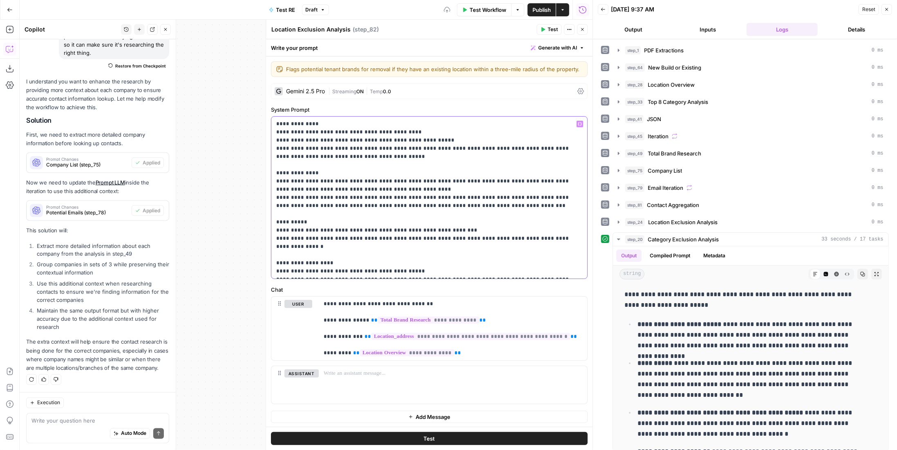
click at [463, 266] on p "**********" at bounding box center [429, 197] width 307 height 155
click at [463, 262] on p "**********" at bounding box center [429, 197] width 307 height 155
click at [583, 31] on icon "button" at bounding box center [582, 29] width 5 height 5
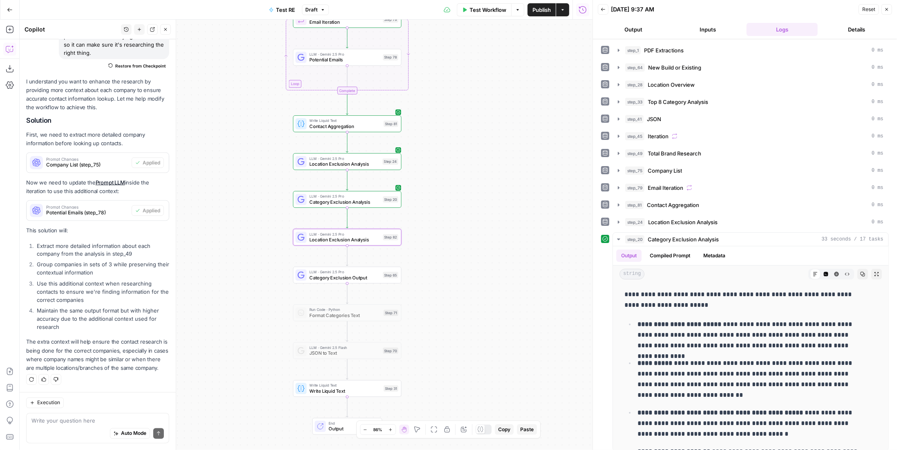
drag, startPoint x: 477, startPoint y: 125, endPoint x: 468, endPoint y: 271, distance: 146.6
click at [468, 271] on div "Workflow Set Inputs Inputs LLM · Gemini 2.5 Pro PDF Extractions Step 1 LLM · Ge…" at bounding box center [306, 235] width 573 height 430
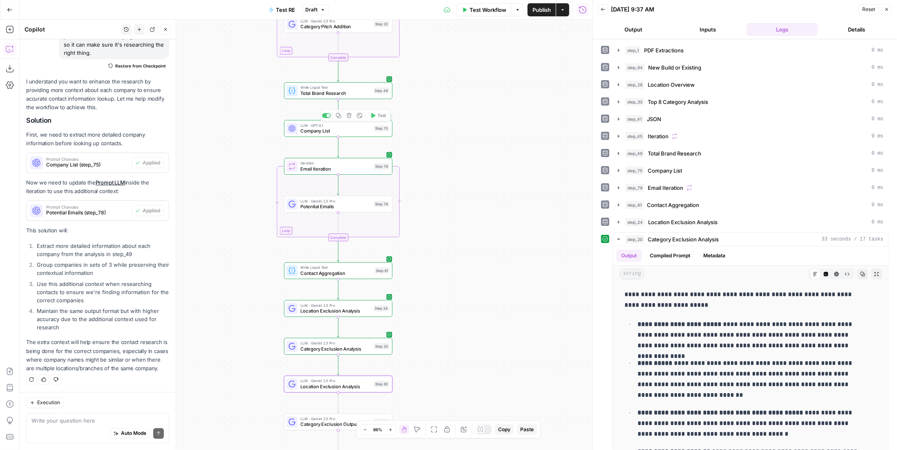
drag, startPoint x: 452, startPoint y: 89, endPoint x: 456, endPoint y: 224, distance: 135.3
click at [456, 226] on div "Workflow Set Inputs Inputs LLM · Gemini 2.5 Pro PDF Extractions Step 1 LLM · Ge…" at bounding box center [306, 235] width 573 height 430
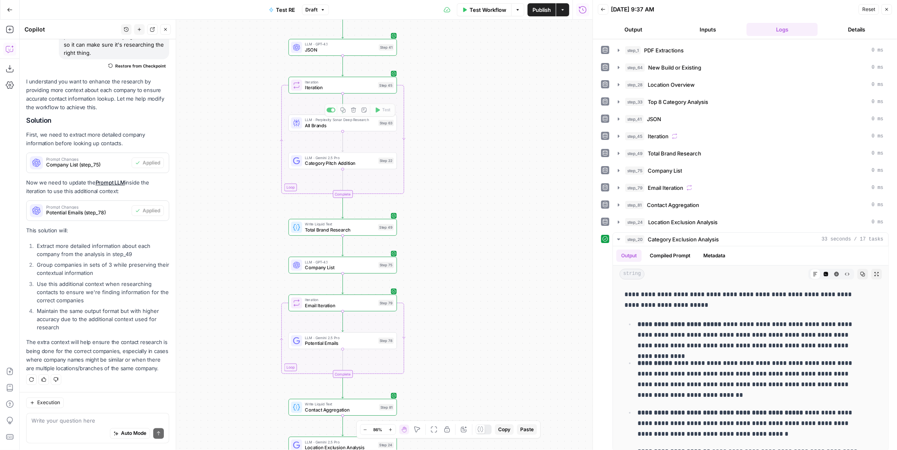
click at [344, 162] on span "Category Pitch Addition" at bounding box center [340, 162] width 71 height 7
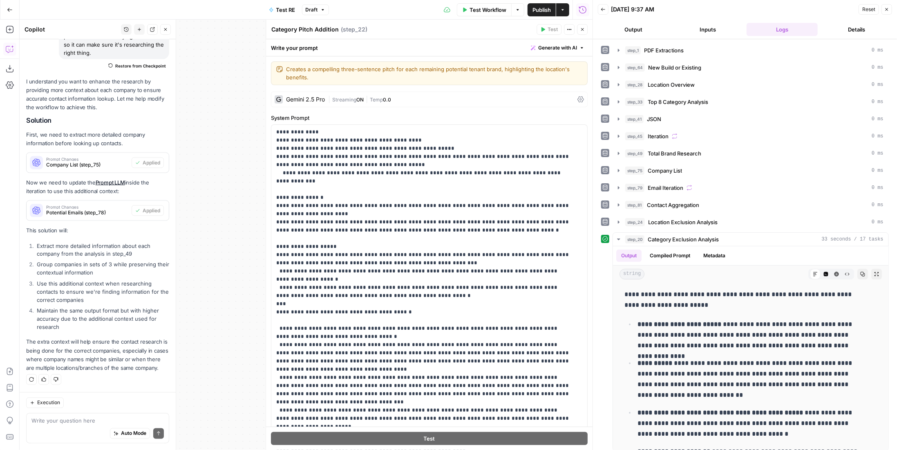
click at [584, 31] on icon "button" at bounding box center [582, 29] width 5 height 5
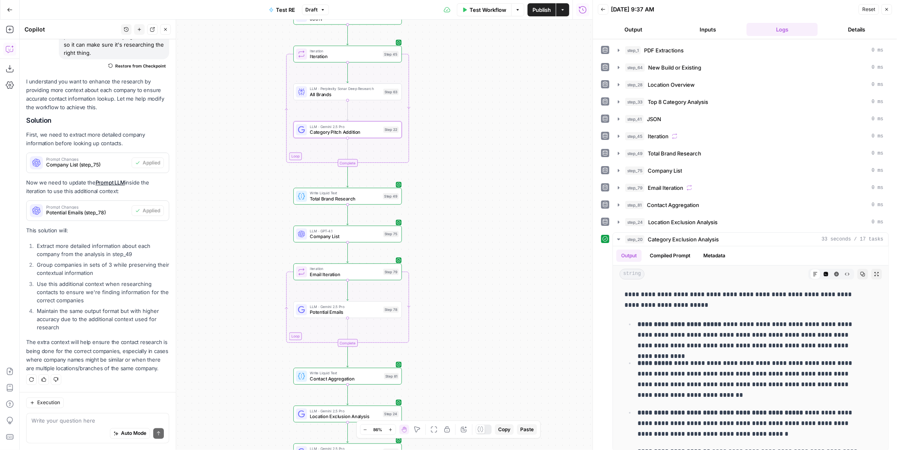
drag, startPoint x: 490, startPoint y: 261, endPoint x: 512, endPoint y: 186, distance: 78.9
click at [512, 186] on div "Workflow Set Inputs Inputs LLM · Gemini 2.5 Pro PDF Extractions Step 1 LLM · Ge…" at bounding box center [306, 235] width 573 height 430
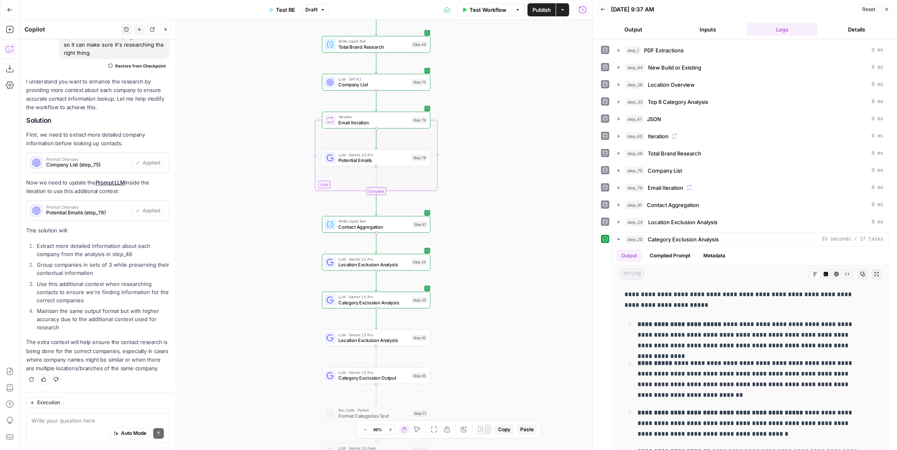
drag, startPoint x: 469, startPoint y: 255, endPoint x: 472, endPoint y: 189, distance: 66.3
click at [472, 189] on div "Workflow Set Inputs Inputs LLM · Gemini 2.5 Pro PDF Extractions Step 1 LLM · Ge…" at bounding box center [306, 235] width 573 height 430
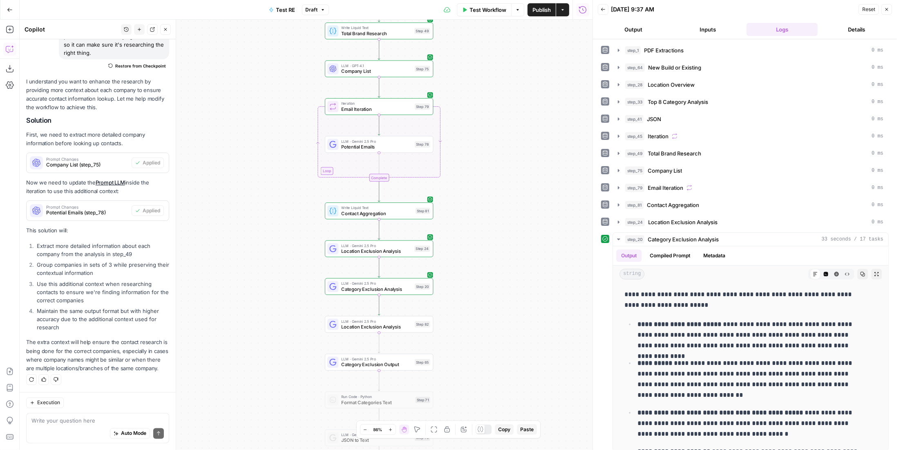
drag, startPoint x: 447, startPoint y: 327, endPoint x: 447, endPoint y: 285, distance: 41.7
click at [447, 285] on div "Workflow Set Inputs Inputs LLM · Gemini 2.5 Pro PDF Extractions Step 1 LLM · Ge…" at bounding box center [306, 235] width 573 height 430
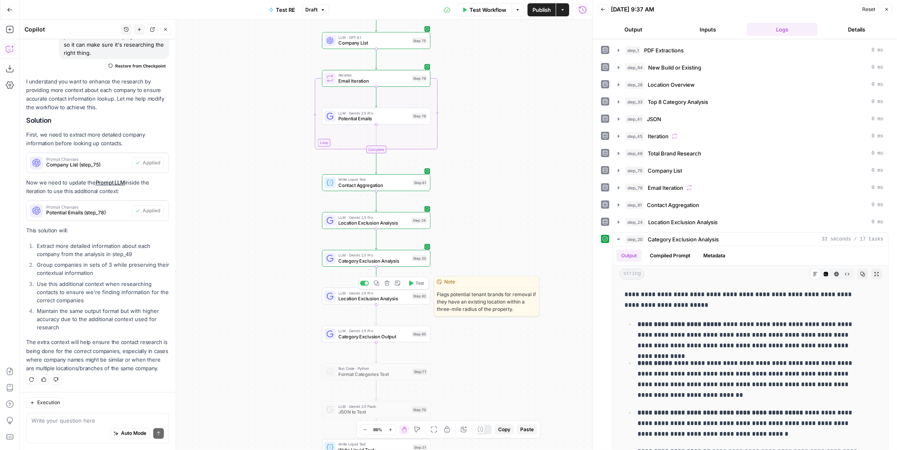
click at [382, 298] on span "Location Exclusion Analysis" at bounding box center [373, 298] width 71 height 7
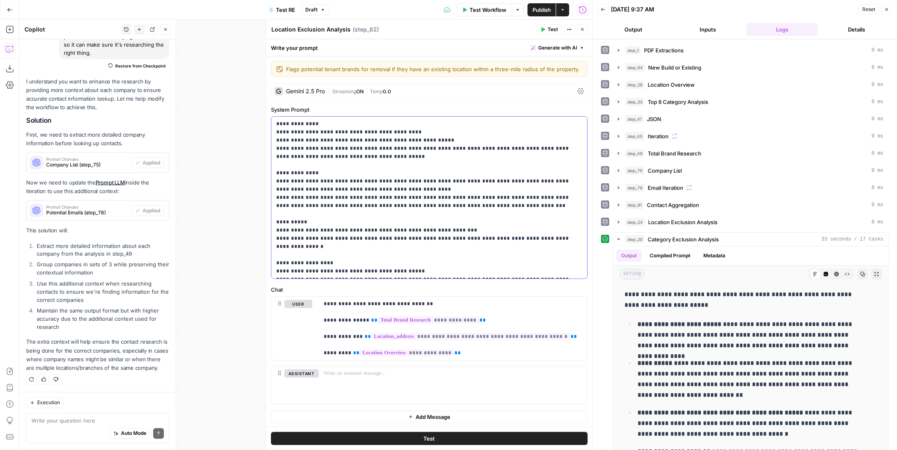
click at [479, 265] on p "**********" at bounding box center [429, 197] width 307 height 155
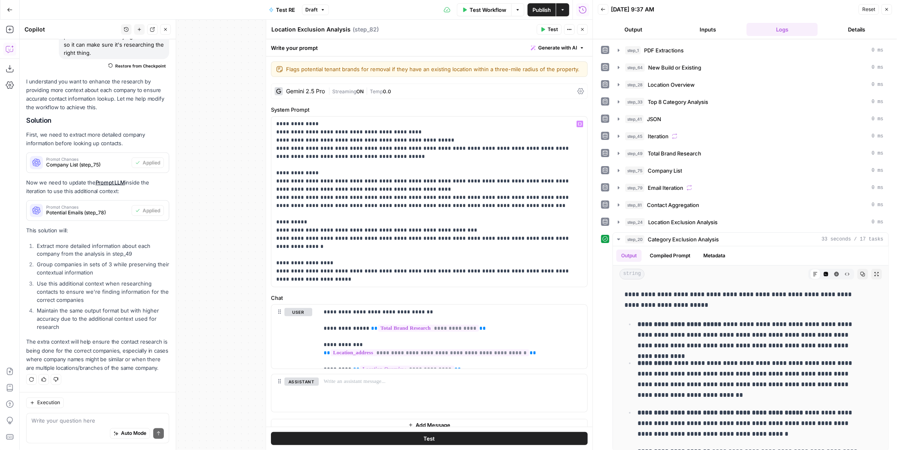
click at [358, 437] on button "Test" at bounding box center [429, 438] width 317 height 13
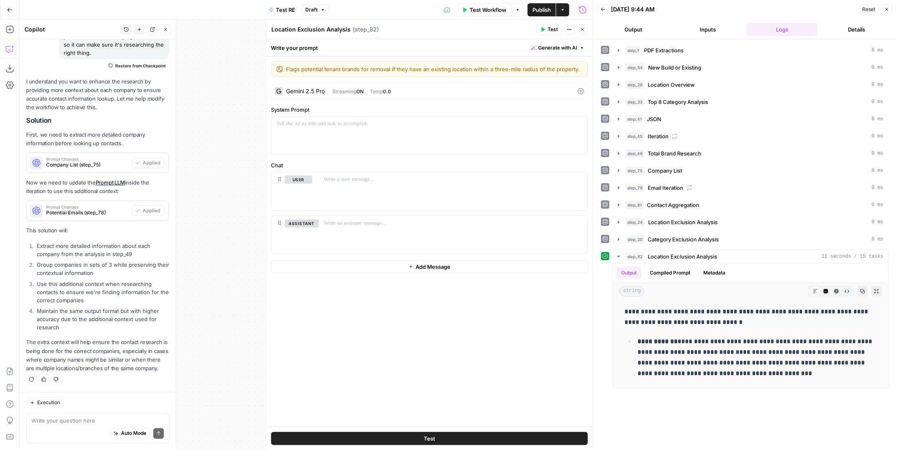
scroll to position [846, 0]
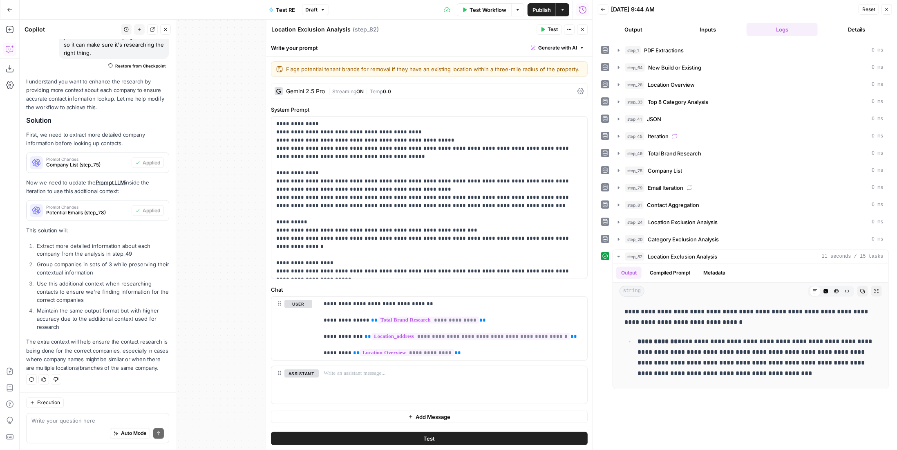
click at [585, 32] on button "Close" at bounding box center [582, 29] width 11 height 11
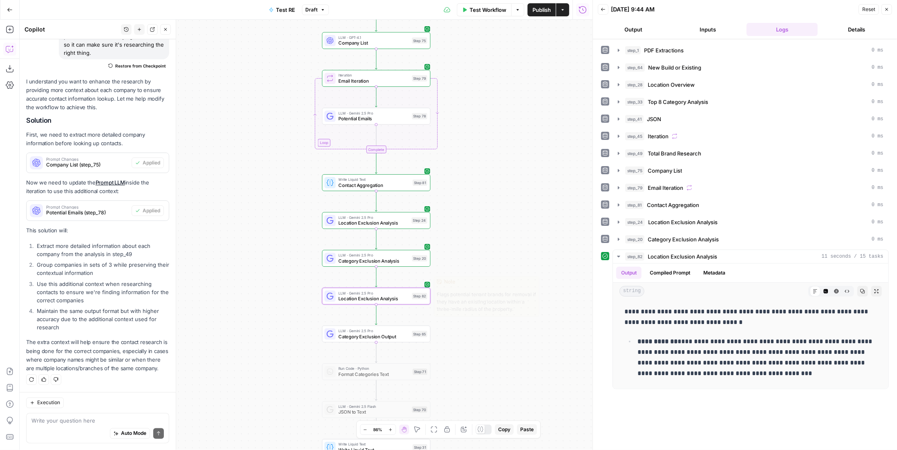
click at [401, 297] on span "Location Exclusion Analysis" at bounding box center [373, 298] width 71 height 7
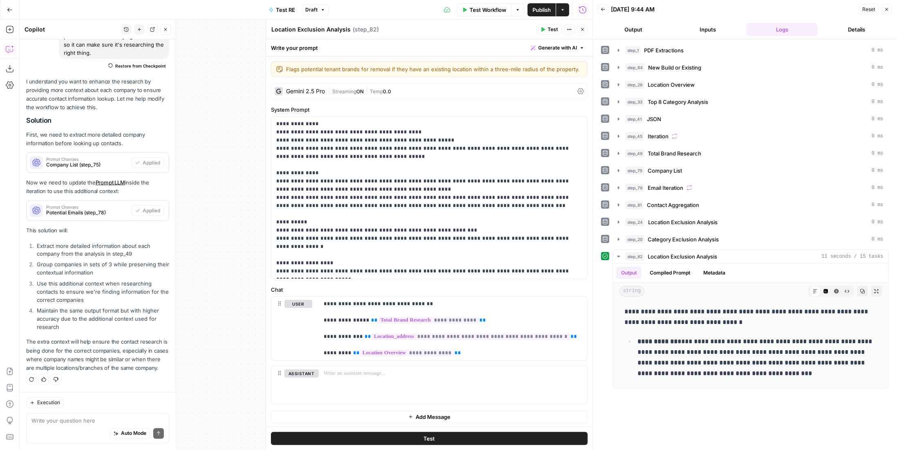
drag, startPoint x: 296, startPoint y: 26, endPoint x: 270, endPoint y: 30, distance: 26.5
click at [270, 30] on div "**********" at bounding box center [429, 235] width 327 height 430
type textarea "Square Footage Exclusion Analysis"
click at [584, 29] on span "Close" at bounding box center [584, 29] width 0 height 0
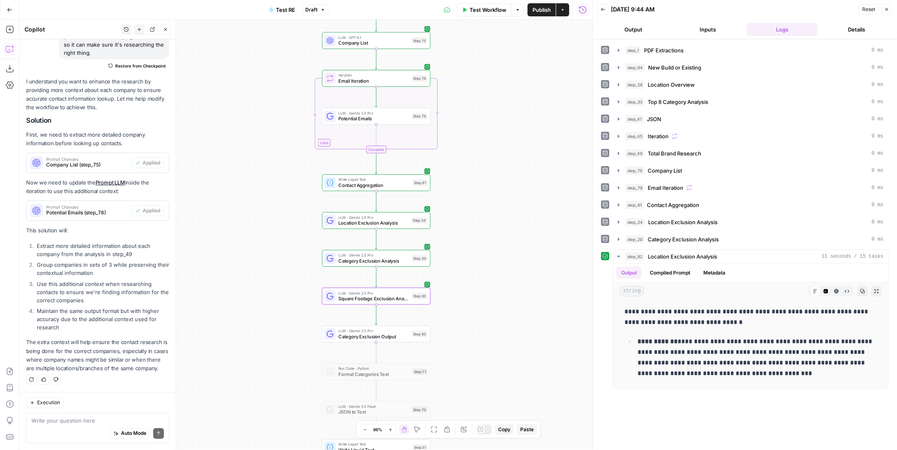
click at [380, 338] on span "Category Exclusion Output" at bounding box center [373, 336] width 71 height 7
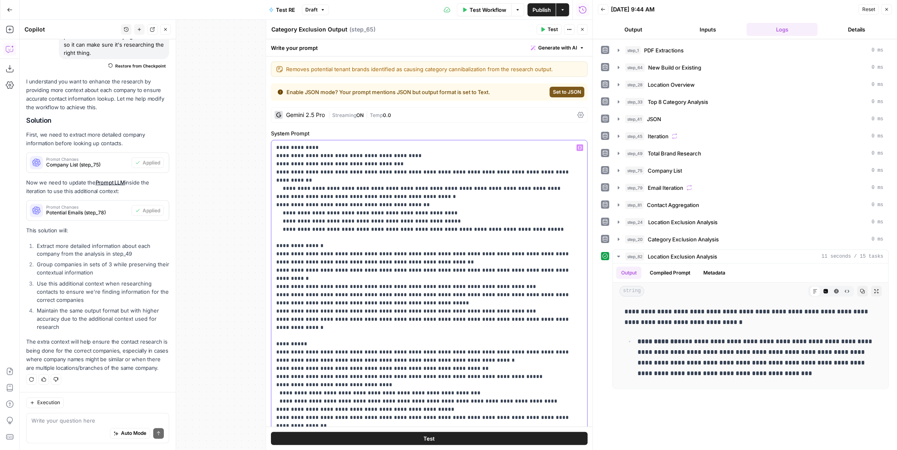
click at [329, 238] on p "**********" at bounding box center [423, 347] width 295 height 409
drag, startPoint x: 444, startPoint y: 240, endPoint x: 453, endPoint y: 243, distance: 10.0
click at [453, 243] on p "**********" at bounding box center [423, 347] width 295 height 409
click at [454, 243] on p "**********" at bounding box center [423, 347] width 295 height 409
drag, startPoint x: 456, startPoint y: 243, endPoint x: 445, endPoint y: 244, distance: 10.7
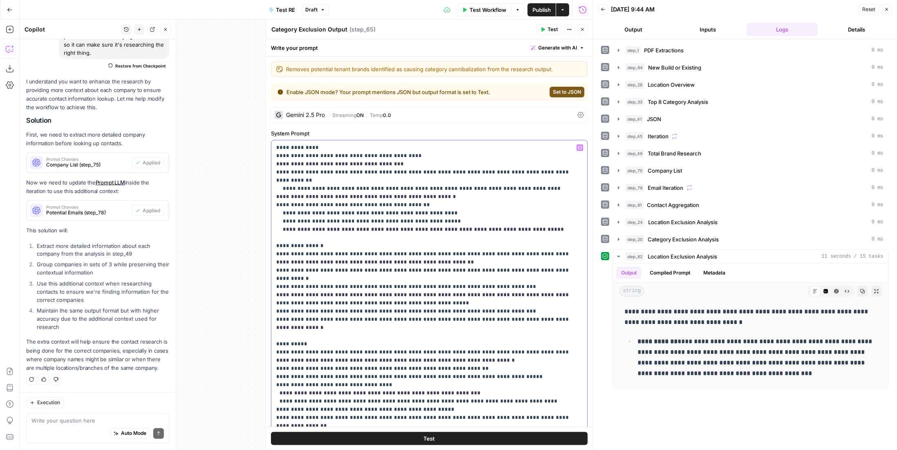
click at [445, 244] on p "**********" at bounding box center [423, 347] width 295 height 409
click at [571, 246] on div "**********" at bounding box center [429, 306] width 316 height 333
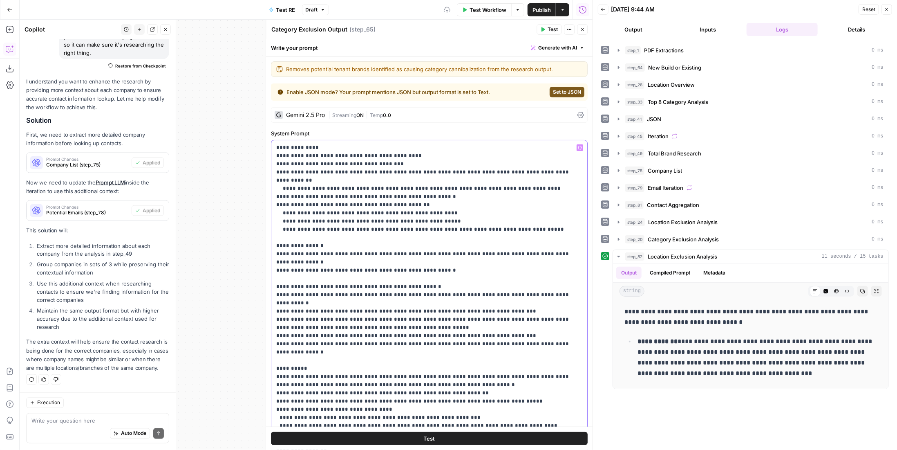
click at [553, 215] on p "**********" at bounding box center [423, 355] width 295 height 425
click at [553, 225] on p "**********" at bounding box center [423, 355] width 295 height 425
drag, startPoint x: 376, startPoint y: 195, endPoint x: 388, endPoint y: 199, distance: 12.4
click at [388, 199] on p "**********" at bounding box center [423, 355] width 295 height 425
click at [555, 217] on p "**********" at bounding box center [423, 355] width 295 height 425
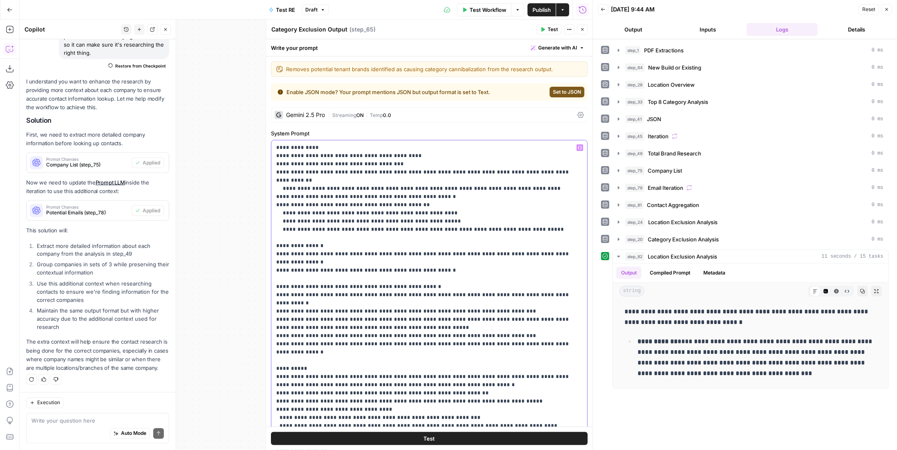
click at [557, 216] on p "**********" at bounding box center [423, 355] width 295 height 425
click at [541, 222] on p "**********" at bounding box center [423, 355] width 295 height 425
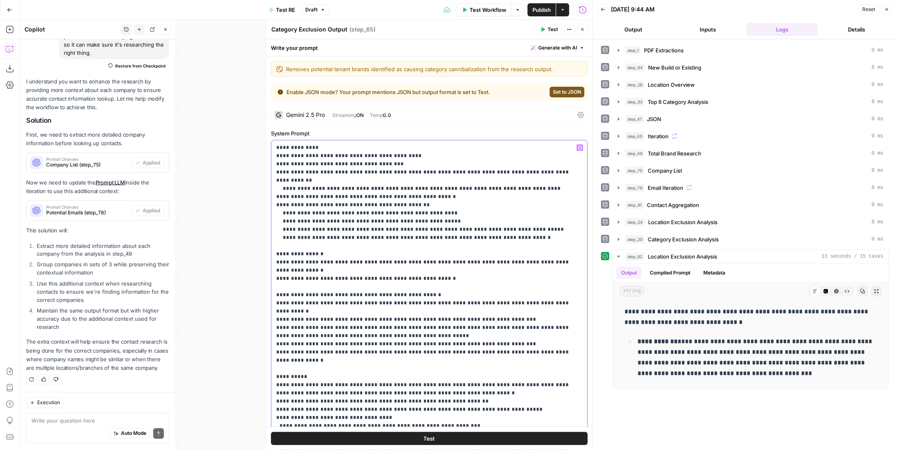
click at [518, 236] on p "**********" at bounding box center [423, 359] width 295 height 433
click at [524, 220] on p "**********" at bounding box center [423, 359] width 295 height 433
click at [524, 227] on p "**********" at bounding box center [423, 359] width 295 height 433
click at [476, 260] on p "**********" at bounding box center [423, 359] width 295 height 433
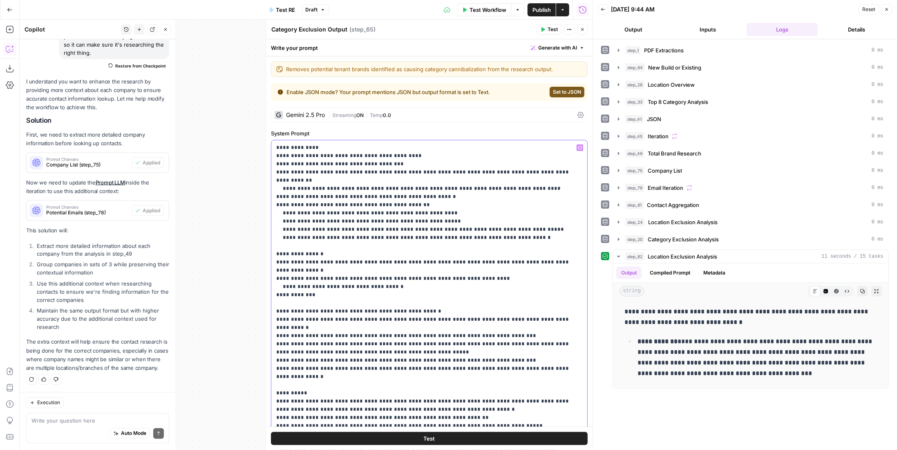
click at [567, 249] on p "**********" at bounding box center [423, 368] width 295 height 450
click at [569, 253] on p "**********" at bounding box center [423, 368] width 295 height 450
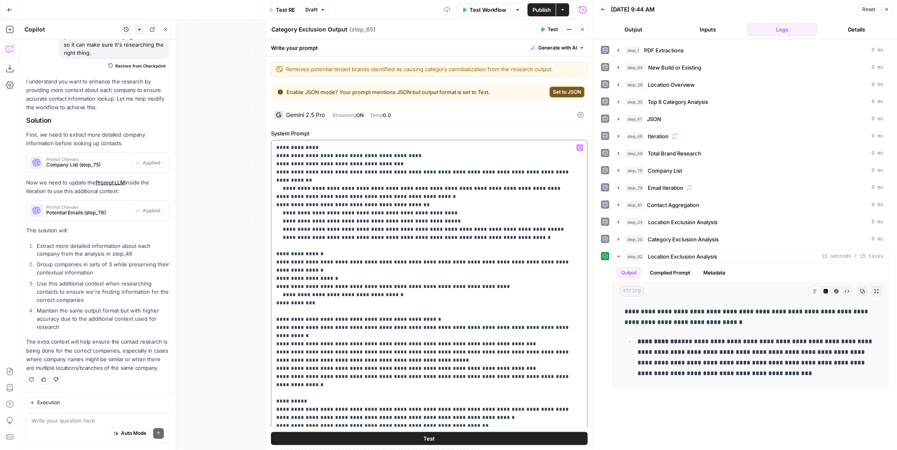
click at [386, 289] on p "**********" at bounding box center [423, 372] width 295 height 458
click at [449, 253] on p "**********" at bounding box center [423, 372] width 295 height 458
drag, startPoint x: 456, startPoint y: 251, endPoint x: 466, endPoint y: 250, distance: 9.5
click at [465, 250] on p "**********" at bounding box center [423, 372] width 295 height 458
click at [481, 253] on p "**********" at bounding box center [423, 372] width 295 height 458
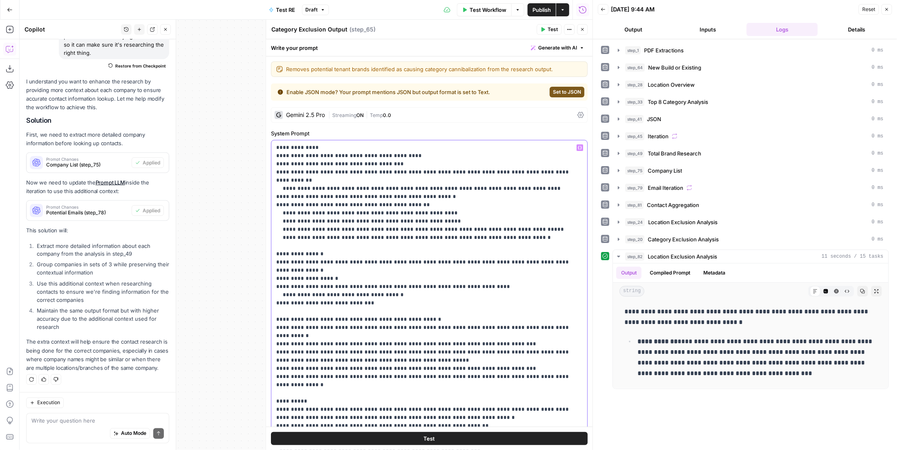
drag, startPoint x: 481, startPoint y: 253, endPoint x: 567, endPoint y: 253, distance: 86.2
click at [567, 253] on p "**********" at bounding box center [423, 372] width 295 height 458
copy p "**********"
click at [483, 289] on p "**********" at bounding box center [423, 372] width 295 height 458
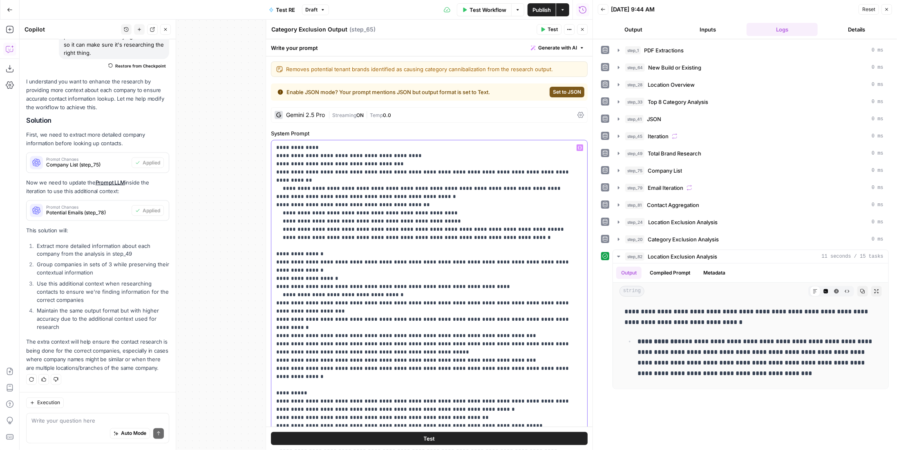
click at [385, 286] on p "**********" at bounding box center [423, 368] width 295 height 450
drag, startPoint x: 277, startPoint y: 302, endPoint x: 571, endPoint y: 347, distance: 297.7
click at [571, 347] on div "**********" at bounding box center [429, 306] width 316 height 333
click at [487, 329] on p "**********" at bounding box center [423, 368] width 295 height 450
click at [349, 293] on p "**********" at bounding box center [423, 368] width 295 height 450
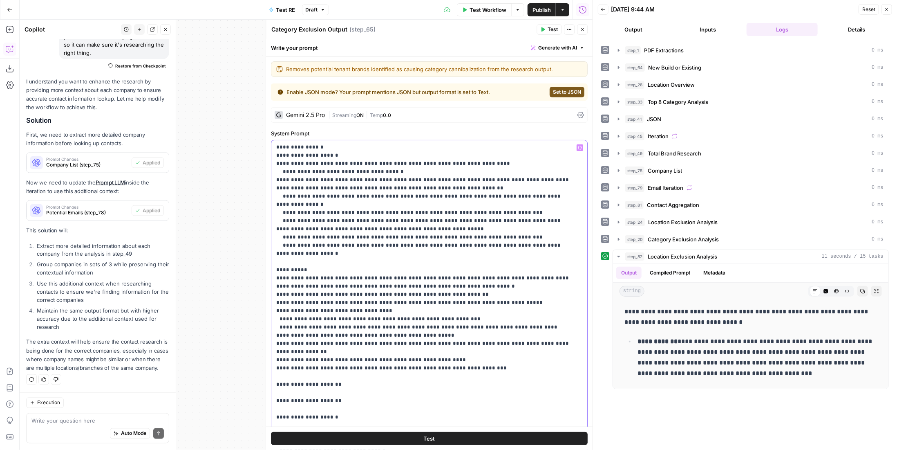
scroll to position [0, 0]
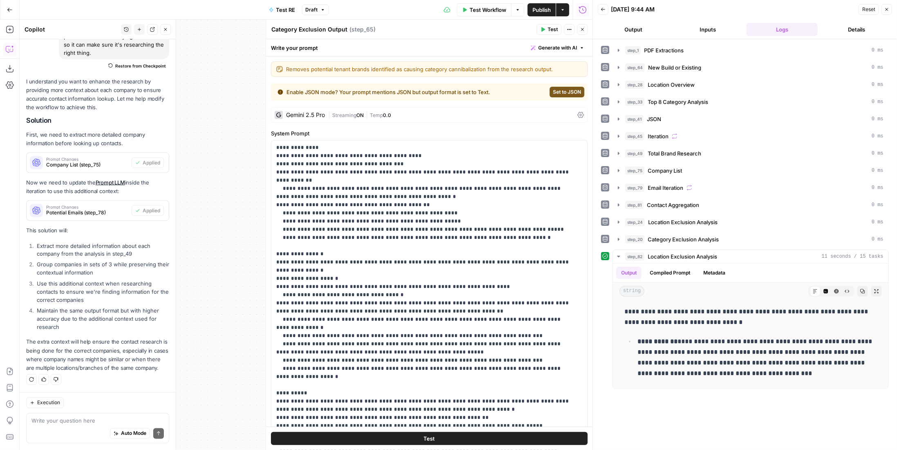
drag, startPoint x: 253, startPoint y: 189, endPoint x: 213, endPoint y: 189, distance: 40.5
click at [213, 189] on div "Workflow Set Inputs Inputs LLM · Gemini 2.5 Pro PDF Extractions Step 1 LLM · Ge…" at bounding box center [306, 235] width 573 height 430
click at [552, 33] on span "Test" at bounding box center [553, 29] width 10 height 7
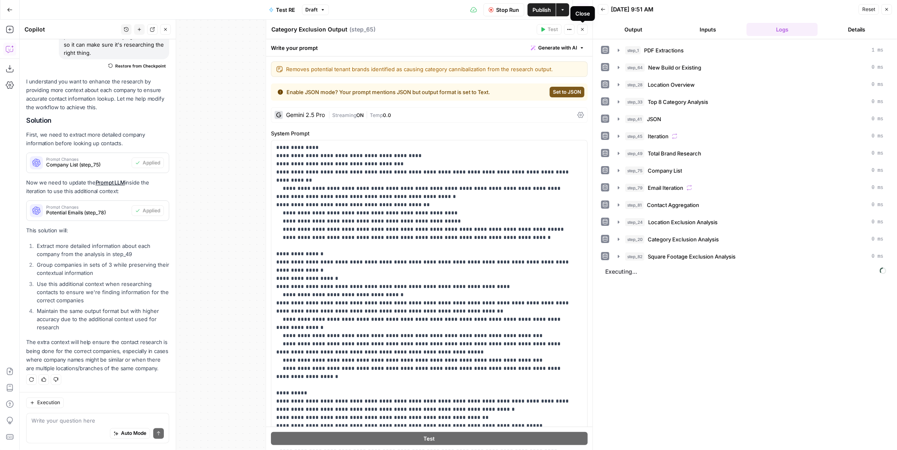
click at [579, 28] on button "Close" at bounding box center [582, 29] width 11 height 11
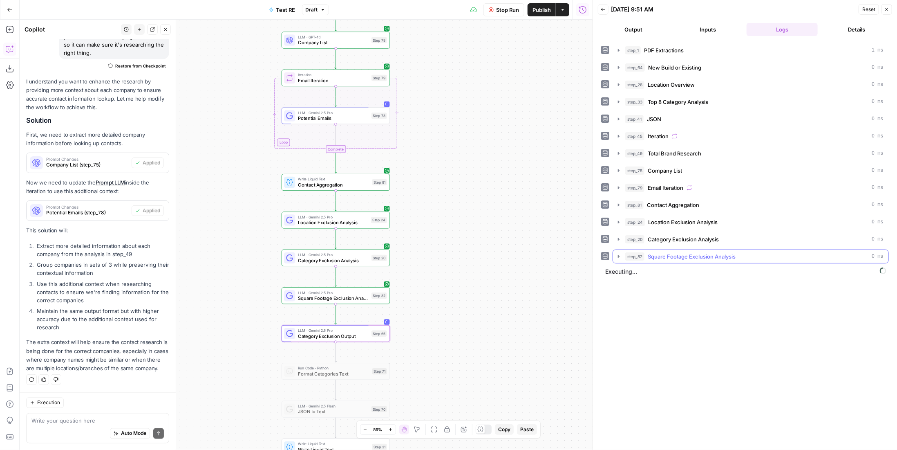
click at [729, 252] on span "Square Footage Exclusion Analysis" at bounding box center [692, 256] width 88 height 8
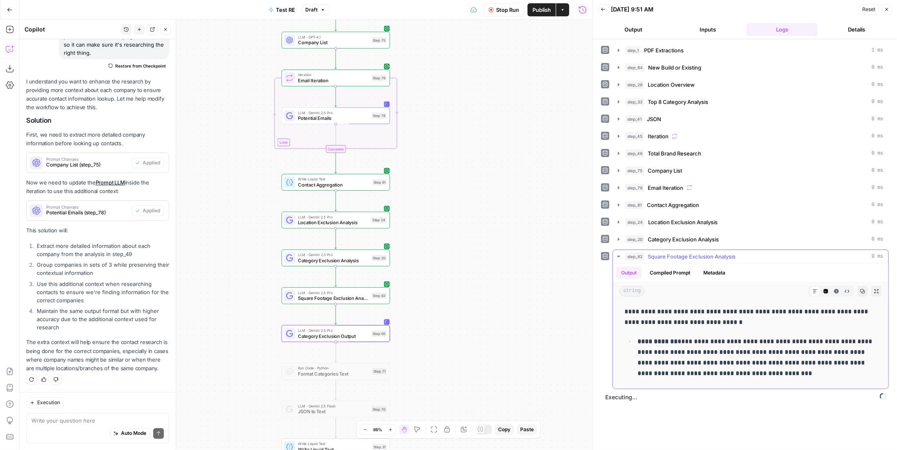
click at [729, 252] on span "Square Footage Exclusion Analysis" at bounding box center [692, 256] width 88 height 8
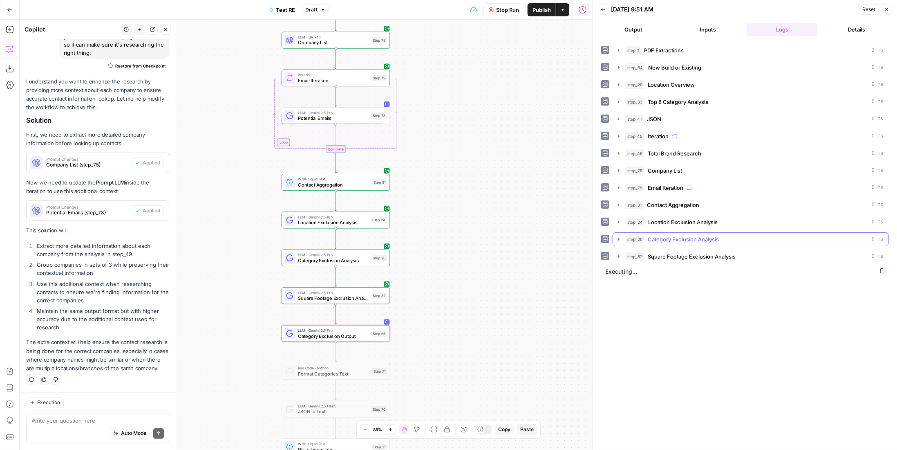
click at [714, 235] on span "Category Exclusion Analysis" at bounding box center [683, 239] width 71 height 8
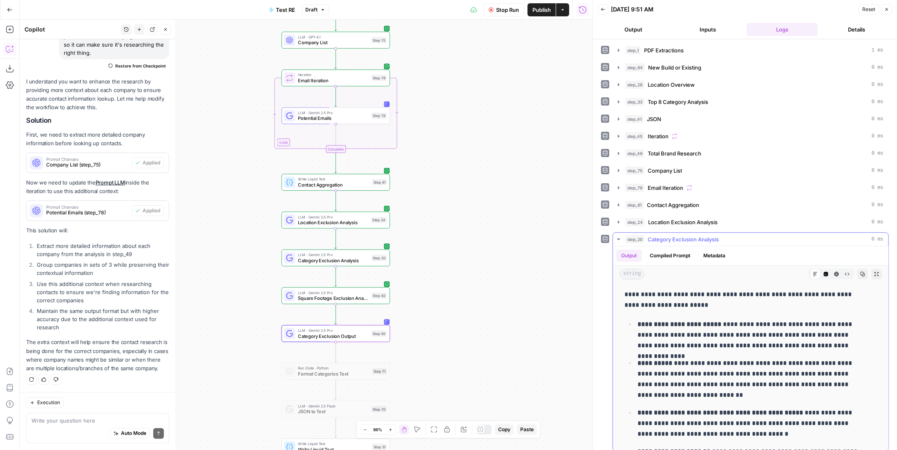
click at [714, 236] on span "Category Exclusion Analysis" at bounding box center [683, 239] width 71 height 8
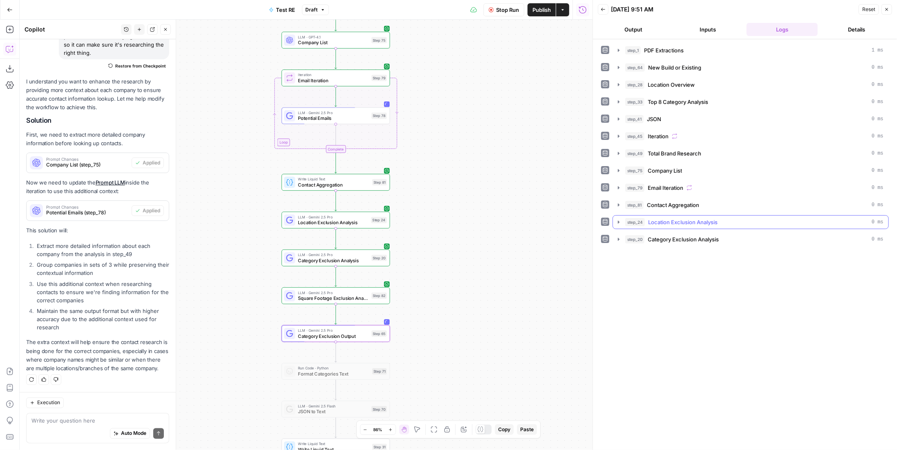
click at [702, 218] on span "Location Exclusion Analysis" at bounding box center [682, 222] width 69 height 8
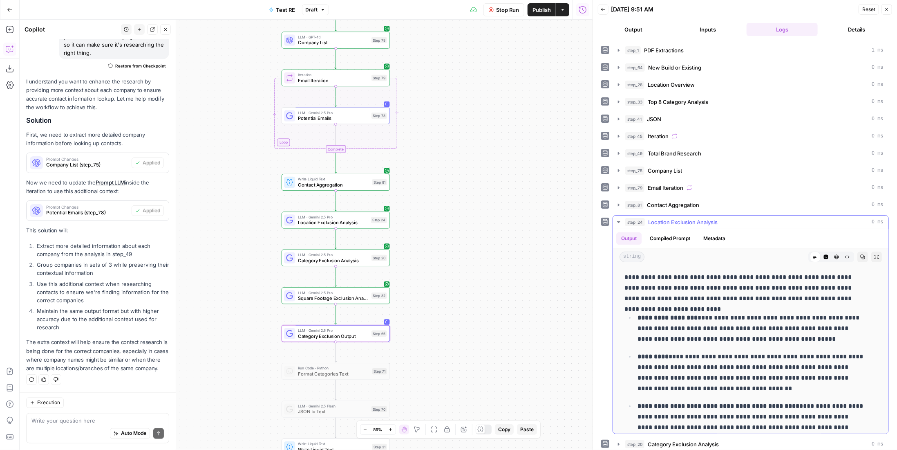
click at [702, 218] on span "Location Exclusion Analysis" at bounding box center [682, 222] width 69 height 8
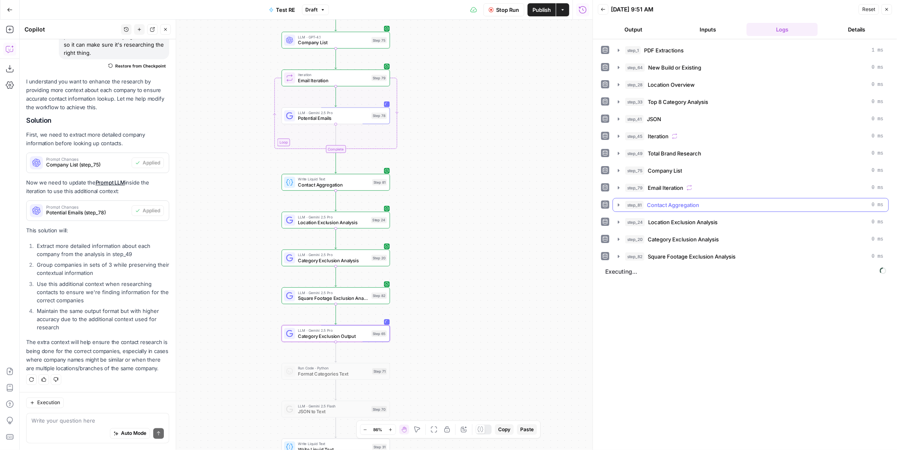
click at [698, 207] on button "step_81 Contact Aggregation 0 ms" at bounding box center [750, 204] width 275 height 13
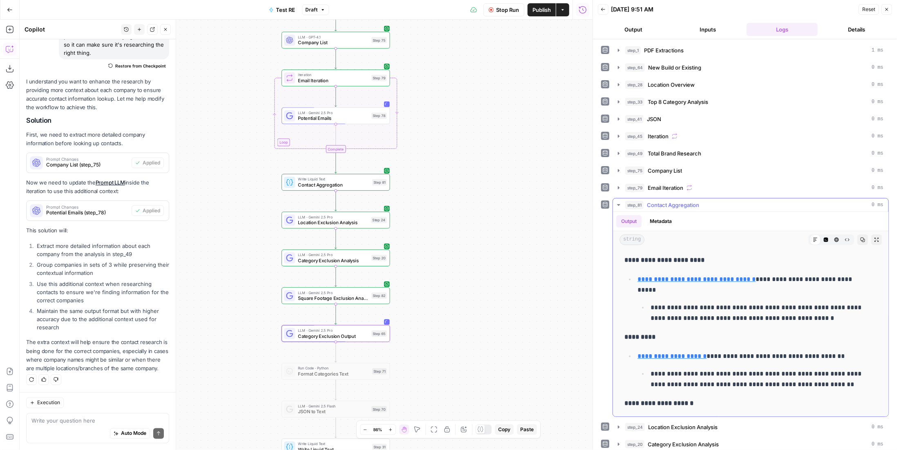
click at [698, 201] on span "Contact Aggregation" at bounding box center [673, 205] width 52 height 8
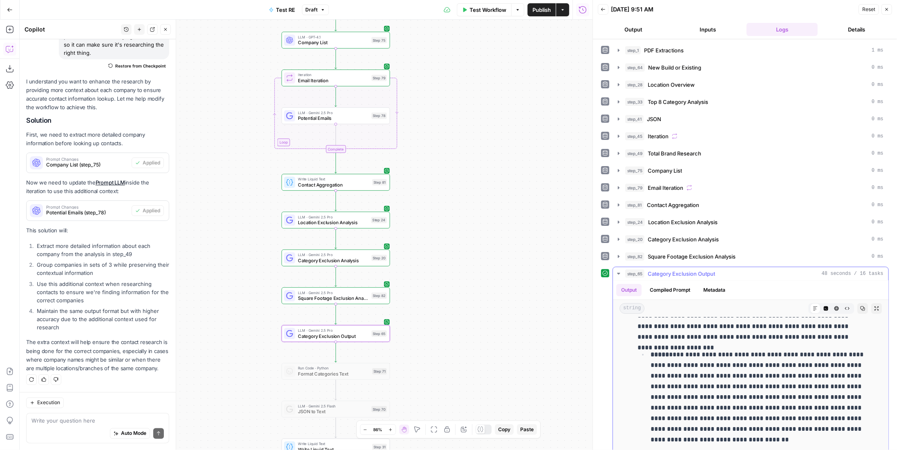
scroll to position [2166, 0]
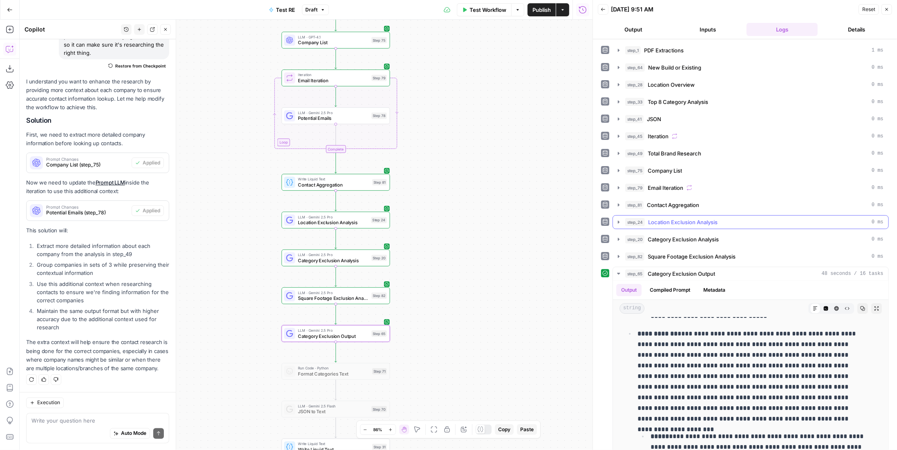
click at [690, 218] on span "Location Exclusion Analysis" at bounding box center [682, 222] width 69 height 8
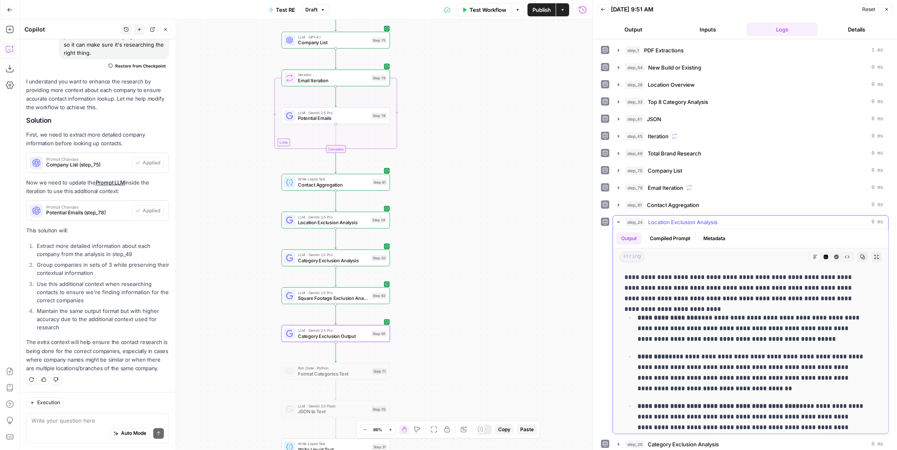
click at [690, 218] on span "Location Exclusion Analysis" at bounding box center [682, 222] width 69 height 8
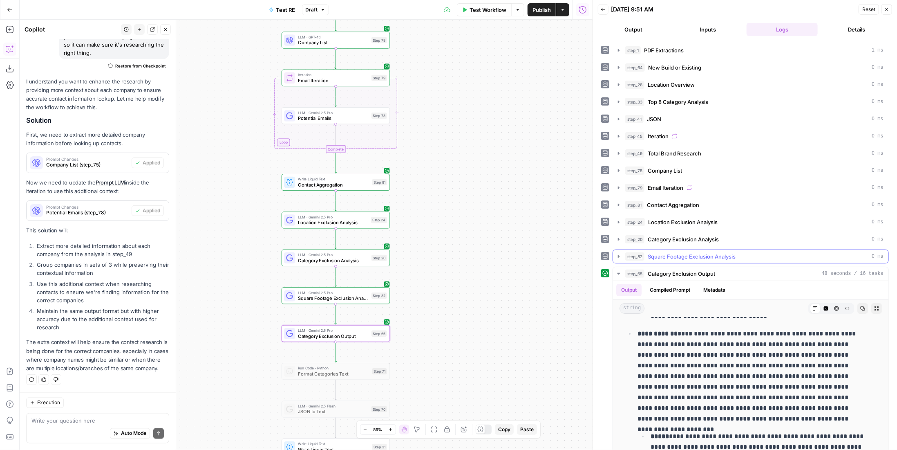
click at [707, 253] on span "Square Footage Exclusion Analysis" at bounding box center [692, 256] width 88 height 8
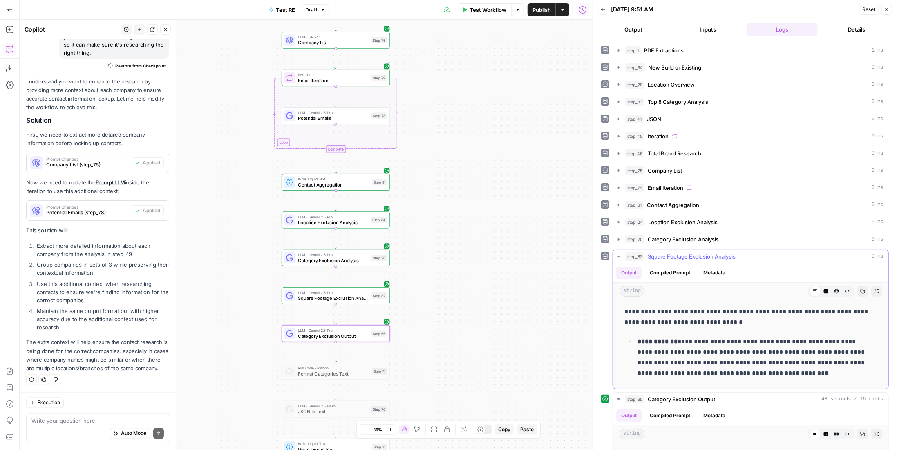
scroll to position [82, 0]
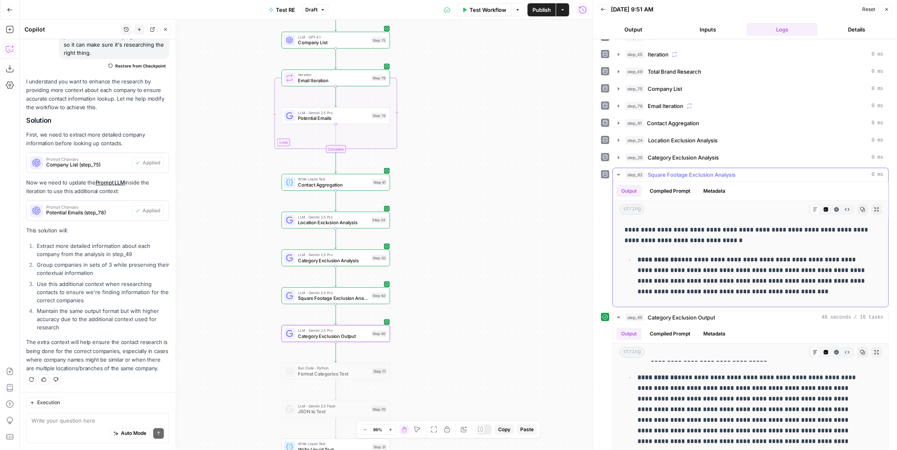
click at [691, 170] on span "Square Footage Exclusion Analysis" at bounding box center [692, 174] width 88 height 8
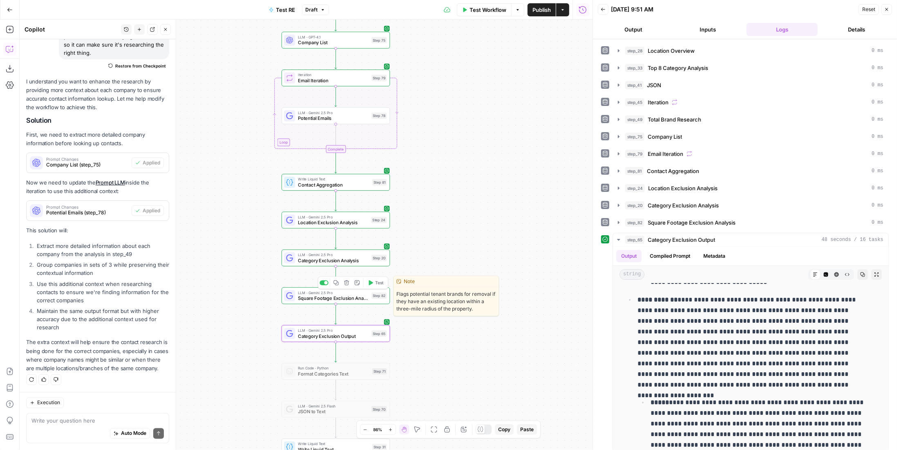
click at [365, 295] on span "Square Footage Exclusion Analysis" at bounding box center [333, 297] width 71 height 7
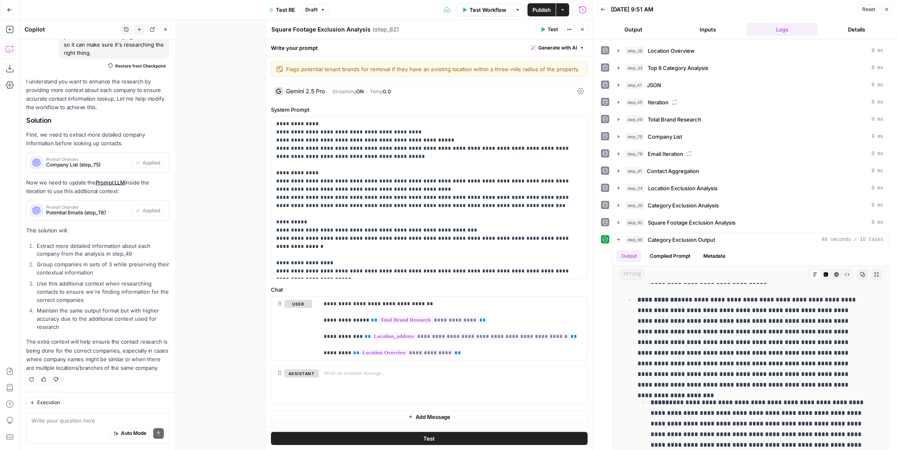
click at [579, 30] on button "Close" at bounding box center [582, 29] width 11 height 11
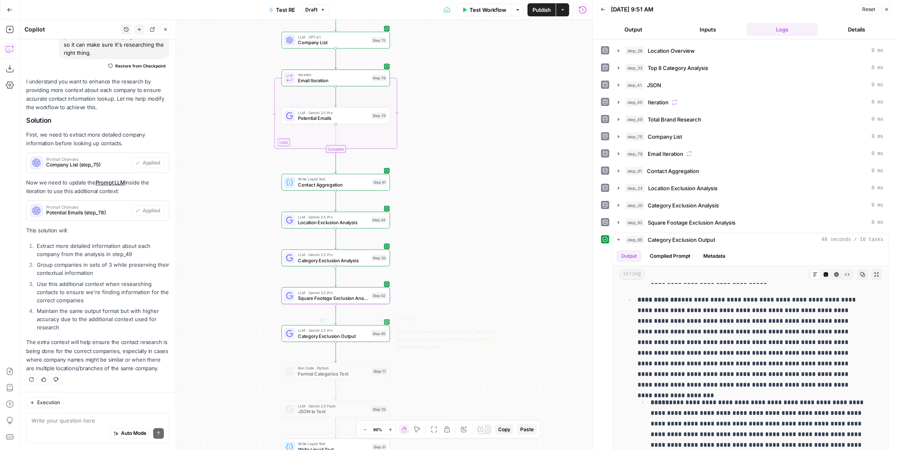
click at [367, 338] on span "Category Exclusion Output" at bounding box center [333, 335] width 71 height 7
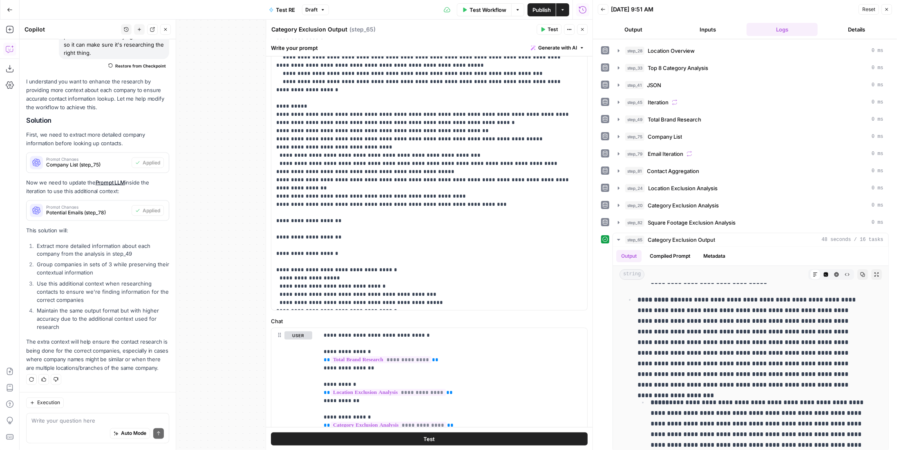
scroll to position [233, 0]
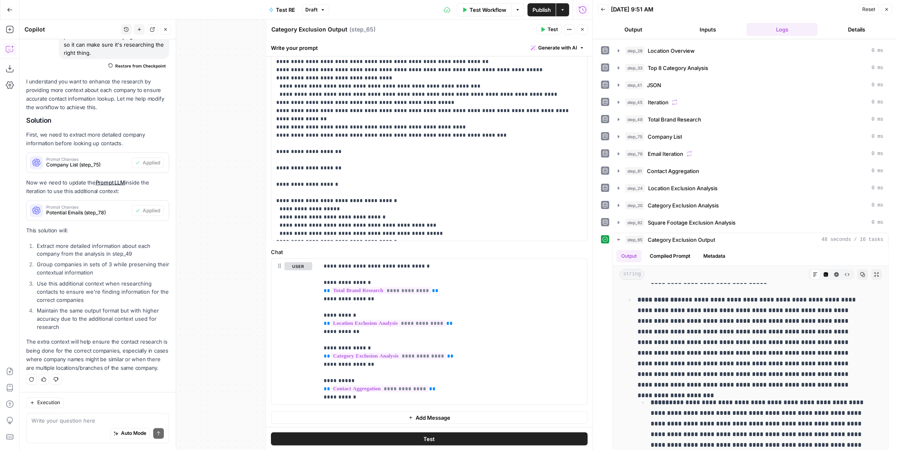
click at [582, 27] on icon "button" at bounding box center [582, 29] width 5 height 5
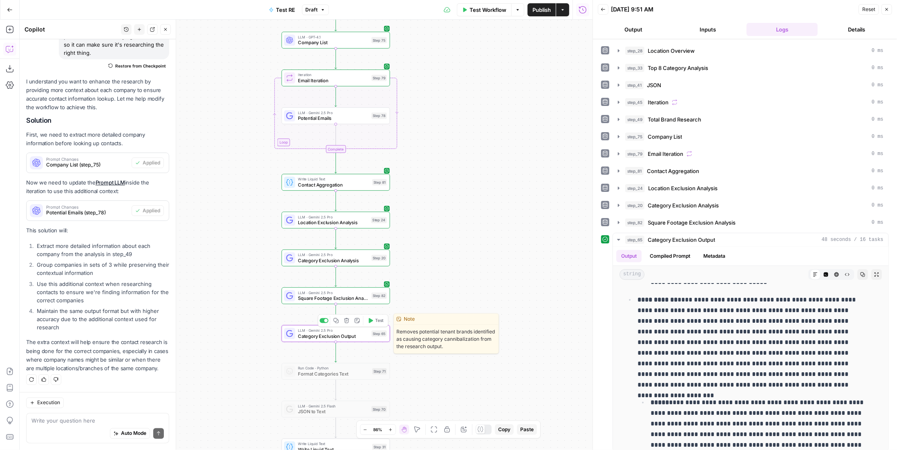
click at [358, 339] on div "LLM · Gemini 2.5 Pro Category Exclusion Output Step 65 Copy step Delete step Ed…" at bounding box center [336, 333] width 108 height 17
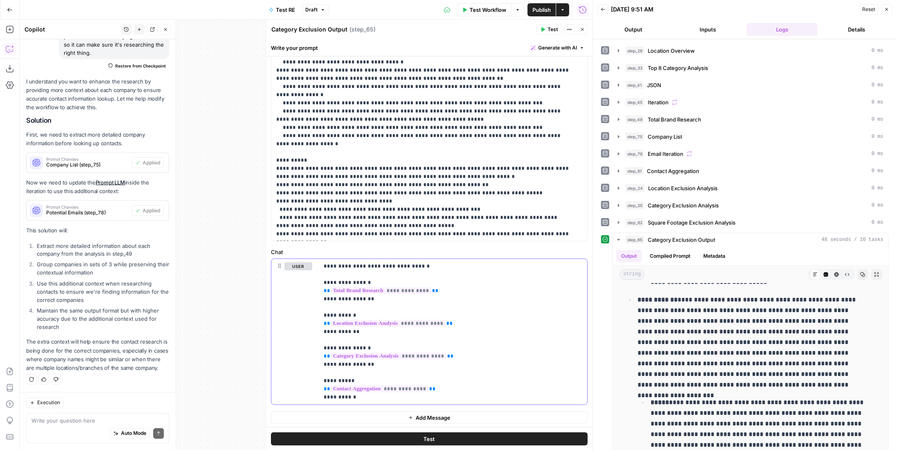
click at [373, 397] on p "**********" at bounding box center [450, 331] width 253 height 139
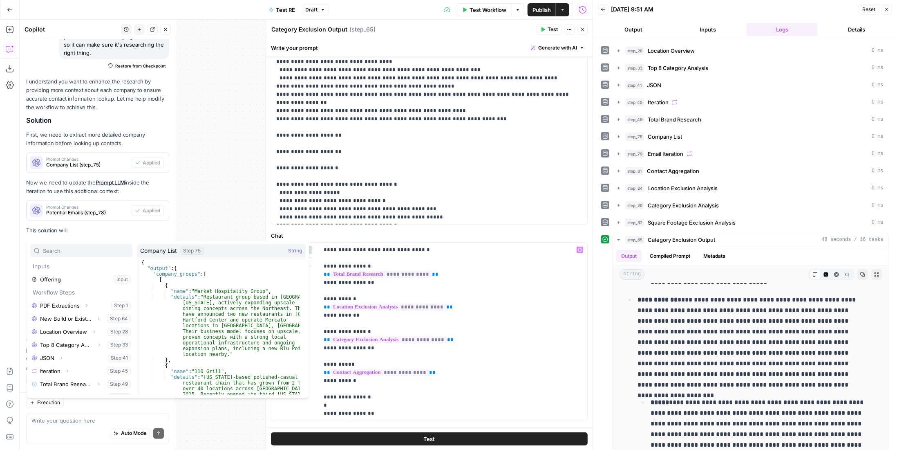
scroll to position [74, 0]
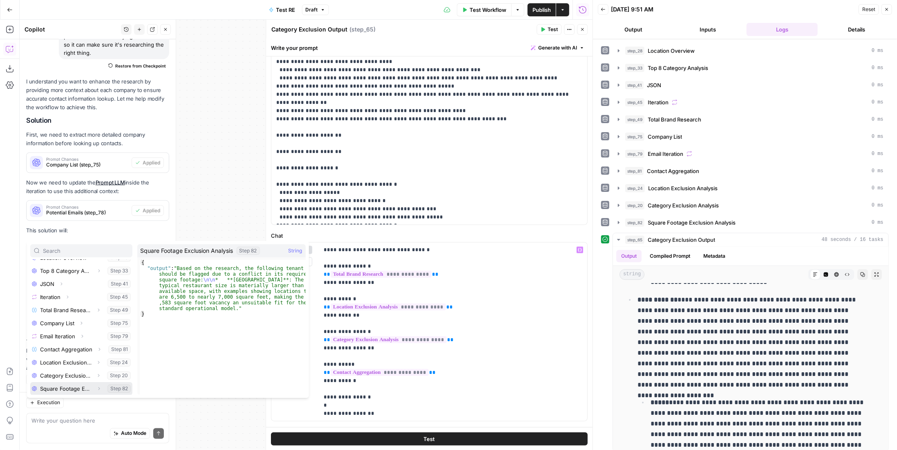
click at [72, 385] on button "Select variable Square Footage Exclusion Analysis" at bounding box center [81, 388] width 102 height 13
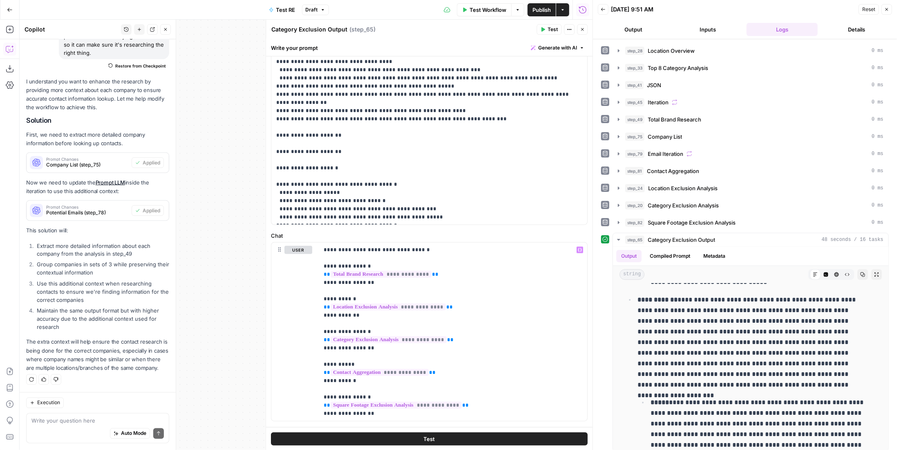
click at [494, 439] on button "Test" at bounding box center [429, 438] width 317 height 13
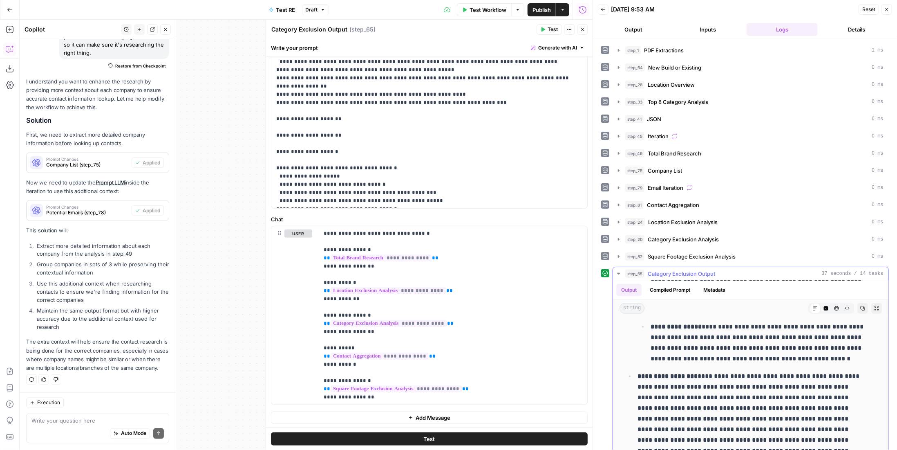
scroll to position [2915, 0]
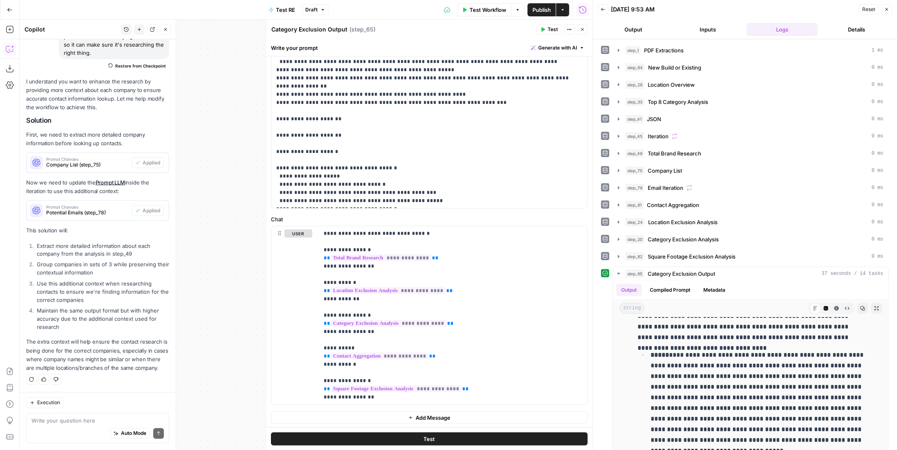
click at [582, 32] on button "Close" at bounding box center [582, 29] width 11 height 11
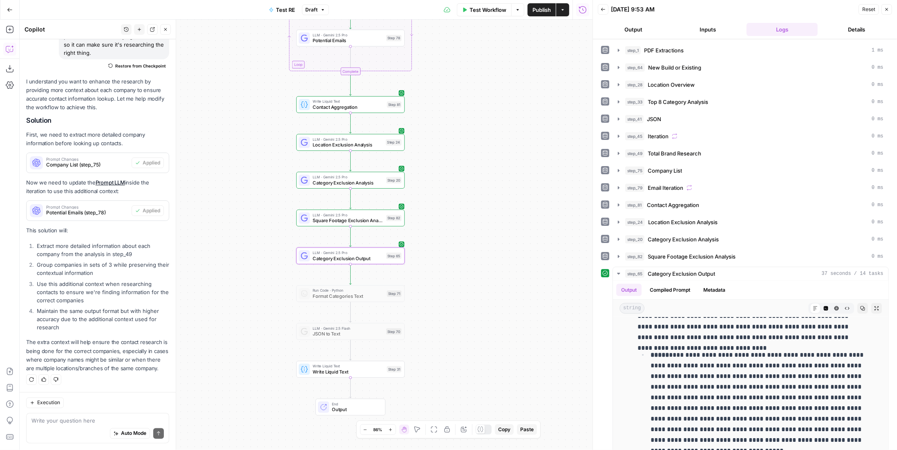
drag, startPoint x: 480, startPoint y: 252, endPoint x: 512, endPoint y: 135, distance: 121.4
click at [512, 135] on div "Workflow Set Inputs Inputs LLM · Gemini 2.5 Pro PDF Extractions Step 1 LLM · Ge…" at bounding box center [306, 235] width 573 height 430
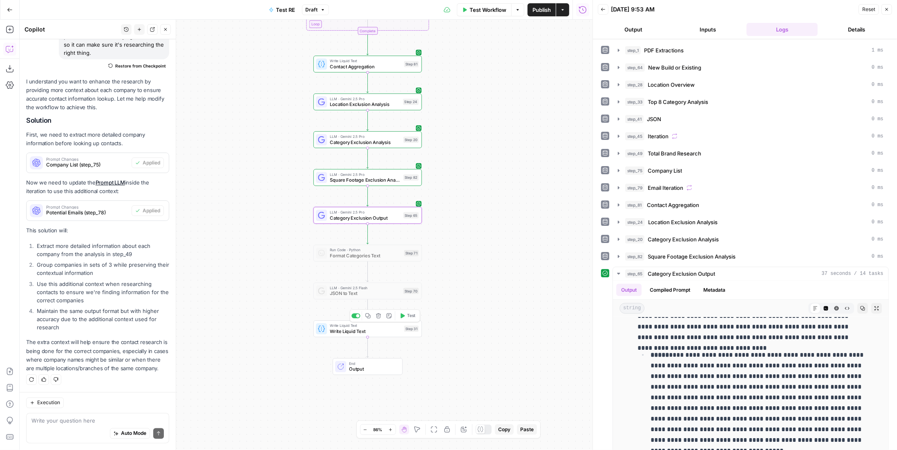
click at [392, 334] on span "Write Liquid Text" at bounding box center [366, 330] width 72 height 7
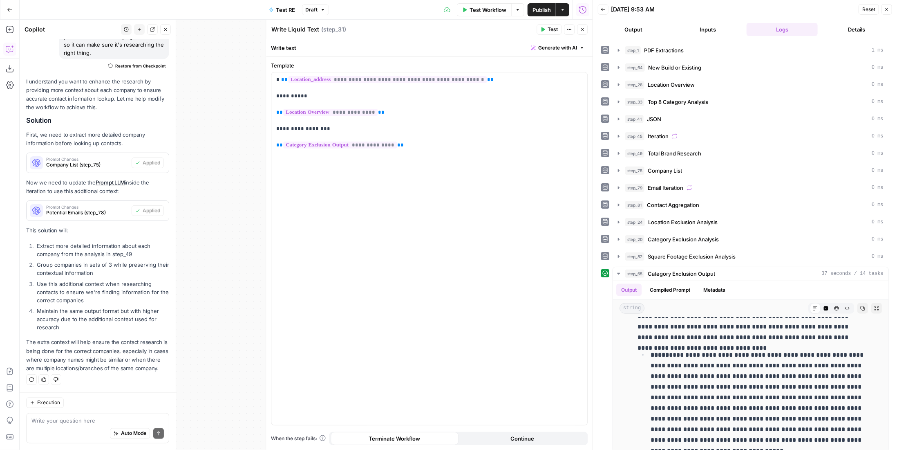
click at [582, 29] on icon "button" at bounding box center [582, 29] width 5 height 5
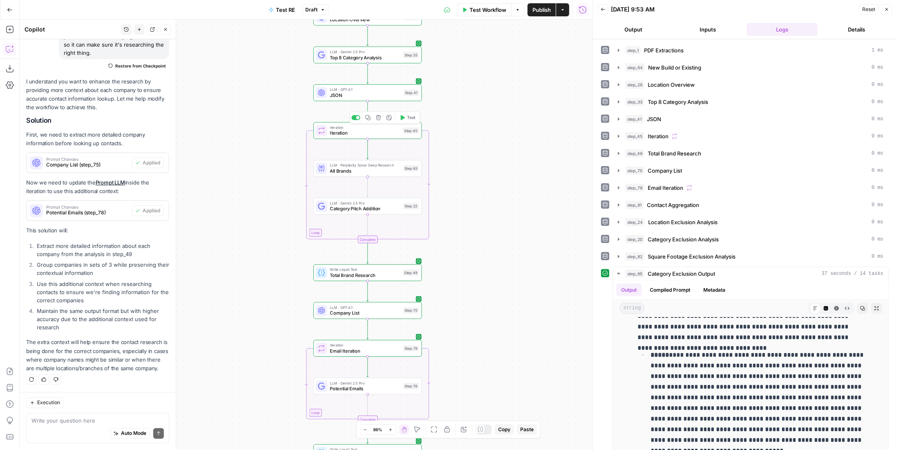
click at [360, 89] on span "LLM · GPT-4.1" at bounding box center [365, 90] width 71 height 6
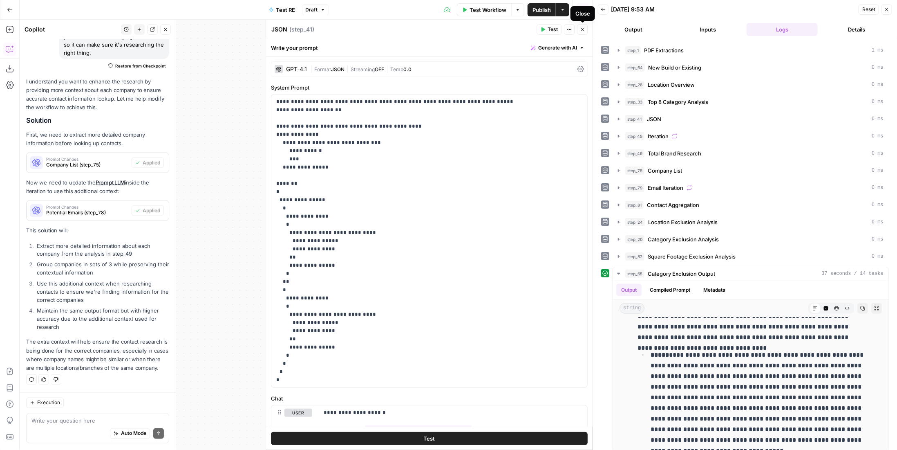
click at [585, 31] on button "Close" at bounding box center [582, 29] width 11 height 11
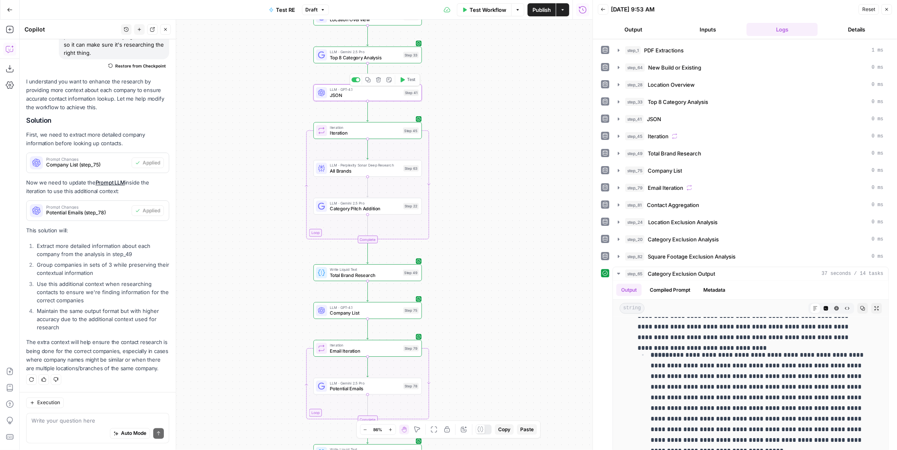
click at [375, 62] on div "LLM · Gemini 2.5 Pro Top 8 Category Analysis Step 33 Copy step Delete step Edit…" at bounding box center [367, 55] width 108 height 17
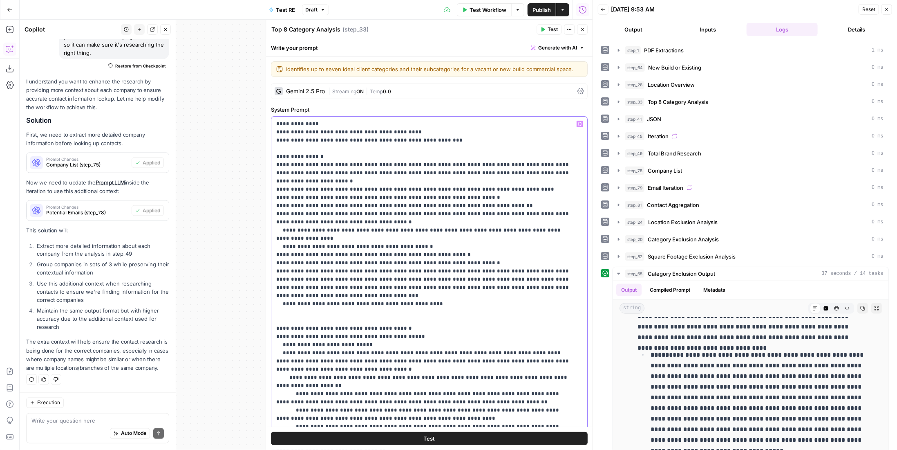
click at [345, 196] on p "**********" at bounding box center [423, 308] width 295 height 376
click at [541, 11] on span "Publish" at bounding box center [541, 10] width 18 height 8
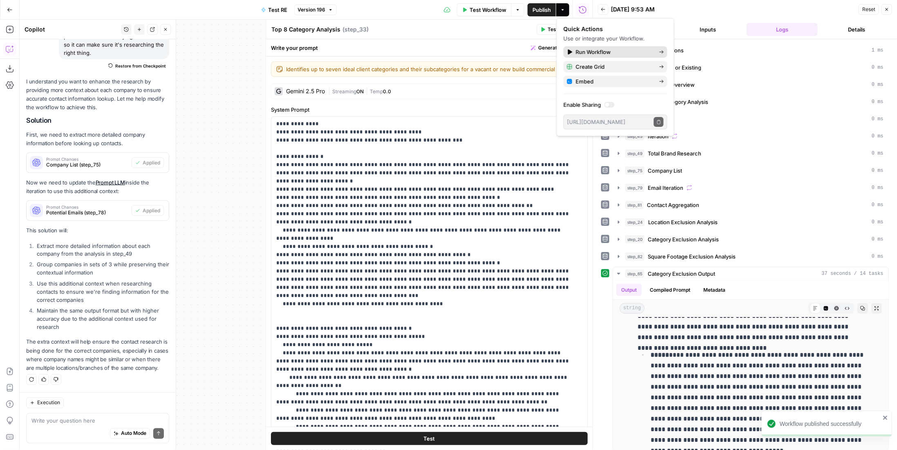
click at [604, 53] on span "Run Workflow" at bounding box center [614, 52] width 77 height 8
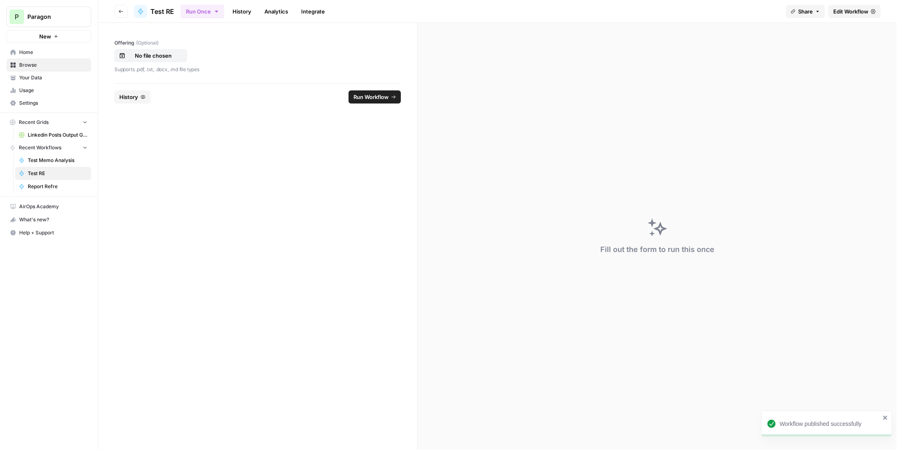
click at [849, 12] on span "Edit Workflow" at bounding box center [850, 11] width 35 height 8
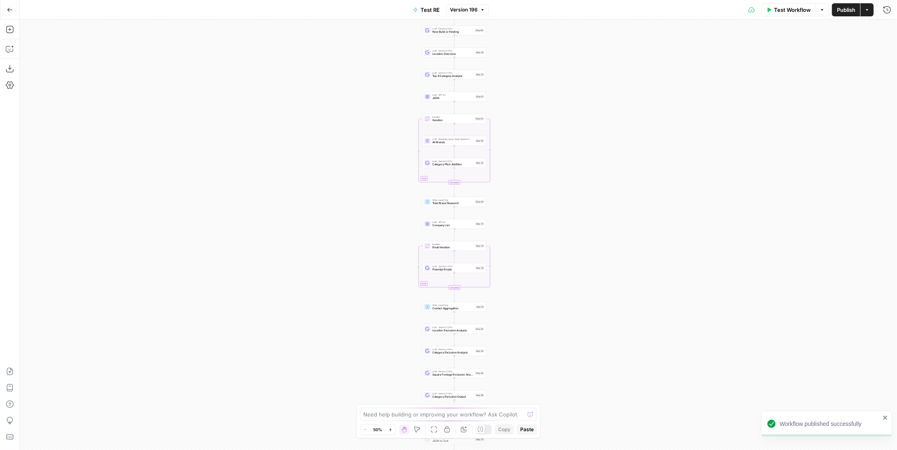
click at [785, 6] on span "Test Workflow" at bounding box center [792, 10] width 37 height 8
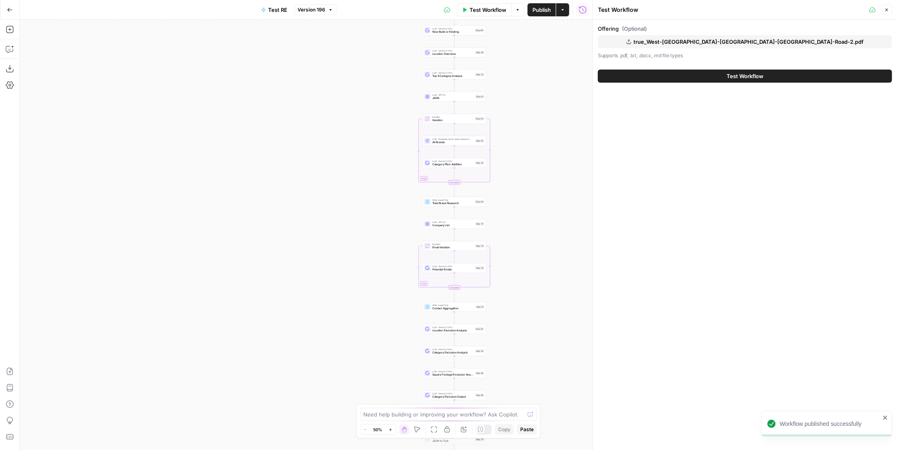
click at [758, 77] on span "Test Workflow" at bounding box center [745, 76] width 37 height 8
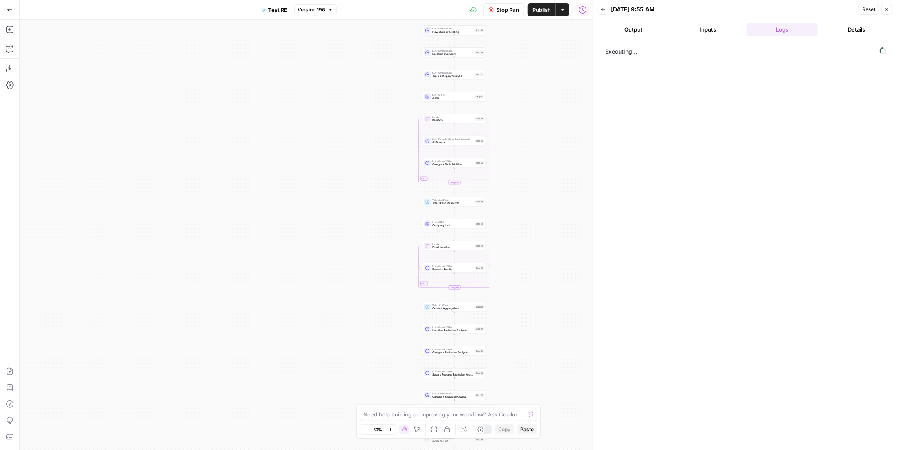
click at [543, 13] on span "Publish" at bounding box center [541, 10] width 18 height 8
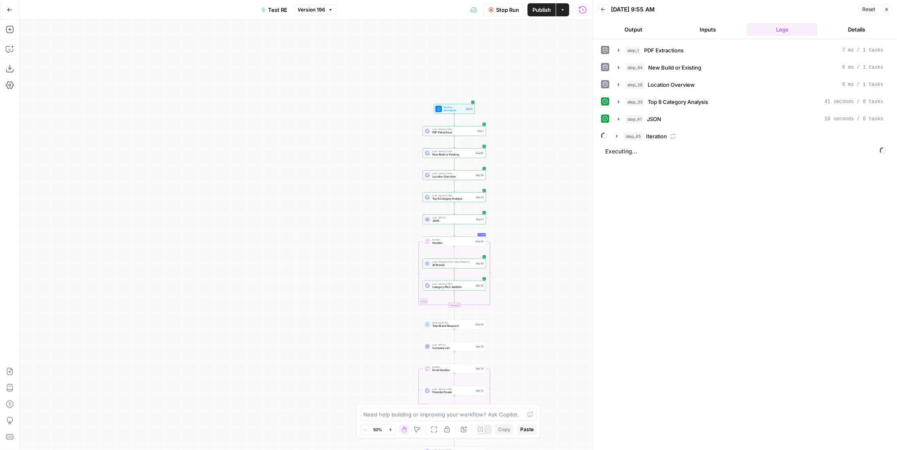
click at [505, 14] on button "Stop Run" at bounding box center [503, 9] width 41 height 13
click at [475, 9] on span "Test Workflow" at bounding box center [488, 10] width 37 height 8
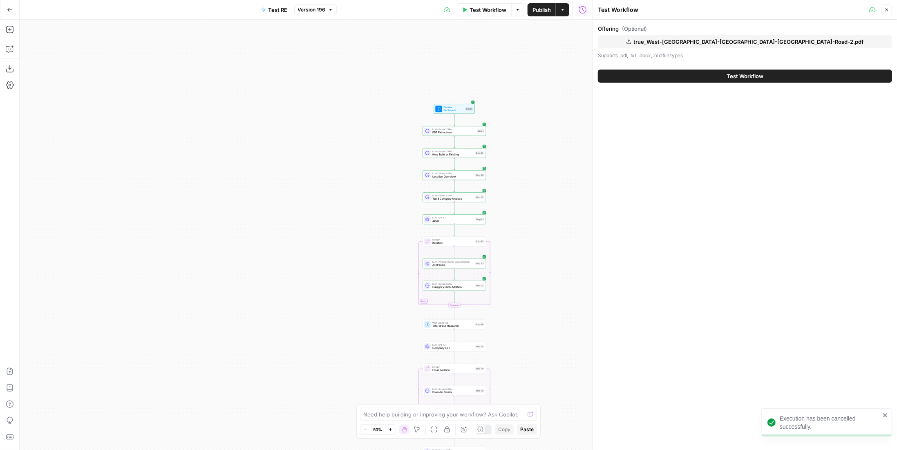
click at [678, 40] on button "true_West-[GEOGRAPHIC_DATA]-[GEOGRAPHIC_DATA]-[GEOGRAPHIC_DATA]-Road-2.pdf" at bounding box center [745, 41] width 294 height 13
click at [706, 76] on button "Test Workflow" at bounding box center [745, 75] width 294 height 13
click at [538, 9] on span "Publish" at bounding box center [541, 10] width 18 height 8
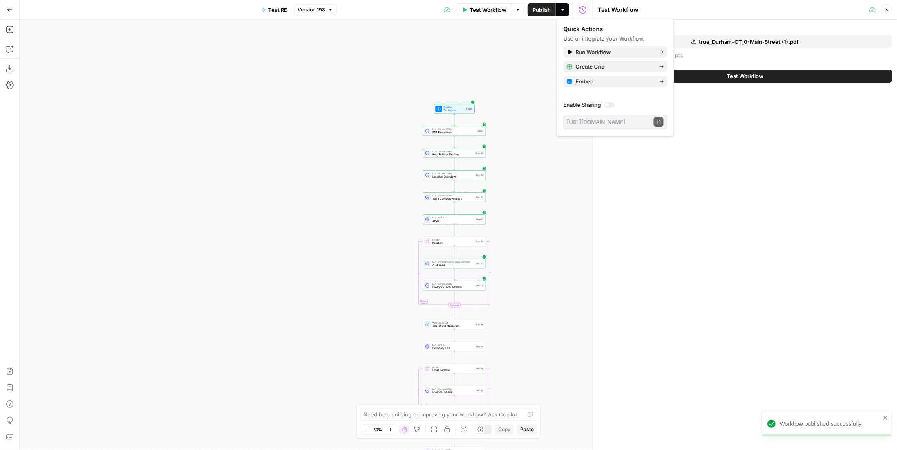
click at [733, 79] on span "Test Workflow" at bounding box center [745, 76] width 37 height 8
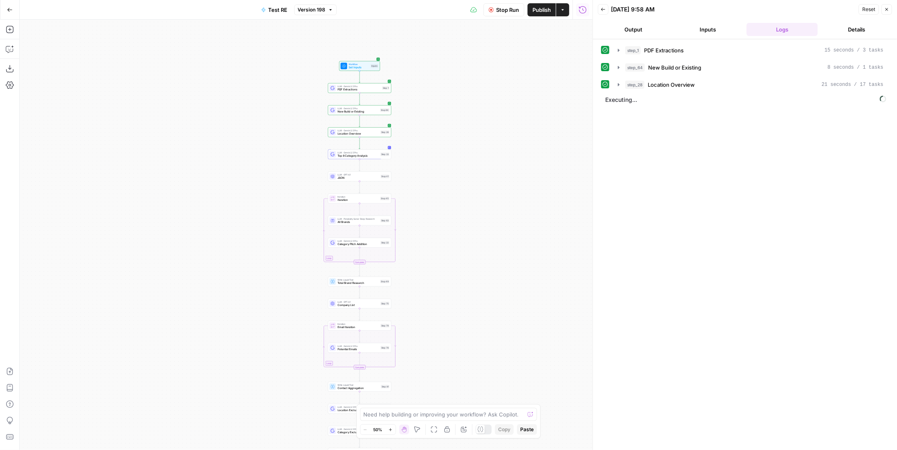
drag, startPoint x: 339, startPoint y: 253, endPoint x: 247, endPoint y: 213, distance: 100.3
click at [247, 213] on div "Workflow Set Inputs Inputs LLM · Gemini 2.5 Pro PDF Extractions Step 1 LLM · Ge…" at bounding box center [306, 235] width 573 height 430
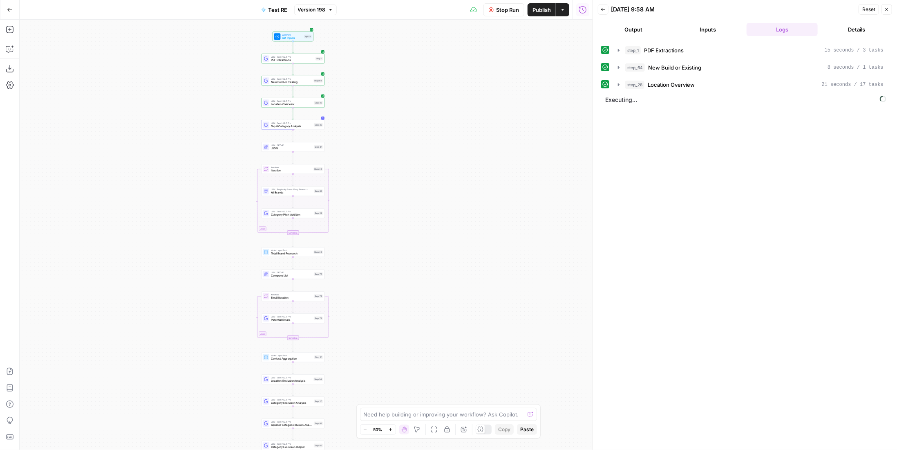
drag, startPoint x: 247, startPoint y: 213, endPoint x: 180, endPoint y: 183, distance: 72.8
click at [180, 183] on div "Workflow Set Inputs Inputs LLM · Gemini 2.5 Pro PDF Extractions Step 1 LLM · Ge…" at bounding box center [306, 235] width 573 height 430
click at [726, 134] on div "step_45 Iteration" at bounding box center [754, 136] width 260 height 8
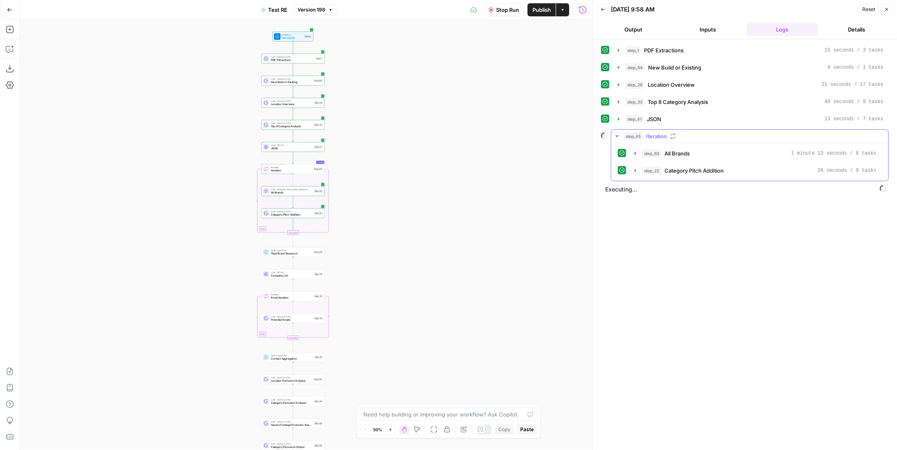
click at [726, 134] on div "step_45 Iteration" at bounding box center [754, 136] width 260 height 8
click at [700, 139] on button "step_45 Iteration" at bounding box center [749, 136] width 277 height 13
click at [700, 135] on div "step_45 Iteration" at bounding box center [754, 136] width 260 height 8
click at [550, 10] on span "Publish" at bounding box center [541, 10] width 18 height 8
click at [705, 134] on div "step_45 Iteration" at bounding box center [754, 136] width 260 height 8
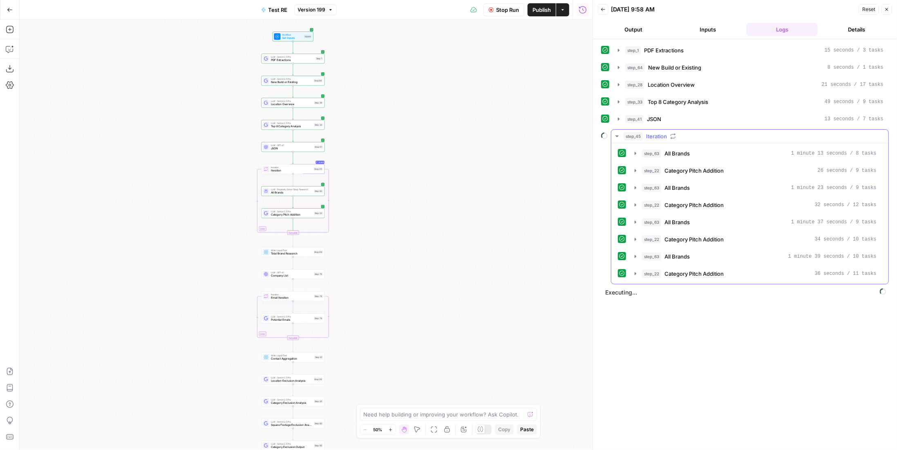
click at [705, 134] on div "step_45 Iteration" at bounding box center [754, 136] width 260 height 8
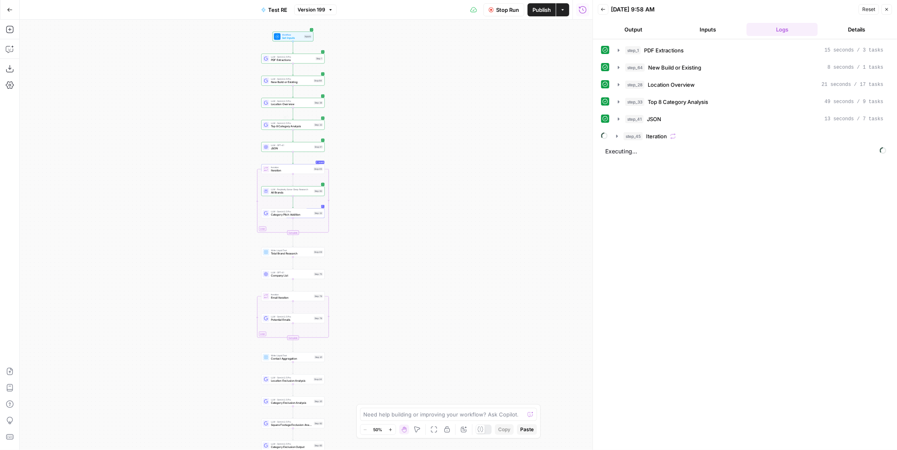
click at [752, 134] on div "step_45 Iteration" at bounding box center [754, 136] width 260 height 8
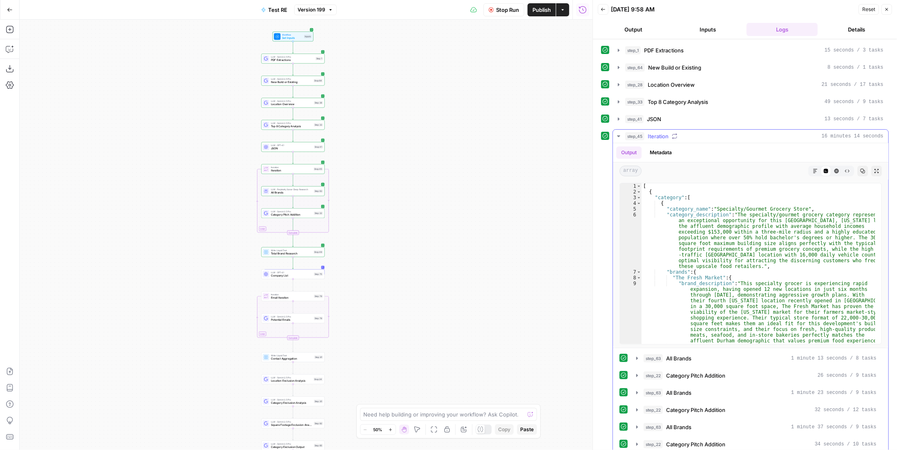
click at [752, 134] on div "step_45 Iteration 16 minutes 14 seconds" at bounding box center [754, 136] width 258 height 8
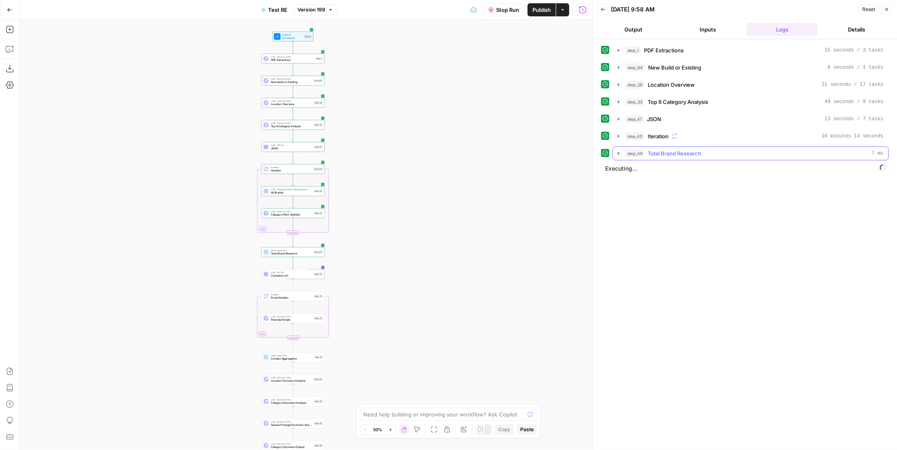
click at [703, 150] on div "step_49 Total Brand Research 7 ms" at bounding box center [754, 153] width 258 height 8
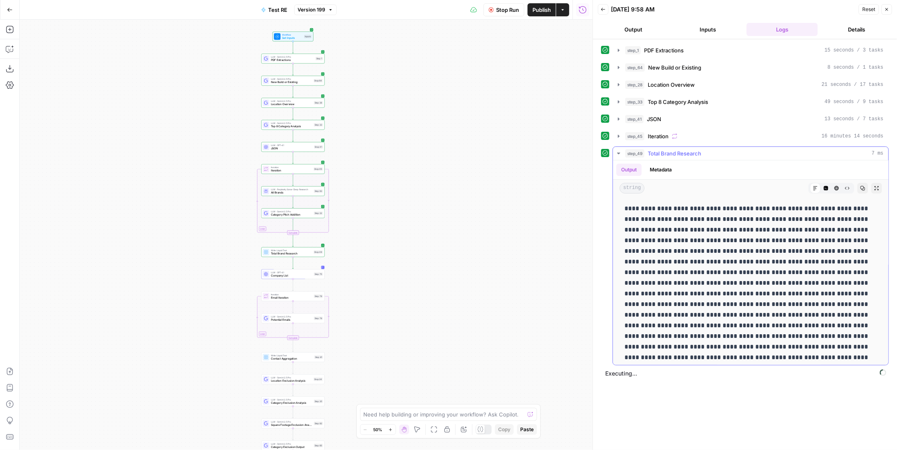
click at [703, 150] on div "step_49 Total Brand Research 7 ms" at bounding box center [754, 153] width 258 height 8
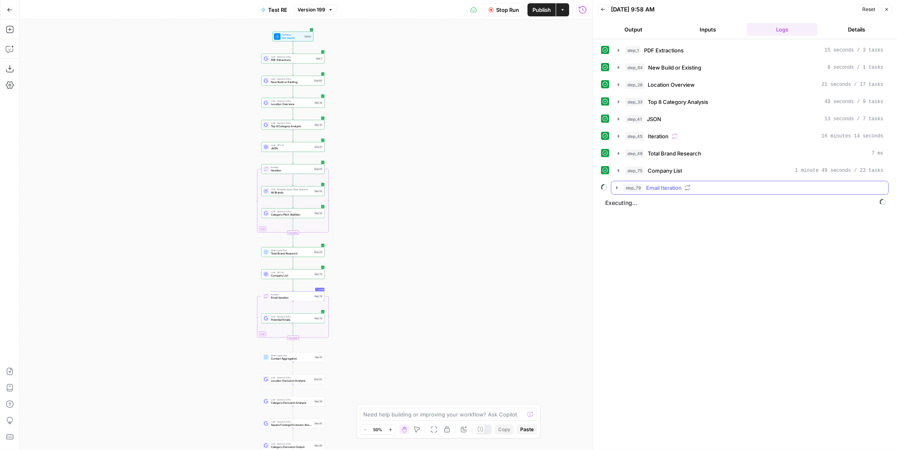
click at [657, 184] on span "Email Iteration" at bounding box center [664, 187] width 36 height 8
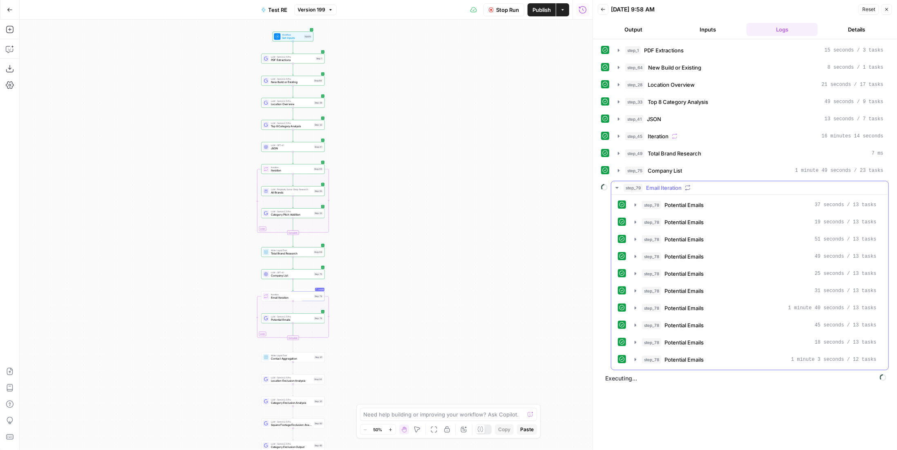
click at [676, 187] on span "Email Iteration" at bounding box center [664, 187] width 36 height 8
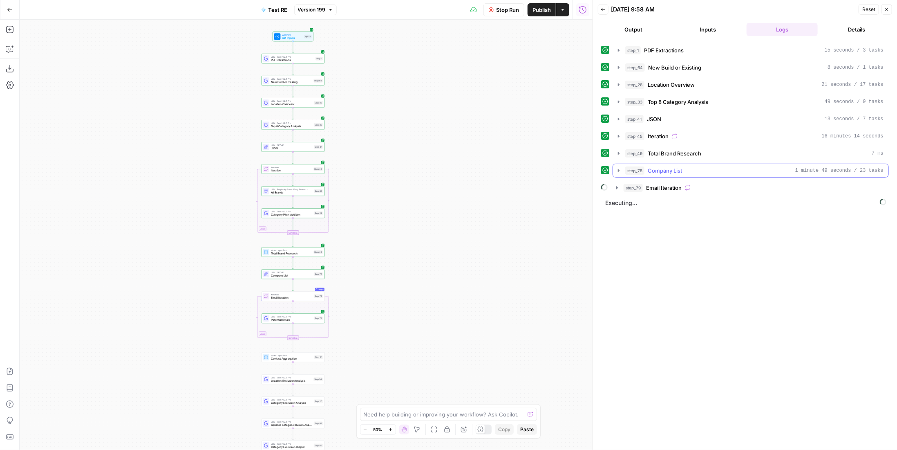
click at [671, 170] on span "Company List" at bounding box center [665, 170] width 34 height 8
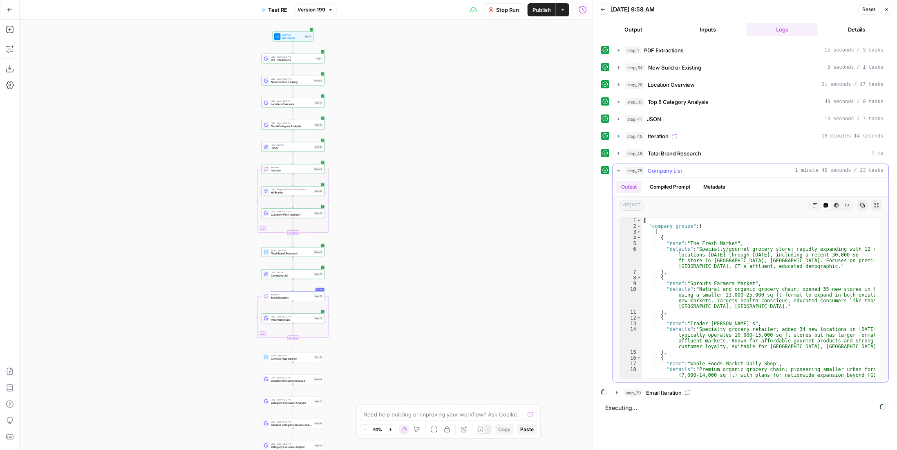
click at [671, 170] on span "Company List" at bounding box center [665, 170] width 34 height 8
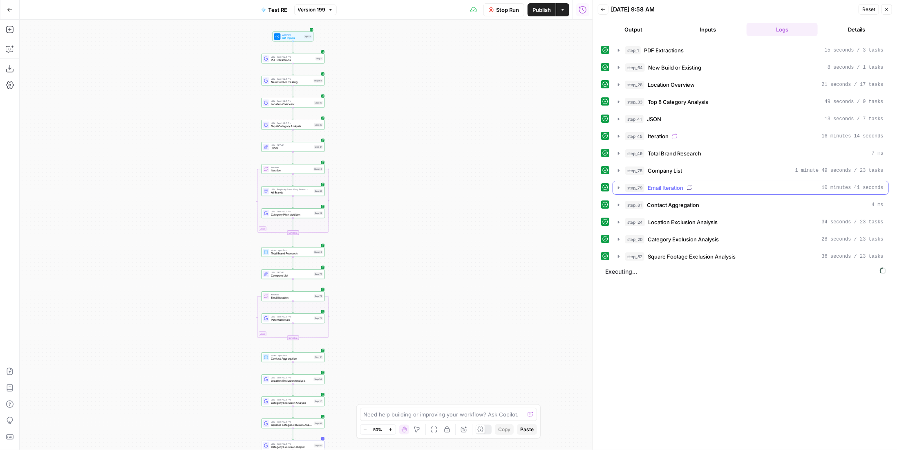
click at [682, 183] on span "Email Iteration" at bounding box center [666, 187] width 36 height 8
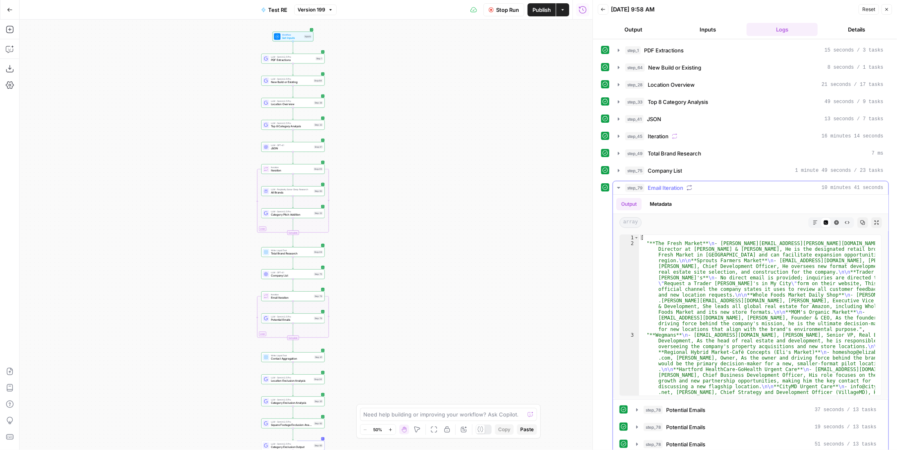
click at [682, 183] on span "Email Iteration" at bounding box center [666, 187] width 36 height 8
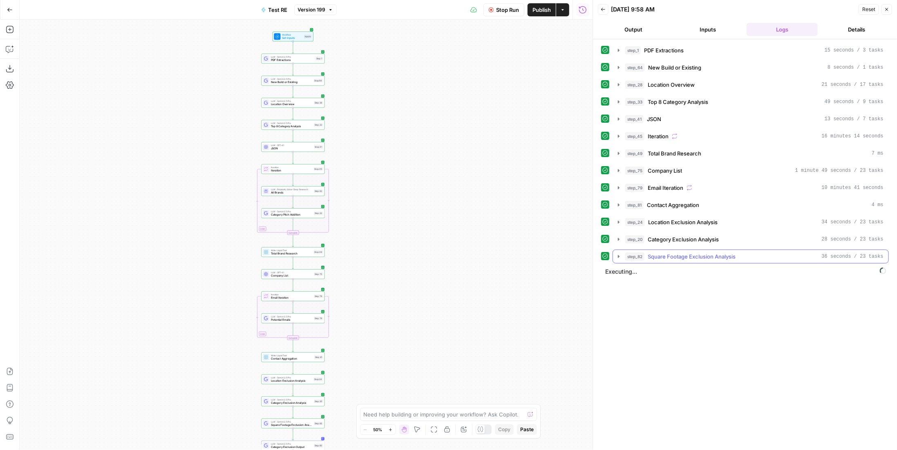
click at [714, 252] on span "Square Footage Exclusion Analysis" at bounding box center [692, 256] width 88 height 8
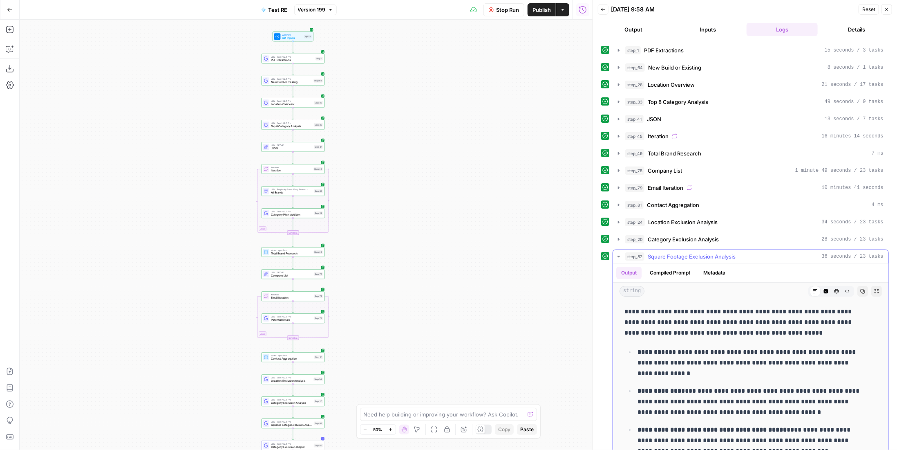
click at [714, 252] on span "Square Footage Exclusion Analysis" at bounding box center [692, 256] width 88 height 8
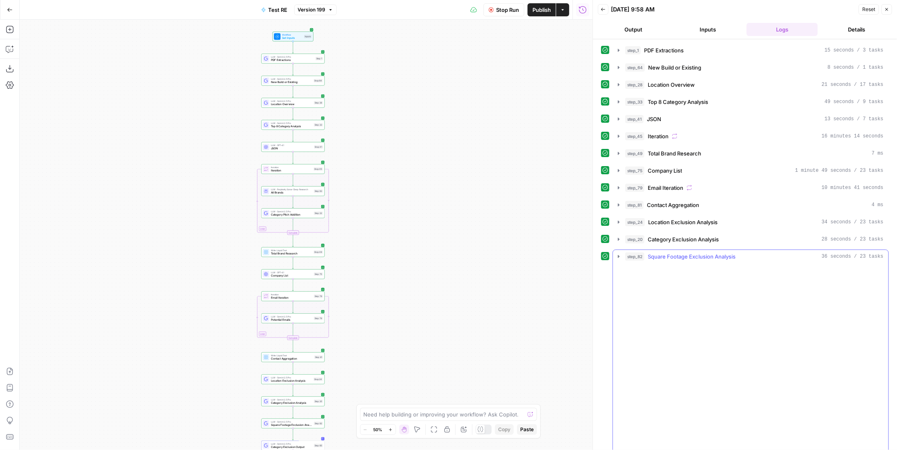
click at [714, 252] on span "Square Footage Exclusion Analysis" at bounding box center [692, 256] width 88 height 8
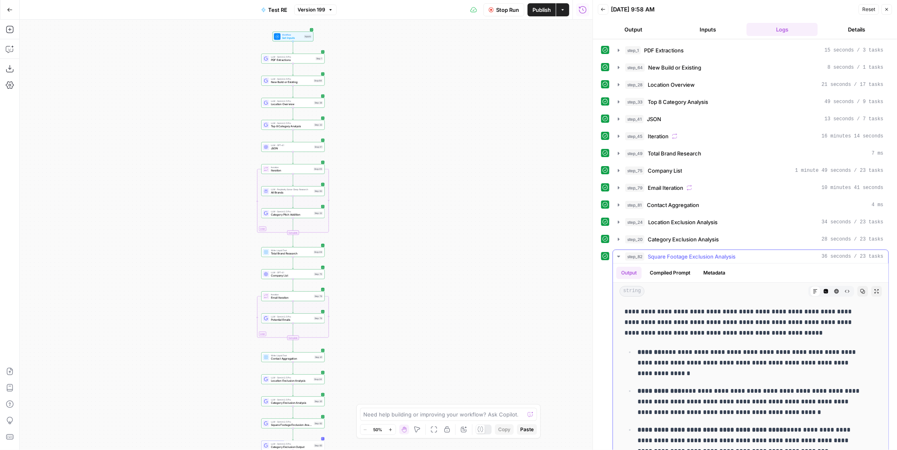
click at [692, 254] on span "Square Footage Exclusion Analysis" at bounding box center [692, 256] width 88 height 8
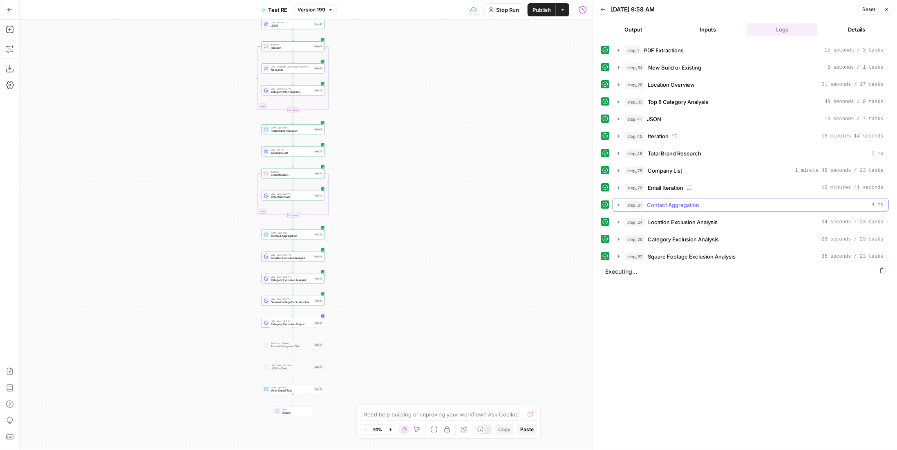
click at [690, 201] on span "Contact Aggregation" at bounding box center [673, 205] width 52 height 8
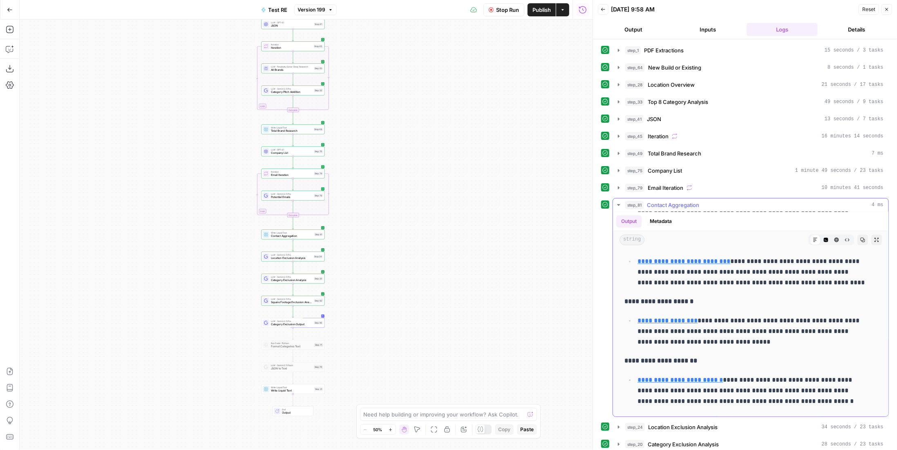
scroll to position [3428, 0]
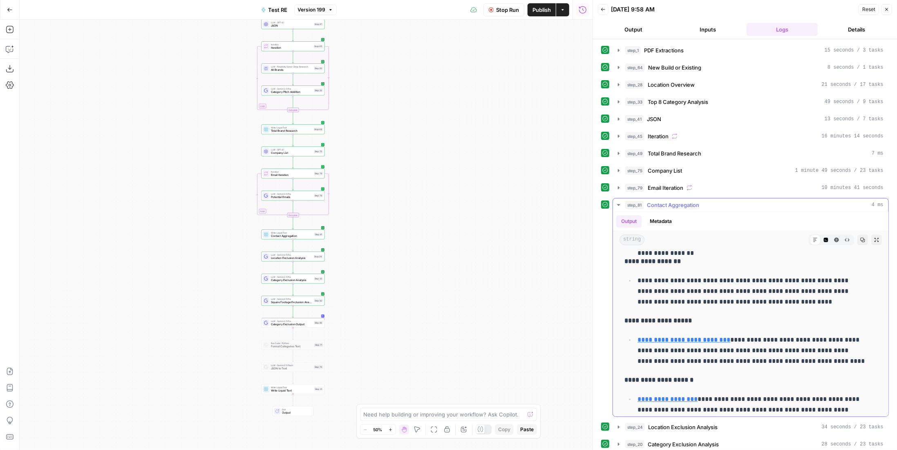
click at [690, 201] on span "Contact Aggregation" at bounding box center [673, 205] width 52 height 8
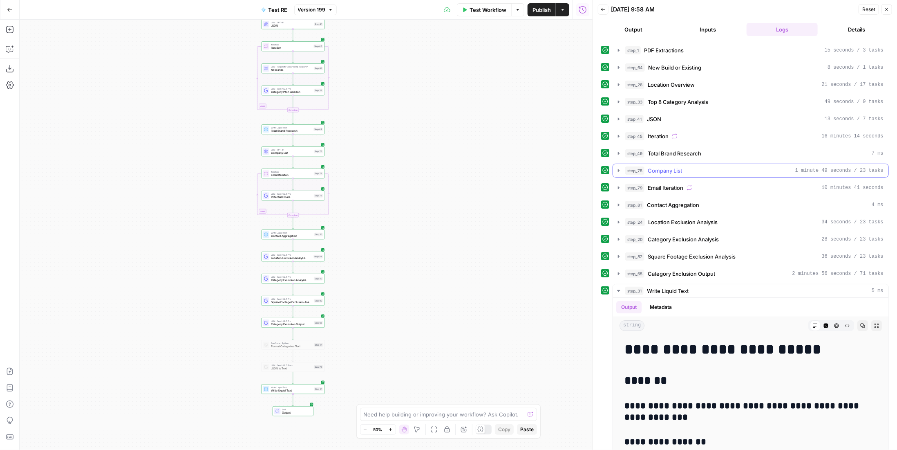
click at [733, 171] on button "step_75 Company List 1 minute 49 seconds / 23 tasks" at bounding box center [750, 170] width 275 height 13
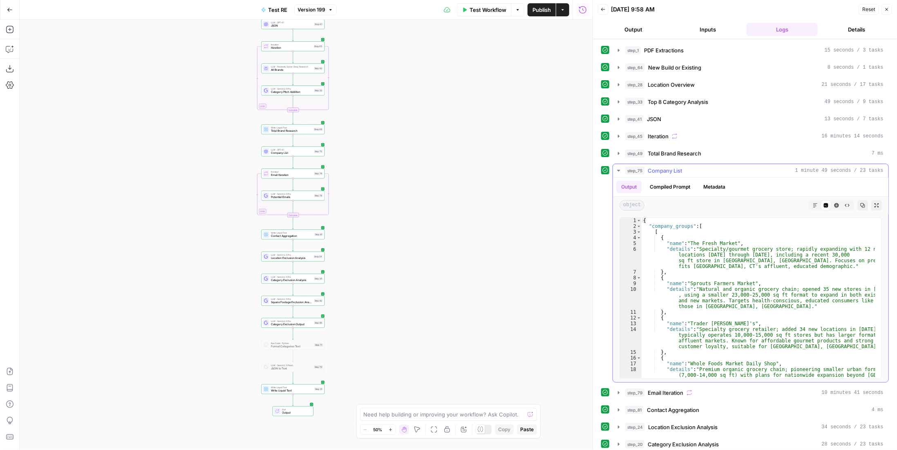
click at [733, 171] on button "step_75 Company List 1 minute 49 seconds / 23 tasks" at bounding box center [750, 170] width 275 height 13
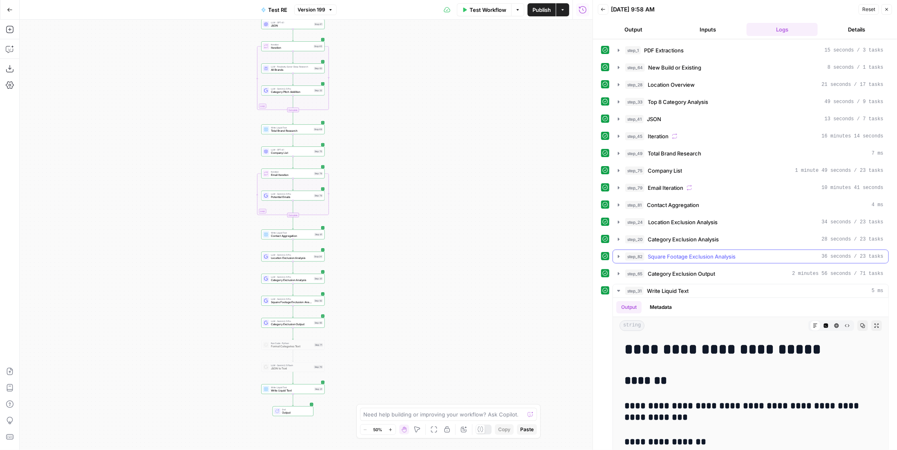
click at [730, 252] on span "Square Footage Exclusion Analysis" at bounding box center [692, 256] width 88 height 8
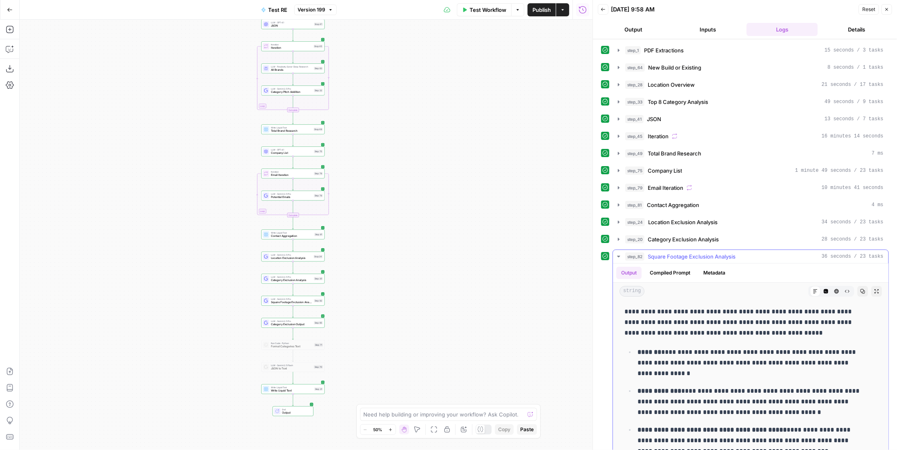
click at [730, 252] on span "Square Footage Exclusion Analysis" at bounding box center [692, 256] width 88 height 8
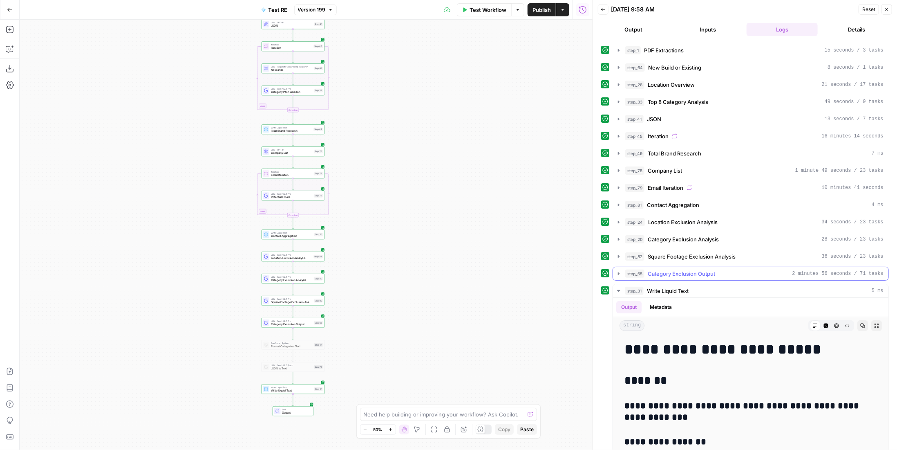
click at [705, 271] on span "Category Exclusion Output" at bounding box center [681, 273] width 67 height 8
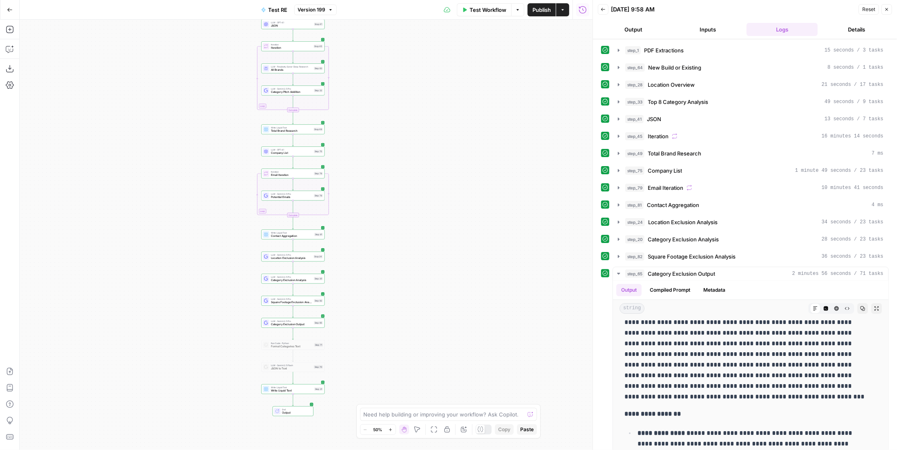
scroll to position [41, 0]
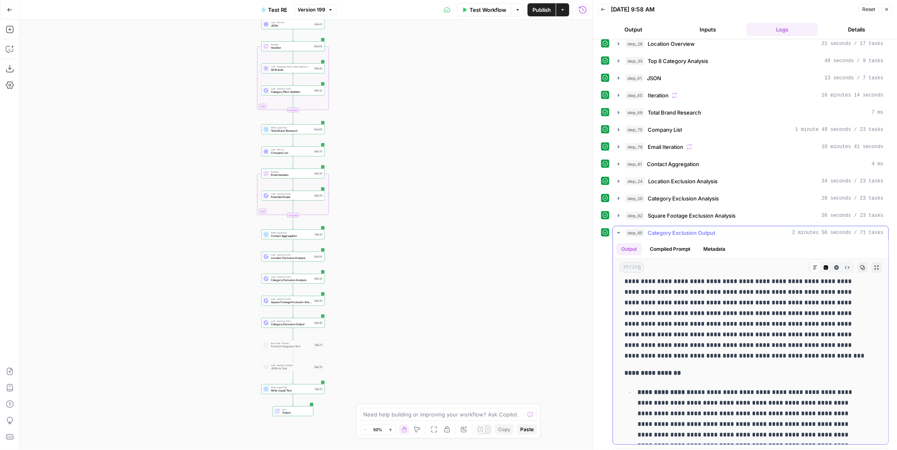
click at [662, 228] on span "Category Exclusion Output" at bounding box center [681, 232] width 67 height 8
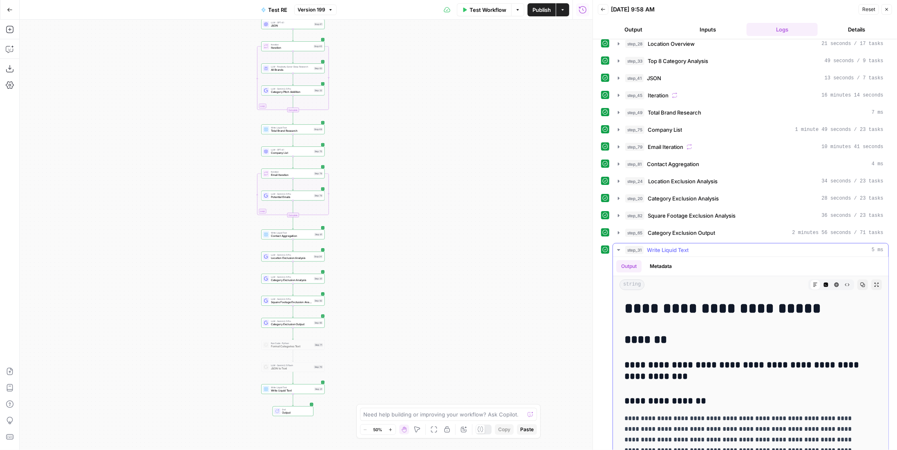
click at [675, 246] on span "Write Liquid Text" at bounding box center [668, 250] width 42 height 8
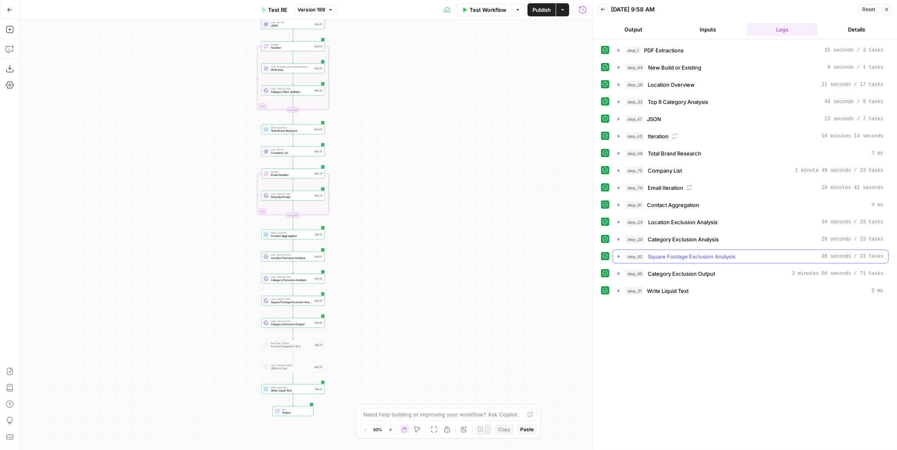
scroll to position [0, 0]
click at [674, 269] on span "Category Exclusion Output" at bounding box center [681, 273] width 67 height 8
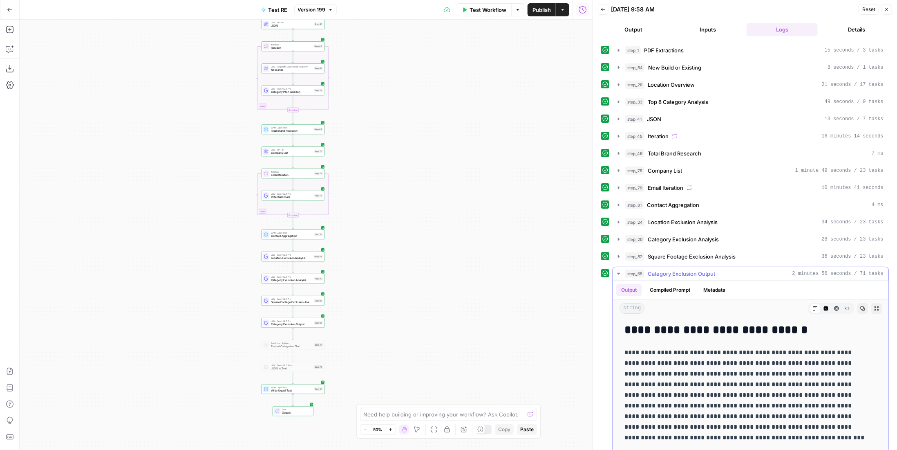
click at [674, 269] on span "Category Exclusion Output" at bounding box center [681, 273] width 67 height 8
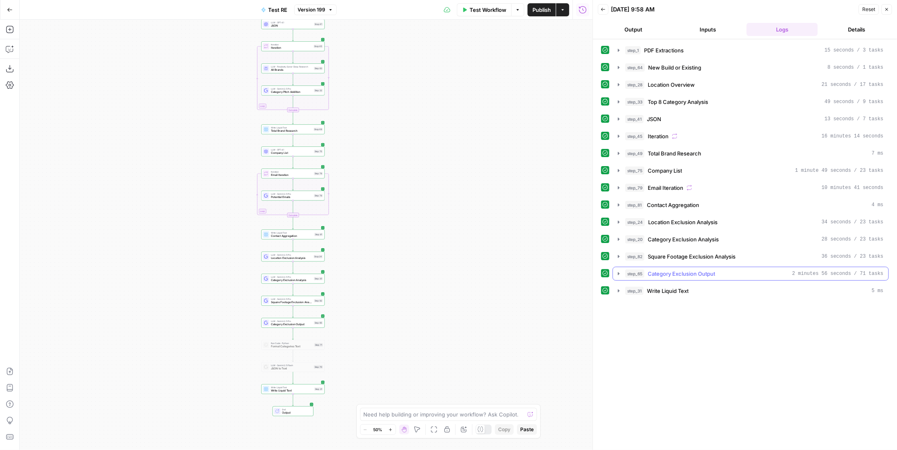
click at [674, 269] on span "Category Exclusion Output" at bounding box center [681, 273] width 67 height 8
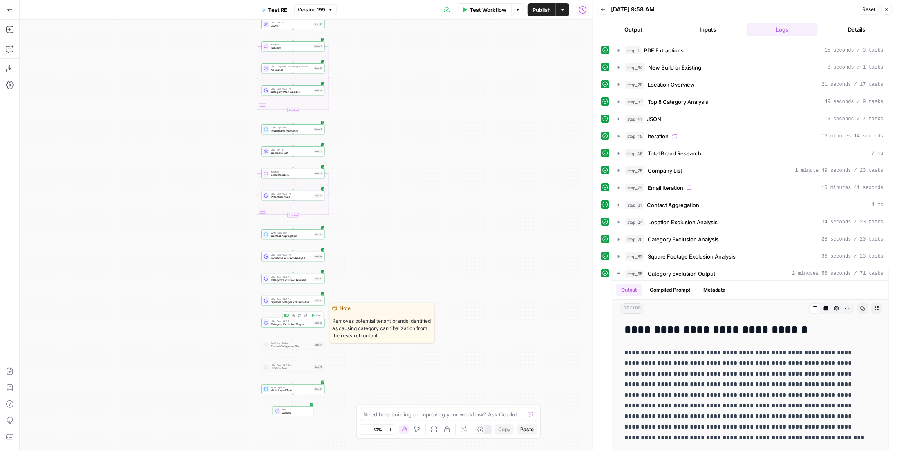
click at [309, 323] on span "Category Exclusion Output" at bounding box center [291, 324] width 41 height 4
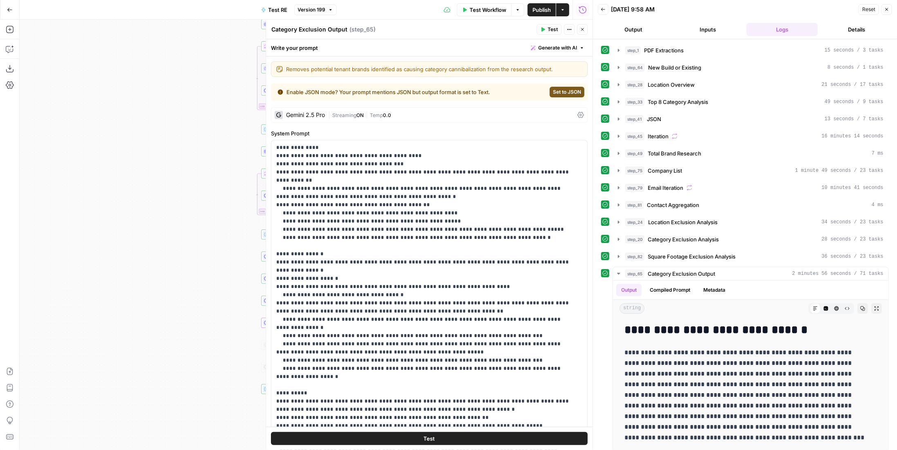
click at [320, 18] on div "Go Back Test RE Version 199 Test Workflow Options Publish Actions Run History" at bounding box center [296, 9] width 593 height 19
click at [319, 22] on header "Category Exclusion Output Category Exclusion Output ( step_65 ) Test Actions Cl…" at bounding box center [429, 30] width 327 height 20
click at [319, 27] on textarea "Category Exclusion Output" at bounding box center [309, 29] width 76 height 8
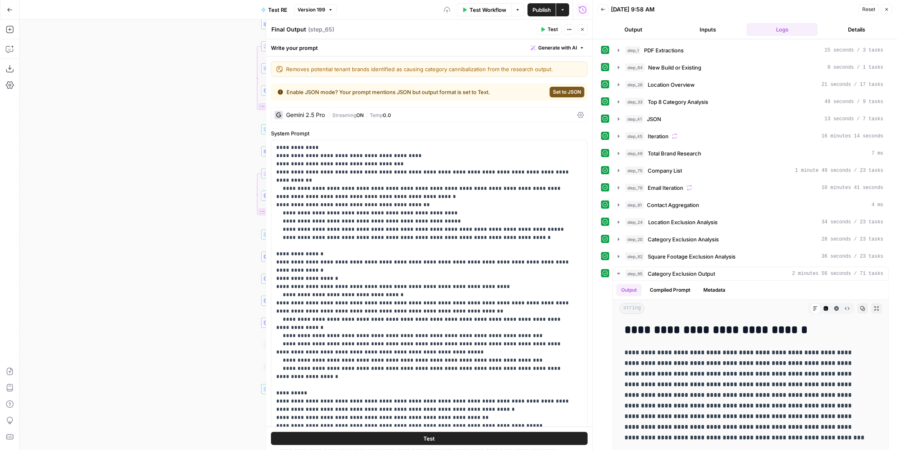
type textarea "Final Output"
click at [206, 112] on div "Workflow Set Inputs Inputs LLM · Gemini 2.5 Pro PDF Extractions Step 1 LLM · Ge…" at bounding box center [306, 235] width 573 height 430
click at [208, 135] on div "Workflow Set Inputs Inputs LLM · Gemini 2.5 Pro PDF Extractions Step 1 LLM · Ge…" at bounding box center [306, 235] width 573 height 430
click at [584, 25] on button "Close" at bounding box center [582, 29] width 11 height 11
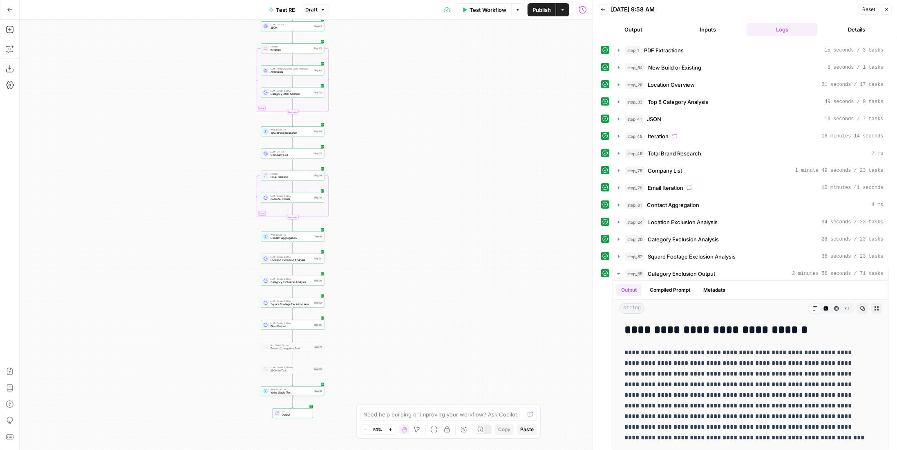
click at [286, 393] on span "Write Liquid Text" at bounding box center [292, 392] width 42 height 4
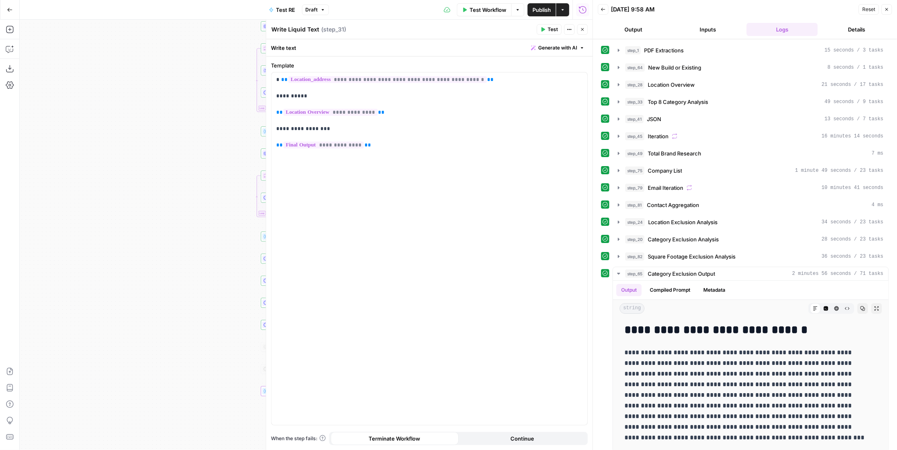
click at [295, 30] on textarea "Write Liquid Text" at bounding box center [295, 29] width 48 height 8
type textarea "Final Aggregation"
click at [579, 30] on button "Close" at bounding box center [582, 29] width 11 height 11
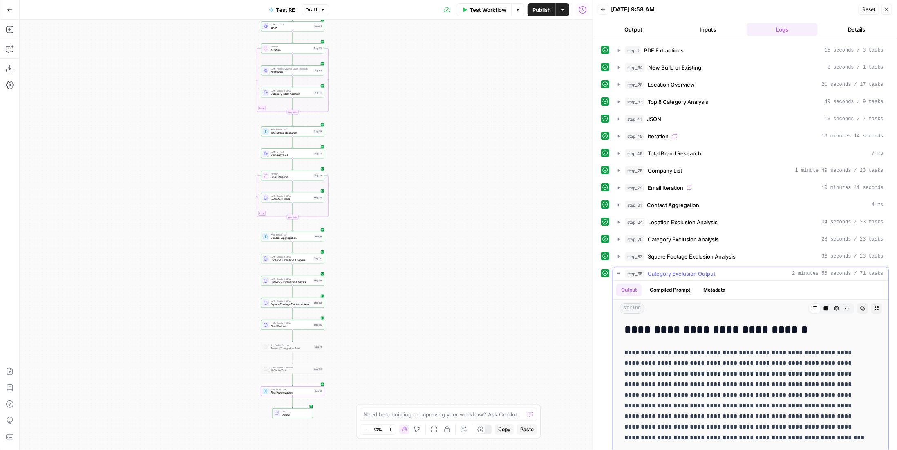
click at [712, 270] on span "Category Exclusion Output" at bounding box center [681, 273] width 67 height 8
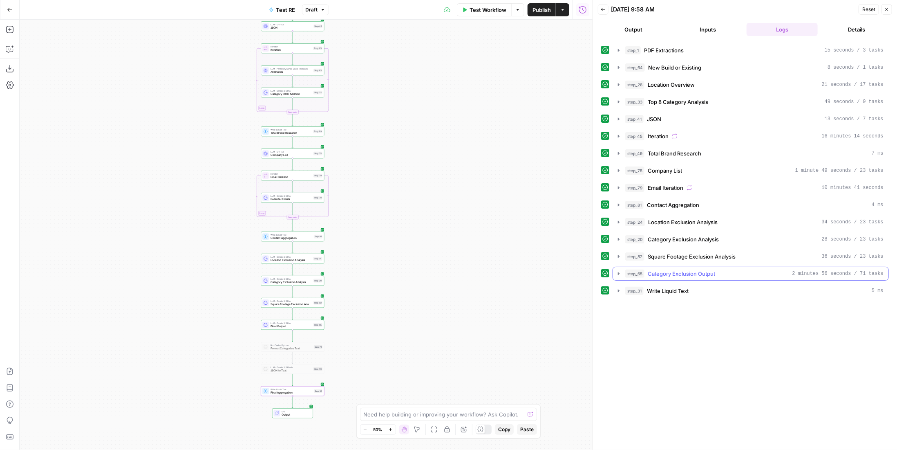
click at [705, 273] on button "step_65 Category Exclusion Output 2 minutes 56 seconds / 71 tasks" at bounding box center [750, 273] width 275 height 13
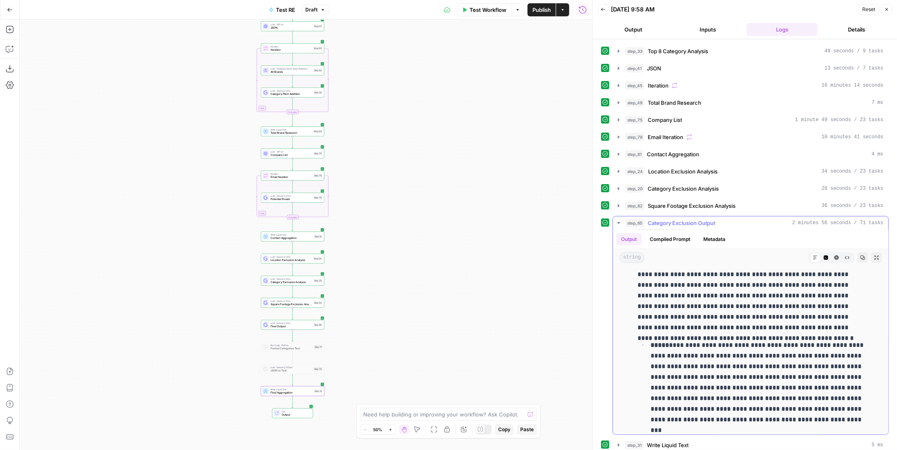
scroll to position [2861, 0]
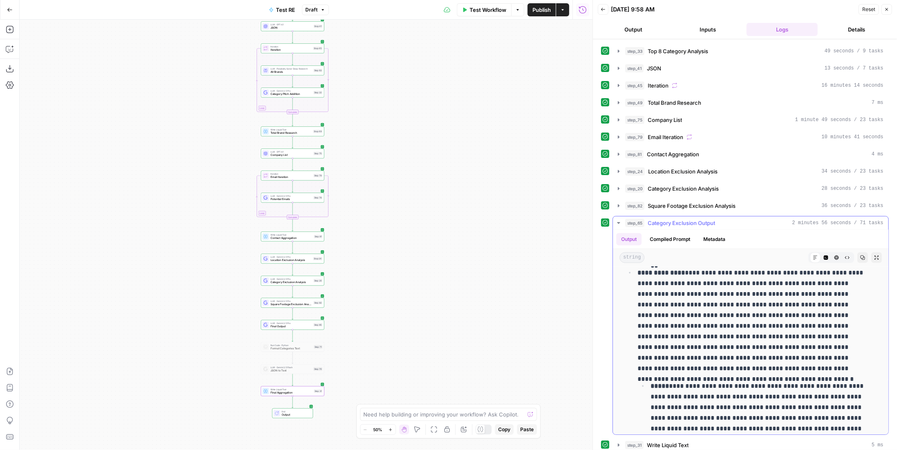
click at [725, 304] on p "**********" at bounding box center [752, 320] width 228 height 106
click at [730, 302] on p "**********" at bounding box center [752, 320] width 228 height 106
click at [703, 202] on span "Square Footage Exclusion Analysis" at bounding box center [692, 205] width 88 height 8
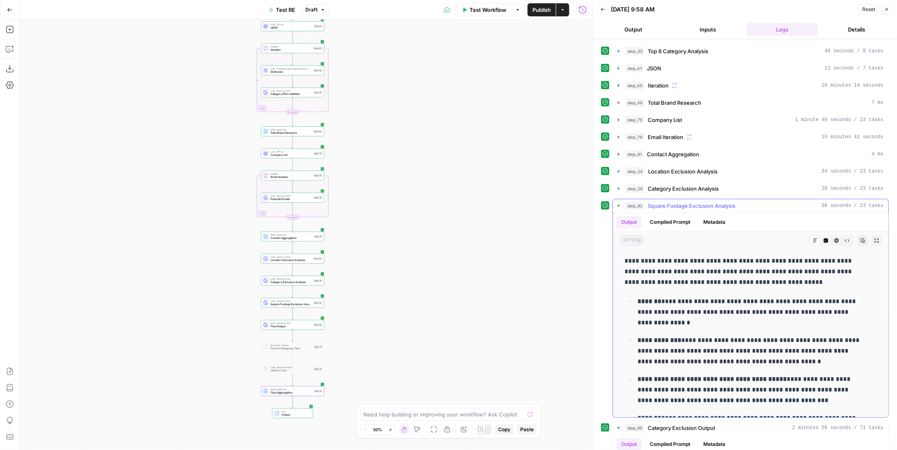
click at [687, 201] on span "Square Footage Exclusion Analysis" at bounding box center [692, 205] width 88 height 8
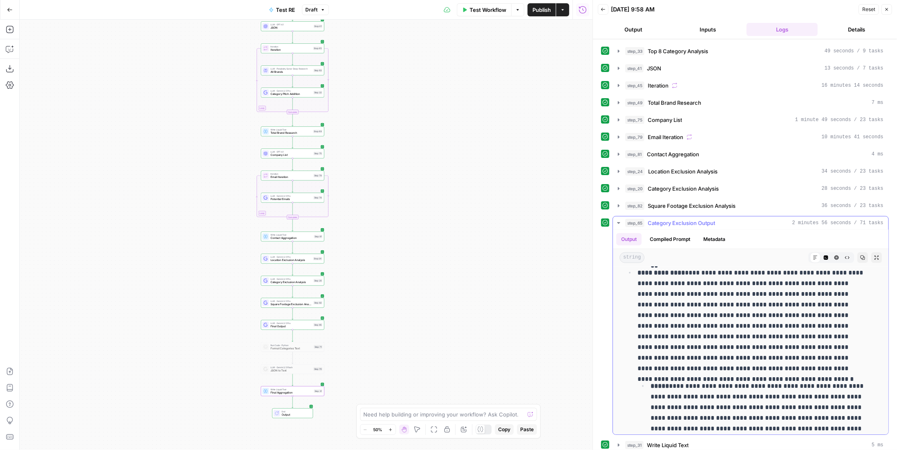
click at [714, 339] on p "**********" at bounding box center [752, 320] width 228 height 106
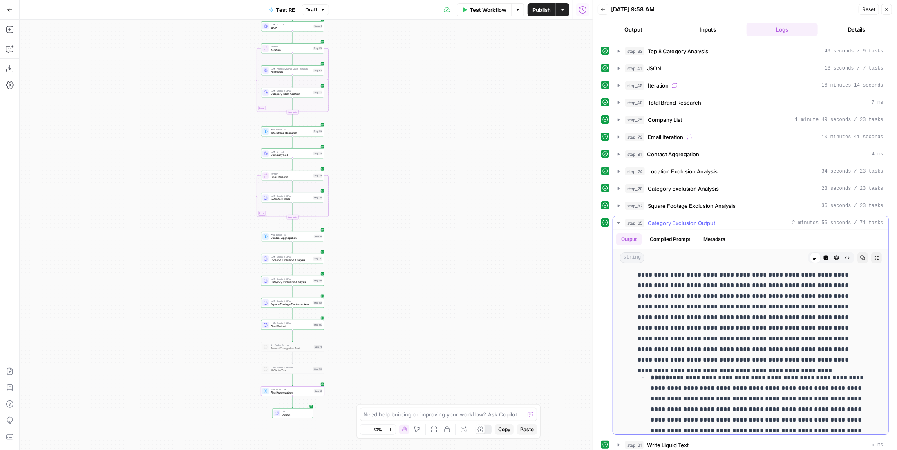
scroll to position [2043, 0]
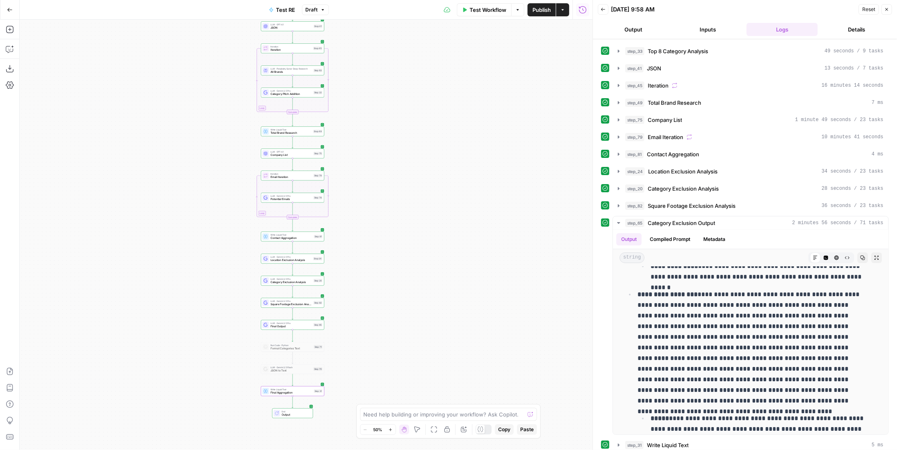
click at [737, 219] on div "step_65 Category Exclusion Output 2 minutes 56 seconds / 71 tasks" at bounding box center [754, 223] width 258 height 8
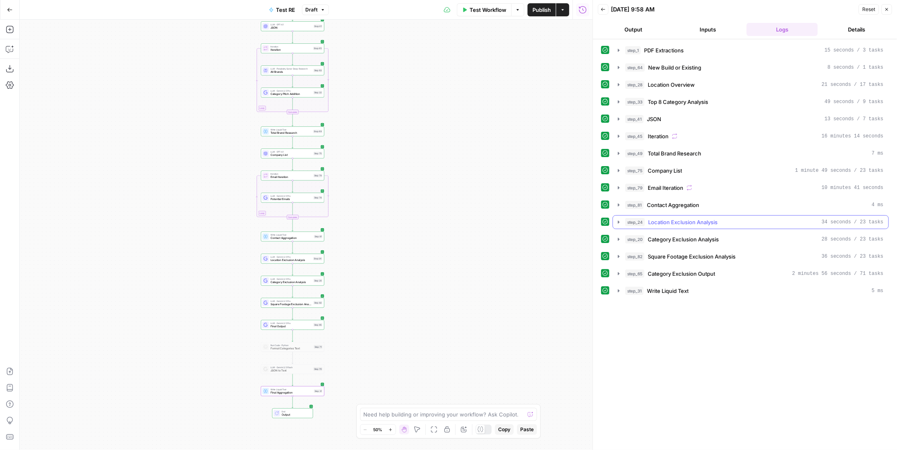
scroll to position [0, 0]
click at [579, 11] on icon "button" at bounding box center [582, 9] width 7 height 7
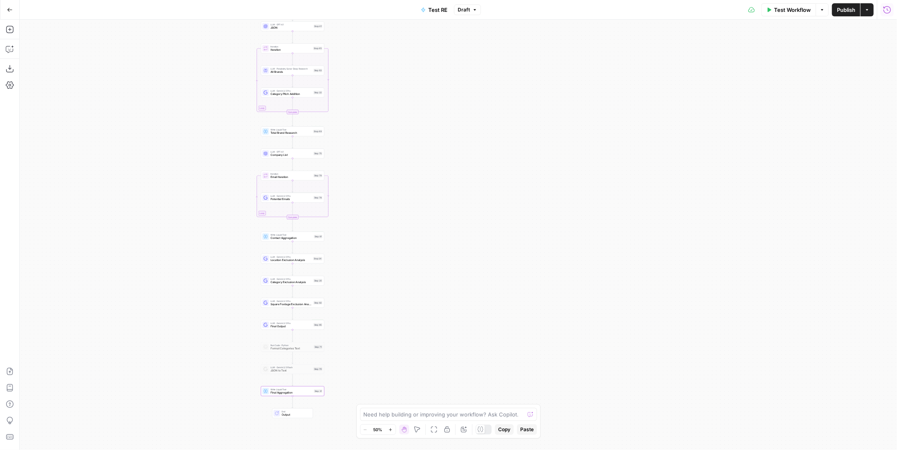
click at [888, 16] on button "Run History" at bounding box center [887, 9] width 13 height 13
click at [888, 12] on icon "button" at bounding box center [887, 10] width 8 height 8
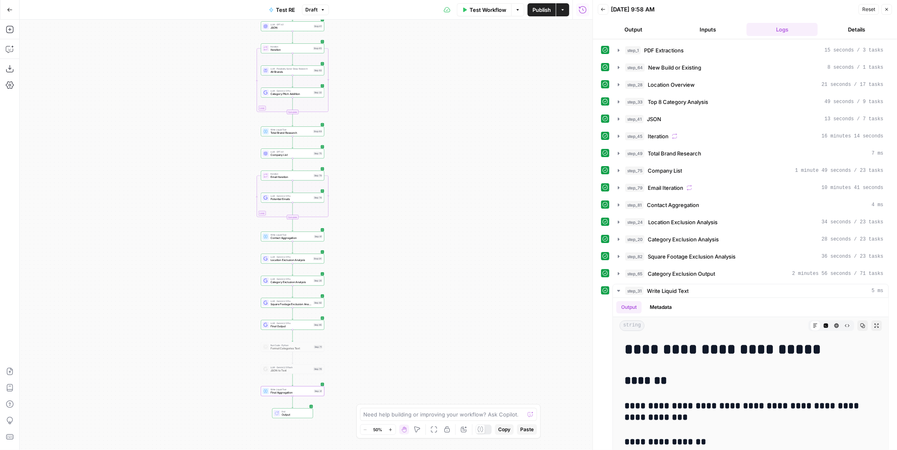
click at [849, 29] on button "Details" at bounding box center [856, 29] width 71 height 13
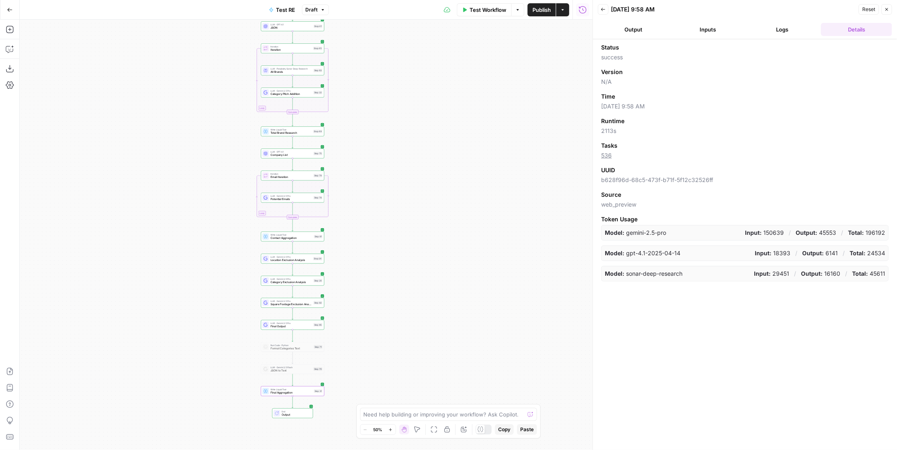
click at [788, 24] on button "Logs" at bounding box center [782, 29] width 71 height 13
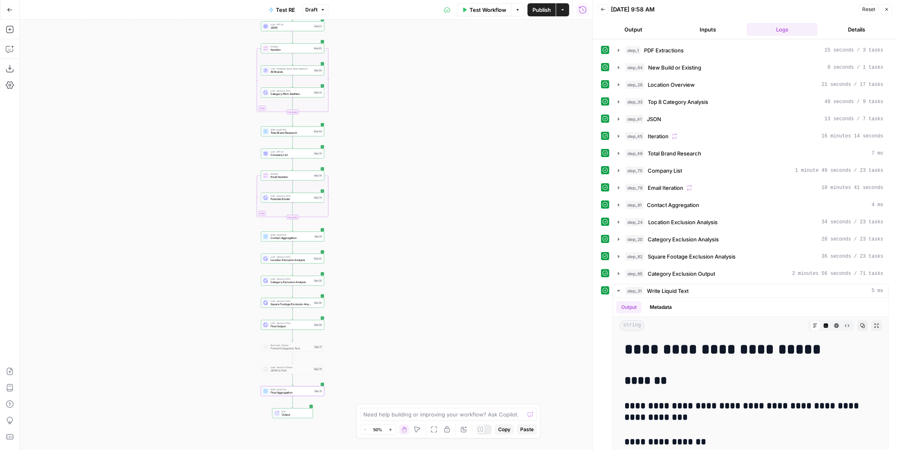
click at [811, 30] on button "Logs" at bounding box center [782, 29] width 71 height 13
click at [839, 28] on button "Details" at bounding box center [856, 29] width 71 height 13
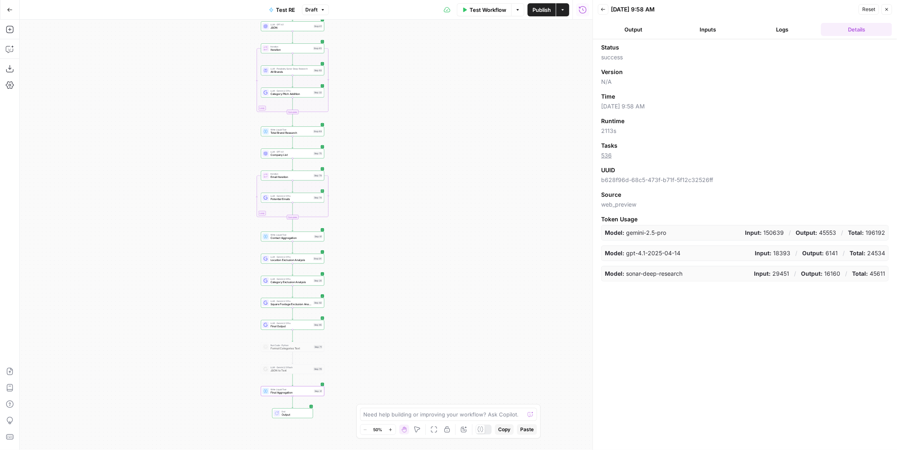
click at [302, 201] on div "LLM · Gemini 2.5 Pro Potential Emails Step 78 Copy step Delete step Add Note Te…" at bounding box center [292, 197] width 63 height 10
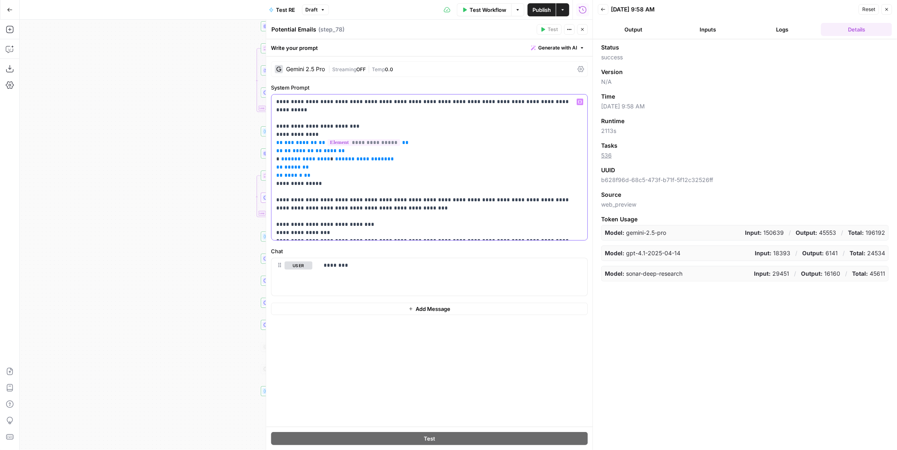
click at [395, 196] on p "**********" at bounding box center [429, 167] width 307 height 139
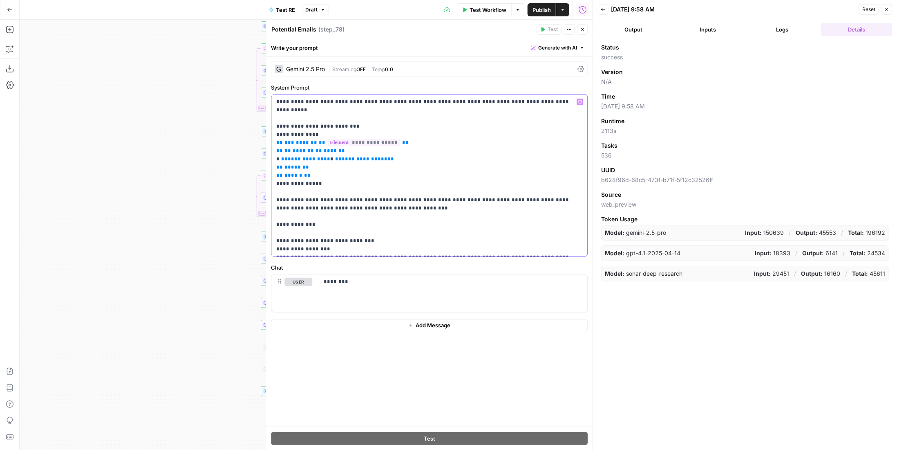
click at [275, 100] on div "**********" at bounding box center [429, 175] width 316 height 162
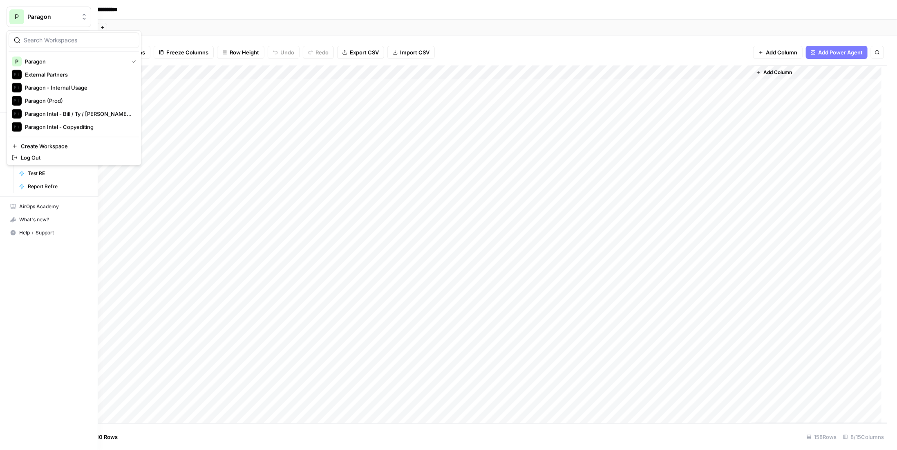
click at [71, 5] on div "P Paragon New" at bounding box center [49, 21] width 98 height 43
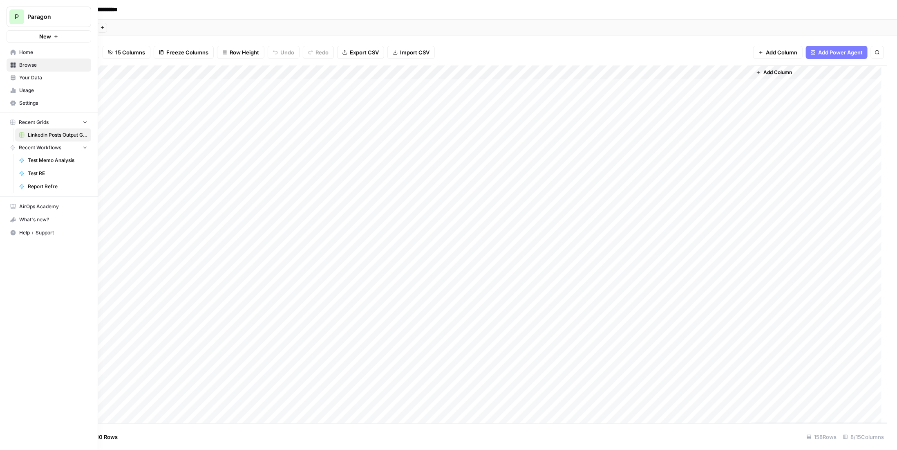
click at [69, 16] on span "Paragon" at bounding box center [51, 17] width 49 height 8
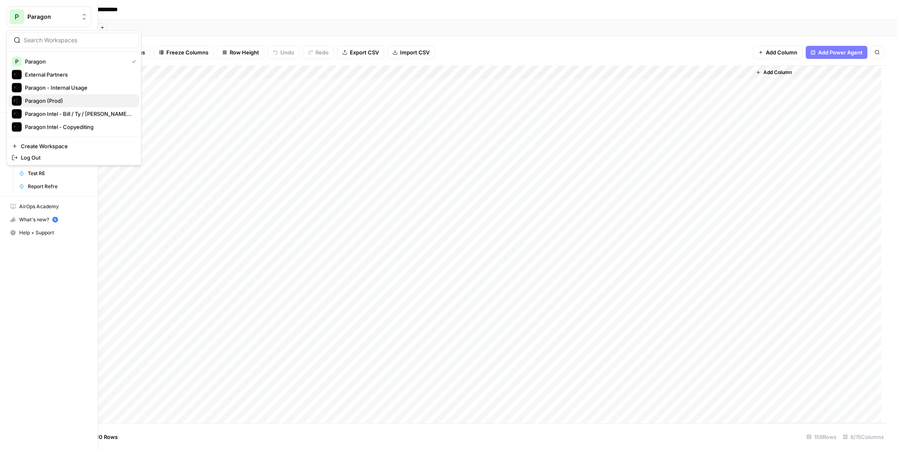
click at [64, 99] on span "Paragon (Prod)" at bounding box center [79, 100] width 108 height 8
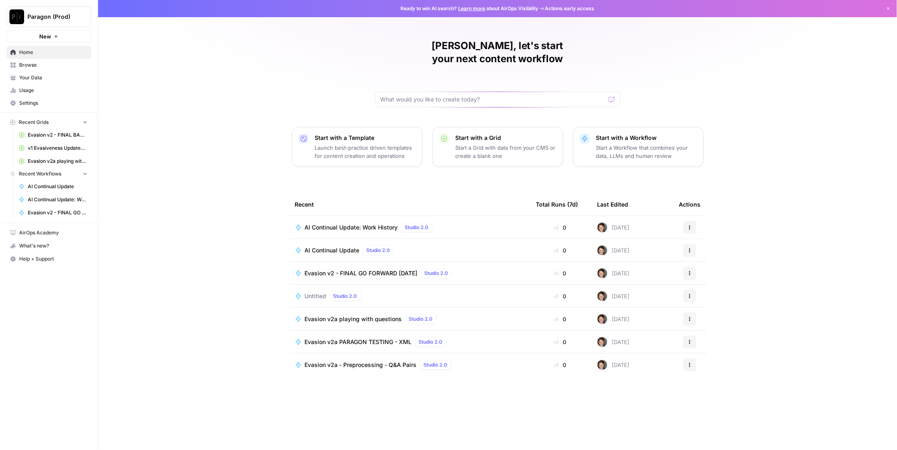
click at [348, 246] on span "AI Continual Update" at bounding box center [332, 250] width 55 height 8
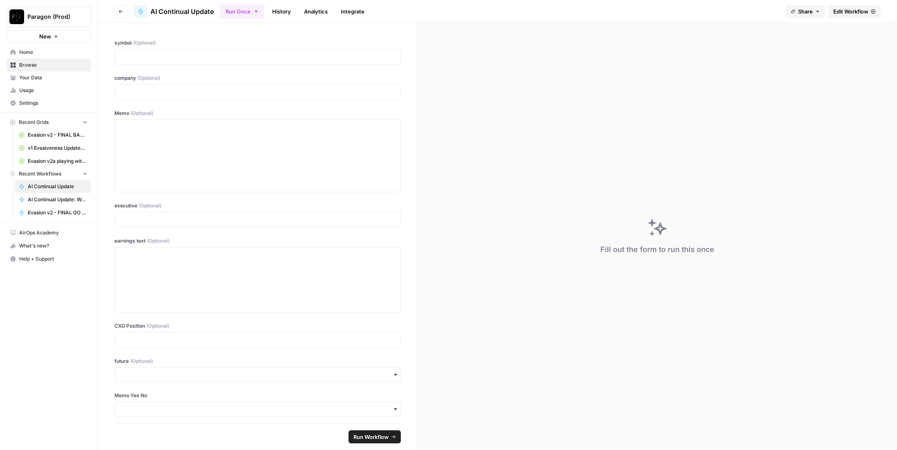
click at [284, 11] on link "History" at bounding box center [281, 11] width 29 height 13
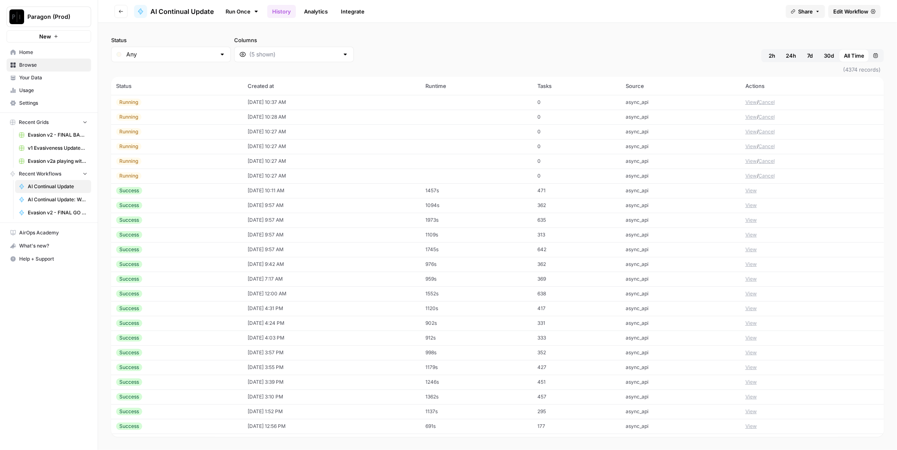
click at [275, 175] on td "[DATE] 10:27 AM" at bounding box center [332, 175] width 178 height 15
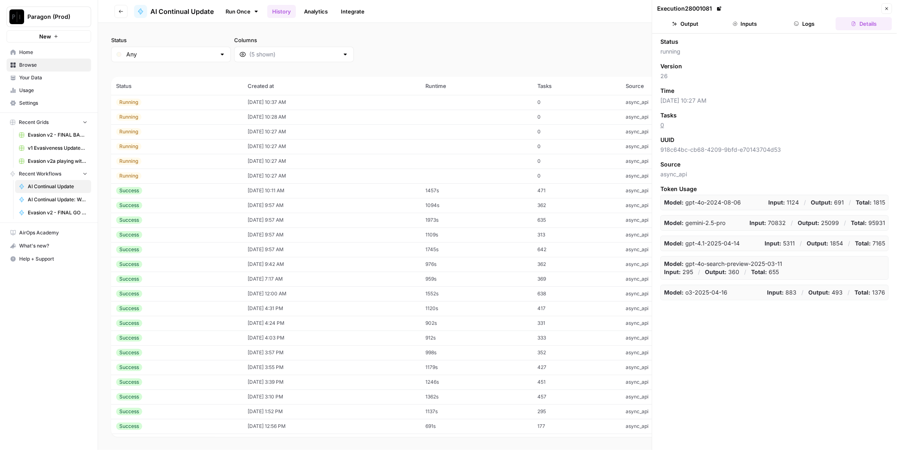
click at [763, 27] on button "Inputs" at bounding box center [745, 23] width 56 height 13
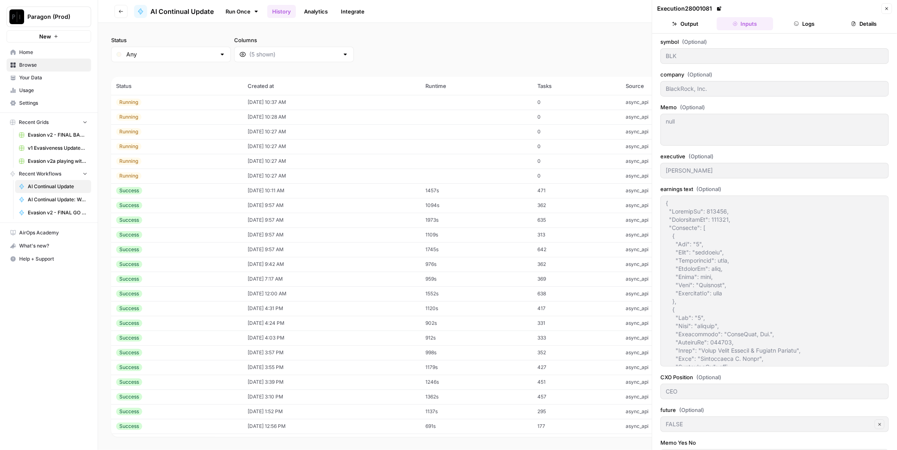
click at [285, 156] on td "[DATE] 10:27 AM" at bounding box center [332, 161] width 178 height 15
click at [288, 147] on td "[DATE] 10:27 AM" at bounding box center [332, 146] width 178 height 15
click at [284, 132] on td "[DATE] 10:27 AM" at bounding box center [332, 131] width 178 height 15
click at [286, 121] on td "[DATE] 10:28 AM" at bounding box center [332, 117] width 178 height 15
click at [295, 96] on td "[DATE] 10:37 AM" at bounding box center [332, 102] width 178 height 15
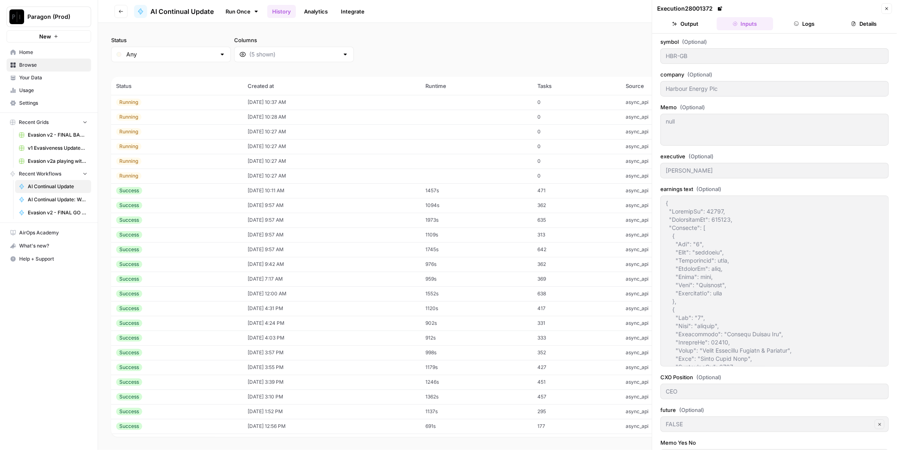
click at [267, 192] on td "[DATE] 10:11 AM" at bounding box center [332, 190] width 178 height 15
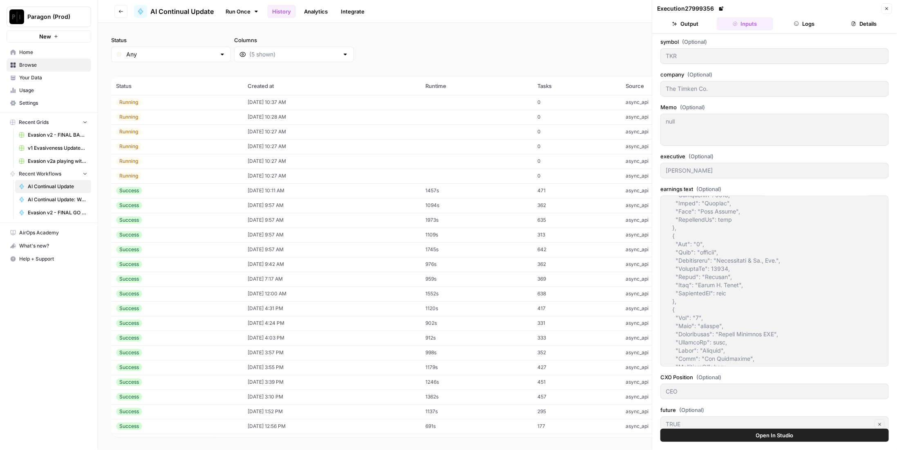
click at [218, 192] on div "Success" at bounding box center [177, 190] width 122 height 7
click at [248, 194] on td "[DATE] 10:11 AM" at bounding box center [332, 190] width 178 height 15
click at [684, 22] on button "Output" at bounding box center [685, 23] width 56 height 13
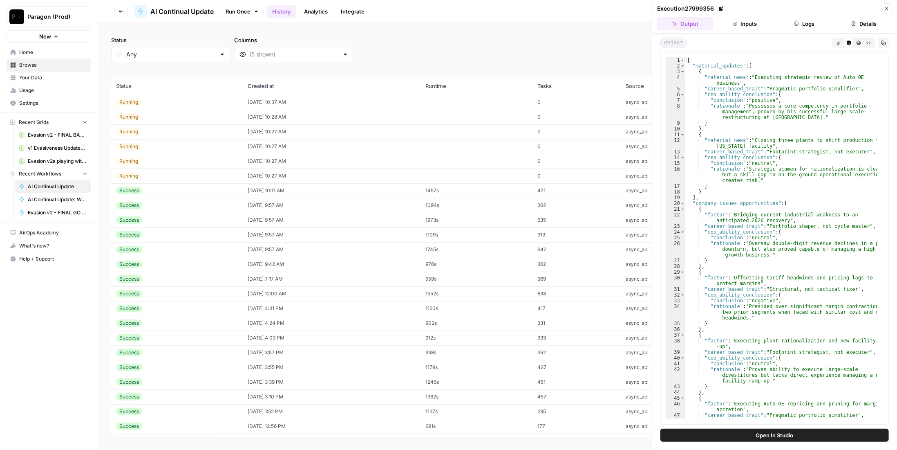
click at [811, 28] on button "Logs" at bounding box center [804, 23] width 56 height 13
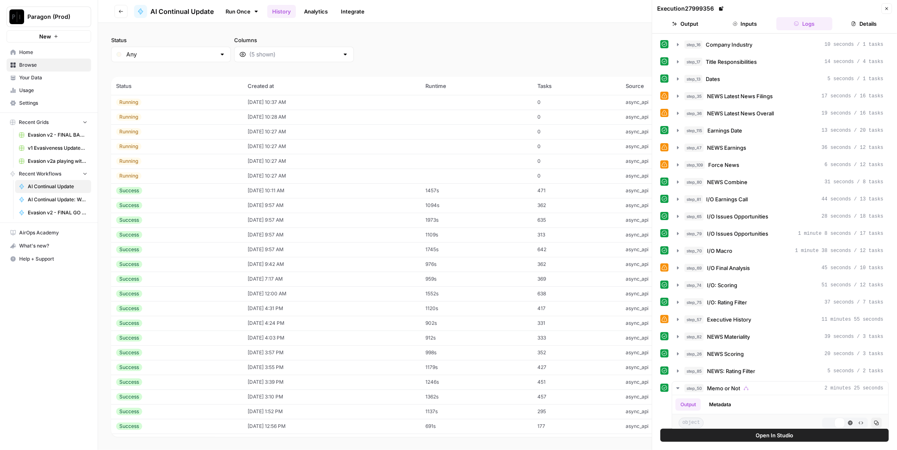
click at [852, 25] on icon "button" at bounding box center [854, 24] width 4 height 4
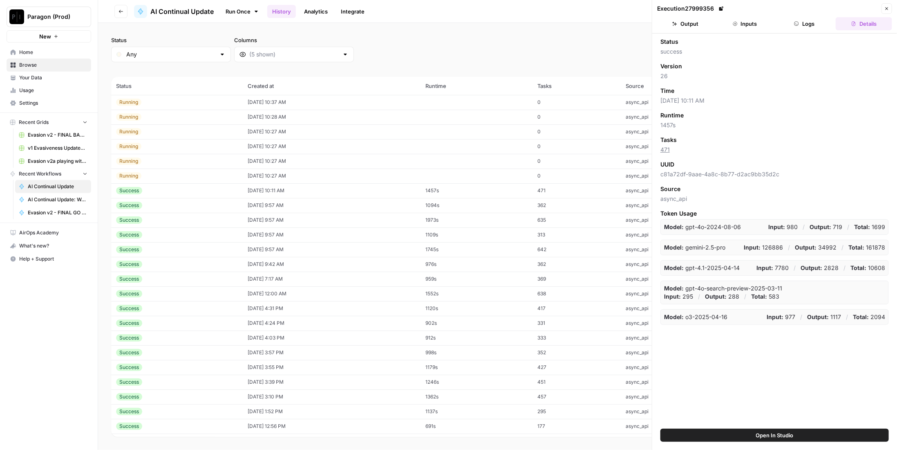
click at [741, 23] on button "Inputs" at bounding box center [745, 23] width 56 height 13
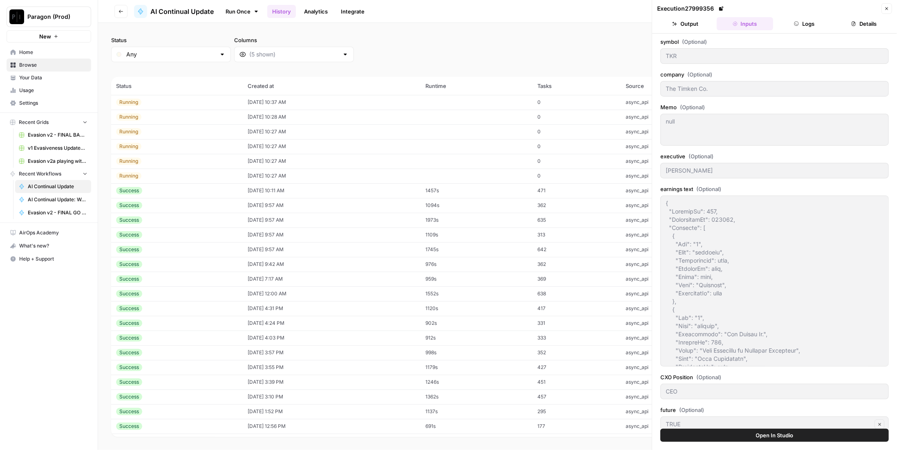
click at [701, 24] on button "Output" at bounding box center [685, 23] width 56 height 13
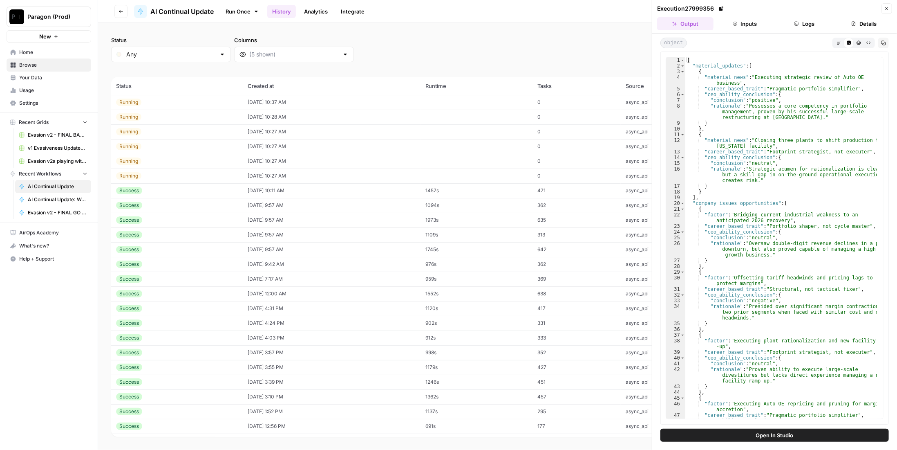
click at [737, 21] on icon "button" at bounding box center [735, 23] width 5 height 5
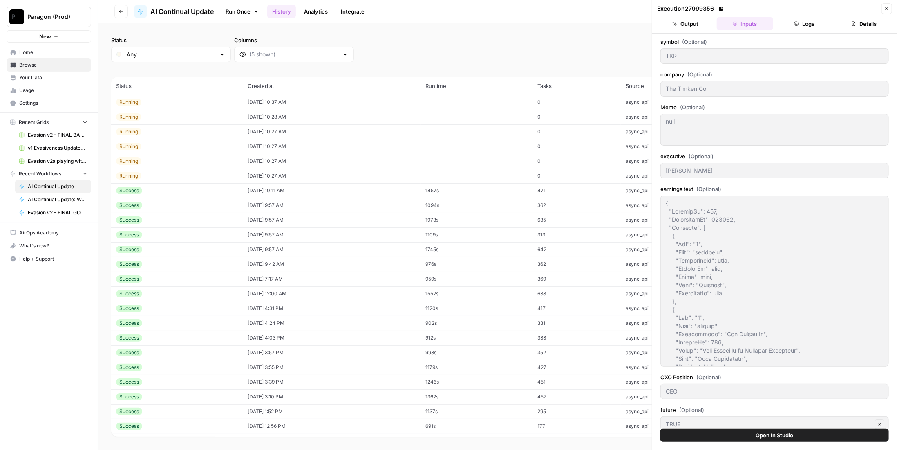
click at [692, 22] on button "Output" at bounding box center [685, 23] width 56 height 13
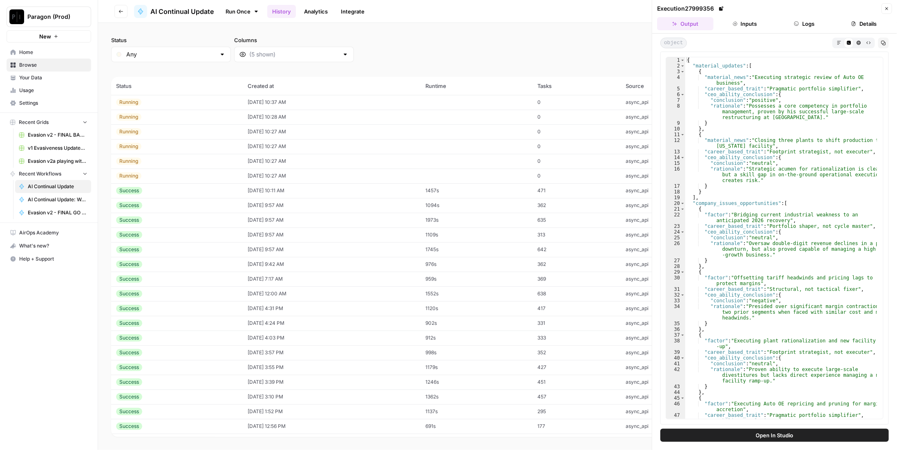
click at [852, 22] on icon "button" at bounding box center [853, 23] width 5 height 5
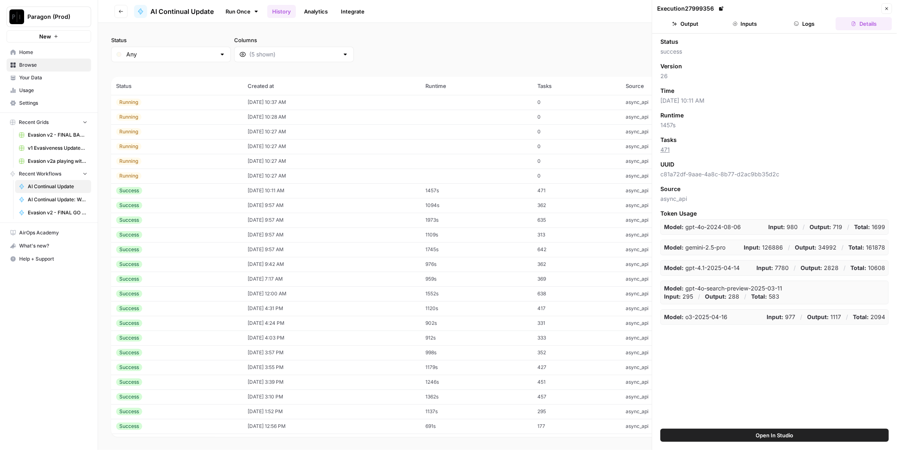
click at [165, 195] on td "Success" at bounding box center [177, 190] width 132 height 15
click at [752, 24] on button "Inputs" at bounding box center [745, 23] width 56 height 13
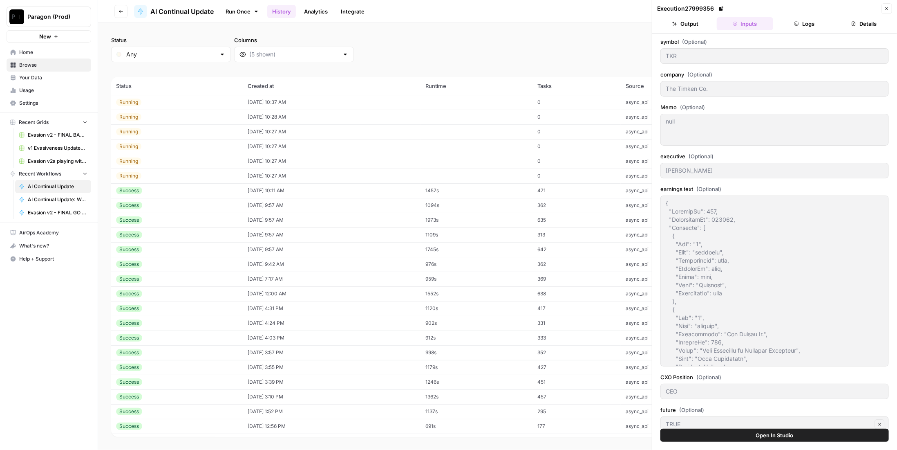
click at [243, 190] on td "[DATE] 10:11 AM" at bounding box center [332, 190] width 178 height 15
click at [796, 24] on icon "button" at bounding box center [796, 23] width 5 height 5
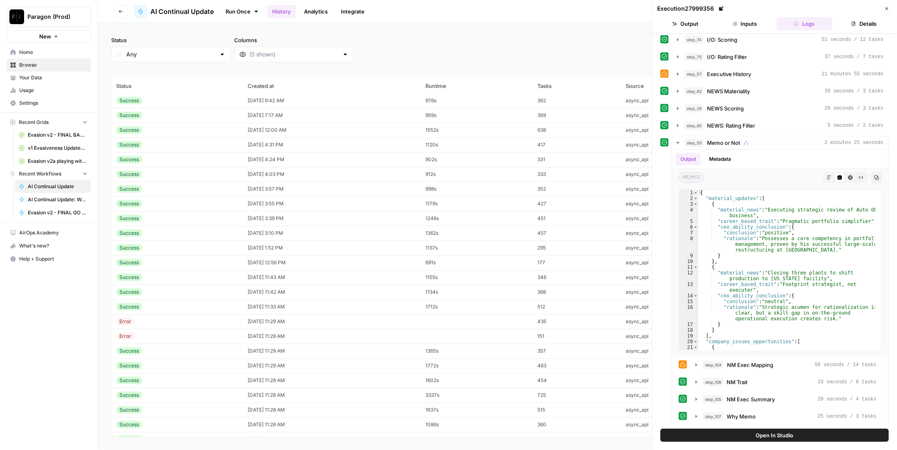
scroll to position [255, 0]
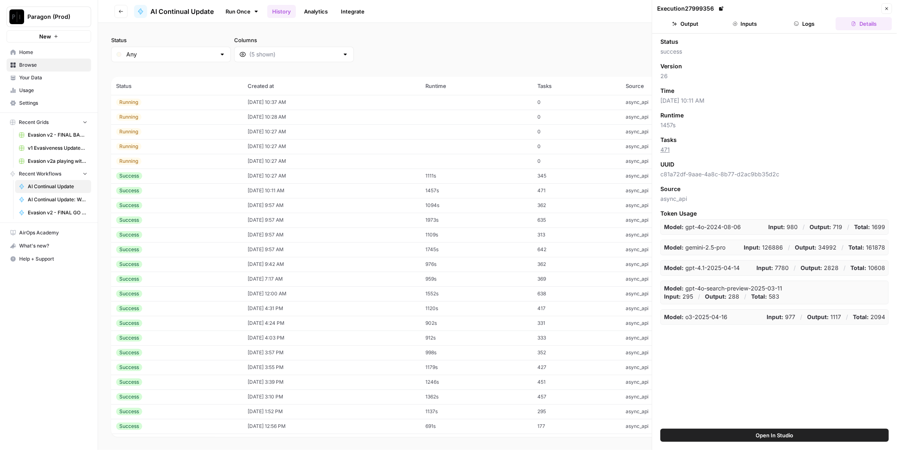
click at [176, 172] on div "Success" at bounding box center [177, 175] width 122 height 7
click at [775, 22] on ul "Output Inputs Logs Details" at bounding box center [774, 23] width 235 height 13
click at [764, 24] on button "Inputs" at bounding box center [745, 23] width 56 height 13
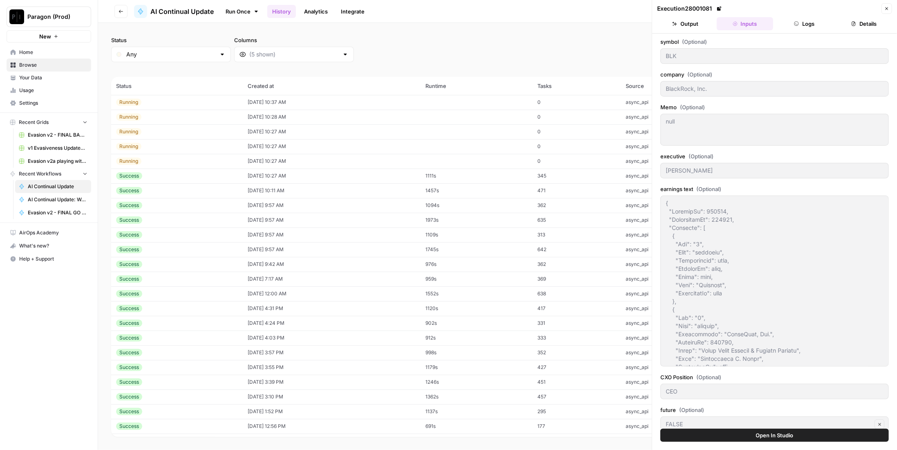
click at [342, 193] on td "08/25/25 at 10:11 AM" at bounding box center [332, 190] width 178 height 15
type input "TKR"
type input "The Timken Co."
type input "Lucian Boldea"
type input "TRUE"
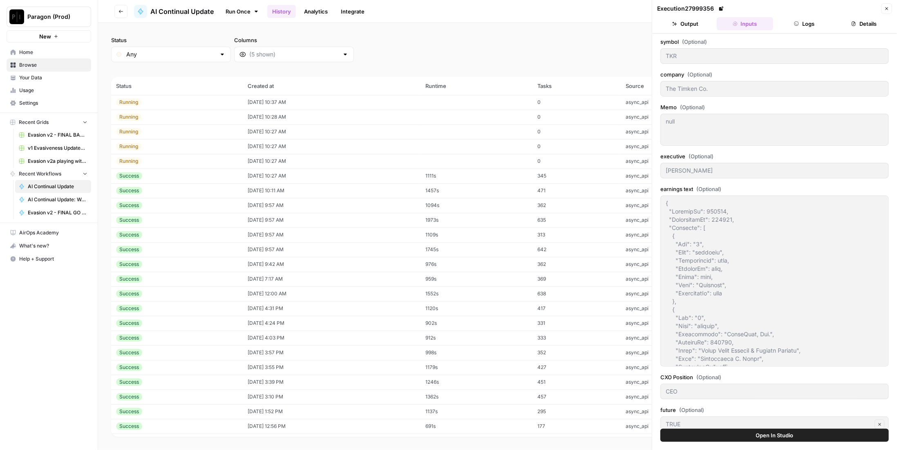
type textarea "{ "CompanyId": 729, "TranscriptId": 431379, "Speakers": [ { "Key": "0", "Type":…"
type textarea "[{"Id":81956,"Key":"81956","Company":{"Id":729,"Name":"The Timken Co.","Exchang…"
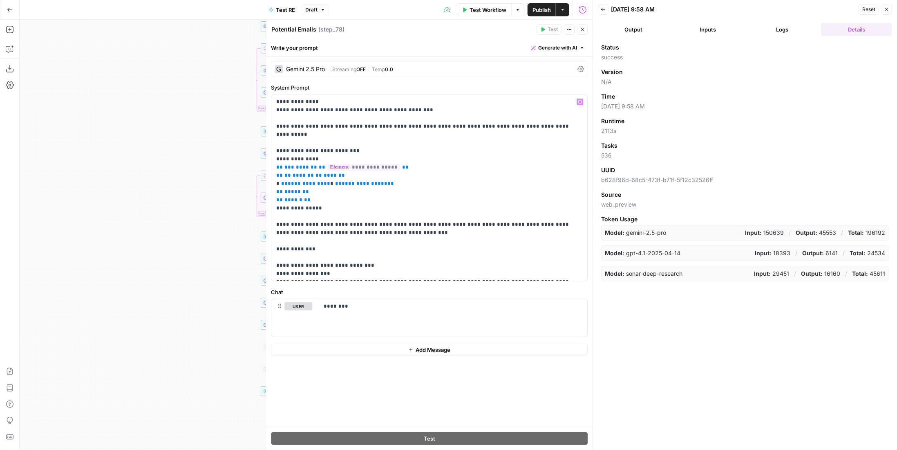
click at [363, 111] on p "**********" at bounding box center [429, 188] width 307 height 180
click at [361, 111] on p "**********" at bounding box center [429, 188] width 307 height 180
click at [439, 109] on p "**********" at bounding box center [429, 188] width 307 height 180
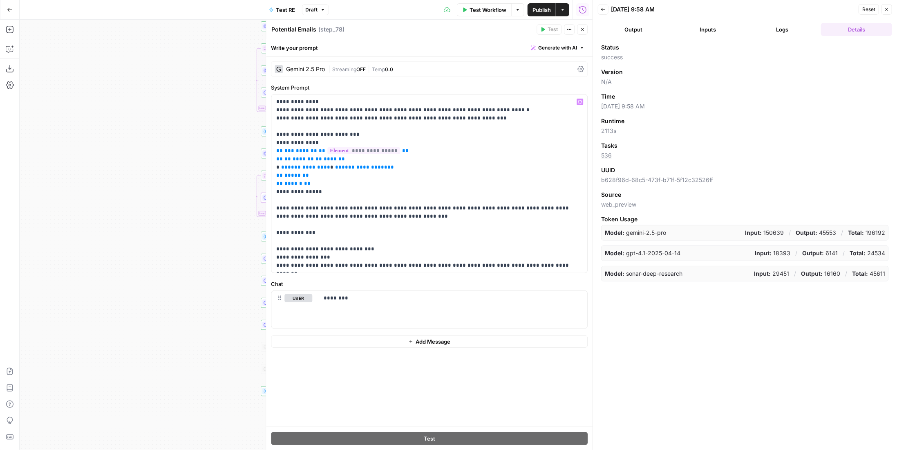
click at [394, 132] on p "**********" at bounding box center [429, 184] width 307 height 172
click at [370, 186] on p "**********" at bounding box center [429, 184] width 307 height 172
click at [370, 189] on p "**********" at bounding box center [429, 184] width 307 height 172
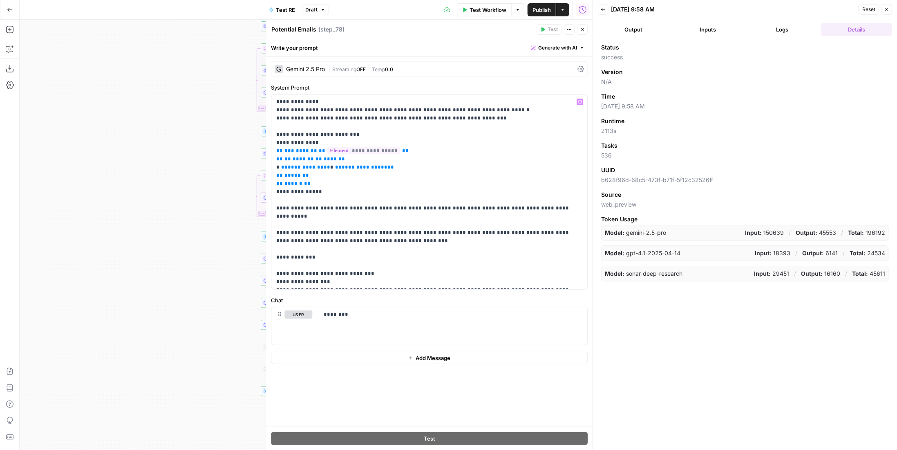
click at [332, 200] on p "**********" at bounding box center [429, 192] width 307 height 188
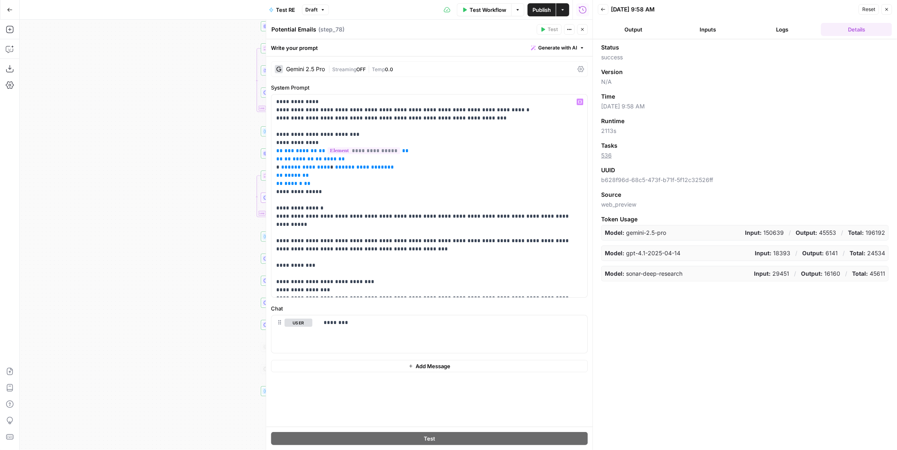
click at [277, 215] on p "**********" at bounding box center [429, 196] width 307 height 196
click at [274, 218] on div "**********" at bounding box center [429, 195] width 316 height 203
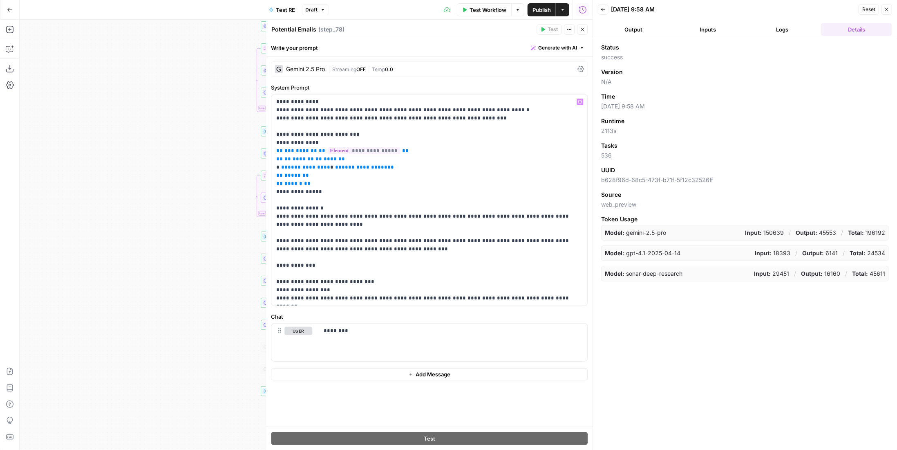
click at [374, 229] on p "**********" at bounding box center [429, 200] width 307 height 204
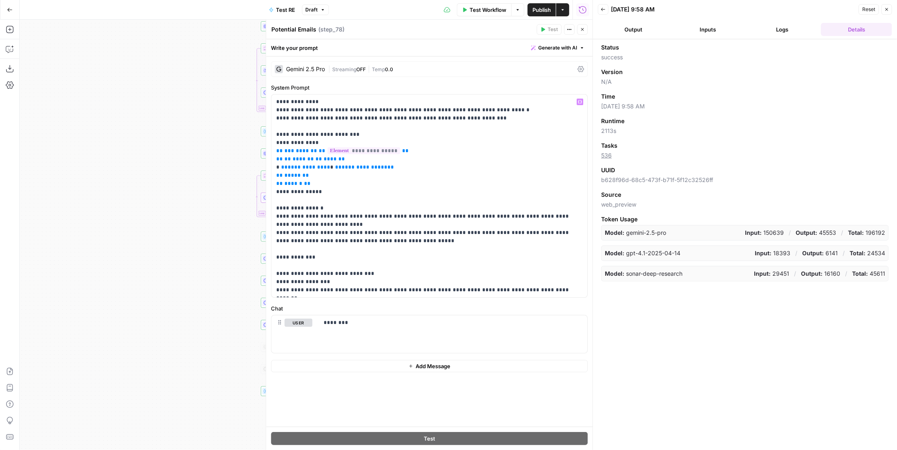
click at [362, 260] on p "**********" at bounding box center [429, 196] width 307 height 196
drag, startPoint x: 347, startPoint y: 259, endPoint x: 268, endPoint y: 257, distance: 78.1
click at [268, 257] on div "**********" at bounding box center [429, 235] width 327 height 430
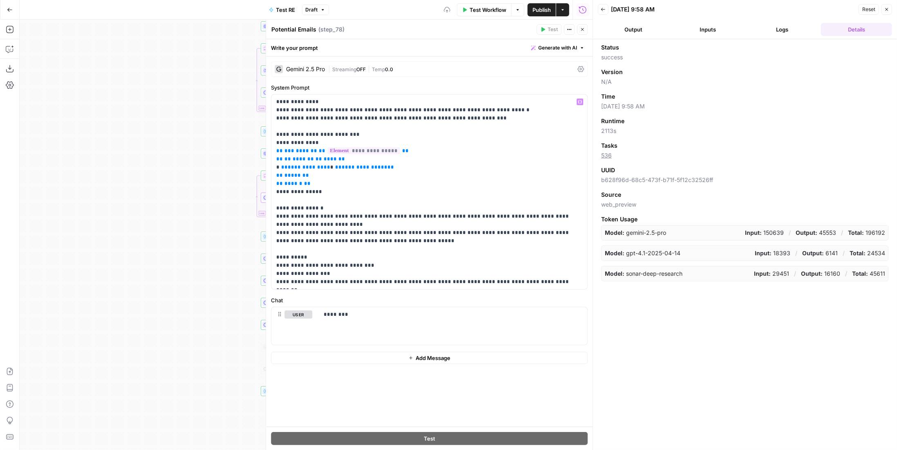
click at [569, 280] on p "**********" at bounding box center [429, 192] width 307 height 188
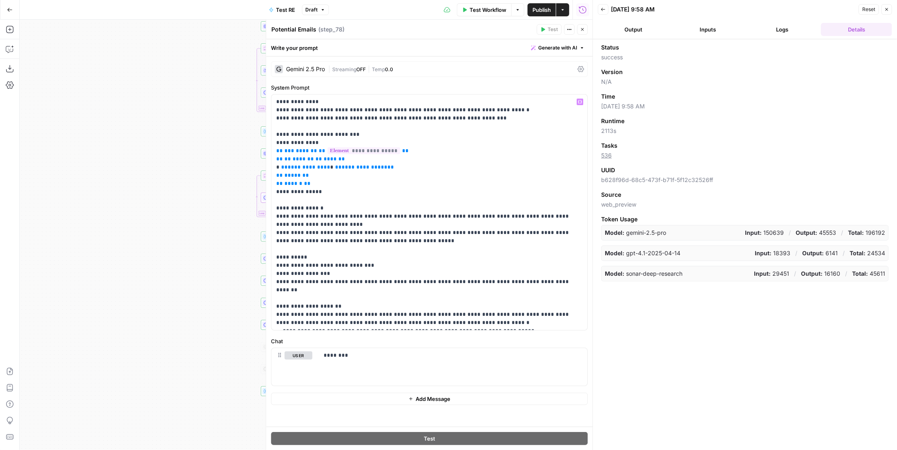
click at [584, 27] on icon "button" at bounding box center [582, 29] width 5 height 5
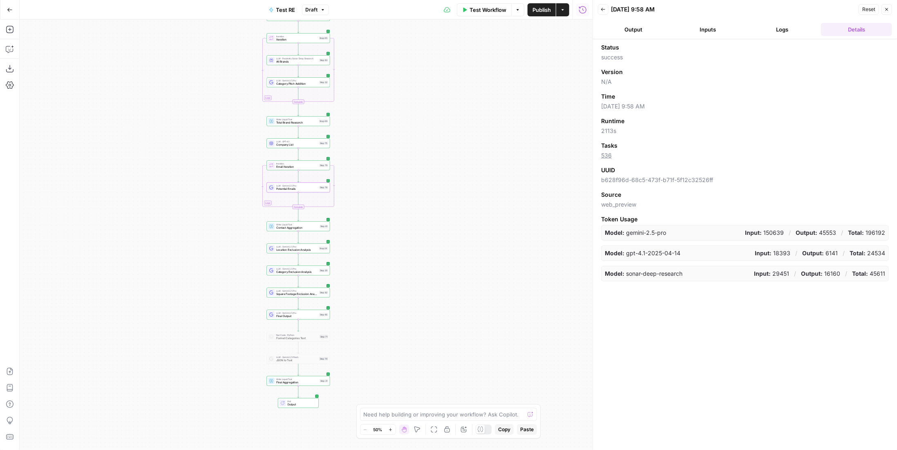
drag, startPoint x: 501, startPoint y: 289, endPoint x: 523, endPoint y: 237, distance: 56.2
click at [523, 237] on div "Workflow Set Inputs Inputs LLM · Gemini 2.5 Pro PDF Extractions Step 1 LLM · Ge…" at bounding box center [306, 235] width 573 height 430
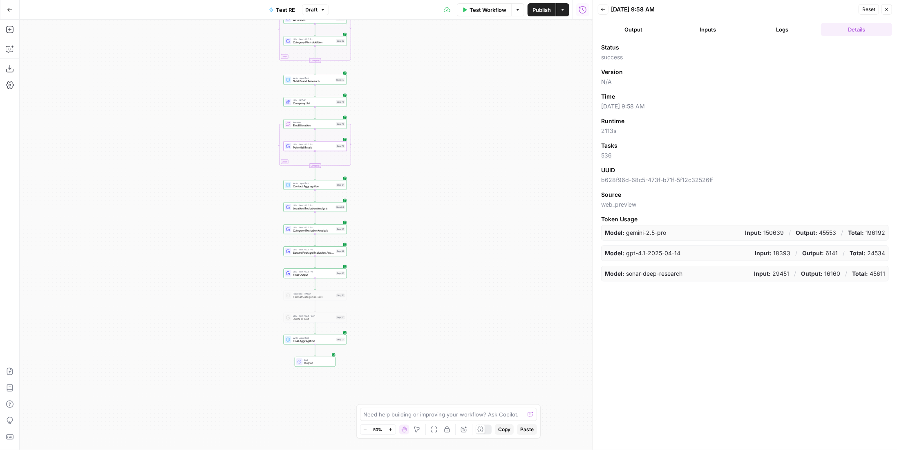
click at [540, 11] on span "Publish" at bounding box center [541, 10] width 18 height 8
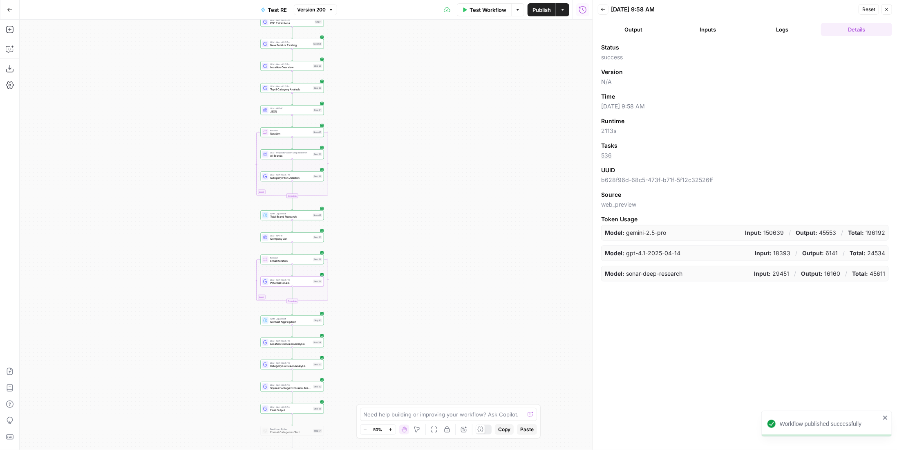
drag, startPoint x: 405, startPoint y: 89, endPoint x: 382, endPoint y: 224, distance: 137.2
click at [382, 224] on div "Workflow Set Inputs Inputs LLM · Gemini 2.5 Pro PDF Extractions Step 1 LLM · Ge…" at bounding box center [306, 235] width 573 height 430
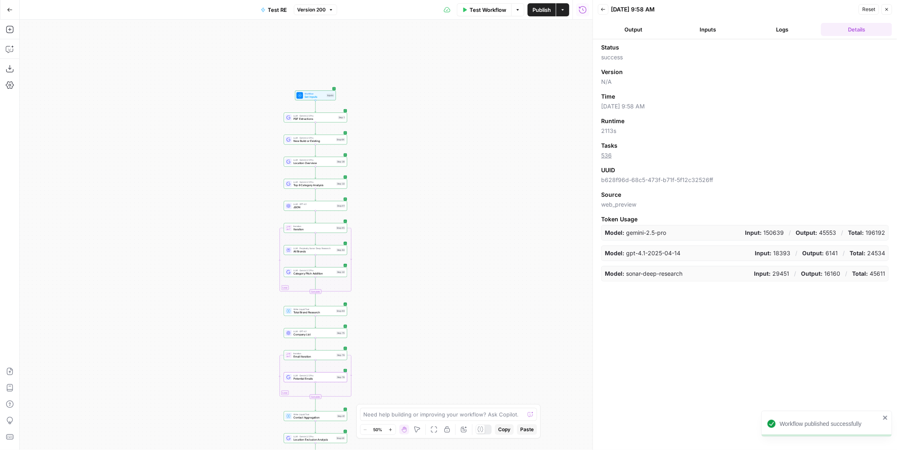
drag, startPoint x: 412, startPoint y: 225, endPoint x: 418, endPoint y: 160, distance: 64.9
click at [418, 160] on div "Workflow Set Inputs Inputs LLM · Gemini 2.5 Pro PDF Extractions Step 1 LLM · Ge…" at bounding box center [306, 235] width 573 height 430
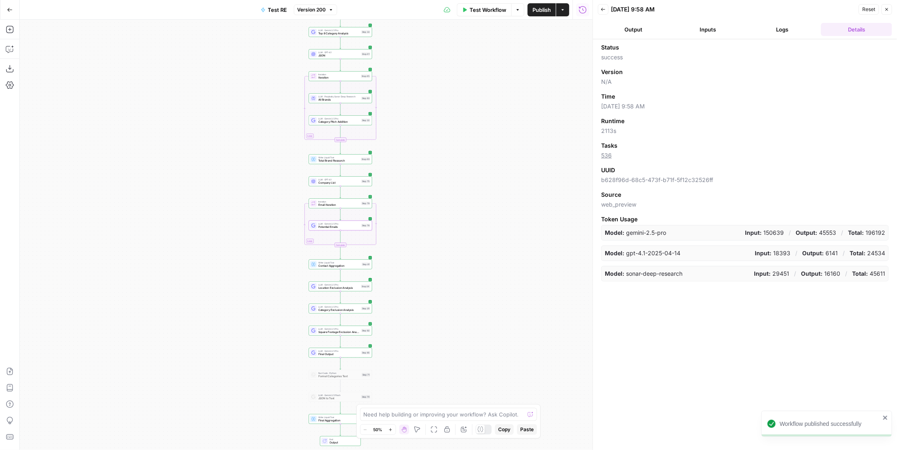
drag, startPoint x: 430, startPoint y: 277, endPoint x: 450, endPoint y: 185, distance: 93.8
click at [450, 185] on div "Workflow Set Inputs Inputs LLM · Gemini 2.5 Pro PDF Extractions Step 1 LLM · Ge…" at bounding box center [306, 235] width 573 height 430
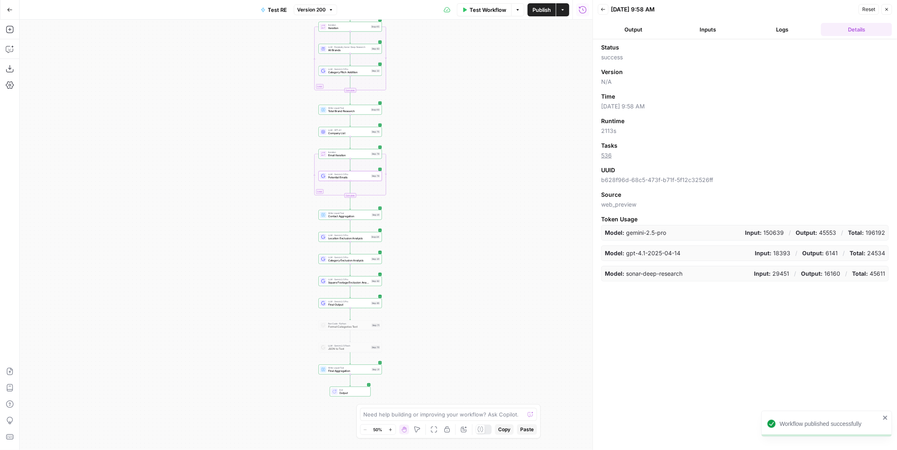
drag, startPoint x: 445, startPoint y: 271, endPoint x: 455, endPoint y: 221, distance: 50.4
click at [455, 221] on div "Workflow Set Inputs Inputs LLM · Gemini 2.5 Pro PDF Extractions Step 1 LLM · Ge…" at bounding box center [306, 235] width 573 height 430
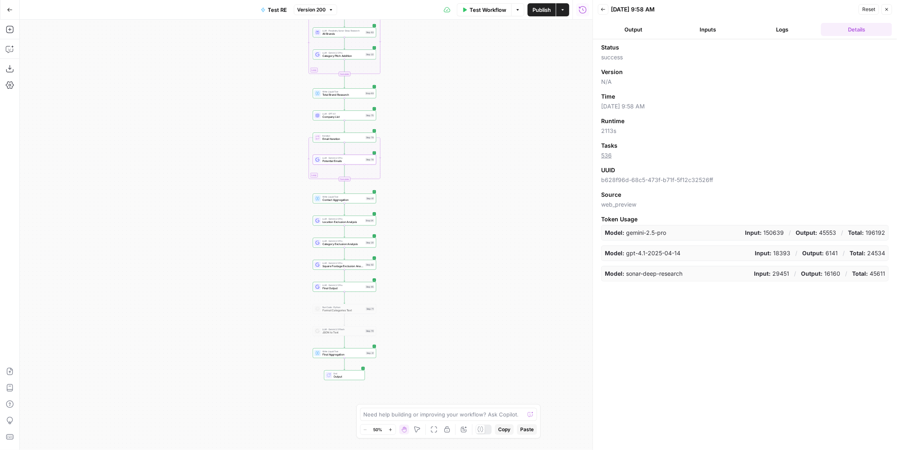
drag, startPoint x: 451, startPoint y: 266, endPoint x: 445, endPoint y: 250, distance: 17.3
click at [445, 250] on div "Workflow Set Inputs Inputs LLM · Gemini 2.5 Pro PDF Extractions Step 1 LLM · Ge…" at bounding box center [306, 235] width 573 height 430
click at [354, 355] on span "Final Aggregation" at bounding box center [343, 354] width 42 height 4
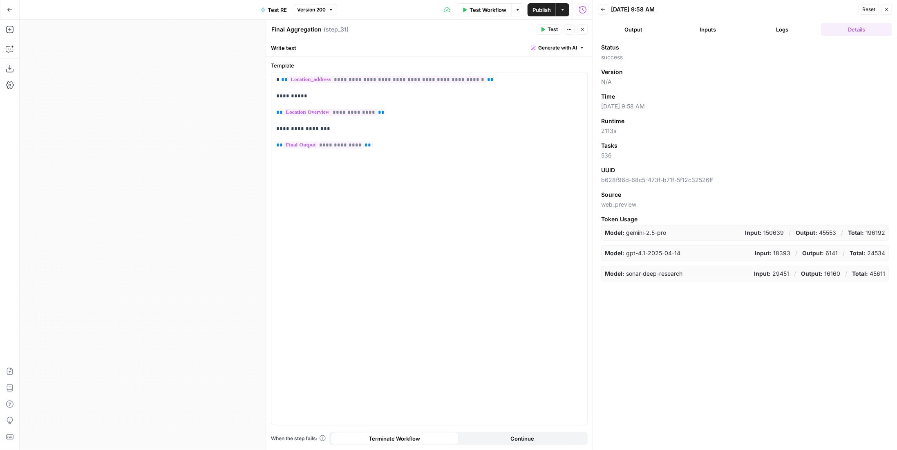
click at [579, 29] on button "Close" at bounding box center [582, 29] width 11 height 11
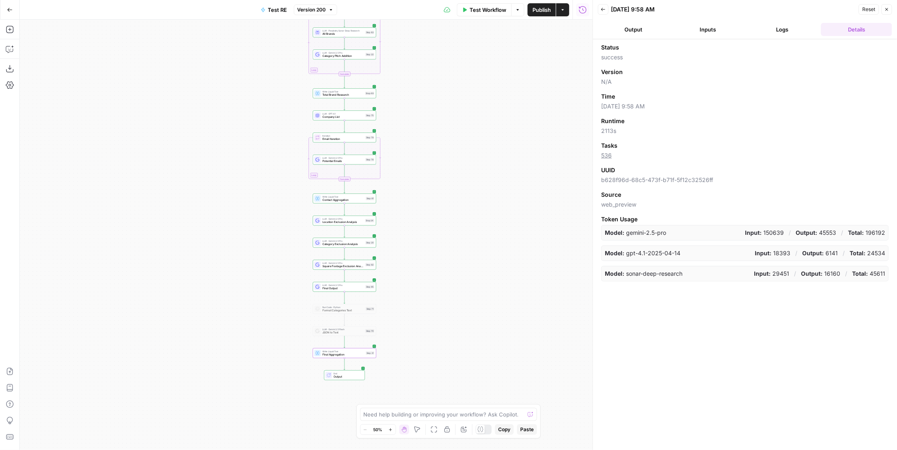
click at [604, 9] on icon "button" at bounding box center [603, 9] width 5 height 5
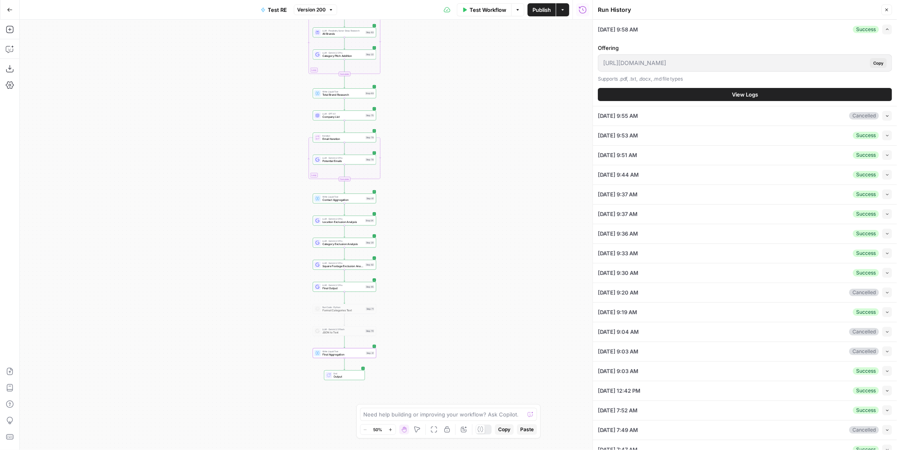
click at [703, 83] on div "Offering [URL][DOMAIN_NAME] Copy Supports .pdf, .txt, .docx, .md file types Vie…" at bounding box center [745, 72] width 294 height 67
click at [705, 87] on div "Offering [URL][DOMAIN_NAME] Copy Supports .pdf, .txt, .docx, .md file types Vie…" at bounding box center [745, 72] width 294 height 67
click at [705, 91] on button "View Logs" at bounding box center [745, 94] width 294 height 13
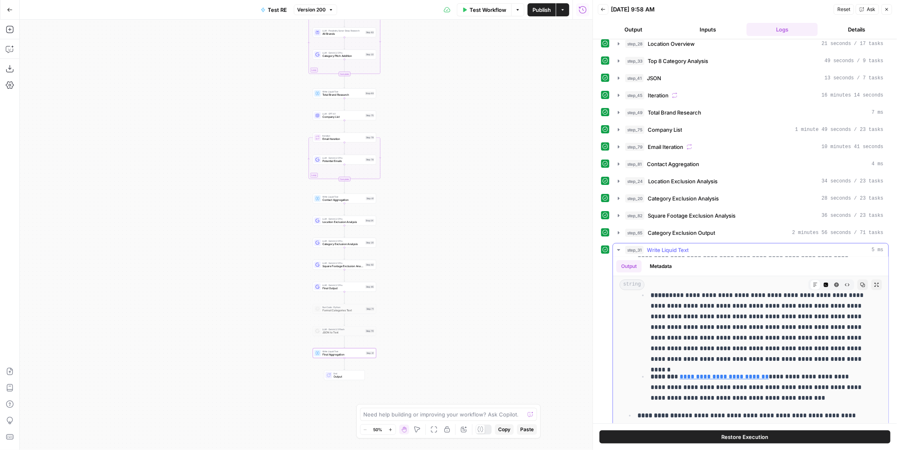
scroll to position [1921, 0]
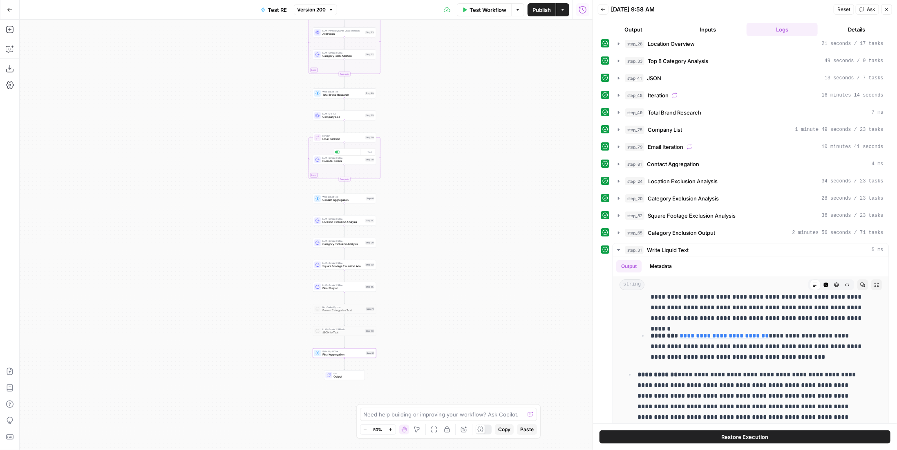
click at [361, 164] on div "Workflow Set Inputs Inputs LLM · Gemini 2.5 Pro PDF Extractions Step 1 LLM · Ge…" at bounding box center [306, 235] width 573 height 430
click at [361, 161] on span "Potential Emails" at bounding box center [342, 161] width 41 height 4
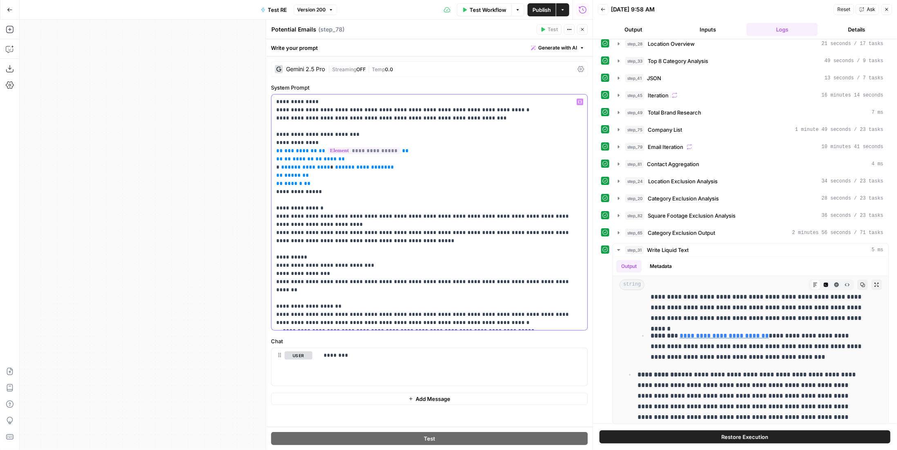
drag, startPoint x: 320, startPoint y: 282, endPoint x: 359, endPoint y: 274, distance: 39.7
click at [320, 282] on p "**********" at bounding box center [429, 212] width 307 height 229
click at [341, 281] on p "**********" at bounding box center [429, 212] width 307 height 229
click at [368, 282] on p "**********" at bounding box center [429, 212] width 307 height 229
click at [576, 280] on p "**********" at bounding box center [429, 212] width 307 height 229
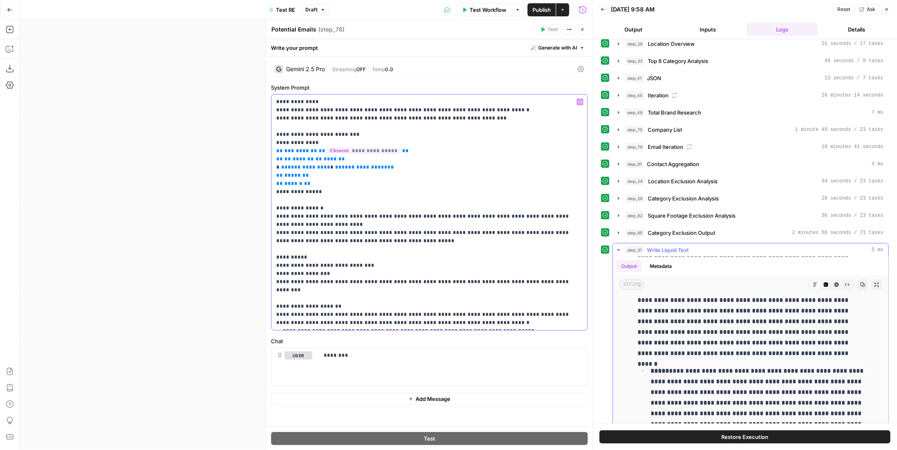
scroll to position [4904, 0]
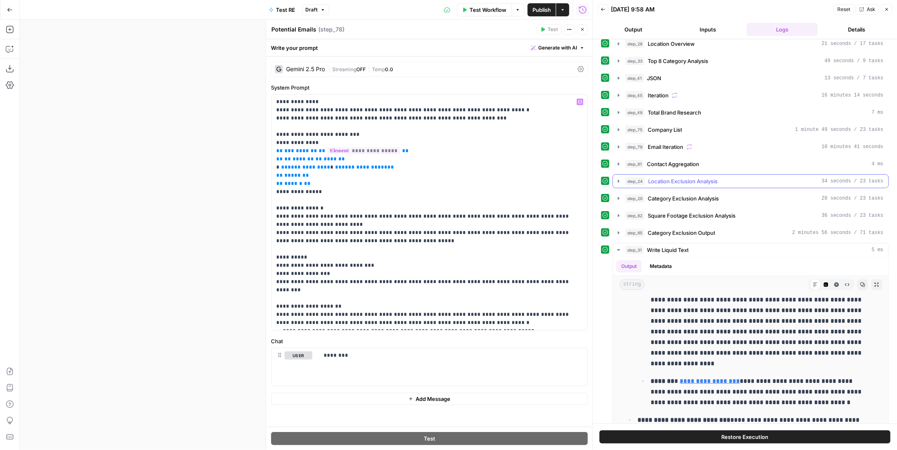
click at [700, 187] on div "**********" at bounding box center [745, 231] width 288 height 459
click at [699, 197] on span "Category Exclusion Analysis" at bounding box center [683, 198] width 71 height 8
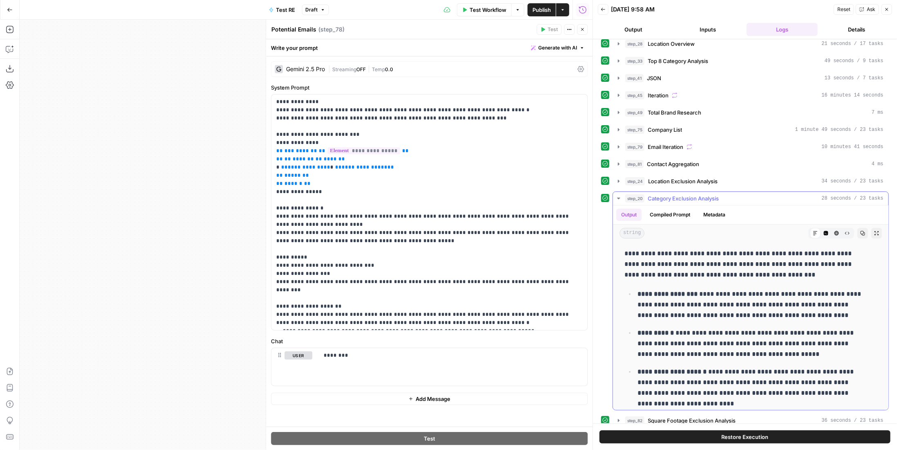
click at [699, 197] on span "Category Exclusion Analysis" at bounding box center [683, 198] width 71 height 8
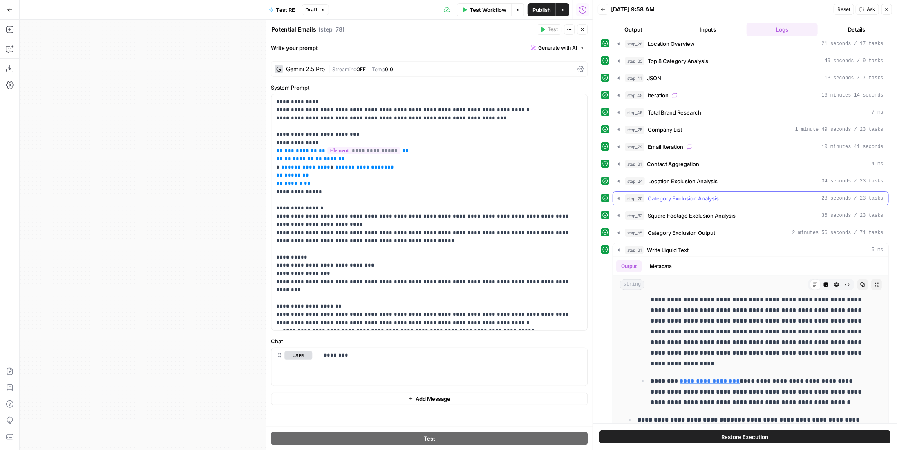
click at [735, 297] on p "**********" at bounding box center [758, 326] width 215 height 85
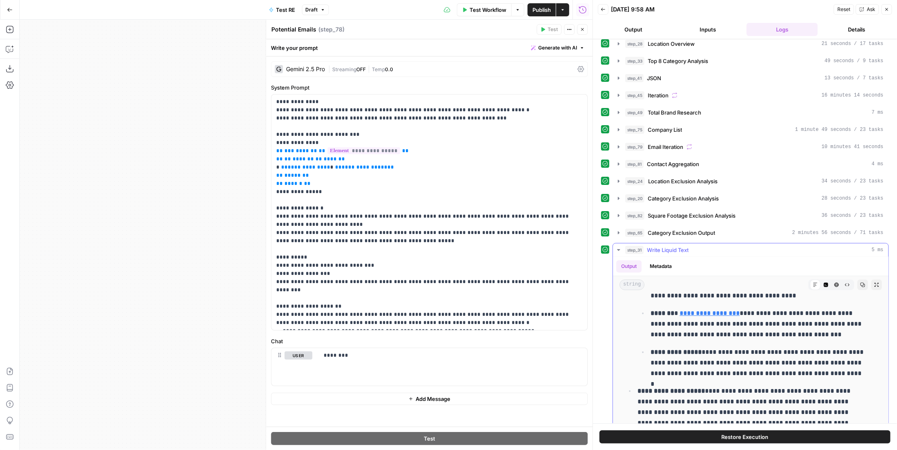
scroll to position [10145, 0]
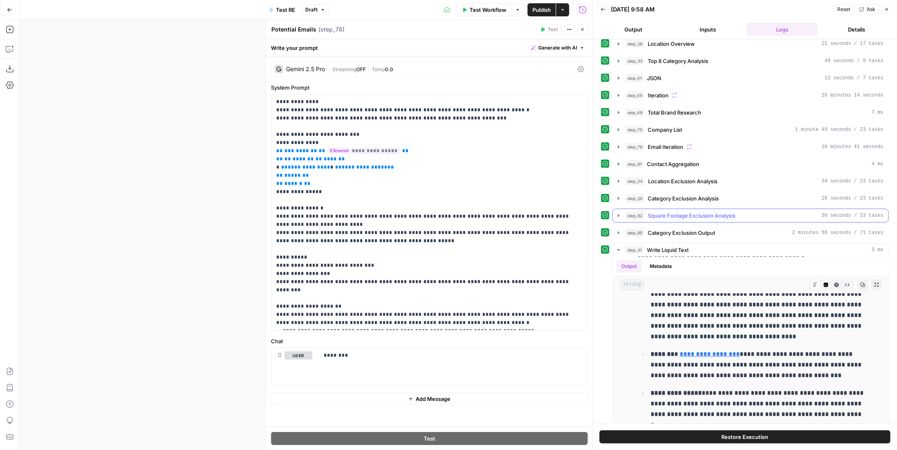
click at [705, 215] on button "step_82 Square Footage Exclusion Analysis 36 seconds / 23 tasks" at bounding box center [750, 215] width 275 height 13
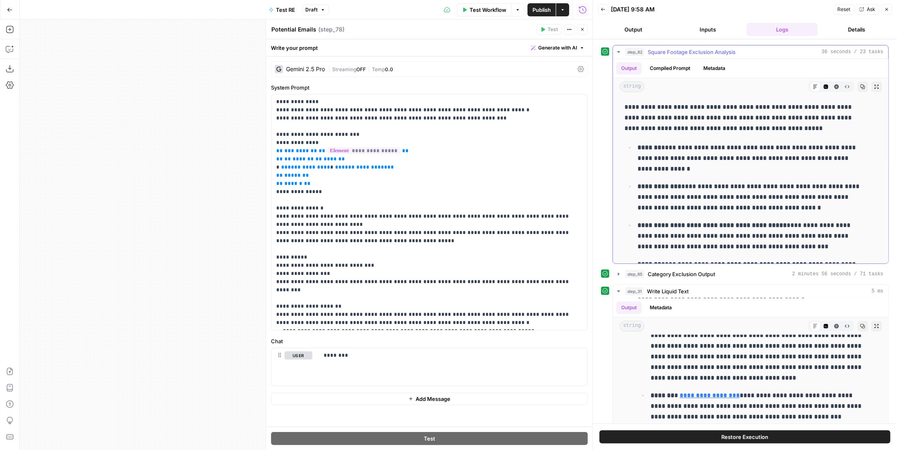
scroll to position [163, 0]
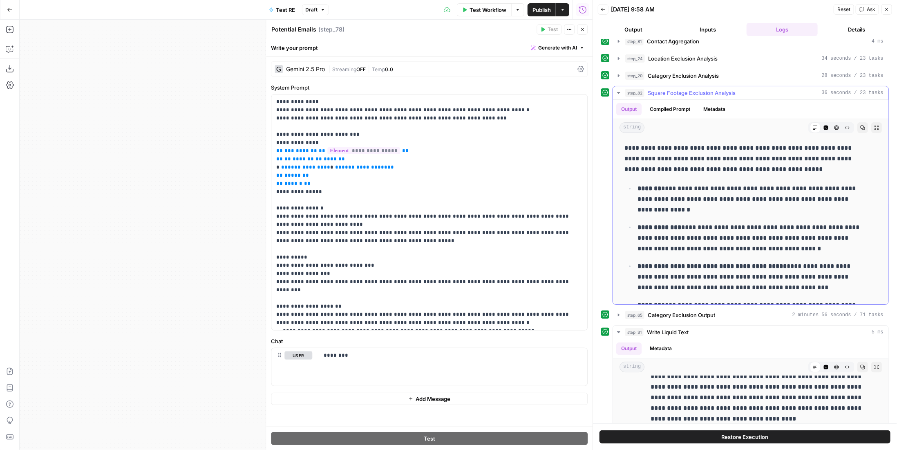
click at [682, 89] on span "Square Footage Exclusion Analysis" at bounding box center [692, 93] width 88 height 8
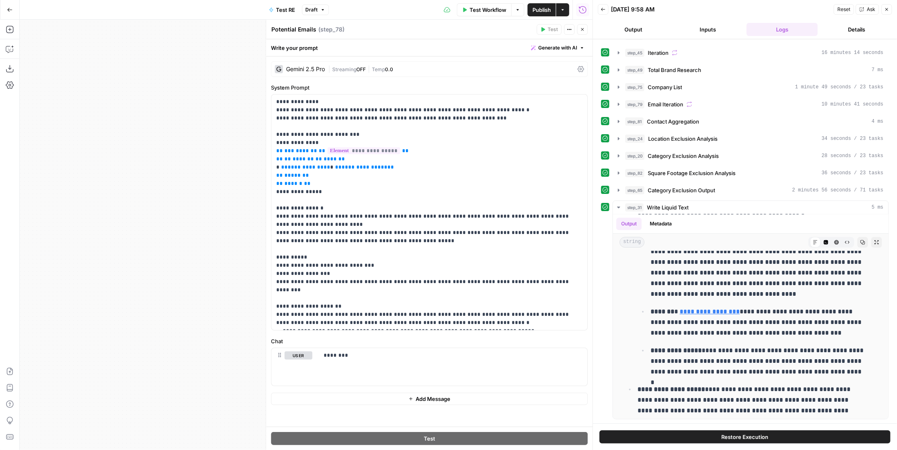
scroll to position [0, 0]
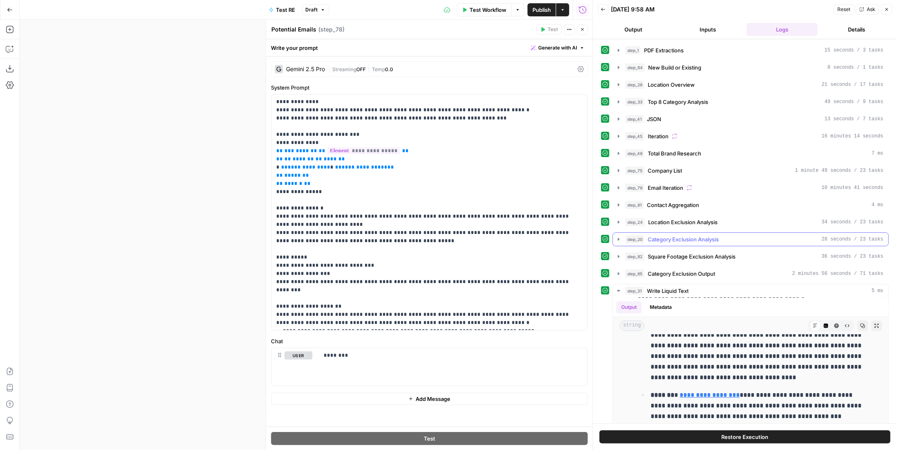
click at [706, 235] on span "Category Exclusion Analysis" at bounding box center [683, 239] width 71 height 8
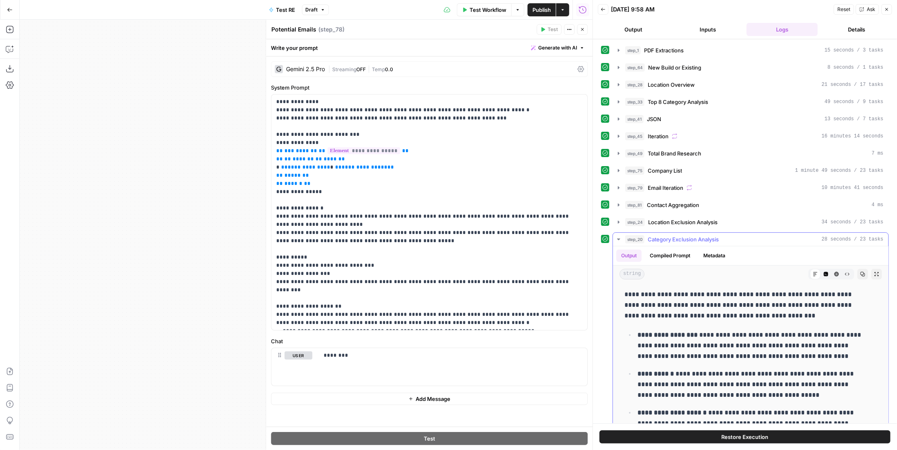
click at [695, 235] on span "Category Exclusion Analysis" at bounding box center [683, 239] width 71 height 8
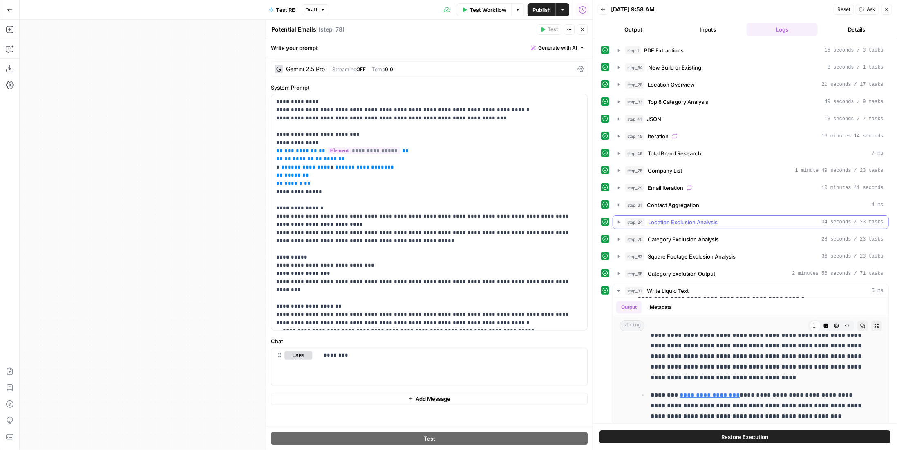
click at [694, 219] on span "Location Exclusion Analysis" at bounding box center [682, 222] width 69 height 8
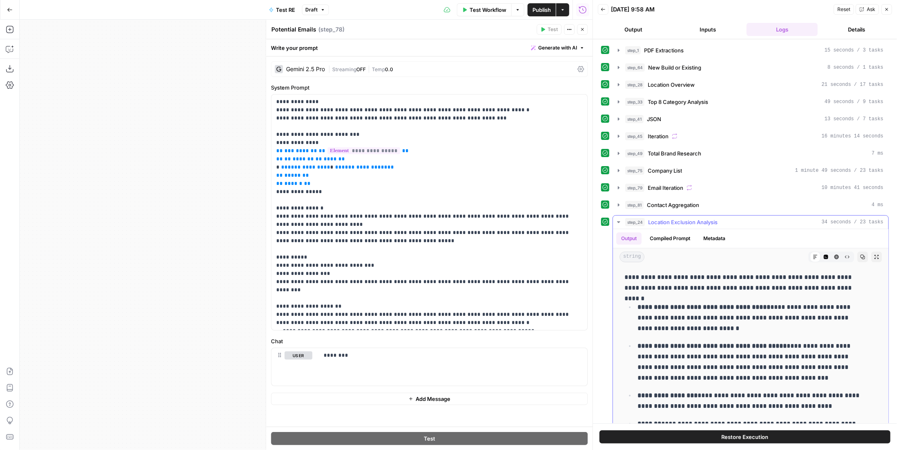
click at [694, 219] on span "Location Exclusion Analysis" at bounding box center [682, 222] width 69 height 8
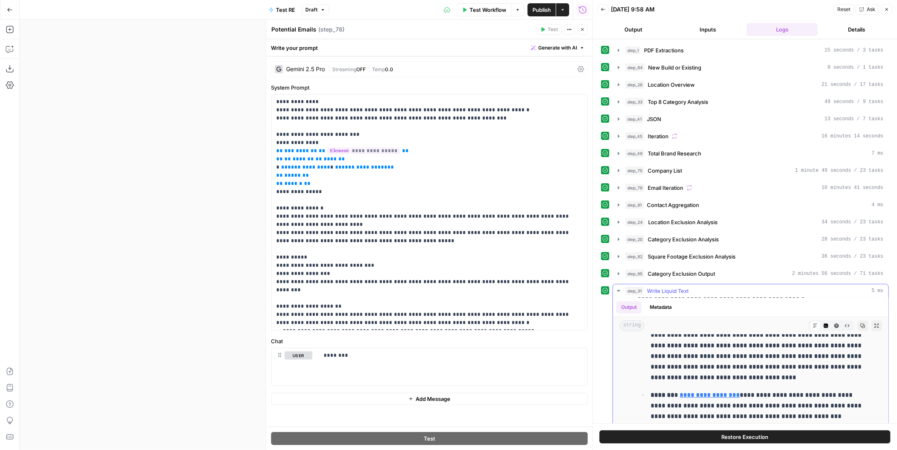
click at [708, 360] on p "**********" at bounding box center [758, 340] width 215 height 85
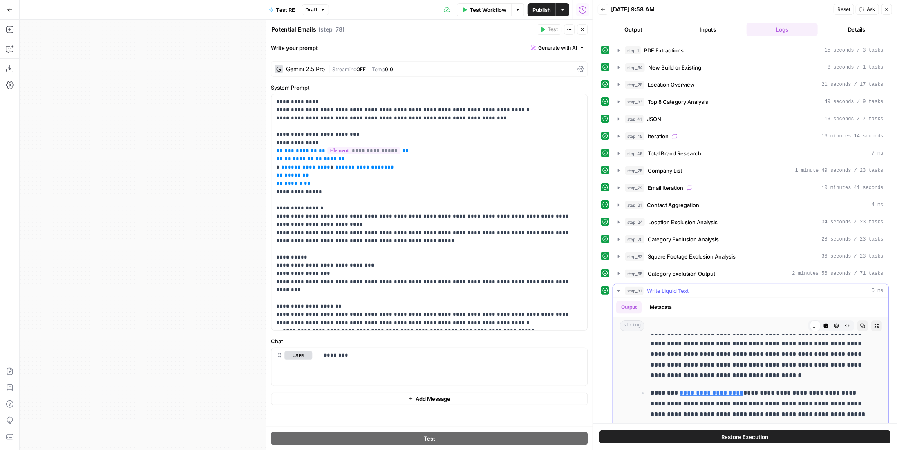
scroll to position [12175, 0]
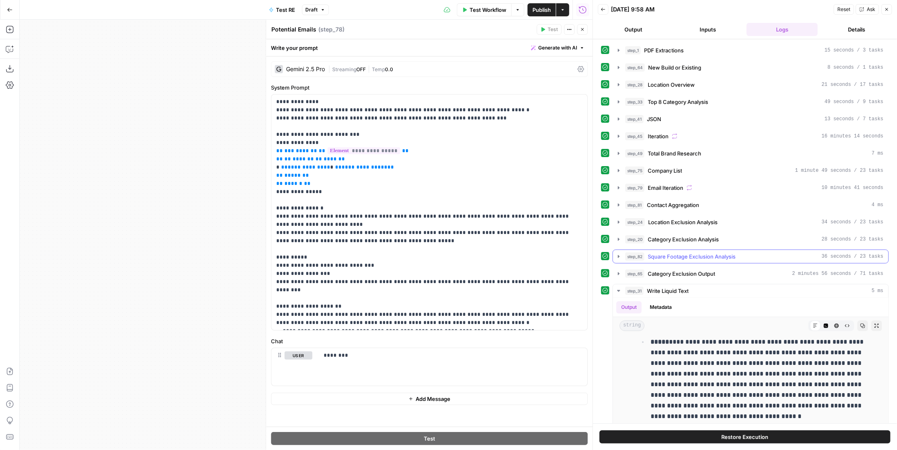
click at [705, 254] on span "Square Footage Exclusion Analysis" at bounding box center [692, 256] width 88 height 8
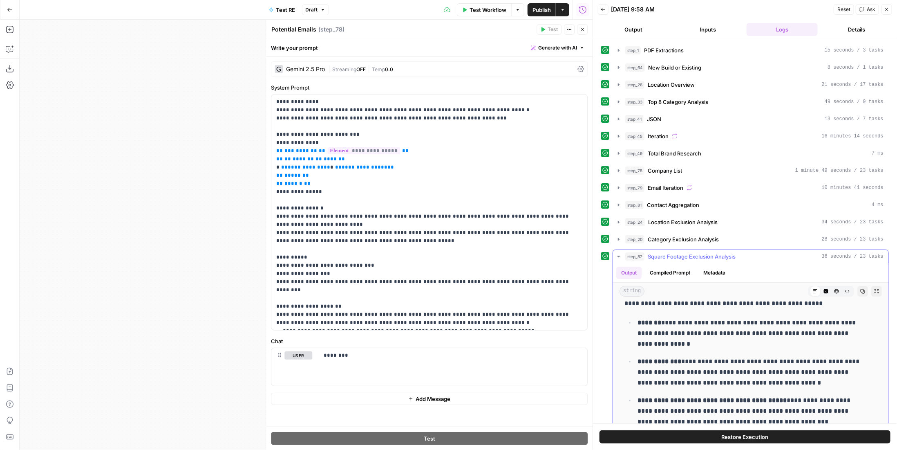
scroll to position [0, 0]
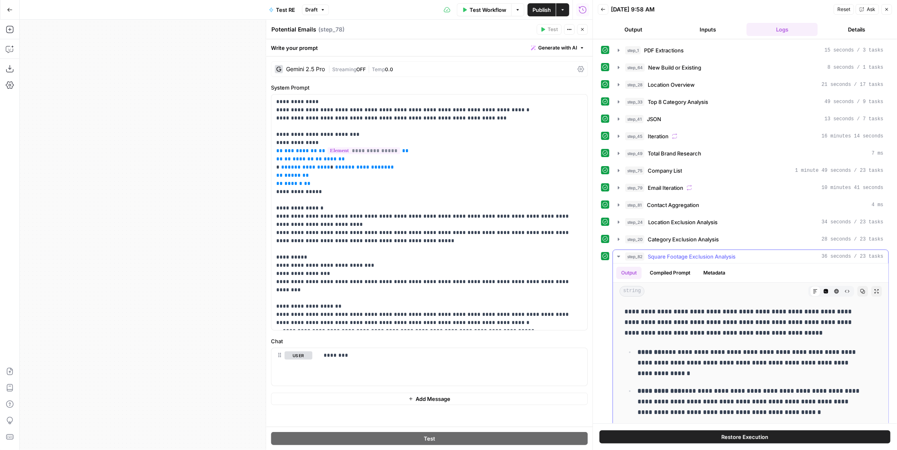
click at [696, 254] on span "Square Footage Exclusion Analysis" at bounding box center [692, 256] width 88 height 8
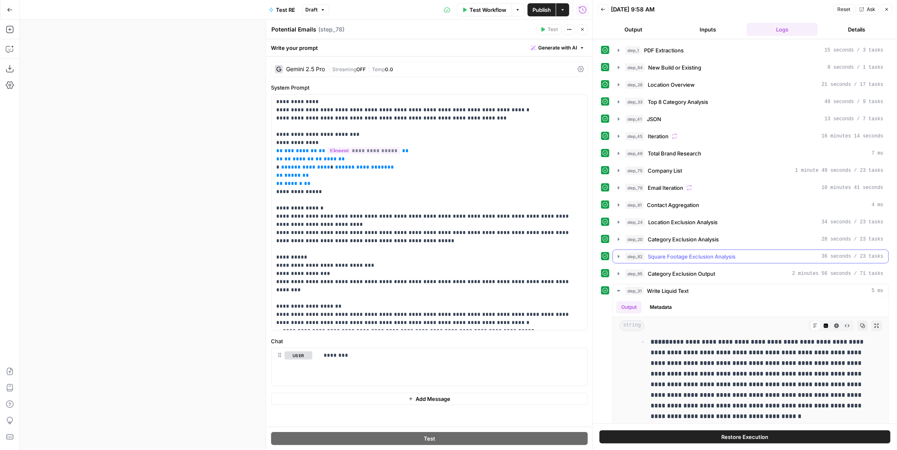
click at [693, 240] on button "step_20 Category Exclusion Analysis 28 seconds / 23 tasks" at bounding box center [750, 239] width 275 height 13
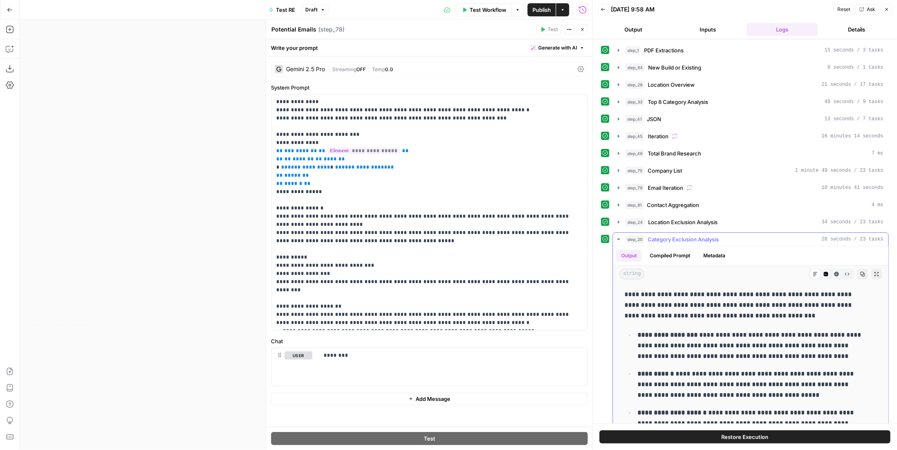
click at [693, 235] on span "Category Exclusion Analysis" at bounding box center [683, 239] width 71 height 8
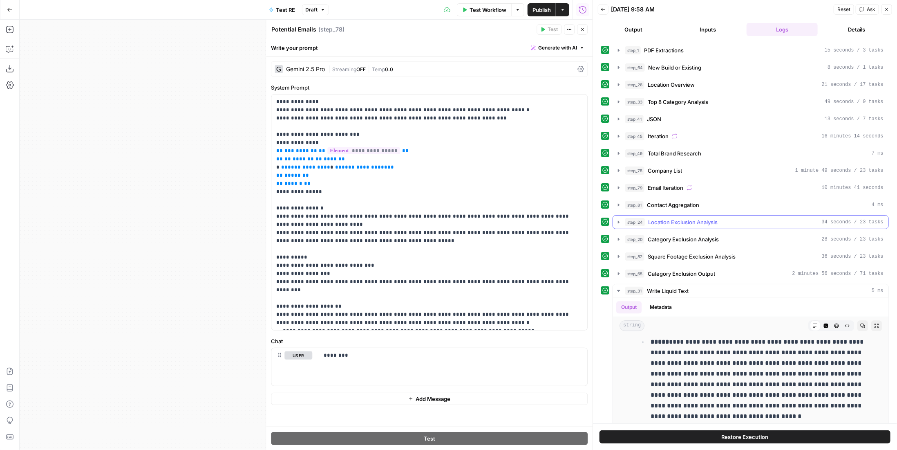
click at [691, 218] on span "Location Exclusion Analysis" at bounding box center [682, 222] width 69 height 8
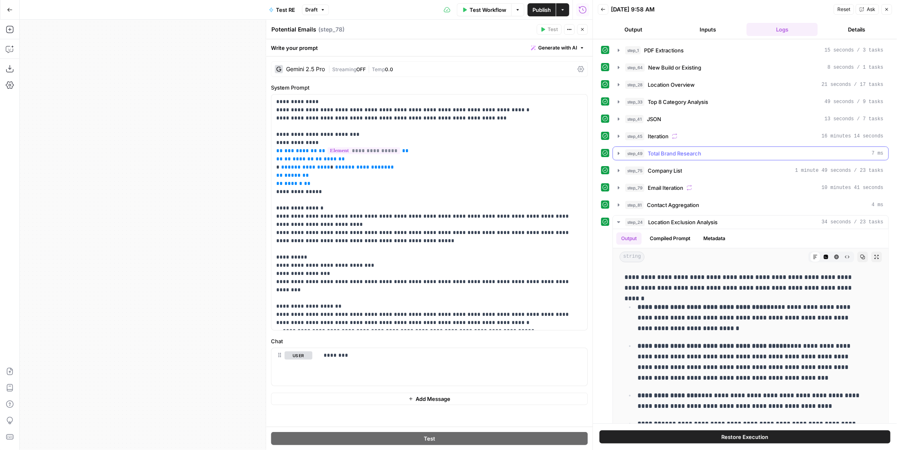
click at [703, 150] on div "step_49 Total Brand Research 7 ms" at bounding box center [754, 153] width 258 height 8
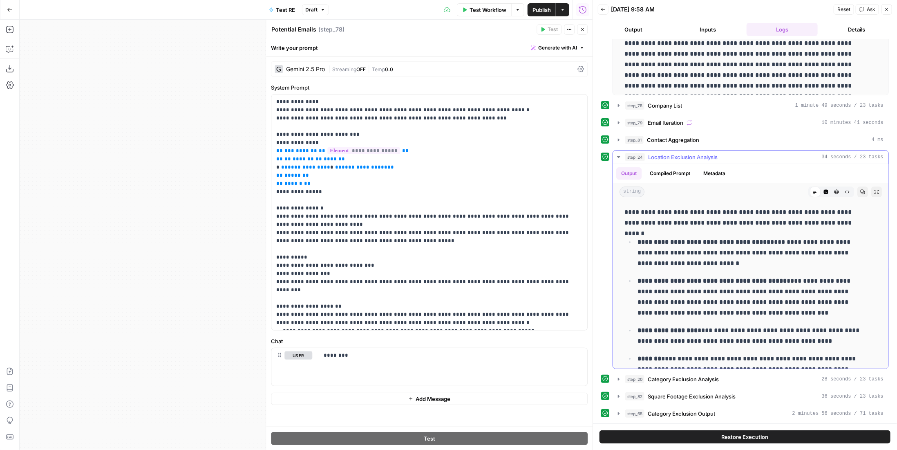
click at [674, 153] on span "Location Exclusion Analysis" at bounding box center [682, 157] width 69 height 8
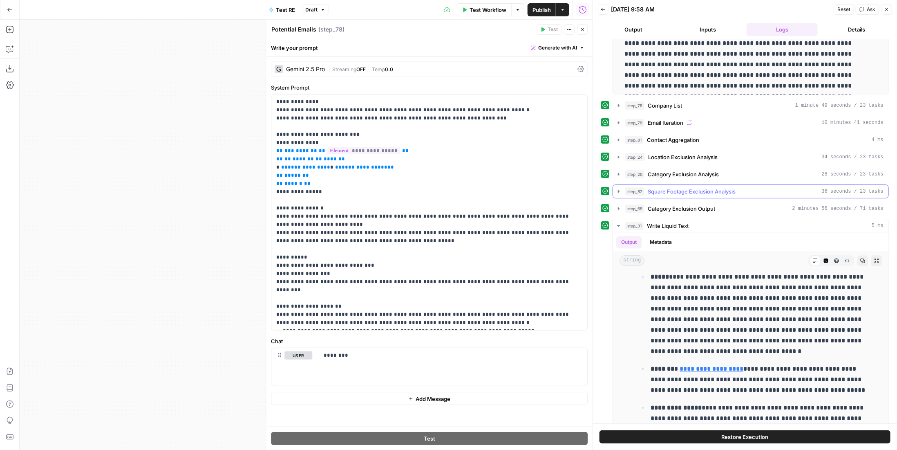
scroll to position [147, 0]
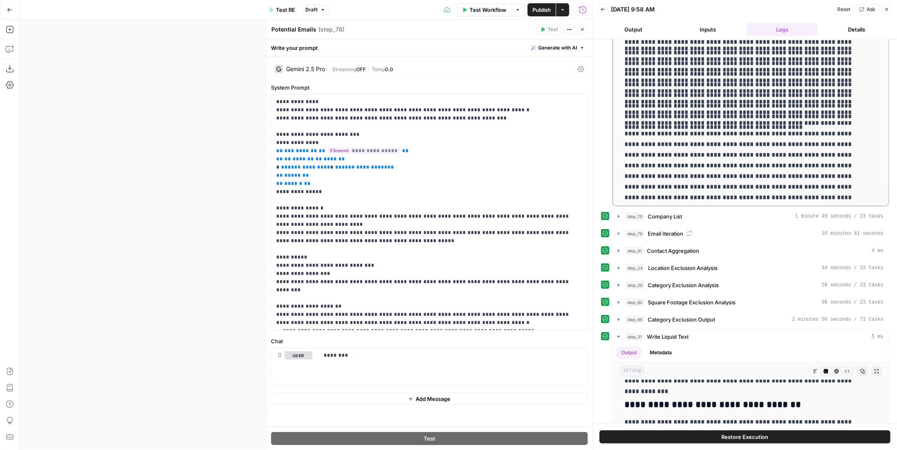
scroll to position [1149, 0]
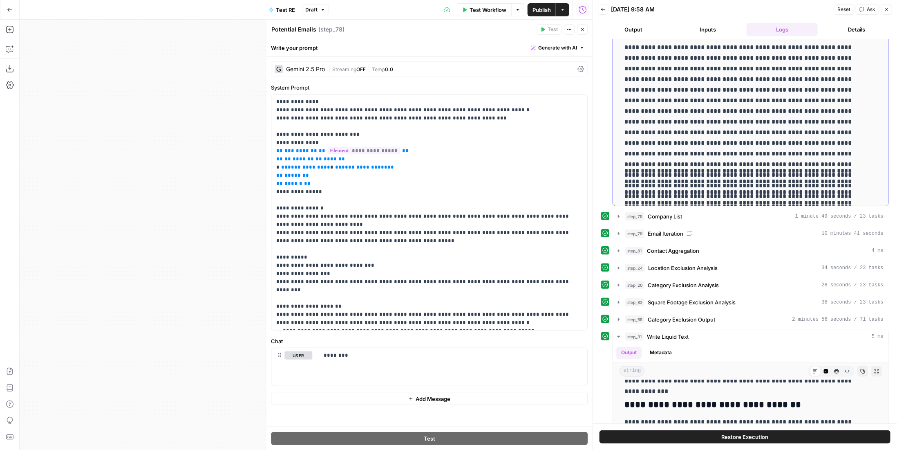
click at [770, 272] on div "**********" at bounding box center [745, 216] width 288 height 664
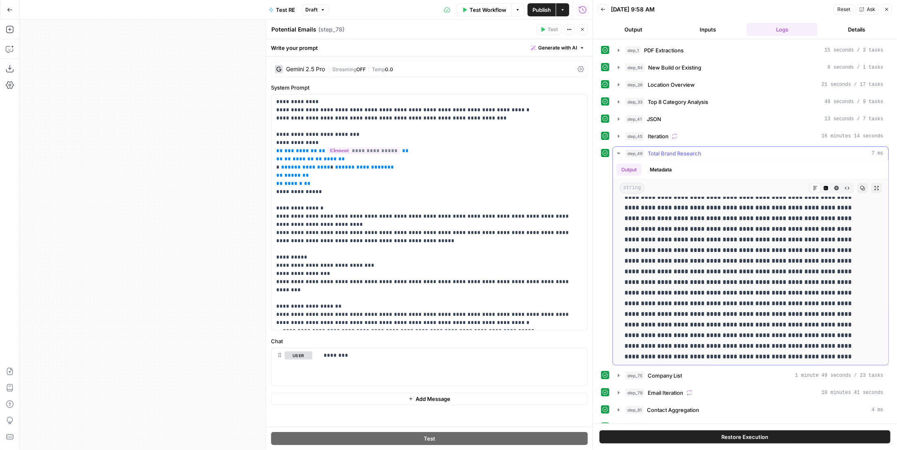
scroll to position [209, 0]
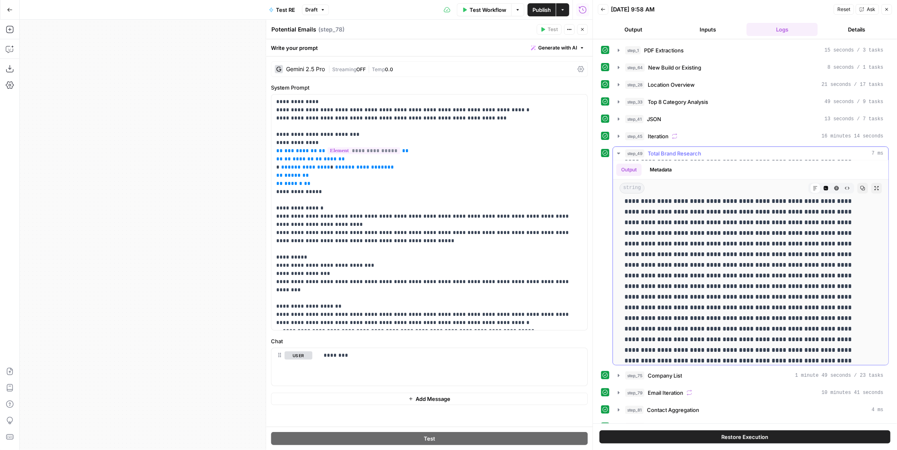
click at [821, 184] on button "Code Editor" at bounding box center [826, 188] width 11 height 11
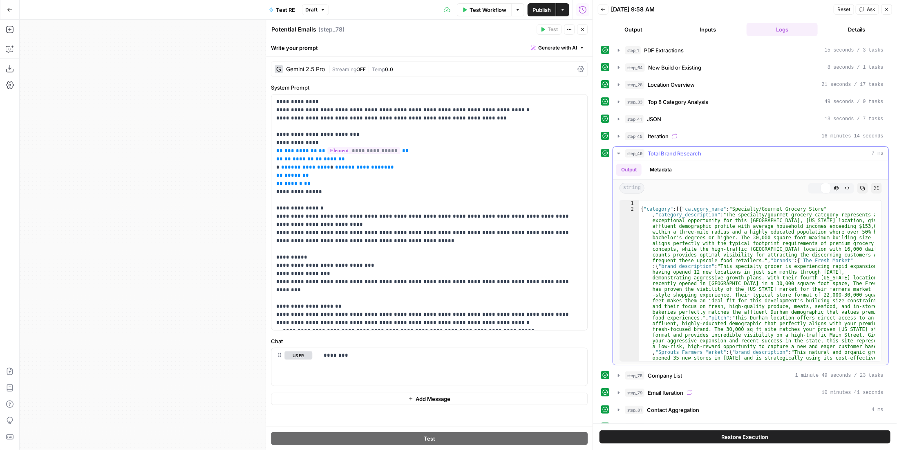
scroll to position [0, 0]
type textarea "**********"
type input "*"
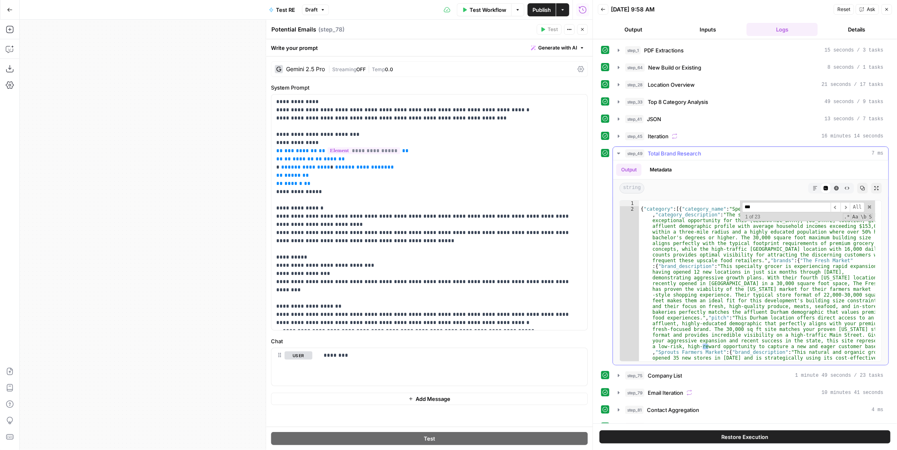
scroll to position [766, 0]
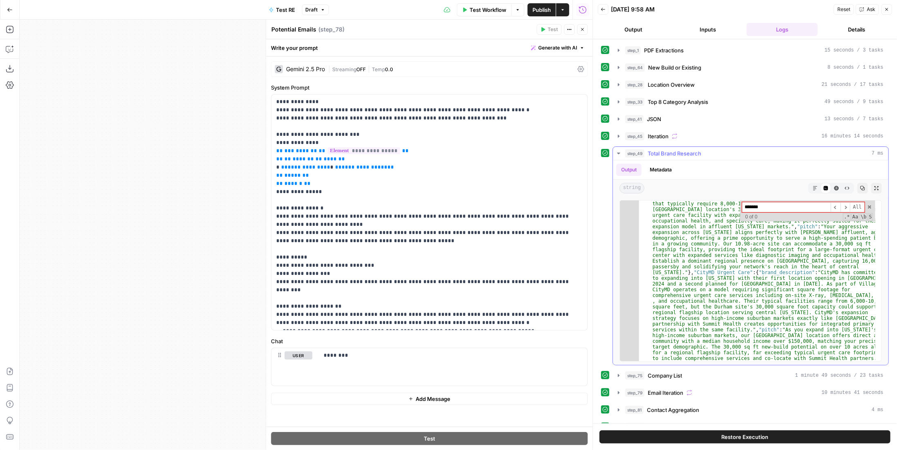
type input "*******"
click at [771, 152] on div "step_49 Total Brand Research 7 ms" at bounding box center [754, 153] width 258 height 8
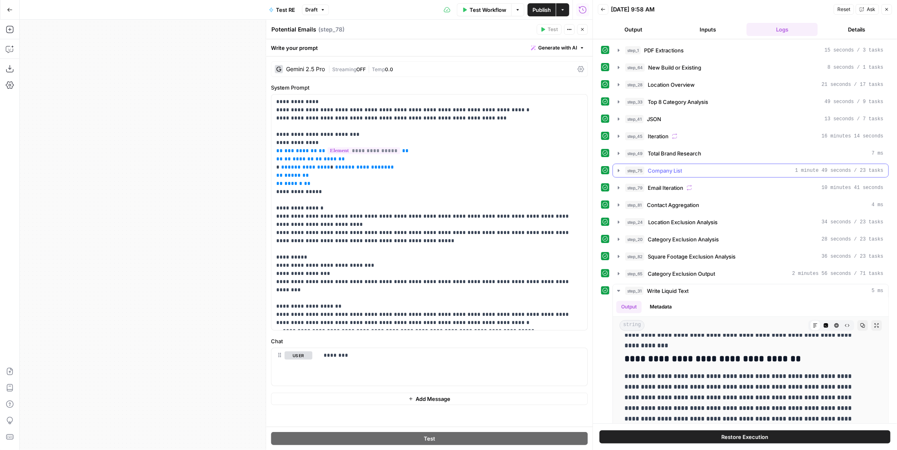
click at [722, 169] on div "step_75 Company List 1 minute 49 seconds / 23 tasks" at bounding box center [754, 170] width 258 height 8
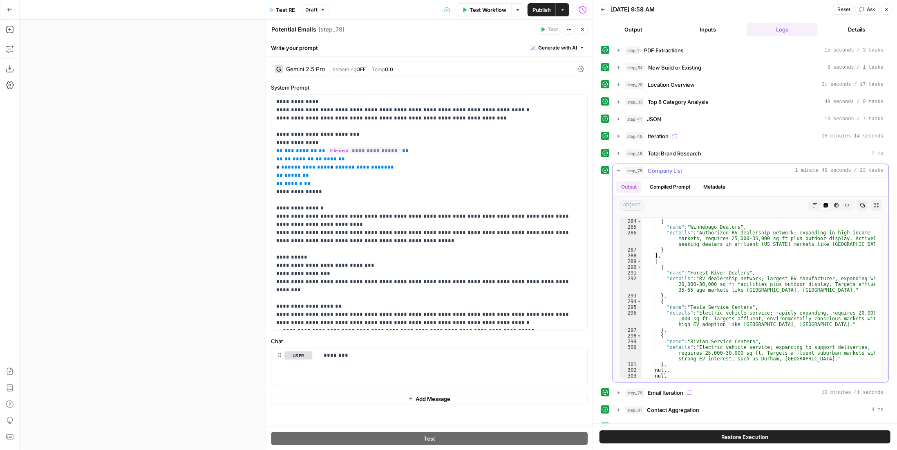
scroll to position [2493, 0]
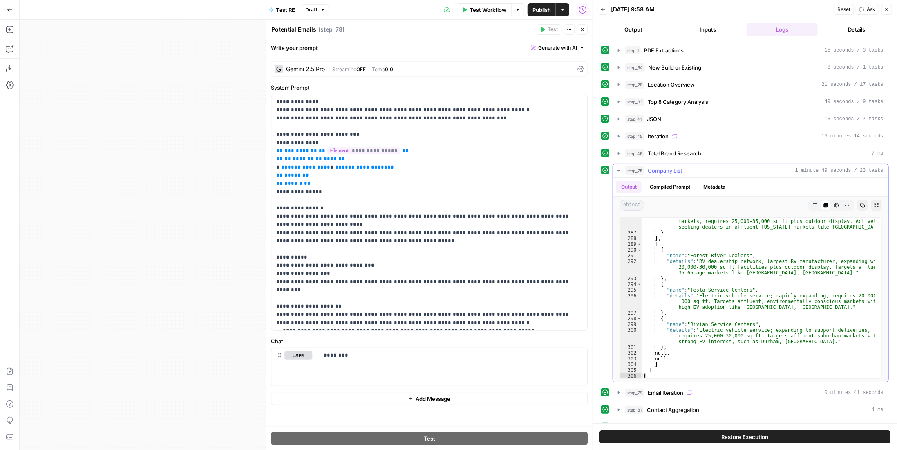
type textarea "**********"
click at [752, 300] on div ""details" : "Authorized RV dealership network; expanding in high-income markets…" at bounding box center [759, 305] width 234 height 184
drag, startPoint x: 758, startPoint y: 290, endPoint x: 774, endPoint y: 285, distance: 16.3
click at [759, 289] on div ""details" : "Authorized RV dealership network; expanding in high-income markets…" at bounding box center [759, 305] width 234 height 184
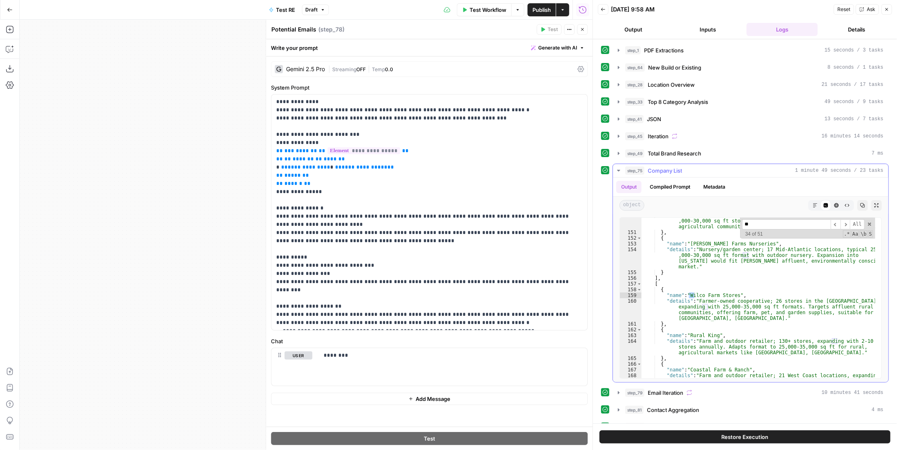
type input "*"
click at [681, 172] on button "step_75 Company List 1 minute 49 seconds / 23 tasks" at bounding box center [750, 170] width 275 height 13
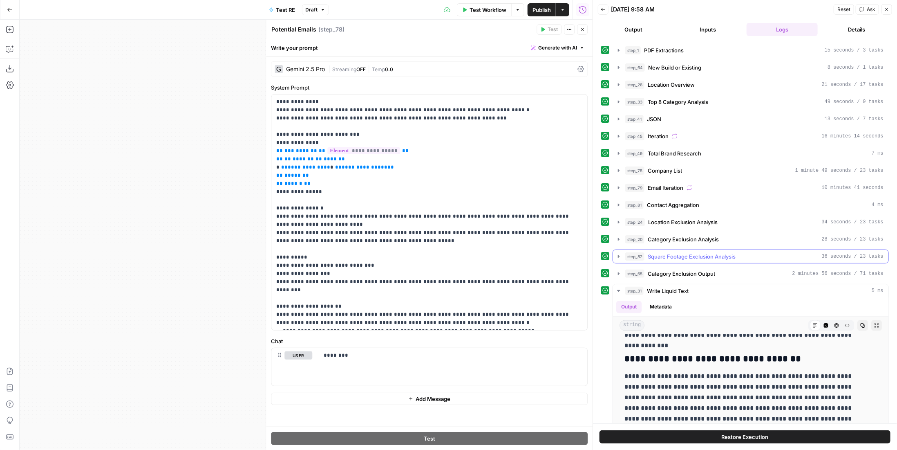
click at [715, 253] on span "Square Footage Exclusion Analysis" at bounding box center [692, 256] width 88 height 8
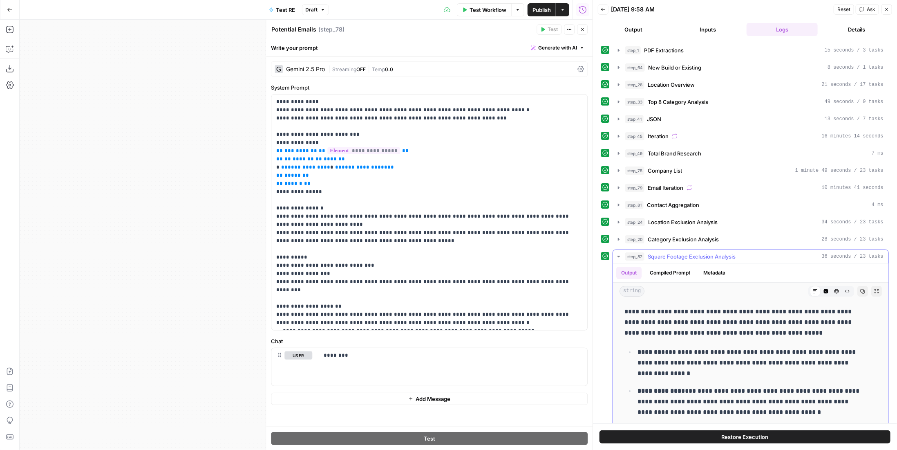
click at [715, 253] on span "Square Footage Exclusion Analysis" at bounding box center [692, 256] width 88 height 8
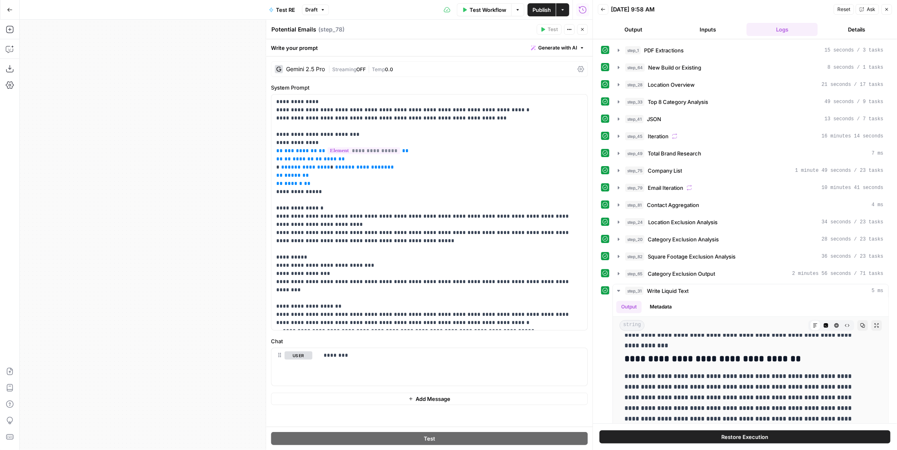
click at [581, 29] on icon "button" at bounding box center [582, 29] width 5 height 5
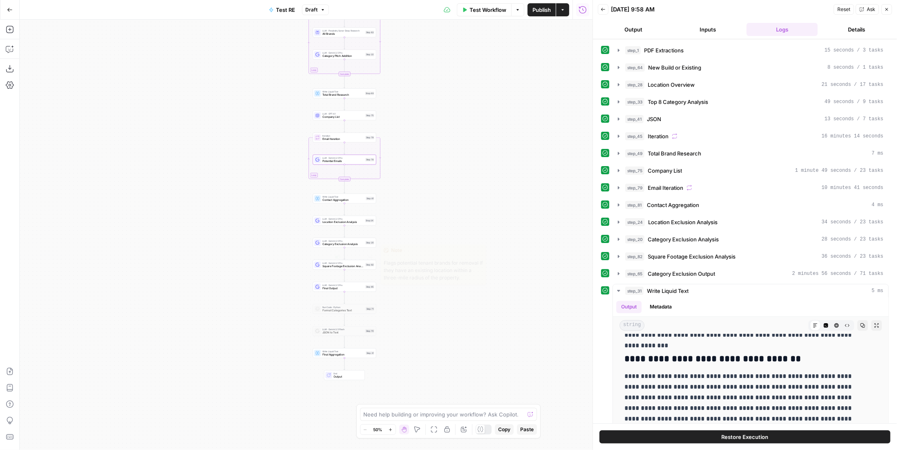
click at [360, 268] on div "LLM · Gemini 2.5 Pro Square Footage Exclusion Analysis Step 82 Copy step Delete…" at bounding box center [344, 265] width 63 height 10
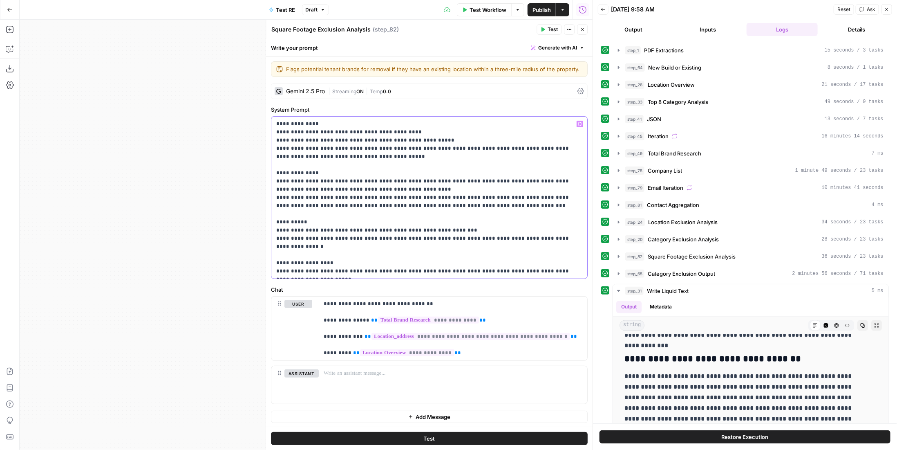
click at [376, 193] on p "**********" at bounding box center [429, 197] width 307 height 155
click at [398, 192] on p "**********" at bounding box center [429, 197] width 307 height 155
click at [476, 204] on p "**********" at bounding box center [429, 197] width 307 height 155
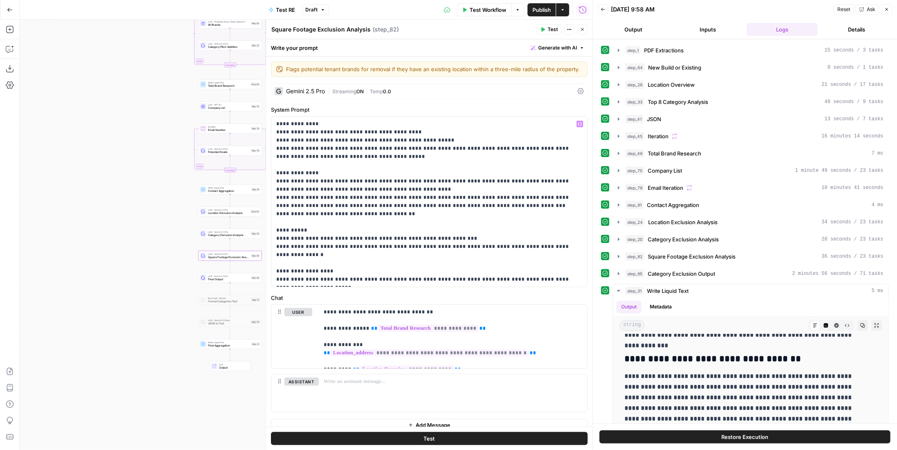
drag, startPoint x: 219, startPoint y: 233, endPoint x: 78, endPoint y: 231, distance: 140.6
click at [78, 231] on div "Workflow Set Inputs Inputs LLM · Gemini 2.5 Pro PDF Extractions Step 1 LLM · Ge…" at bounding box center [306, 235] width 573 height 430
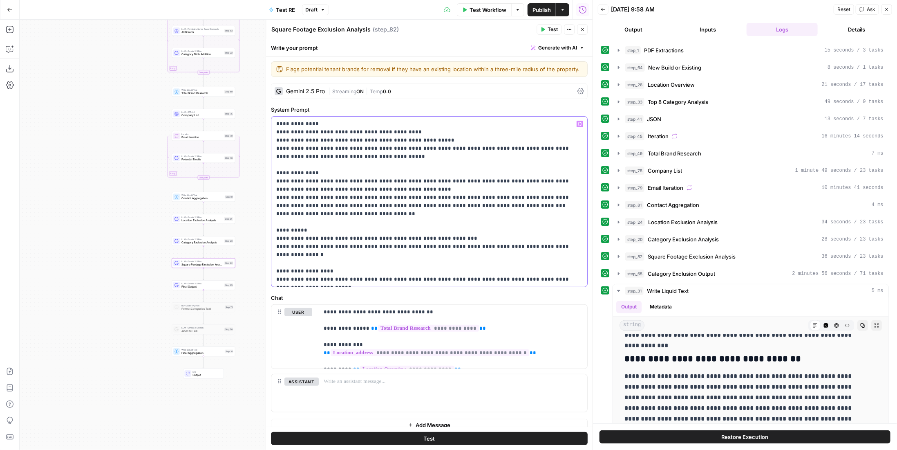
click at [412, 215] on p "**********" at bounding box center [426, 201] width 300 height 163
drag, startPoint x: 363, startPoint y: 157, endPoint x: 554, endPoint y: 149, distance: 191.0
click at [554, 149] on p "**********" at bounding box center [426, 201] width 300 height 163
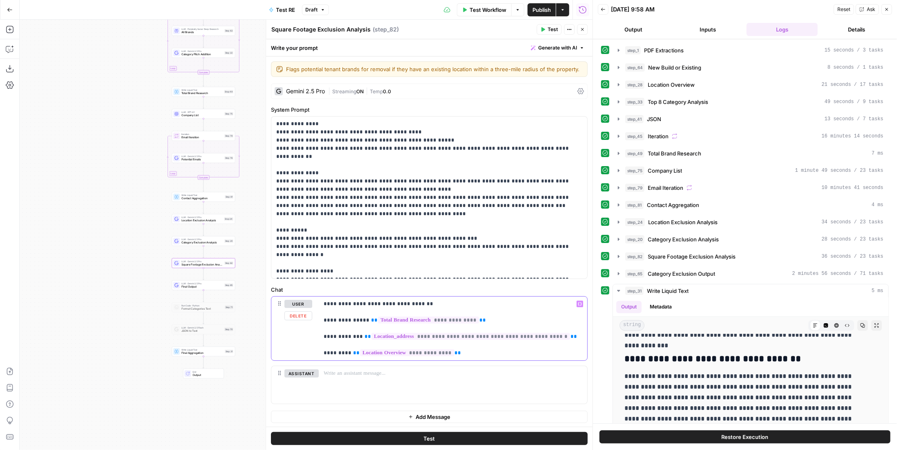
drag, startPoint x: 447, startPoint y: 351, endPoint x: 313, endPoint y: 356, distance: 134.9
click at [313, 356] on div "**********" at bounding box center [429, 328] width 316 height 64
drag, startPoint x: 424, startPoint y: 136, endPoint x: 377, endPoint y: 141, distance: 47.7
click at [377, 141] on p "**********" at bounding box center [429, 197] width 307 height 155
click at [484, 318] on p "**********" at bounding box center [453, 320] width 259 height 41
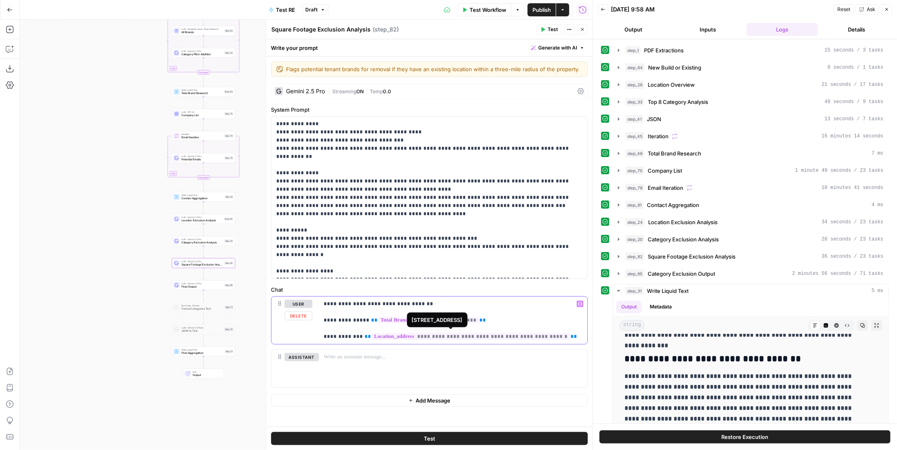
click at [553, 338] on p "**********" at bounding box center [453, 320] width 259 height 41
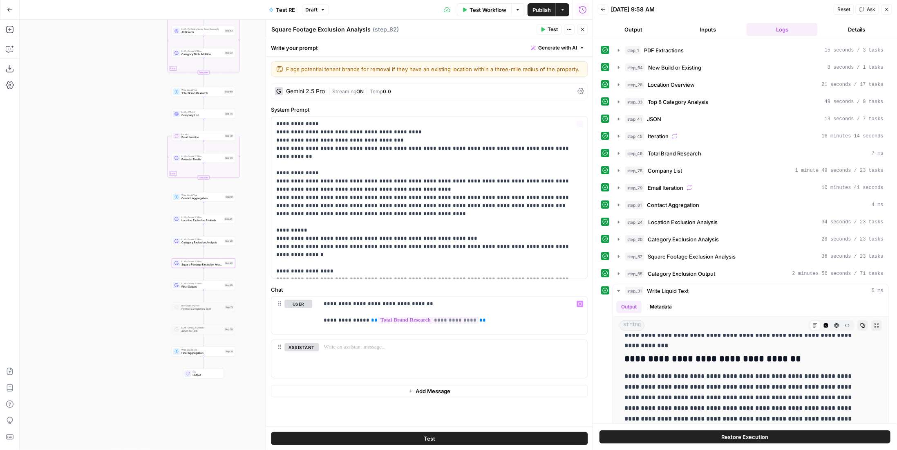
click at [347, 95] on div "Gemini 2.5 Pro | Streaming ON | Temp 0.0" at bounding box center [429, 91] width 317 height 16
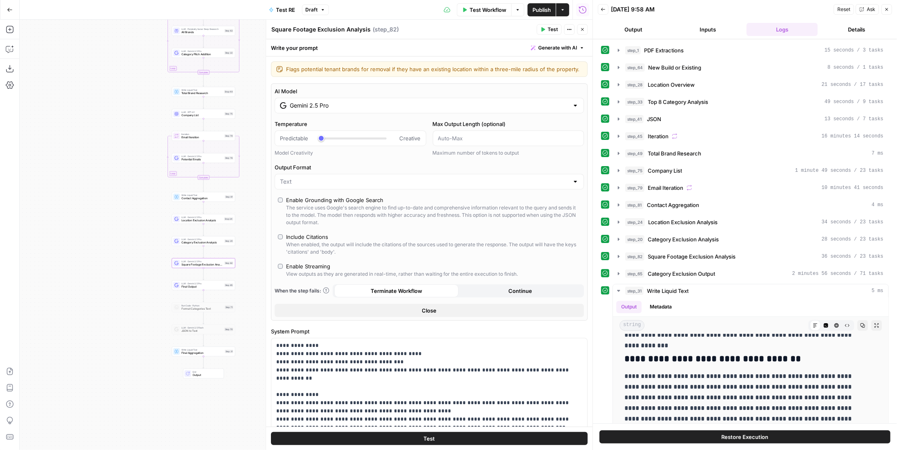
click at [397, 441] on button "Test" at bounding box center [429, 438] width 317 height 13
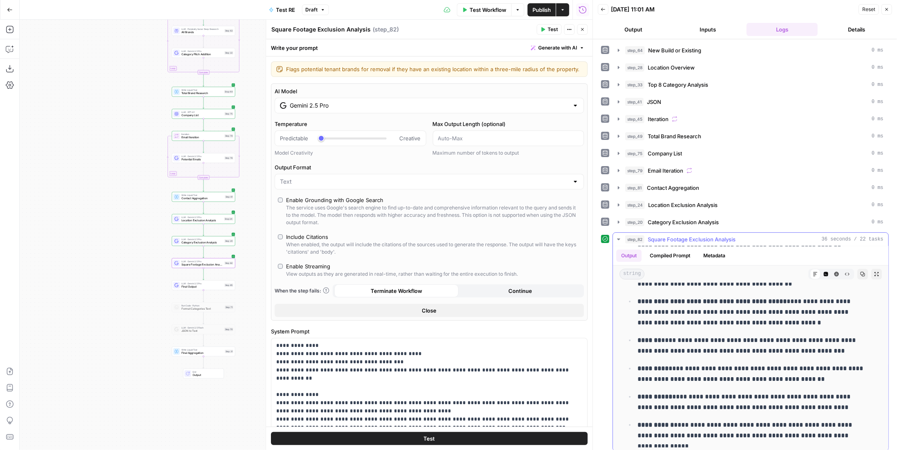
scroll to position [0, 0]
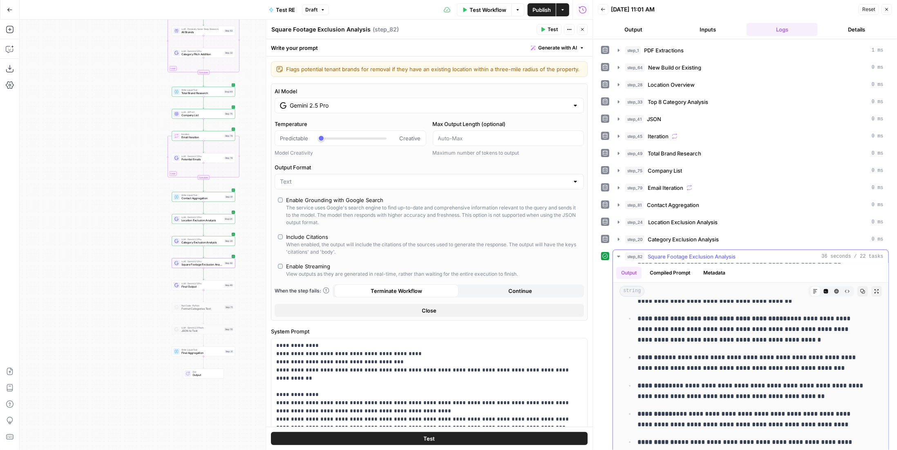
click at [687, 252] on span "Square Footage Exclusion Analysis" at bounding box center [692, 256] width 88 height 8
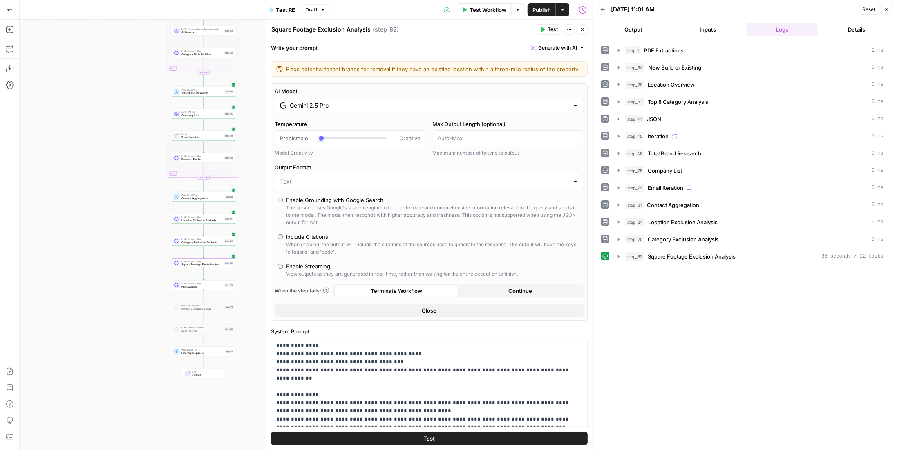
click at [585, 31] on button "Close" at bounding box center [582, 29] width 11 height 11
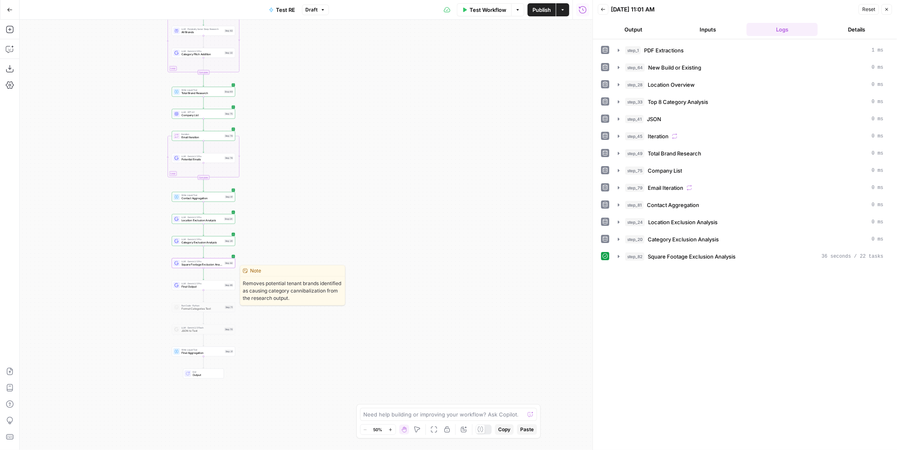
click at [224, 288] on div "LLM · Gemini 2.5 Pro Final Output Step 65 Copy step Delete step Edit Note Test" at bounding box center [203, 285] width 63 height 10
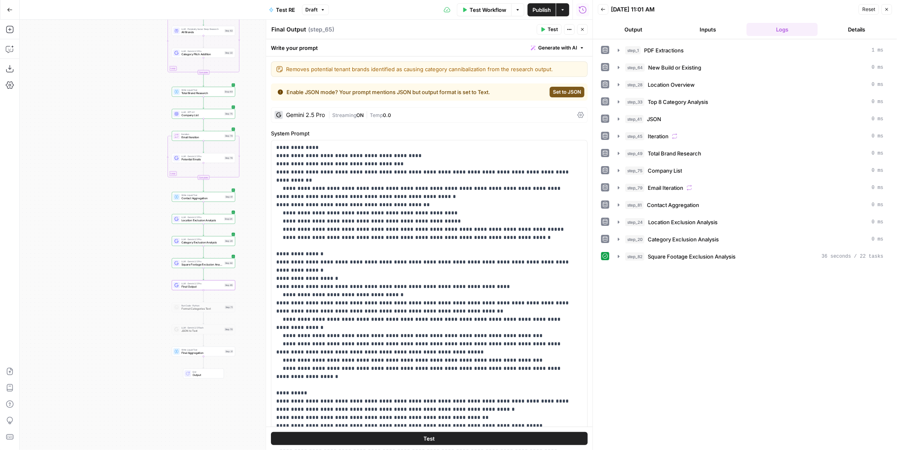
click at [550, 28] on span "Test" at bounding box center [553, 29] width 10 height 7
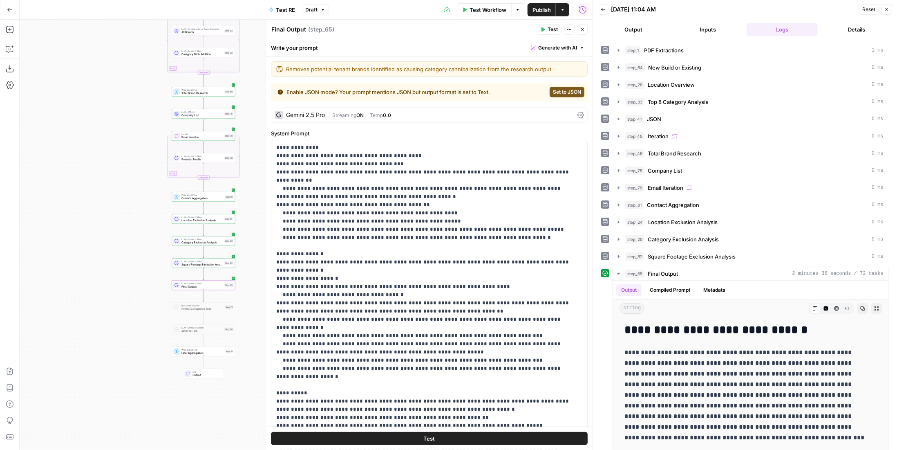
click at [606, 10] on button "Back" at bounding box center [603, 9] width 11 height 11
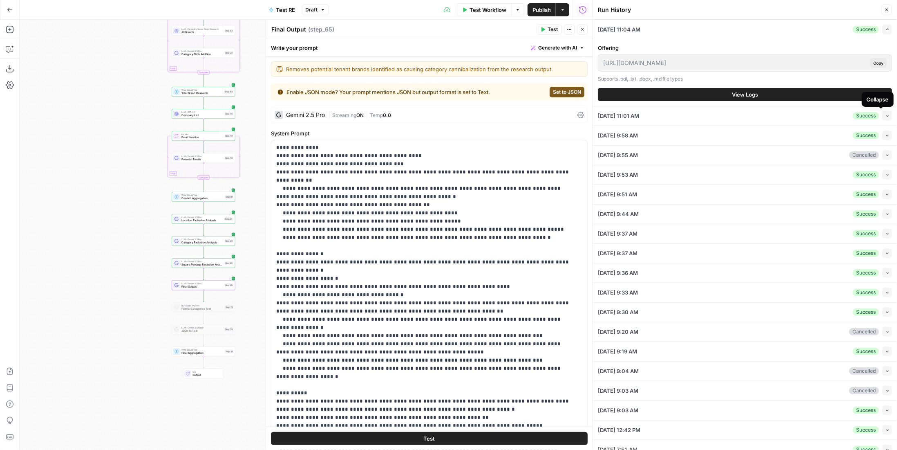
click at [882, 116] on button "Collapse" at bounding box center [887, 116] width 10 height 10
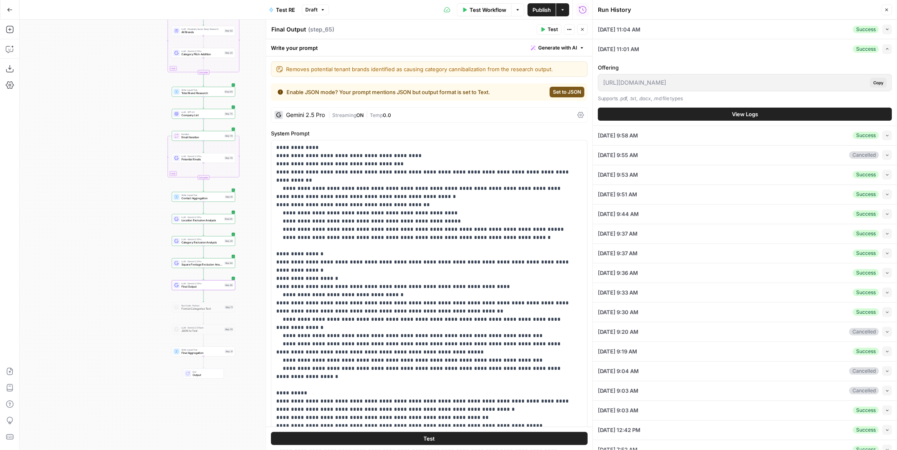
click at [833, 119] on button "View Logs" at bounding box center [745, 113] width 294 height 13
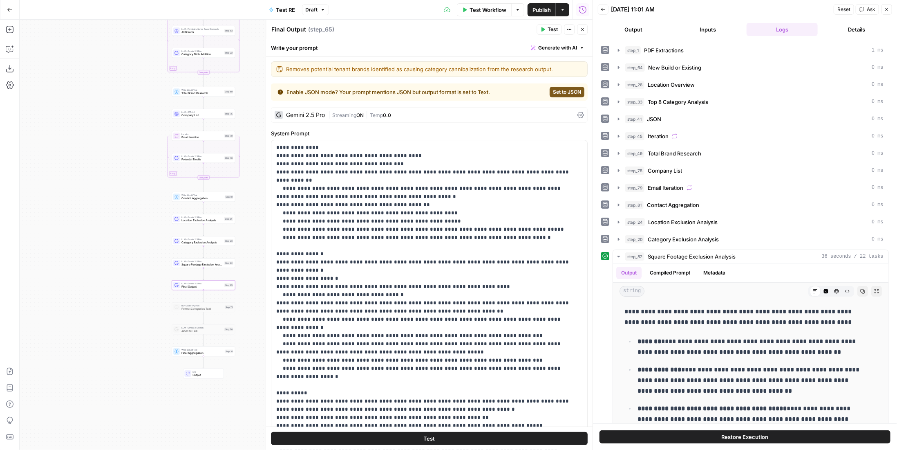
click at [604, 9] on icon "button" at bounding box center [603, 9] width 5 height 5
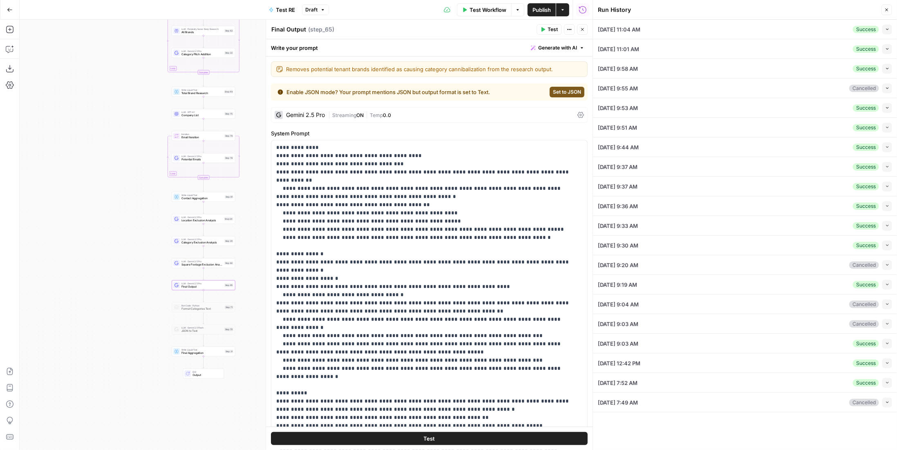
click at [887, 71] on button "Collapse" at bounding box center [887, 69] width 10 height 10
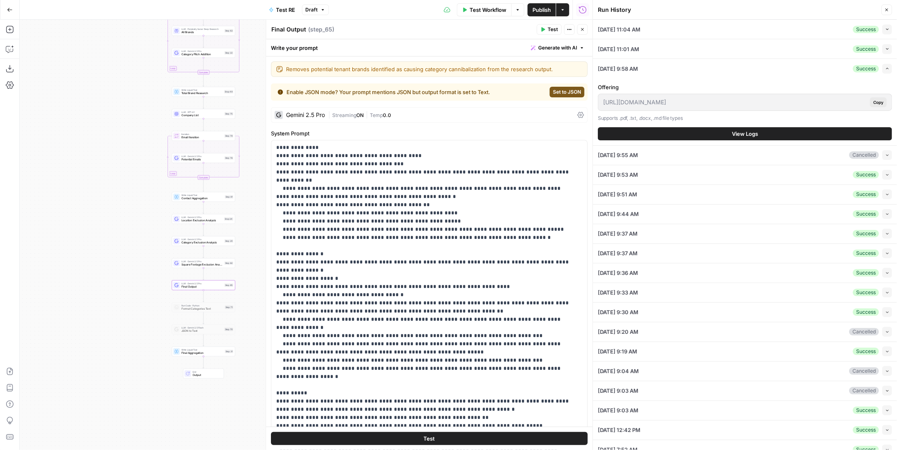
click at [754, 141] on div "Offering [URL][DOMAIN_NAME] Copy Supports .pdf, .txt, .docx, .md file types Vie…" at bounding box center [745, 111] width 294 height 67
click at [757, 133] on button "View Logs" at bounding box center [745, 133] width 294 height 13
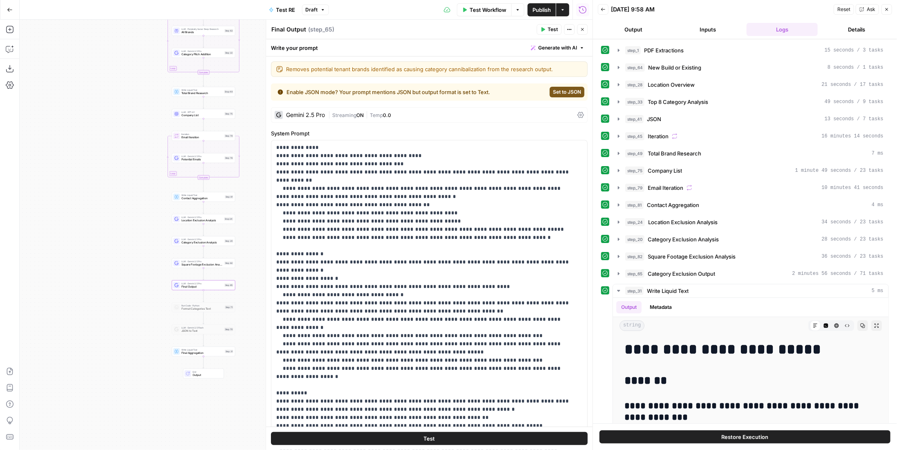
click at [855, 28] on button "Details" at bounding box center [856, 29] width 71 height 13
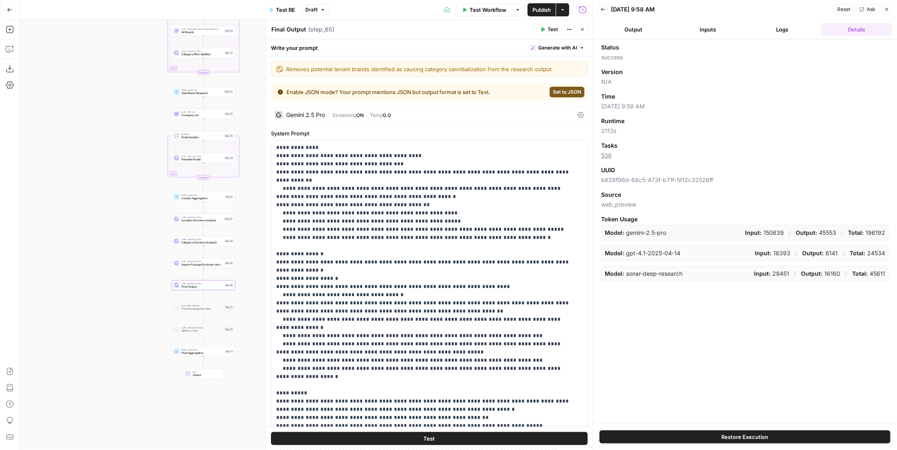
click at [610, 145] on span "Tasks" at bounding box center [609, 145] width 16 height 8
click at [611, 144] on span "Tasks" at bounding box center [609, 145] width 16 height 8
click at [644, 143] on div "Tasks" at bounding box center [745, 145] width 288 height 8
click at [583, 29] on icon "button" at bounding box center [582, 29] width 5 height 5
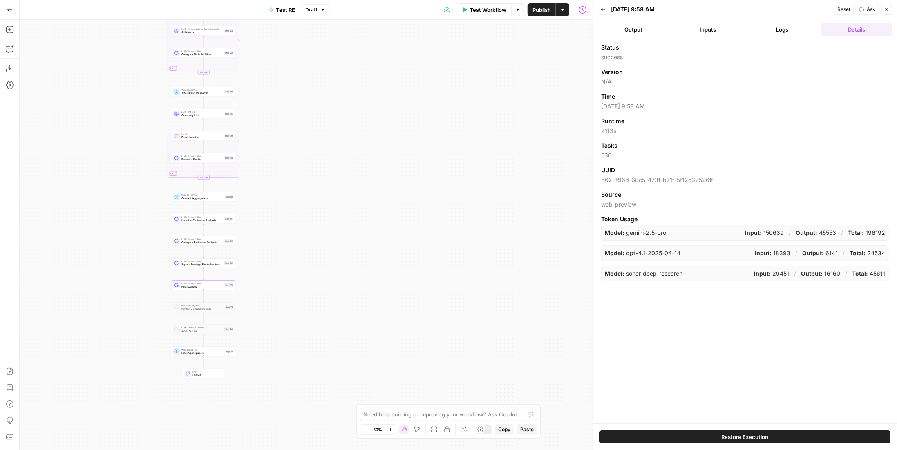
click at [528, 9] on button "Publish" at bounding box center [542, 9] width 28 height 13
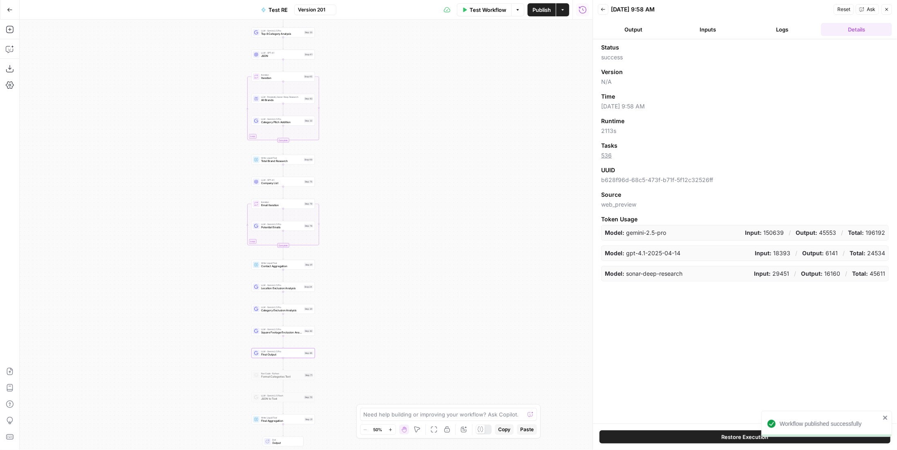
drag, startPoint x: 401, startPoint y: 160, endPoint x: 481, endPoint y: 228, distance: 104.7
click at [481, 228] on div "Workflow Set Inputs Inputs LLM · Gemini 2.5 Pro PDF Extractions Step 1 LLM · Ge…" at bounding box center [306, 235] width 573 height 430
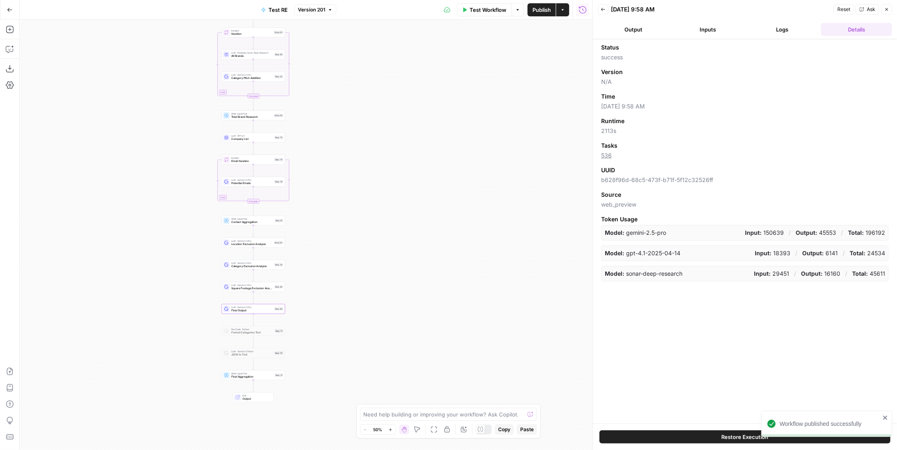
drag, startPoint x: 481, startPoint y: 228, endPoint x: 435, endPoint y: 167, distance: 76.4
click at [435, 167] on div "Workflow Set Inputs Inputs LLM · Gemini 2.5 Pro PDF Extractions Step 1 LLM · Ge…" at bounding box center [306, 235] width 573 height 430
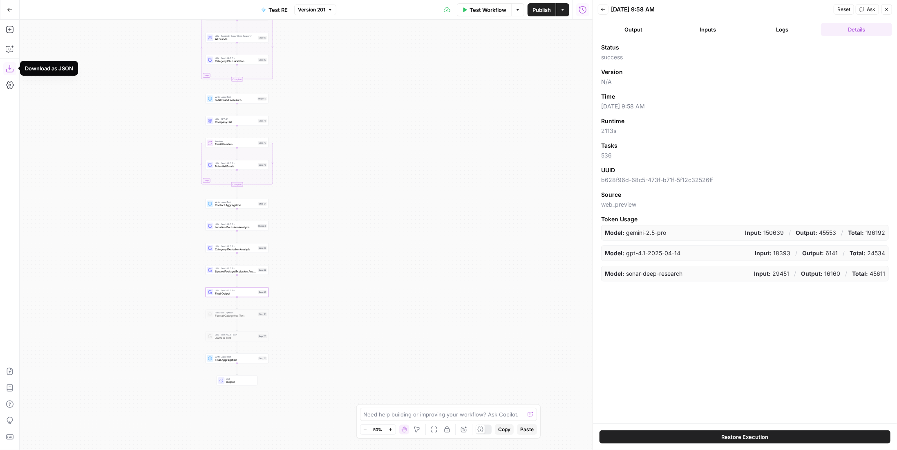
click at [10, 70] on icon "button" at bounding box center [10, 69] width 8 height 8
click at [535, 9] on span "Publish" at bounding box center [541, 10] width 18 height 8
click at [571, 10] on div "Test Workflow Options Publish Actions Run History" at bounding box center [464, 9] width 256 height 19
click at [565, 10] on icon "button" at bounding box center [562, 9] width 5 height 5
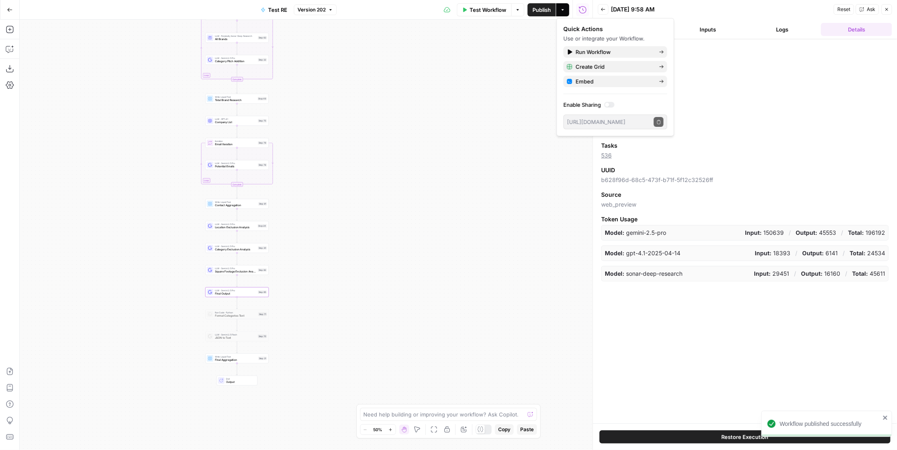
click at [565, 10] on icon "button" at bounding box center [562, 9] width 5 height 5
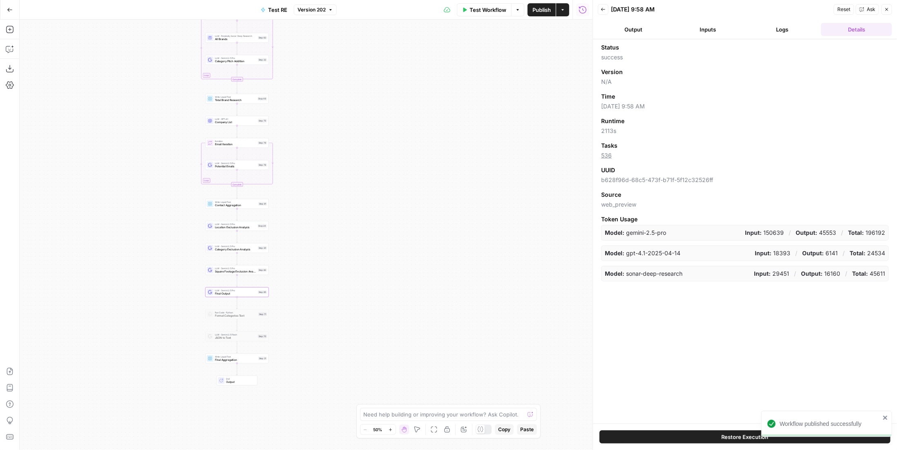
click at [564, 10] on icon "button" at bounding box center [562, 9] width 5 height 5
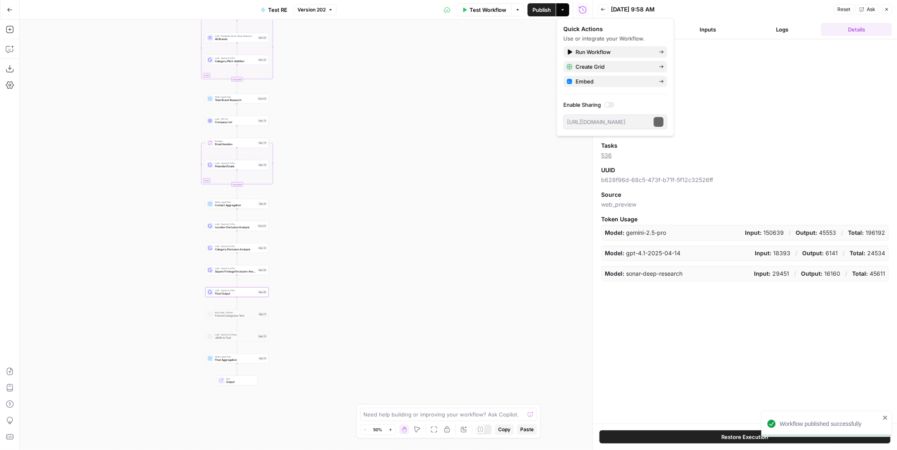
click at [564, 10] on icon "button" at bounding box center [562, 9] width 5 height 5
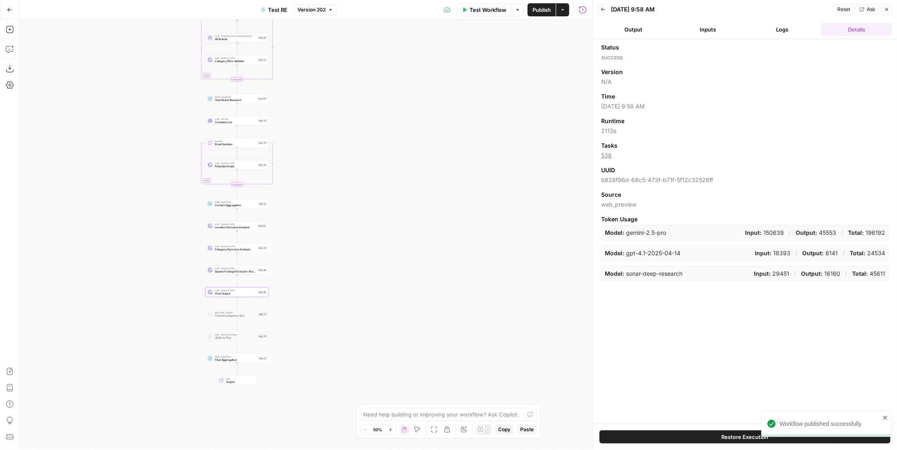
click at [516, 7] on icon "button" at bounding box center [517, 9] width 5 height 5
click at [319, 8] on span "Version 202" at bounding box center [312, 9] width 28 height 7
click at [793, 26] on button "Logs" at bounding box center [782, 29] width 71 height 13
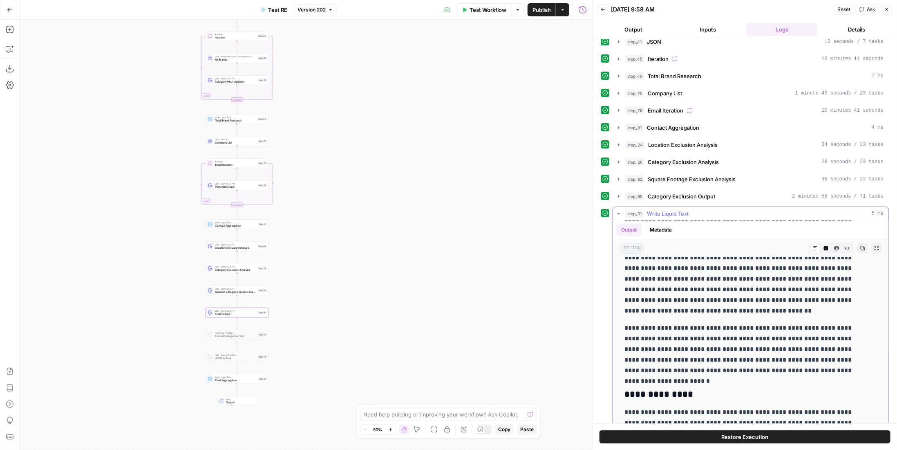
scroll to position [450, 0]
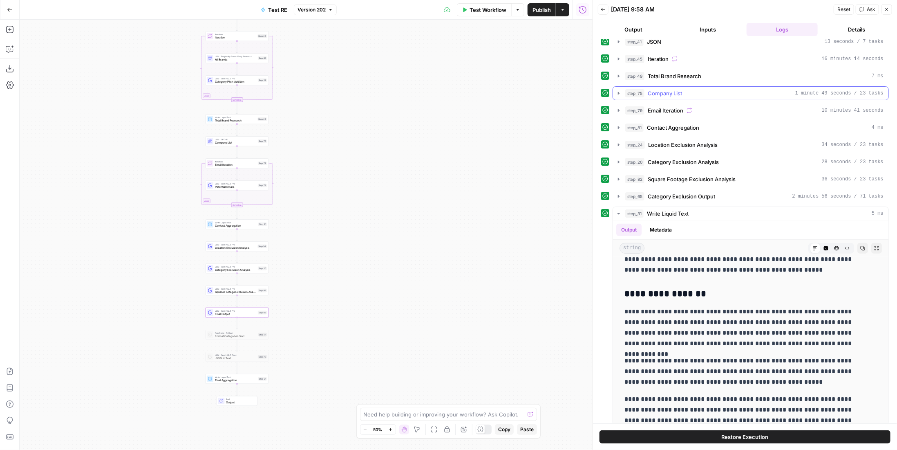
click at [693, 89] on div "step_75 Company List 1 minute 49 seconds / 23 tasks" at bounding box center [754, 93] width 258 height 8
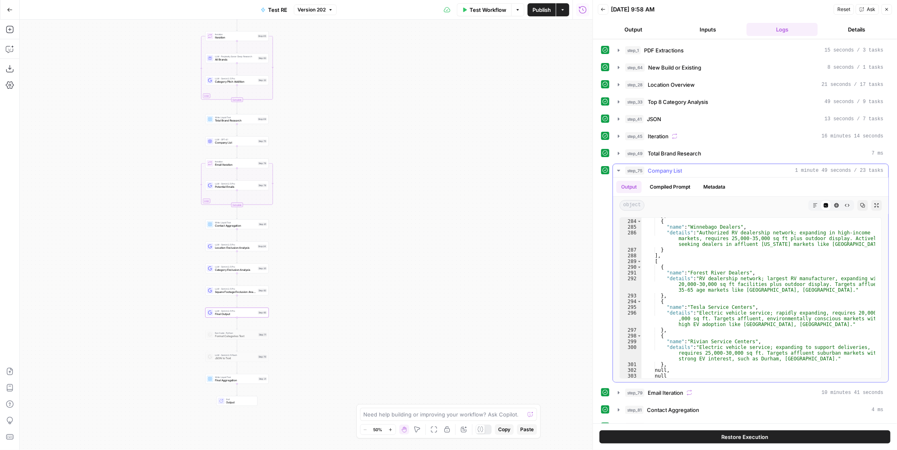
scroll to position [82, 0]
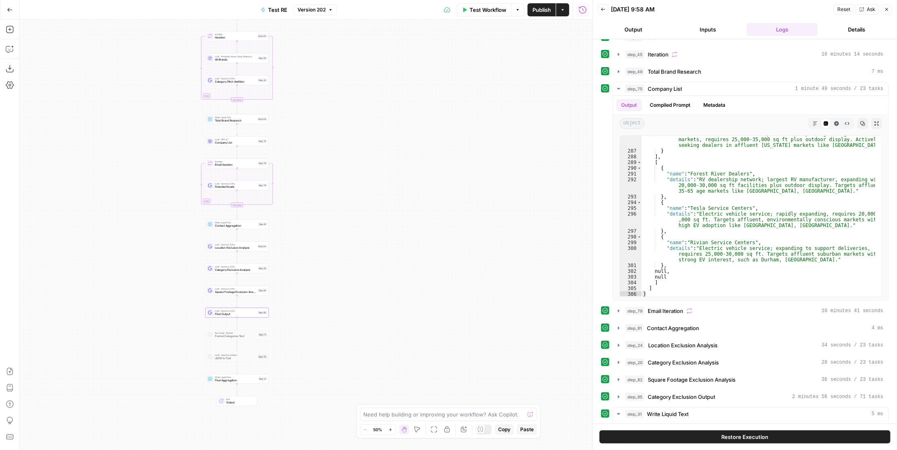
click at [855, 26] on button "Details" at bounding box center [856, 29] width 71 height 13
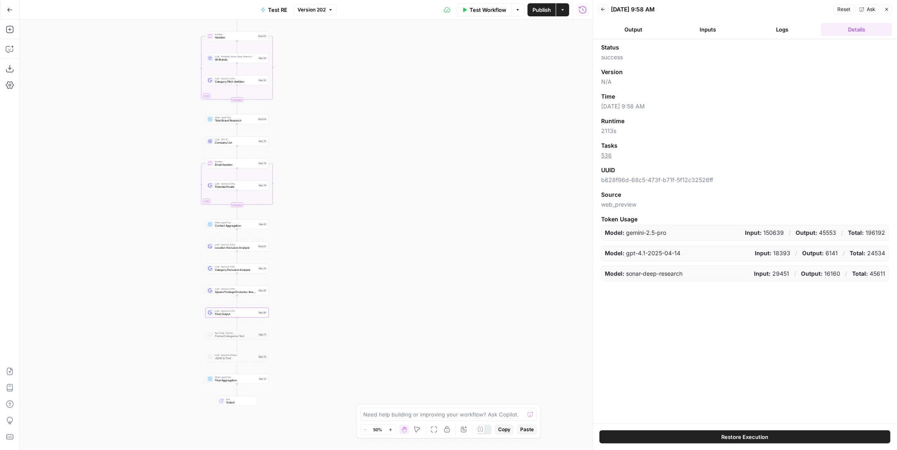
scroll to position [0, 0]
click at [9, 9] on icon "button" at bounding box center [9, 10] width 5 height 4
